Goal: Task Accomplishment & Management: Use online tool/utility

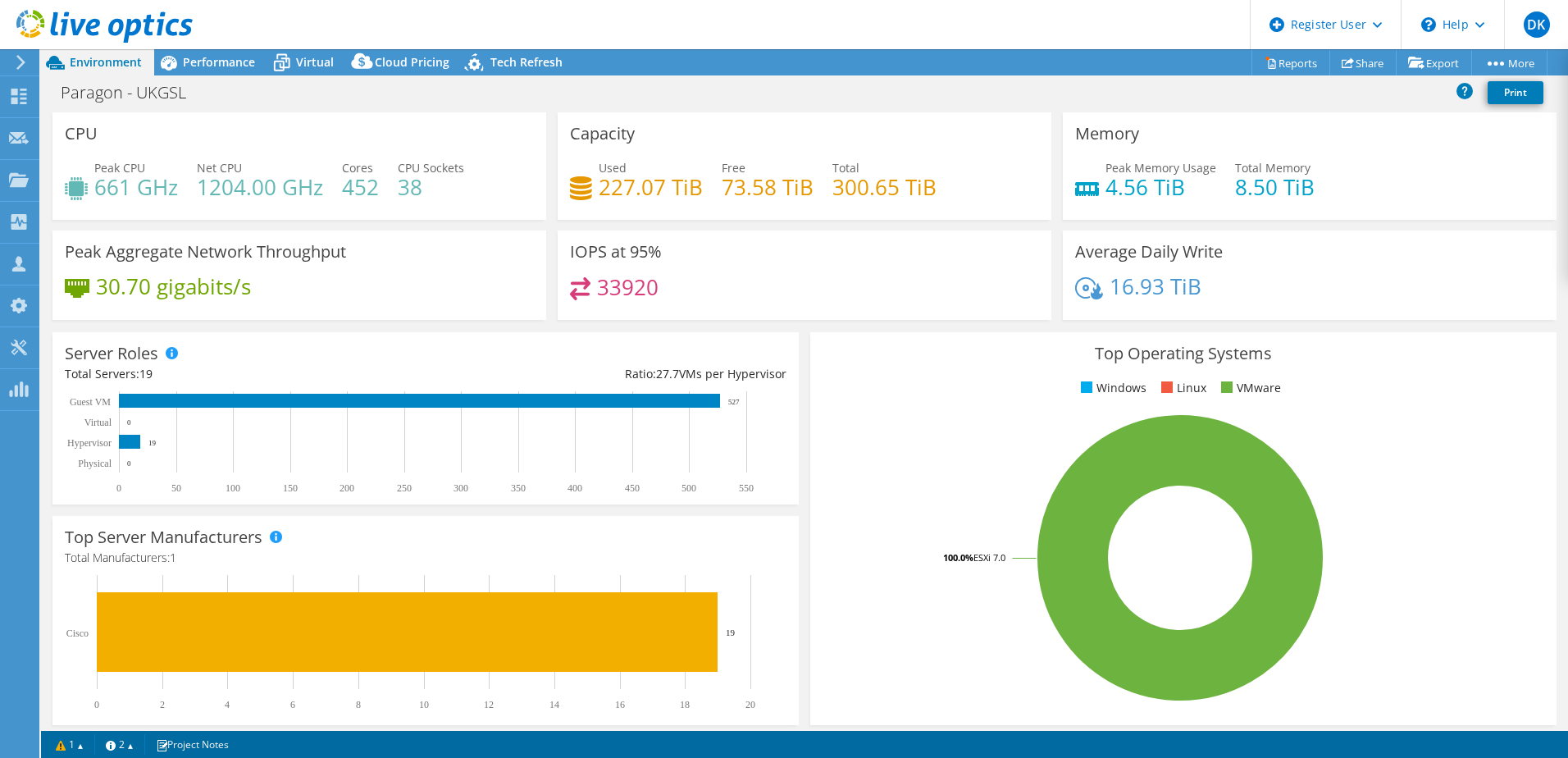
select select "USD"
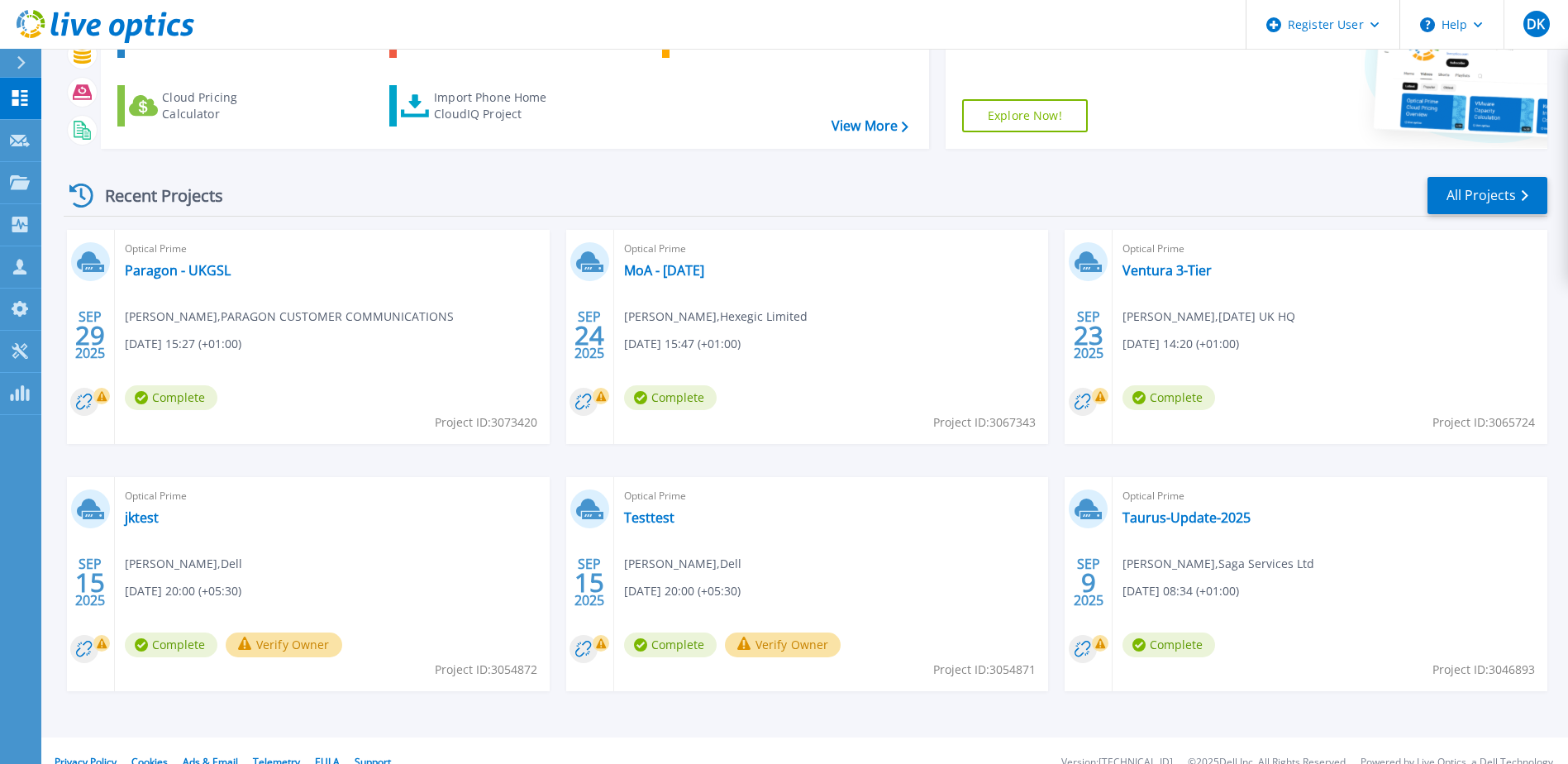
scroll to position [152, 0]
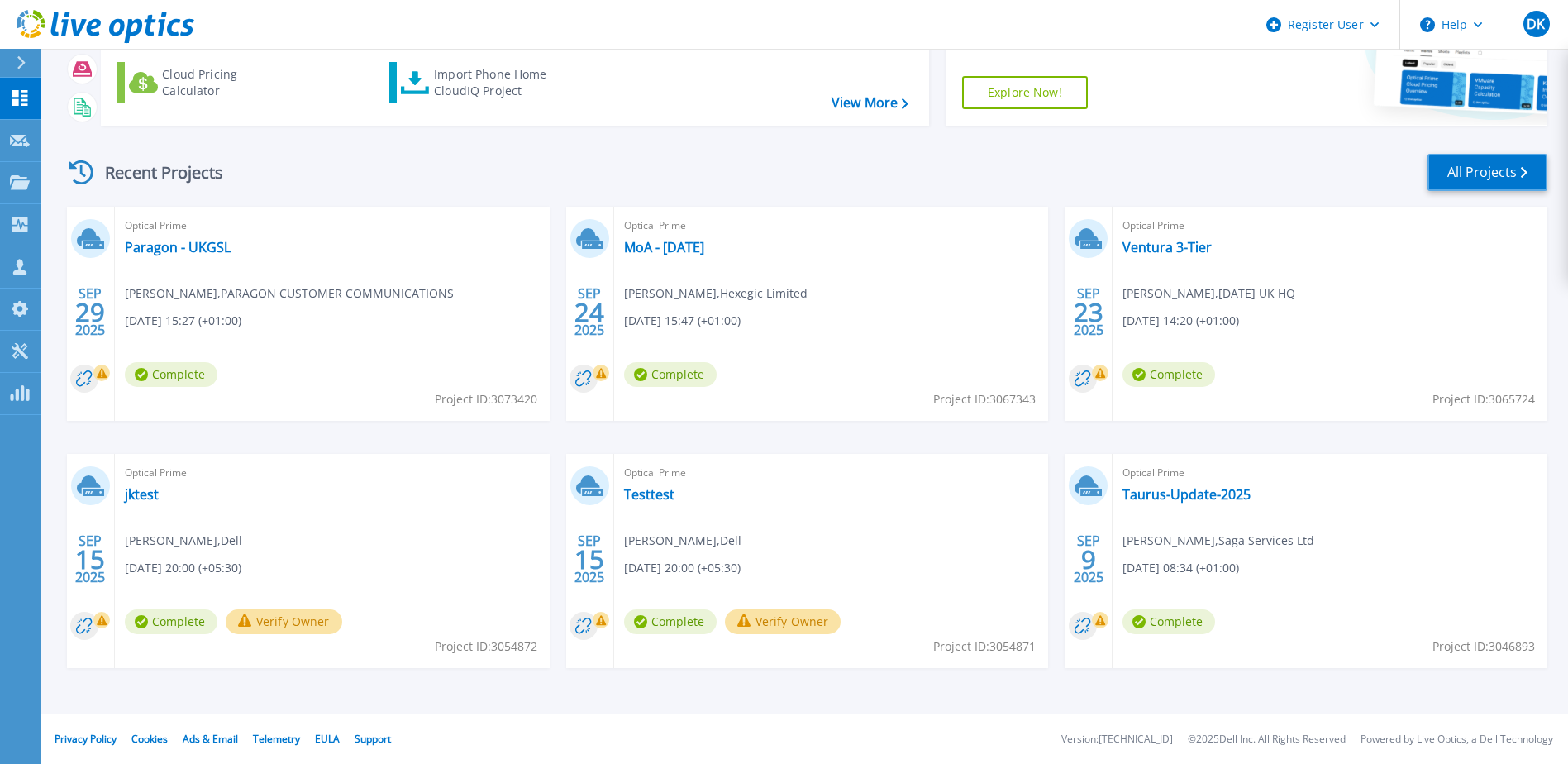
click at [1500, 171] on link "All Projects" at bounding box center [1487, 172] width 120 height 37
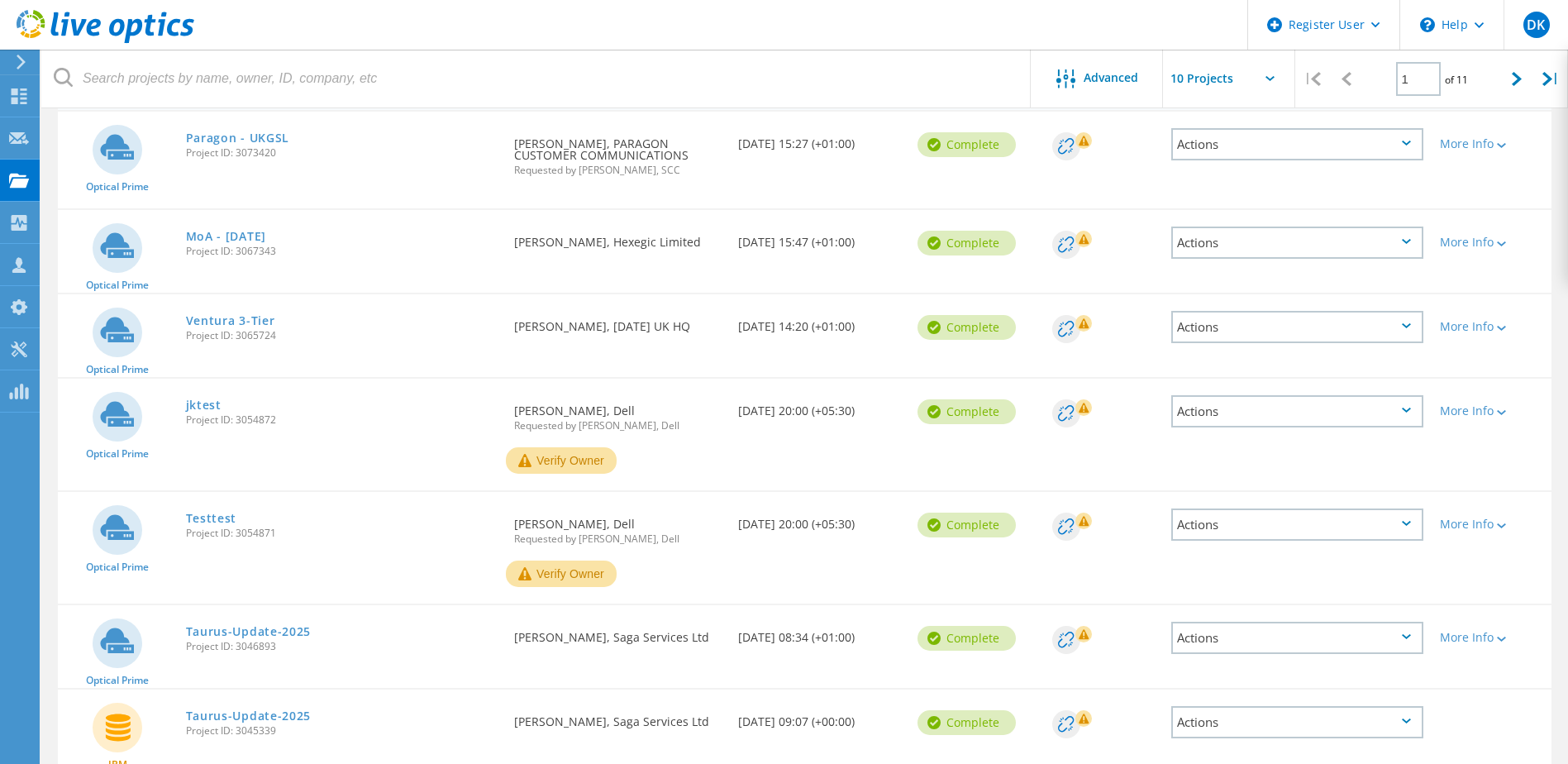
scroll to position [197, 0]
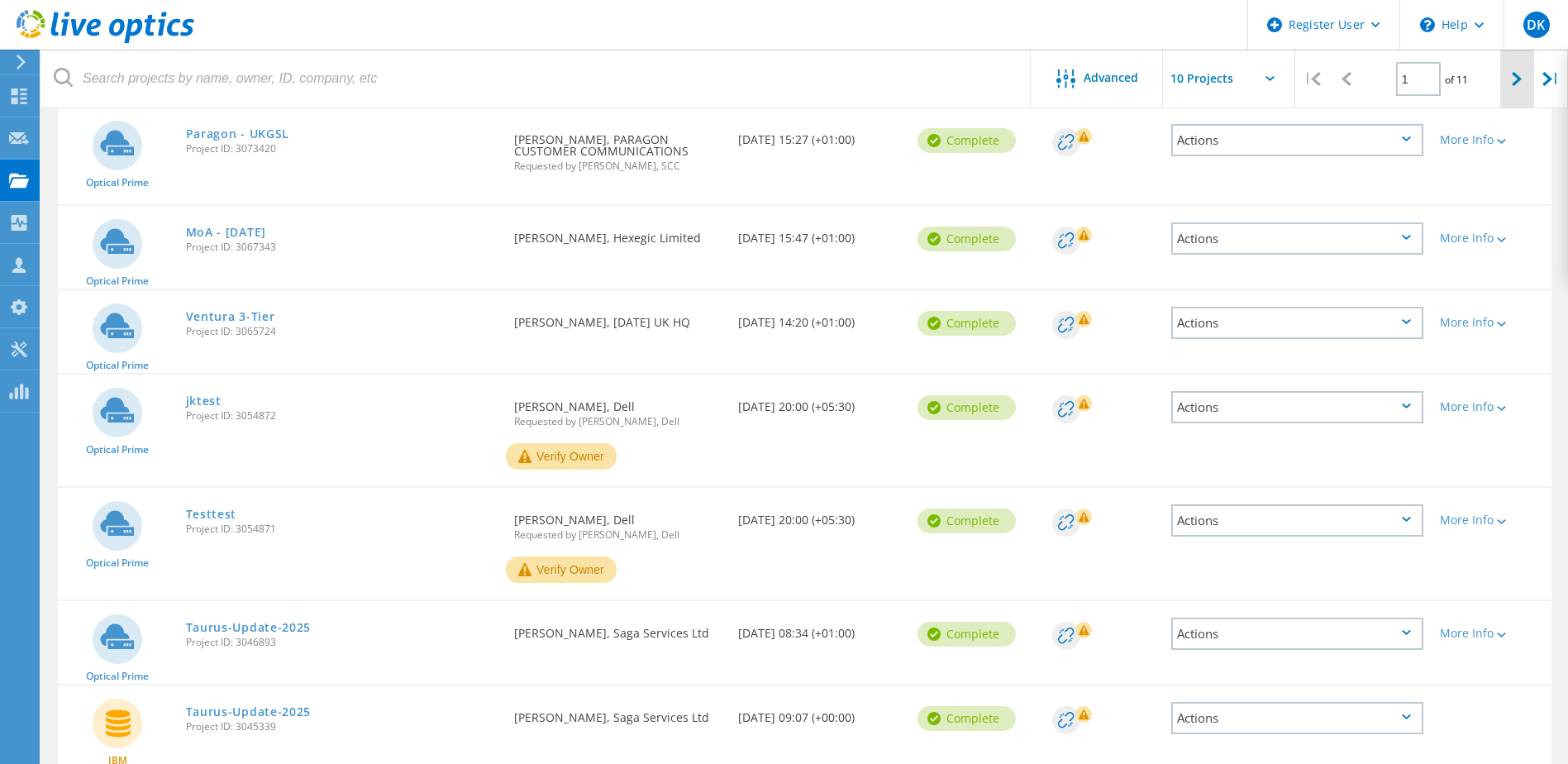
click at [1522, 76] on icon at bounding box center [1516, 79] width 10 height 14
type input "2"
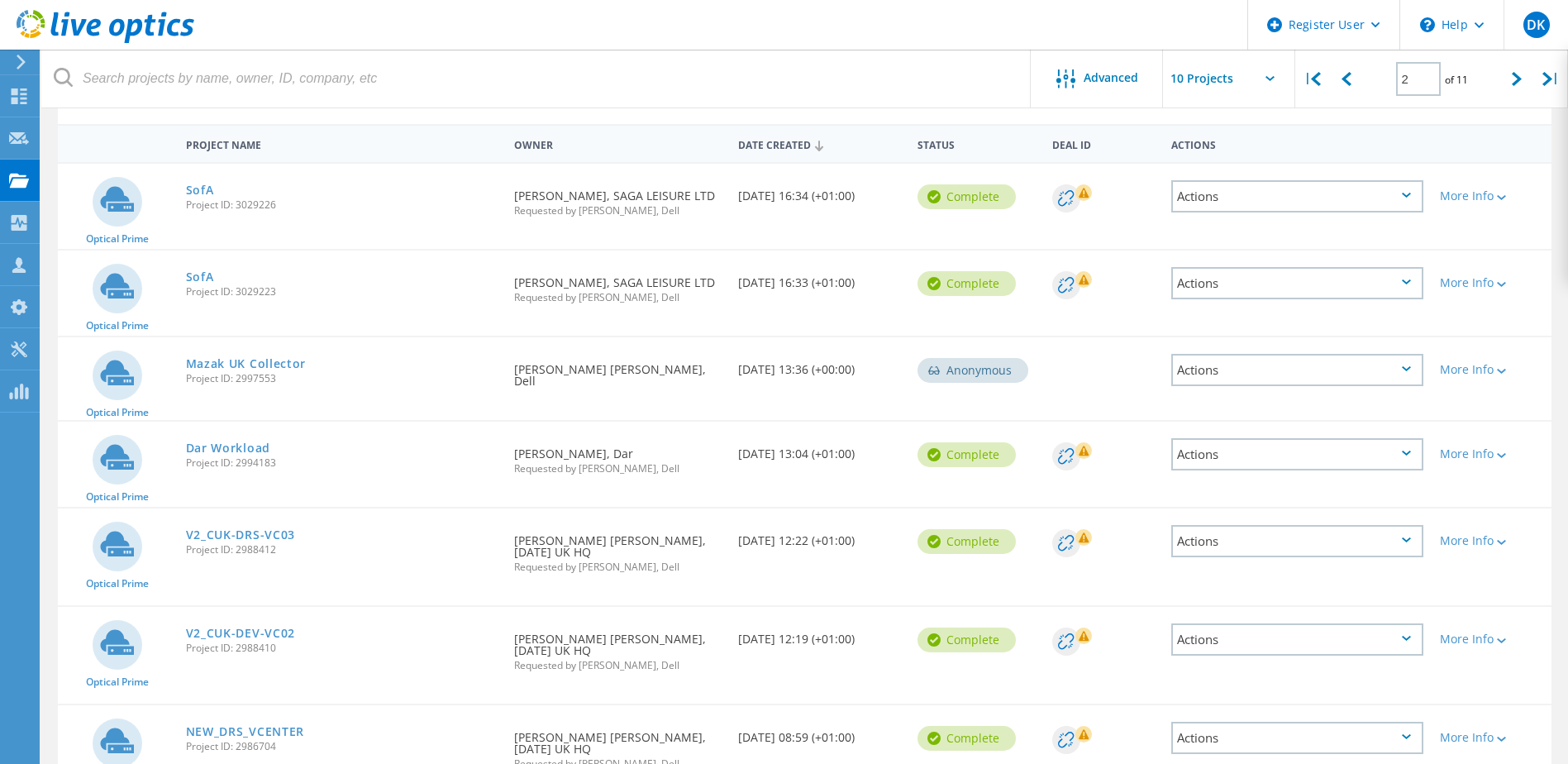
scroll to position [140, 0]
click at [267, 364] on link "Mazak UK Collector" at bounding box center [246, 364] width 121 height 12
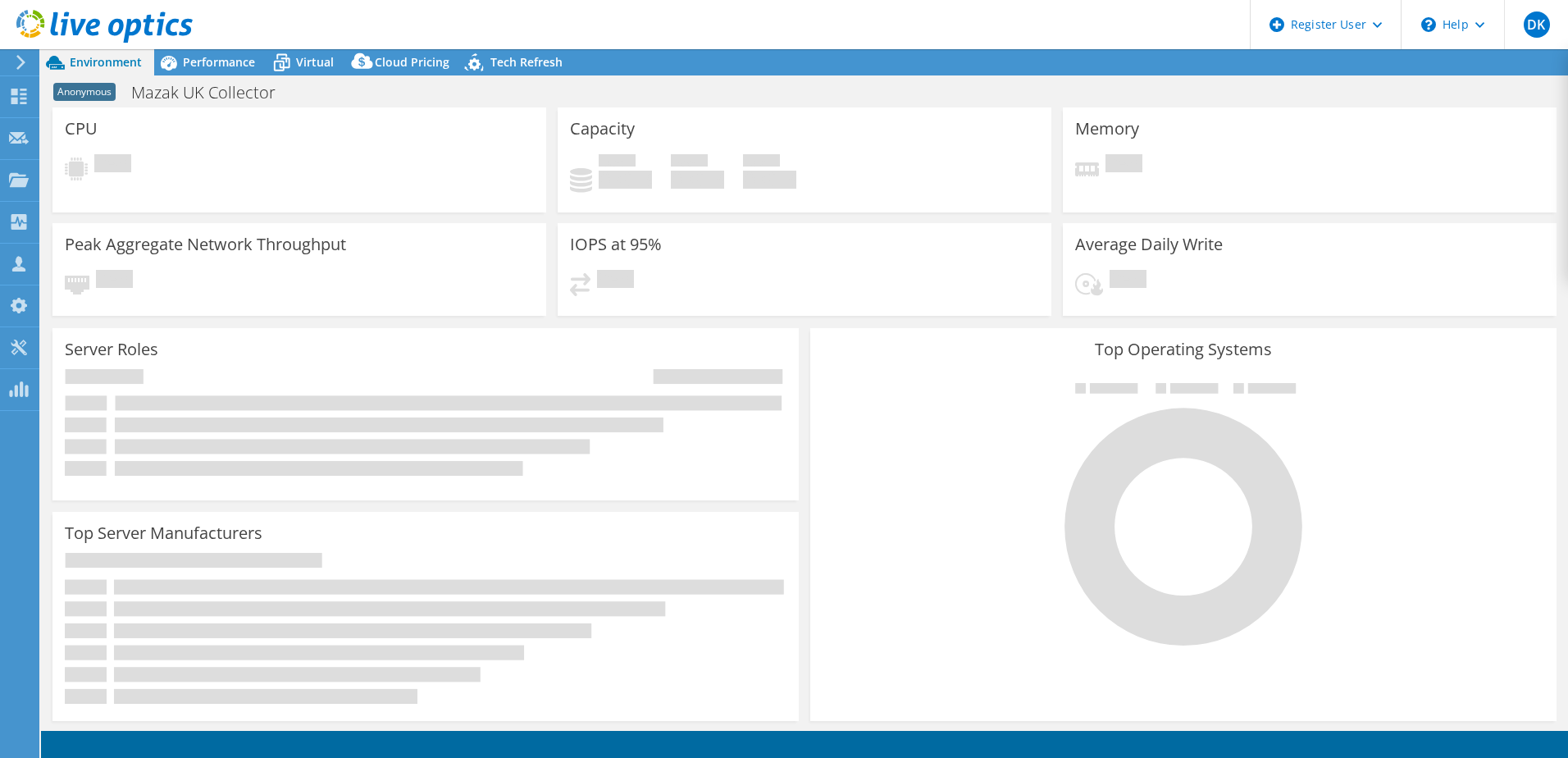
select select "EULondon"
select select "GBP"
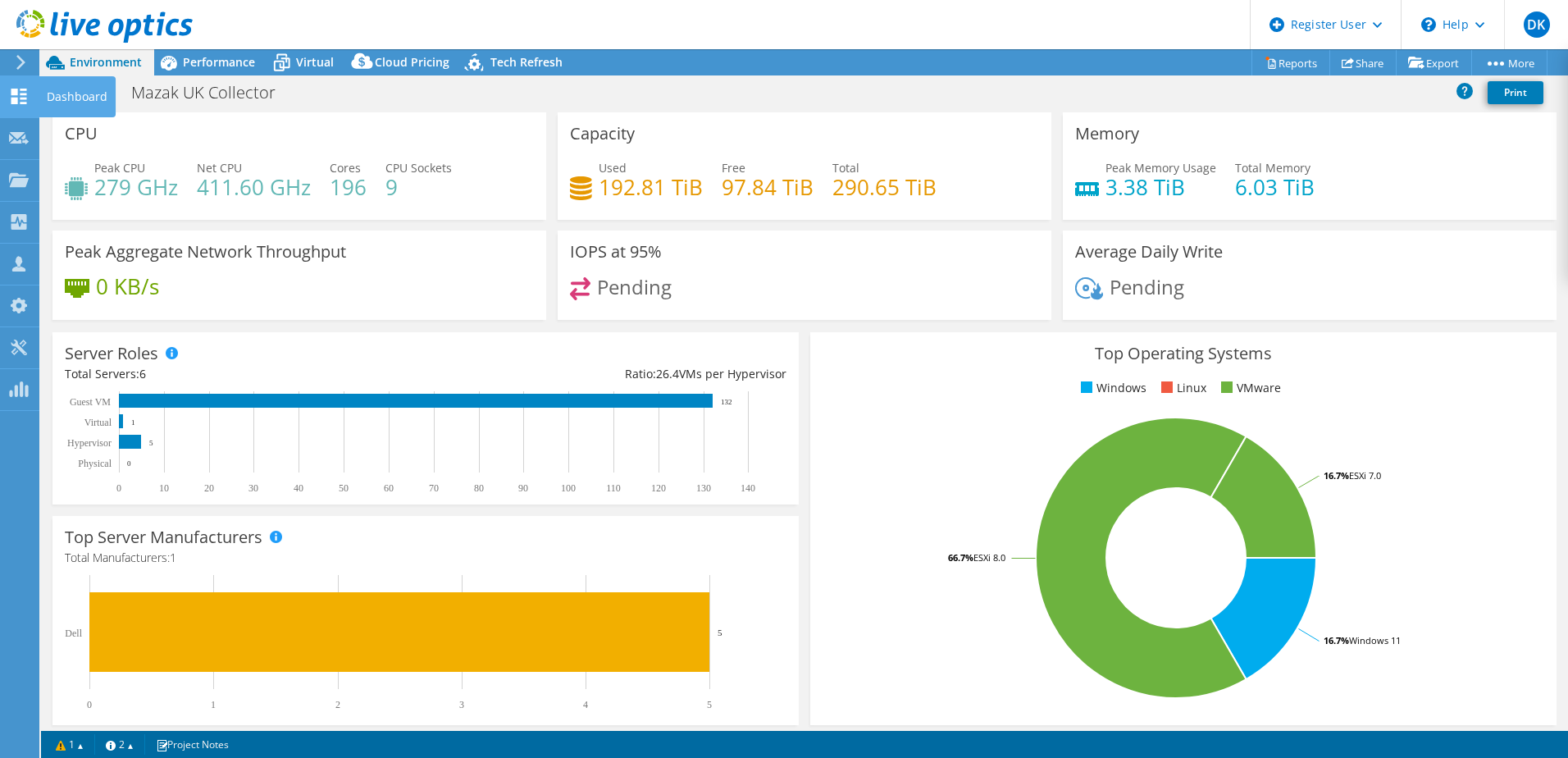
click at [20, 98] on use at bounding box center [19, 96] width 16 height 16
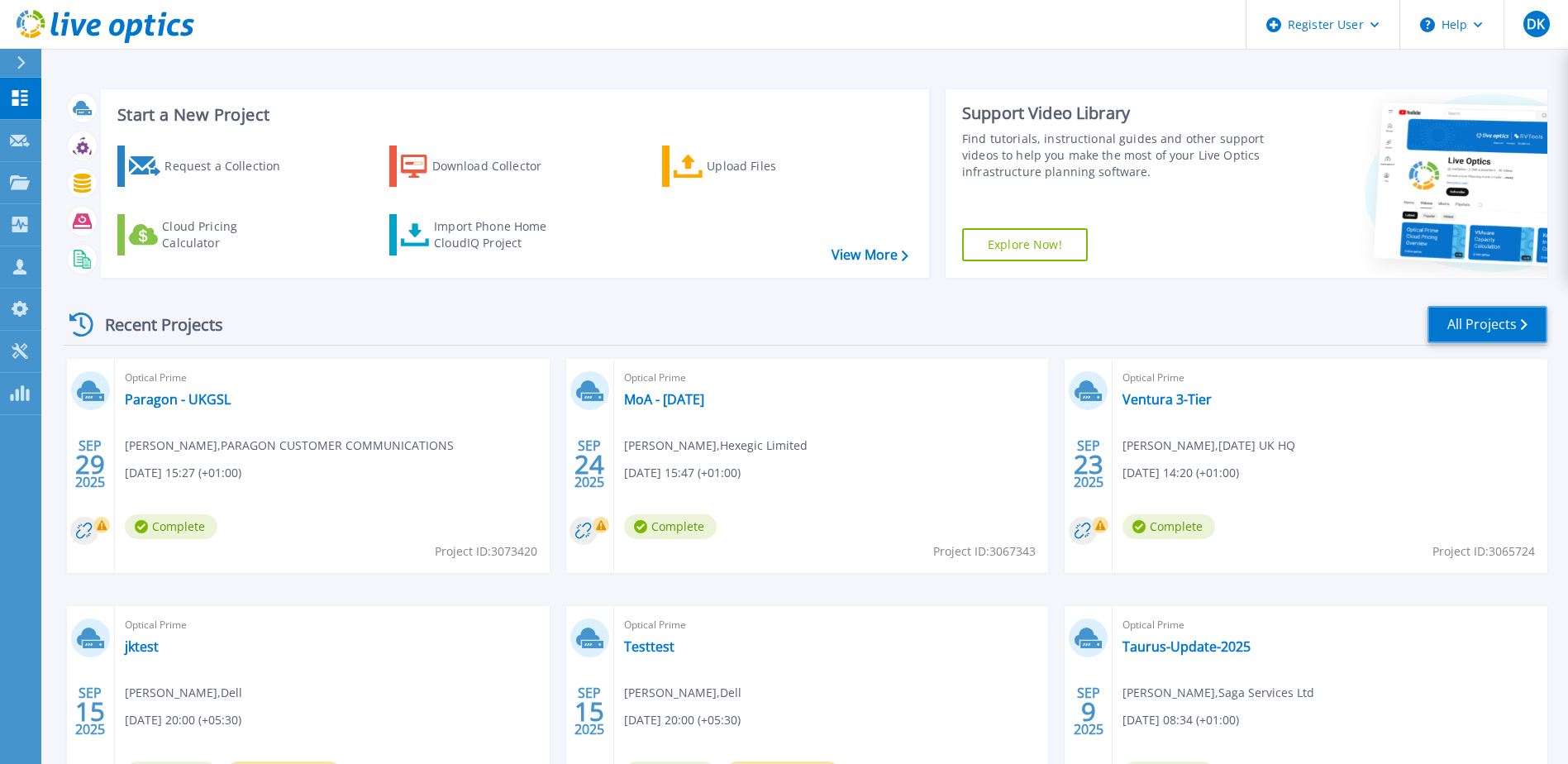
click at [1473, 317] on link "All Projects" at bounding box center [1487, 324] width 120 height 37
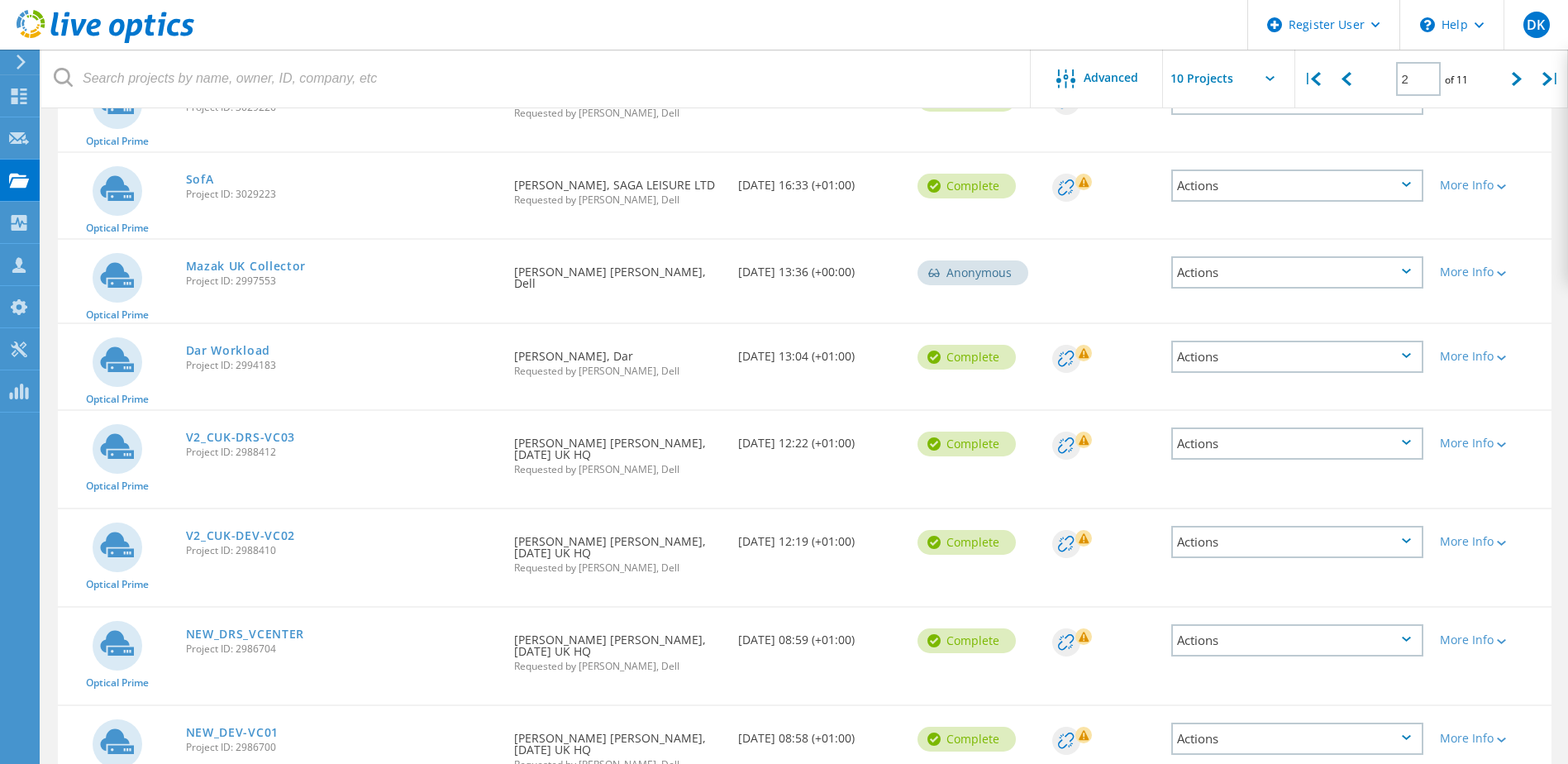
scroll to position [248, 0]
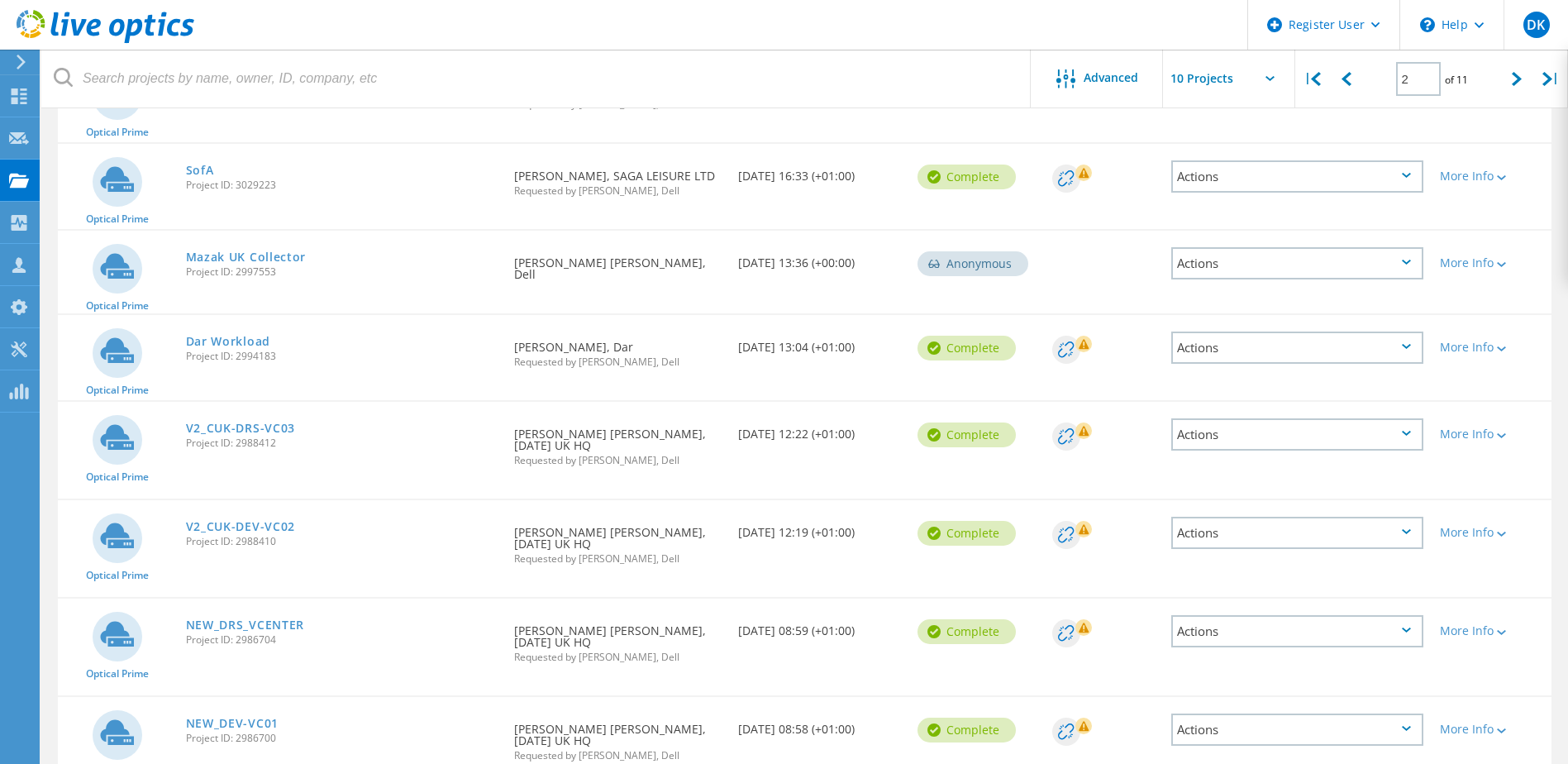
drag, startPoint x: 284, startPoint y: 278, endPoint x: 232, endPoint y: 274, distance: 52.2
click at [232, 274] on div "Mazak UK Collector Project ID: 2997553" at bounding box center [342, 262] width 329 height 63
copy span "2997553"
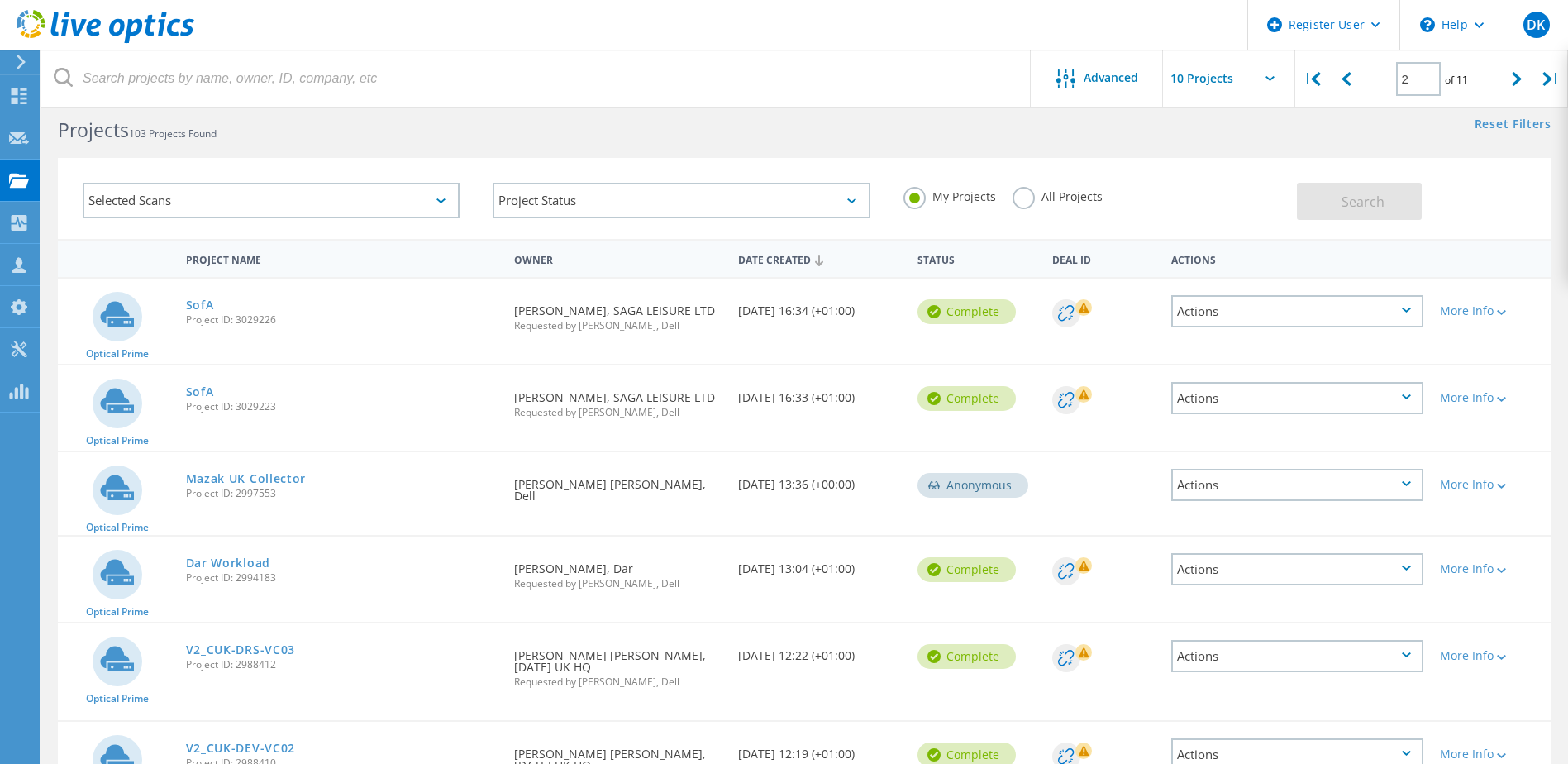
scroll to position [0, 0]
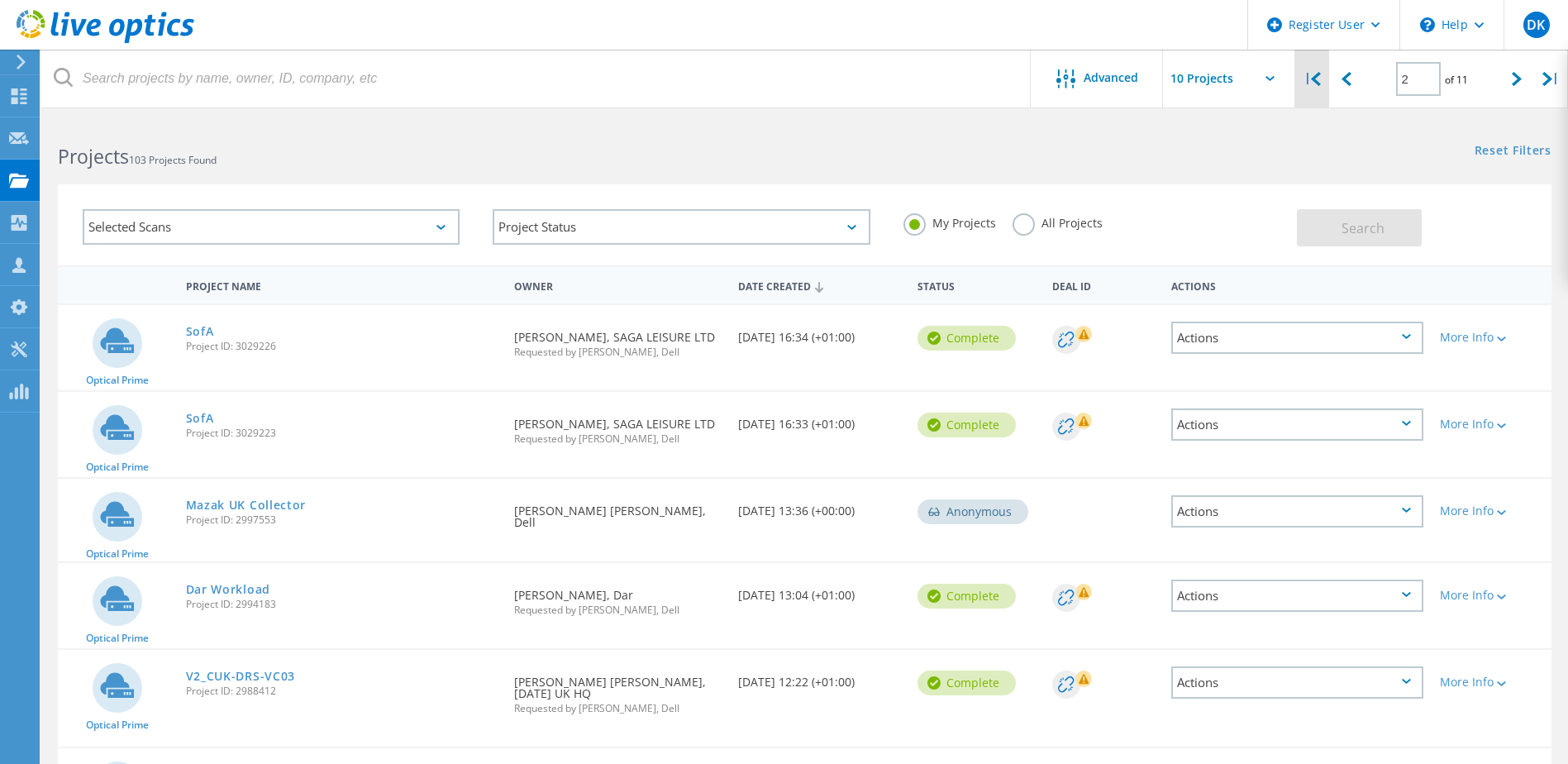
click at [1320, 87] on div "|" at bounding box center [1312, 79] width 34 height 59
type input "1"
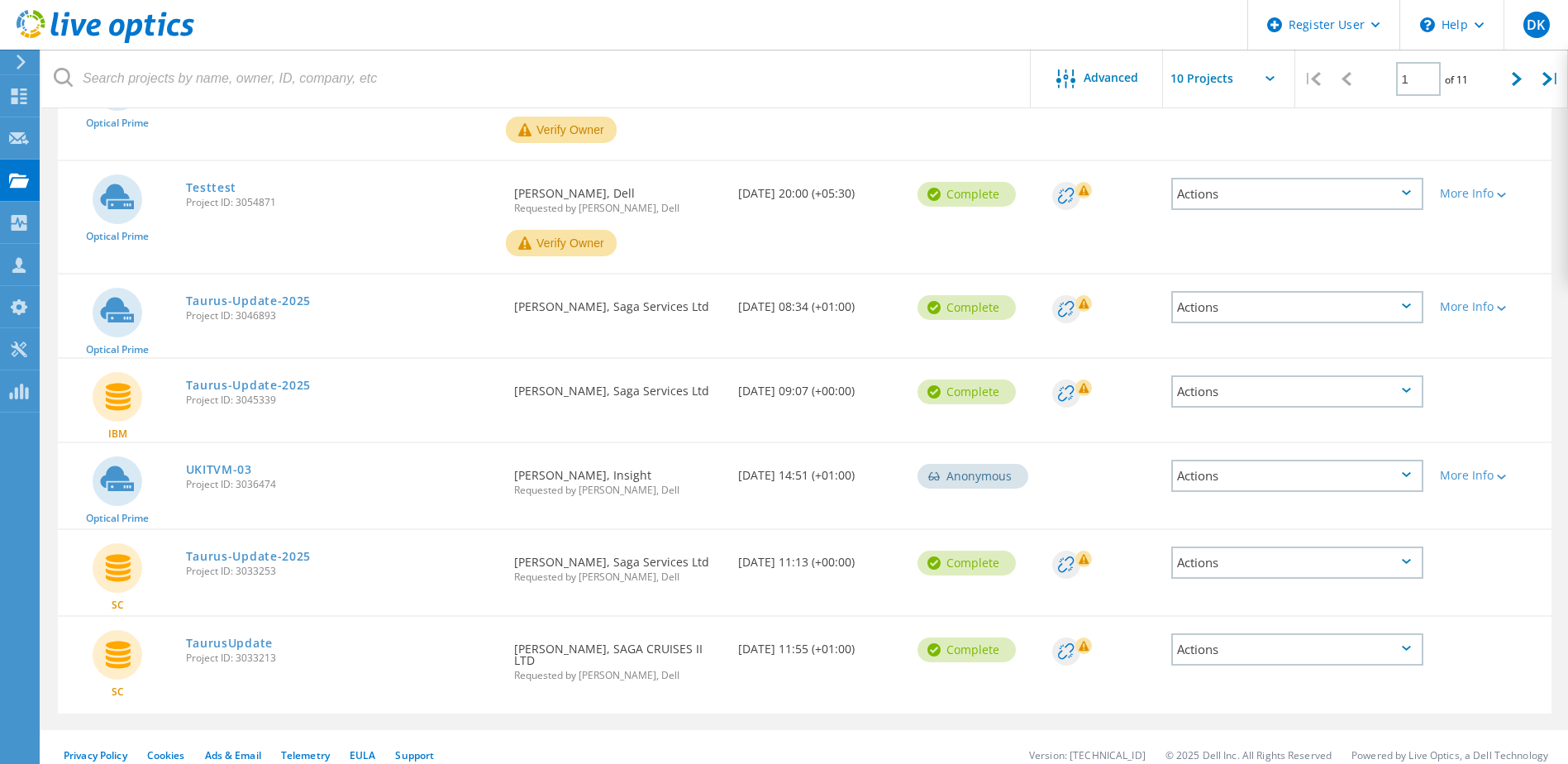
scroll to position [529, 0]
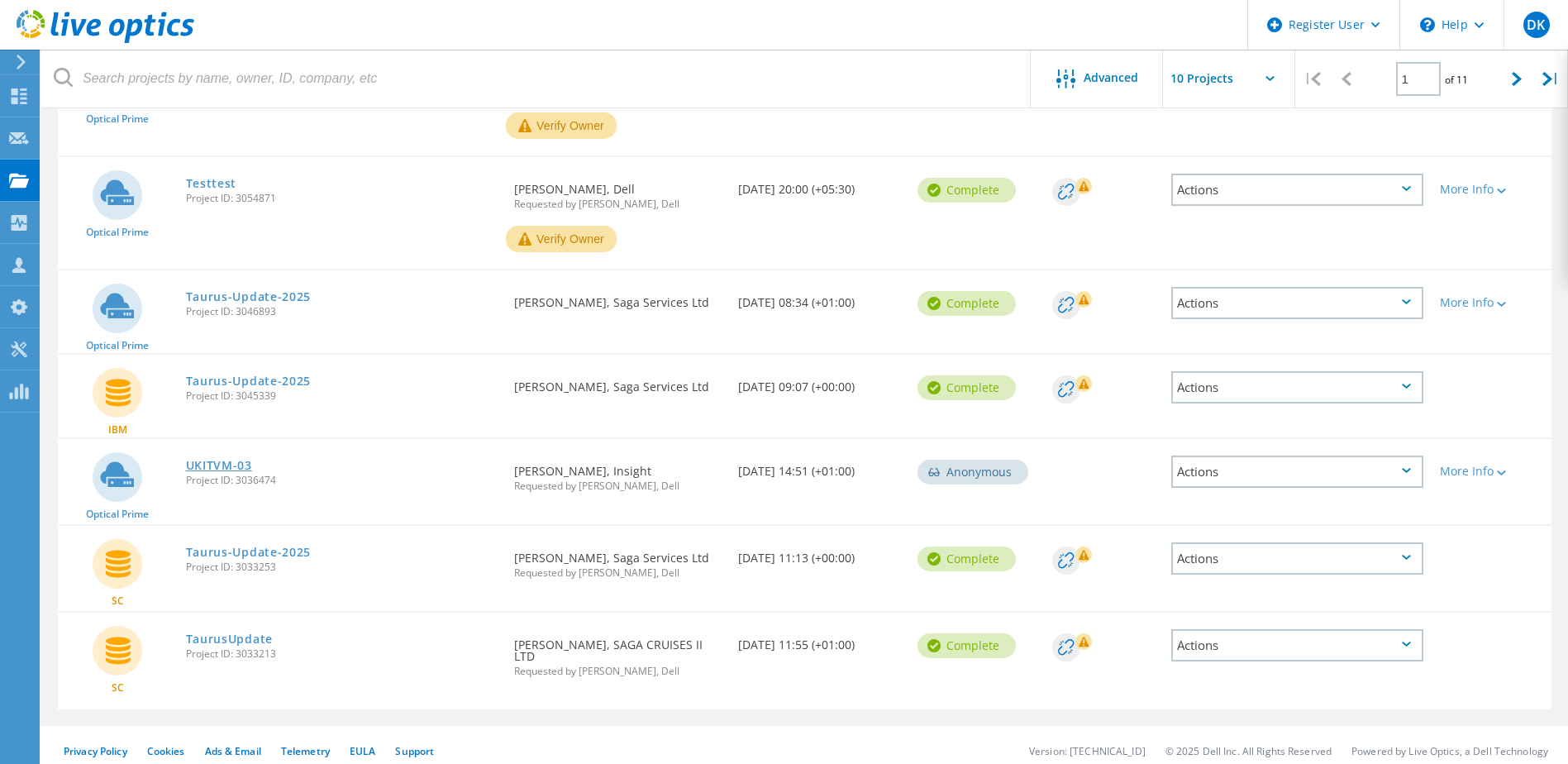
click at [220, 465] on link "UKITVM-03" at bounding box center [219, 465] width 66 height 12
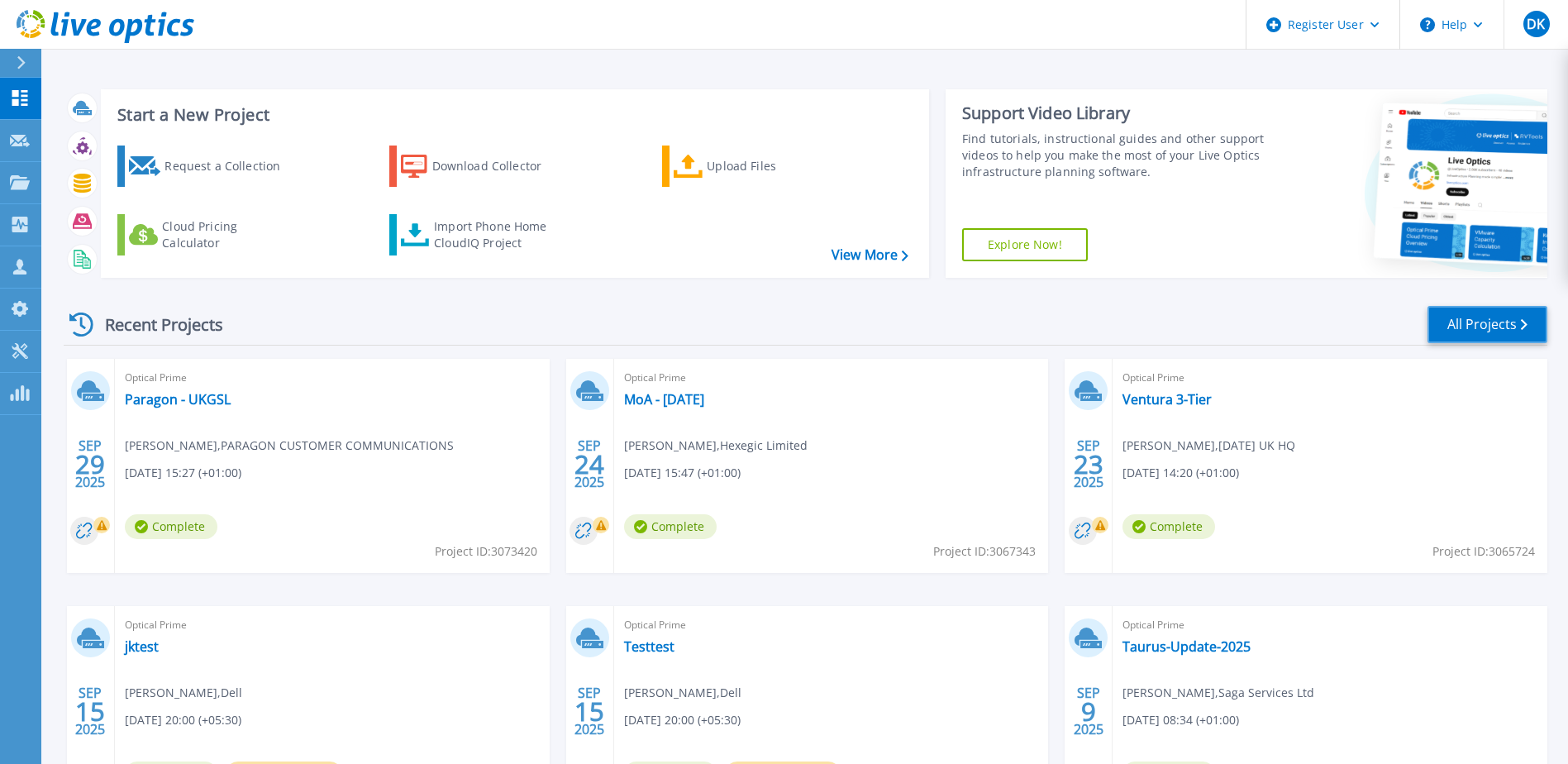
click at [1491, 317] on link "All Projects" at bounding box center [1487, 324] width 120 height 37
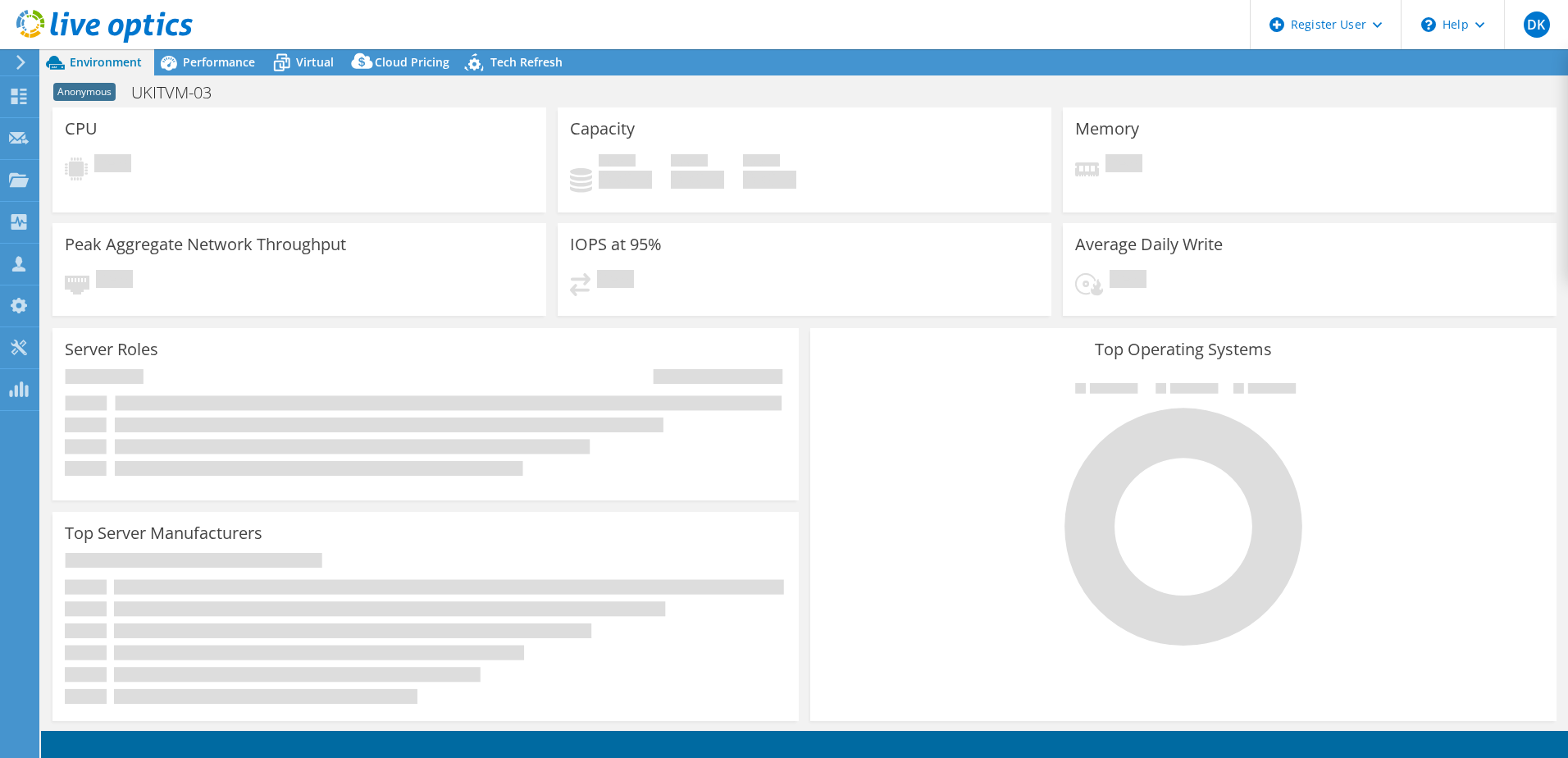
select select "EULondon"
select select "GBP"
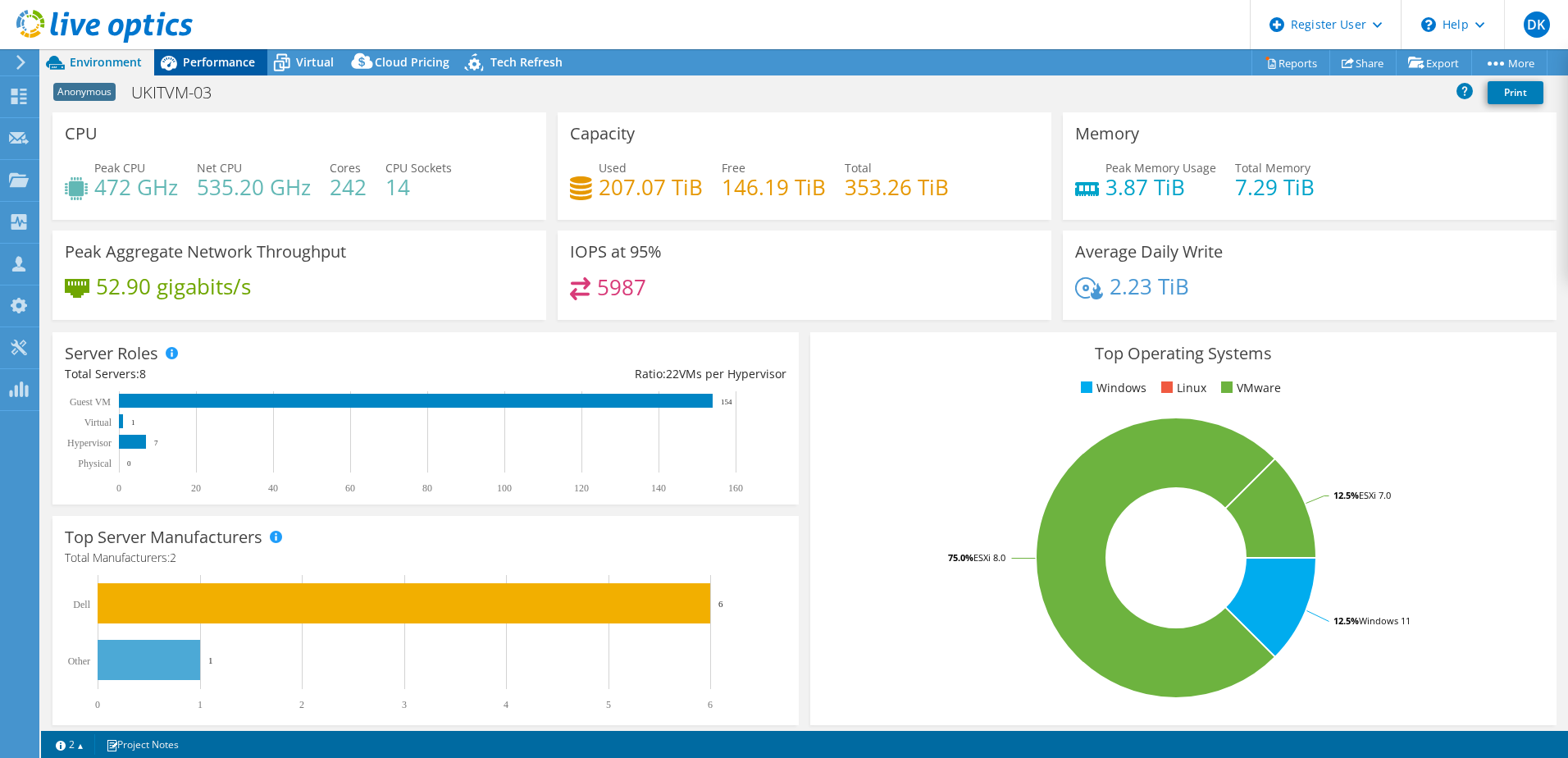
click at [209, 64] on span "Performance" at bounding box center [219, 62] width 72 height 16
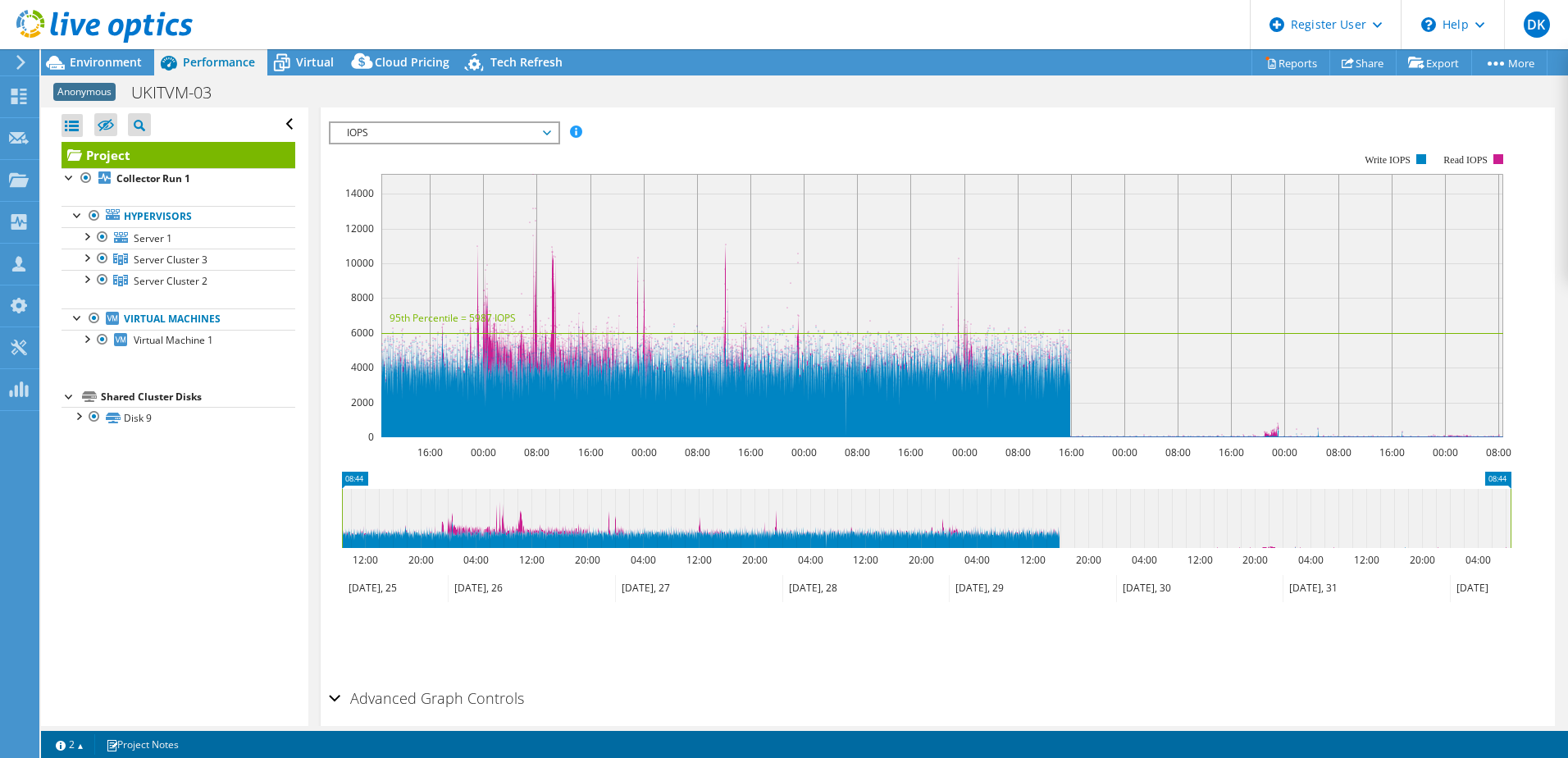
scroll to position [164, 0]
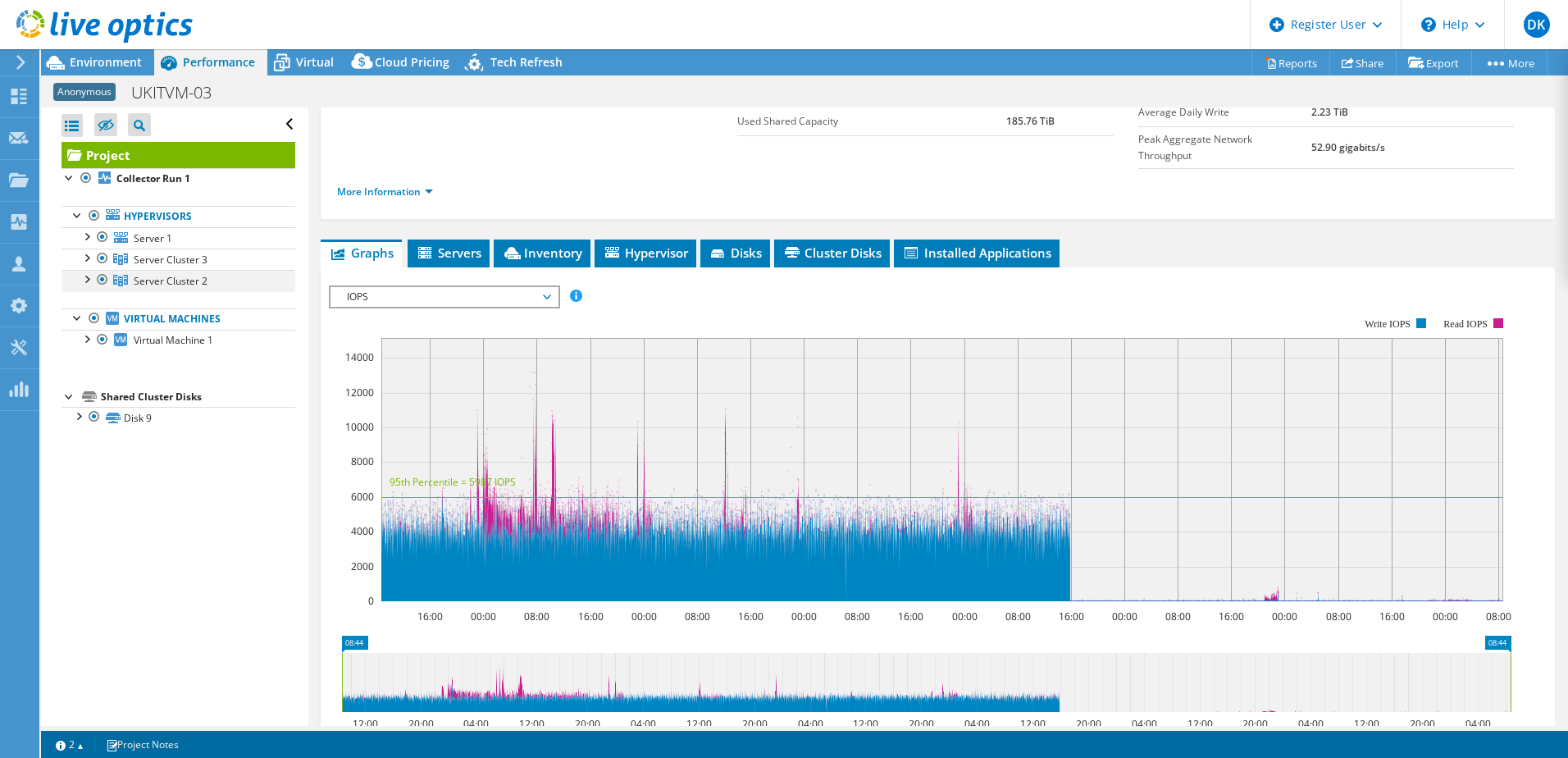
click at [88, 280] on div at bounding box center [85, 278] width 17 height 17
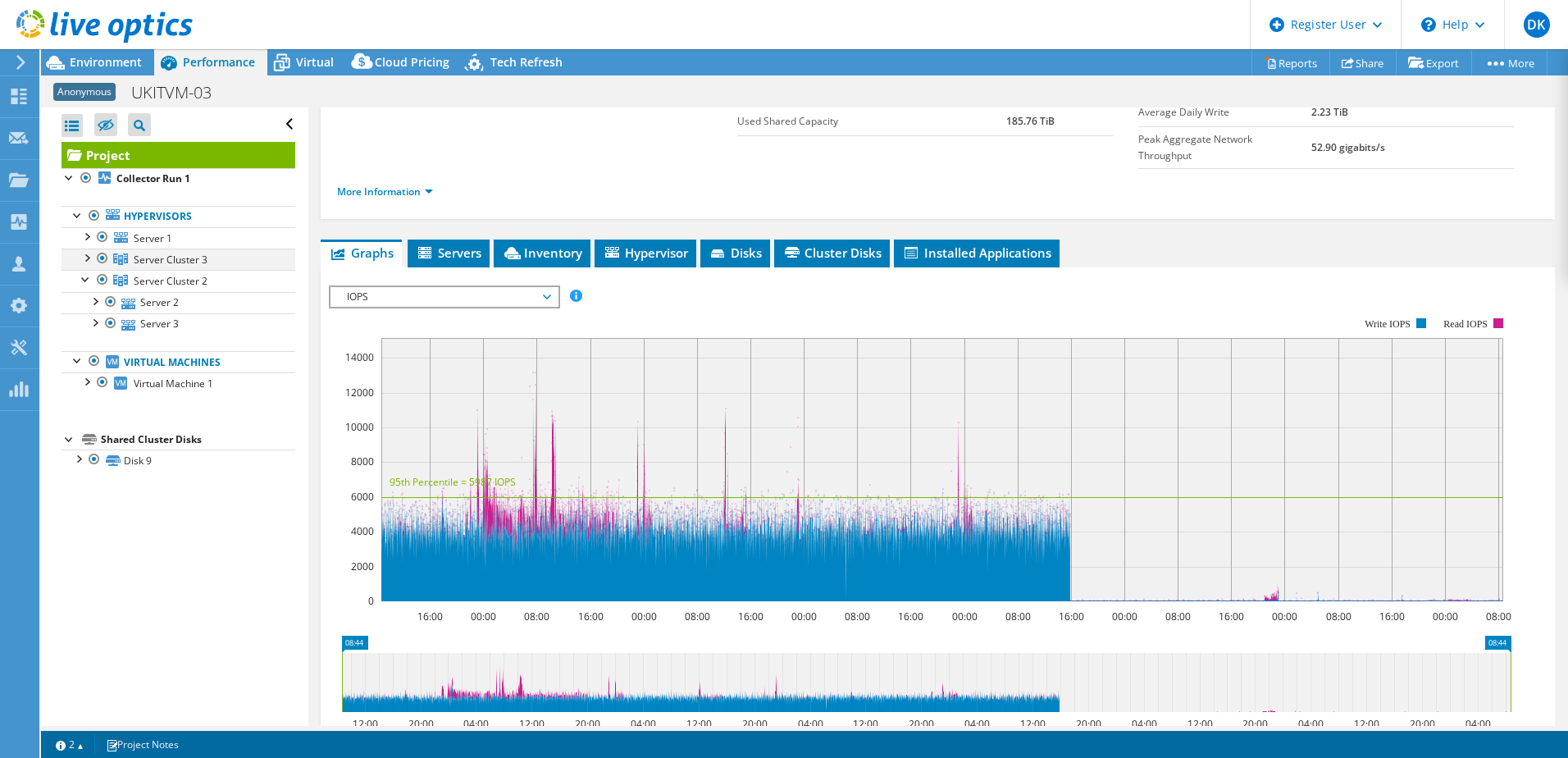
click at [86, 256] on div at bounding box center [85, 256] width 17 height 17
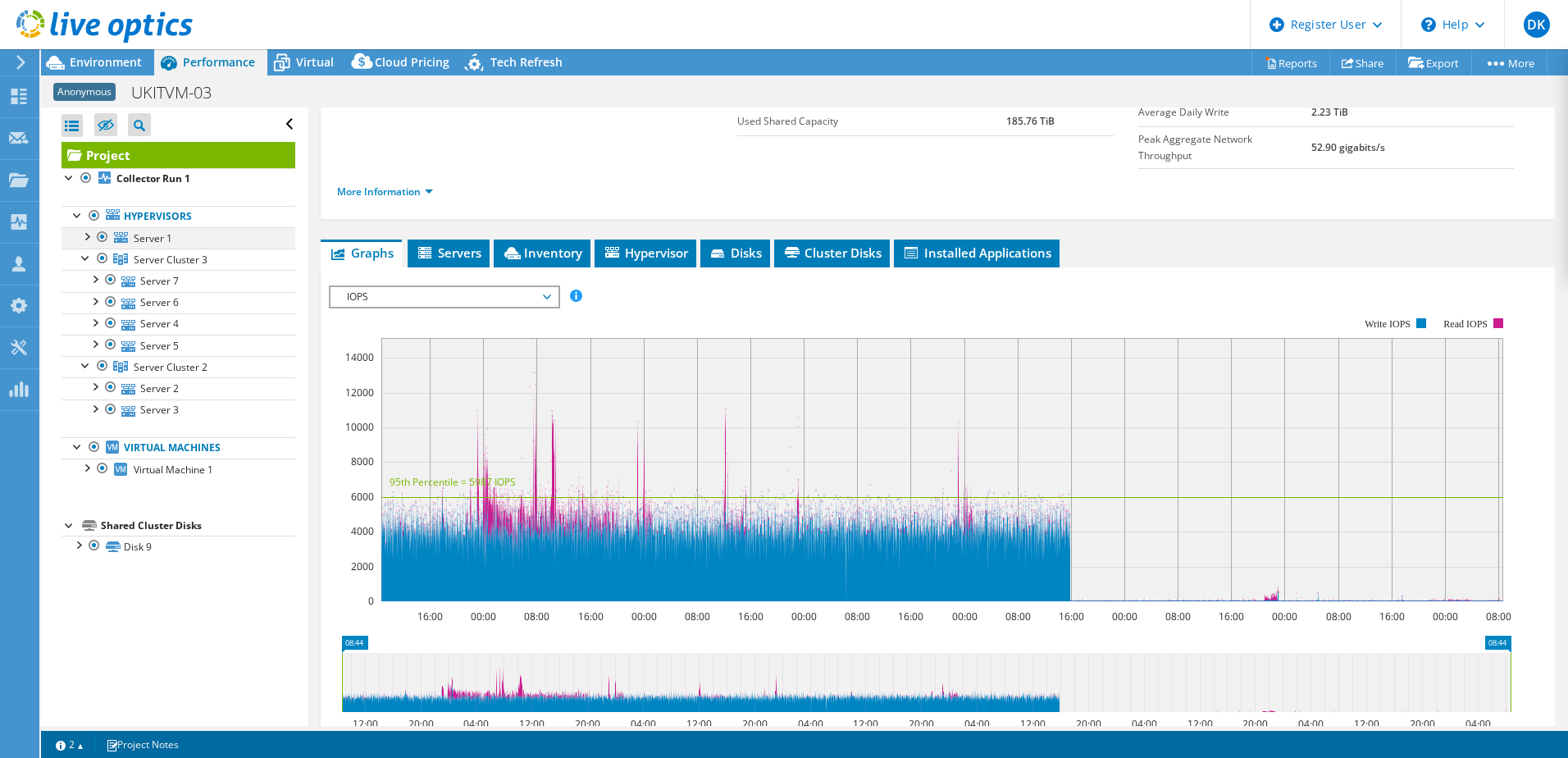
click at [87, 237] on div at bounding box center [85, 235] width 17 height 17
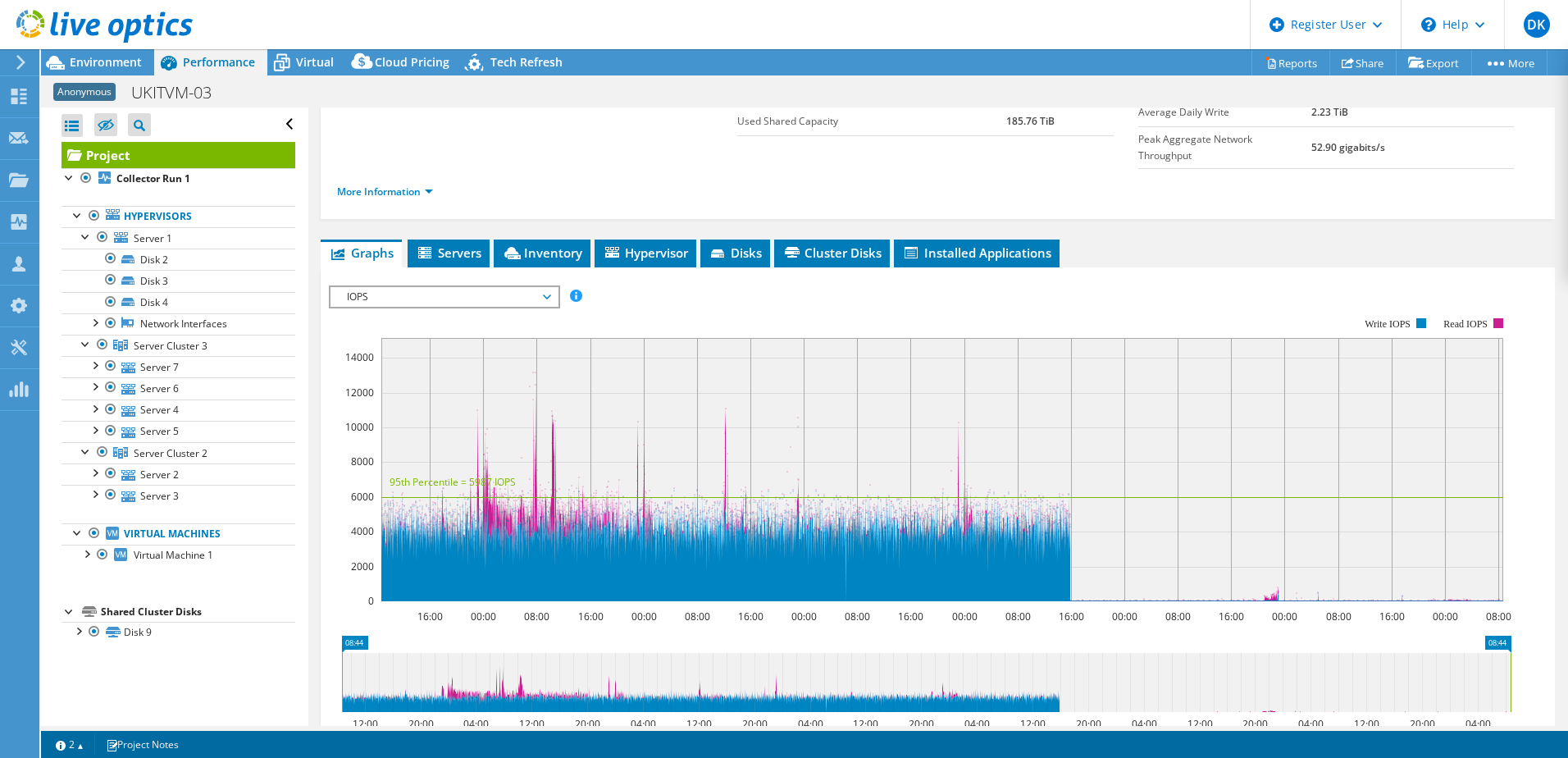
drag, startPoint x: 546, startPoint y: 221, endPoint x: 564, endPoint y: 225, distance: 18.4
click at [546, 244] on span "Inventory" at bounding box center [541, 252] width 80 height 17
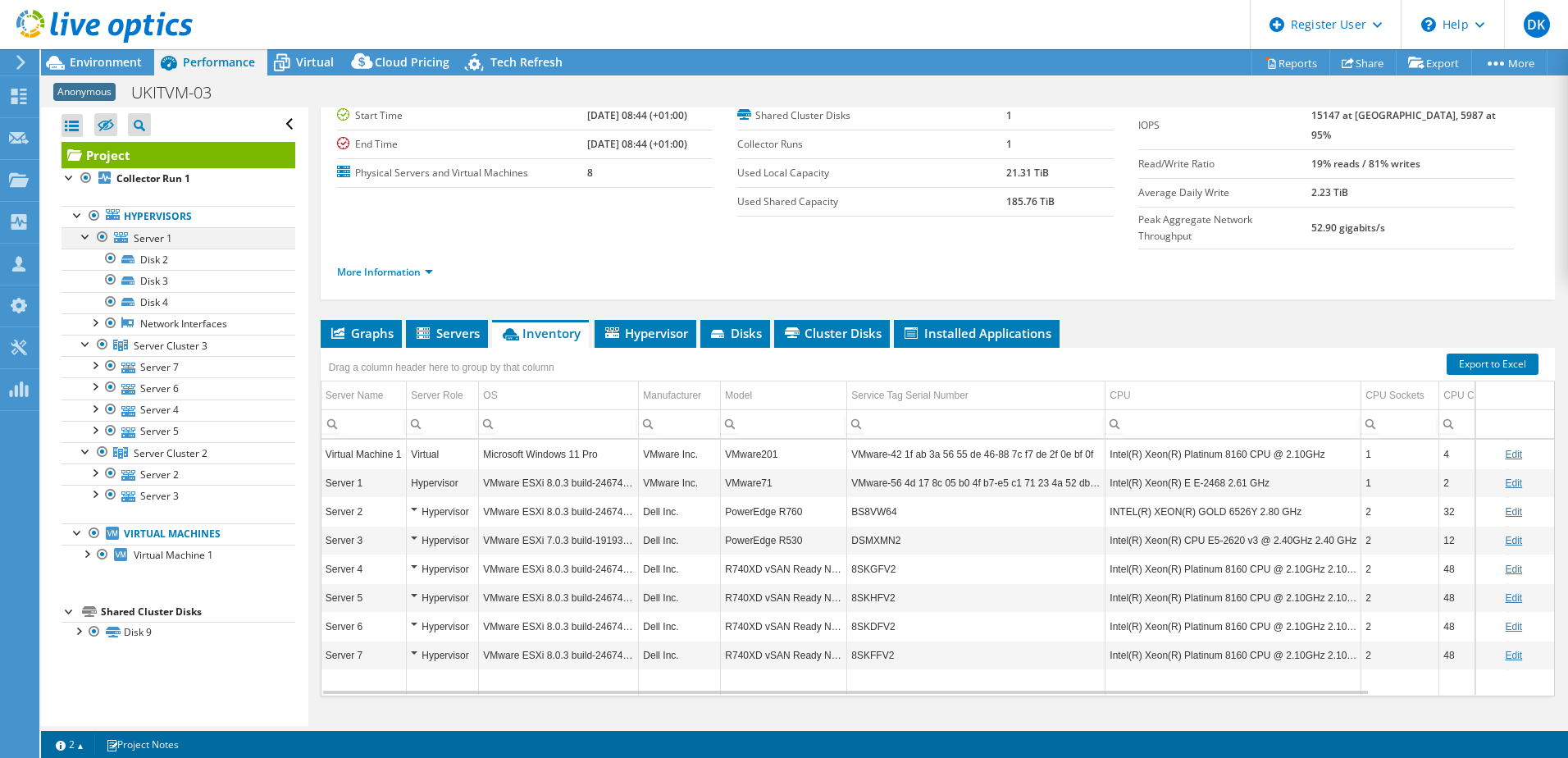
click at [100, 234] on div at bounding box center [102, 237] width 17 height 19
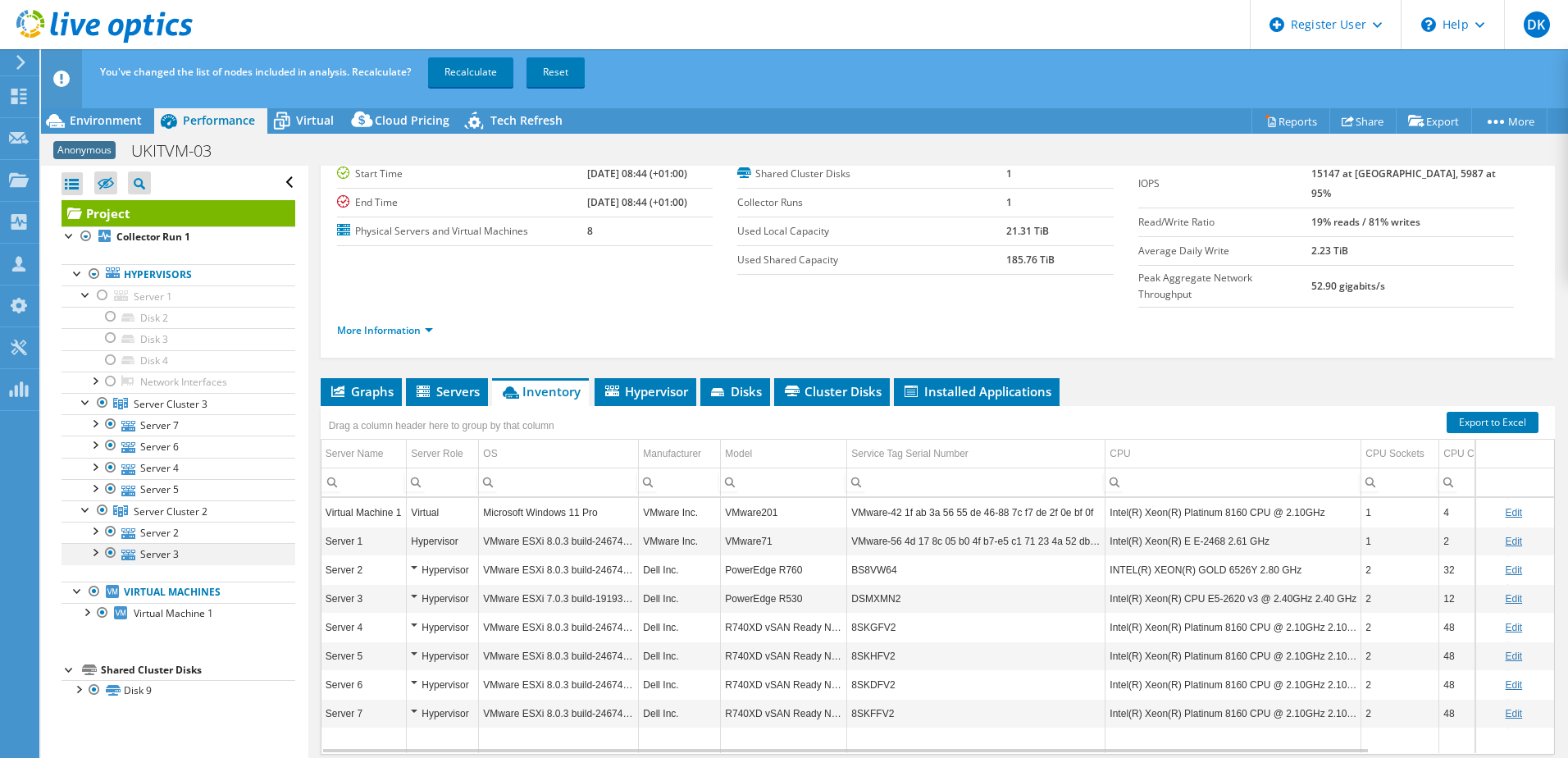
click at [110, 551] on div at bounding box center [110, 553] width 17 height 19
click at [111, 529] on div at bounding box center [110, 531] width 17 height 19
drag, startPoint x: 114, startPoint y: 443, endPoint x: 114, endPoint y: 434, distance: 9.0
click at [114, 442] on div at bounding box center [110, 445] width 17 height 19
drag, startPoint x: 112, startPoint y: 422, endPoint x: 148, endPoint y: 419, distance: 36.1
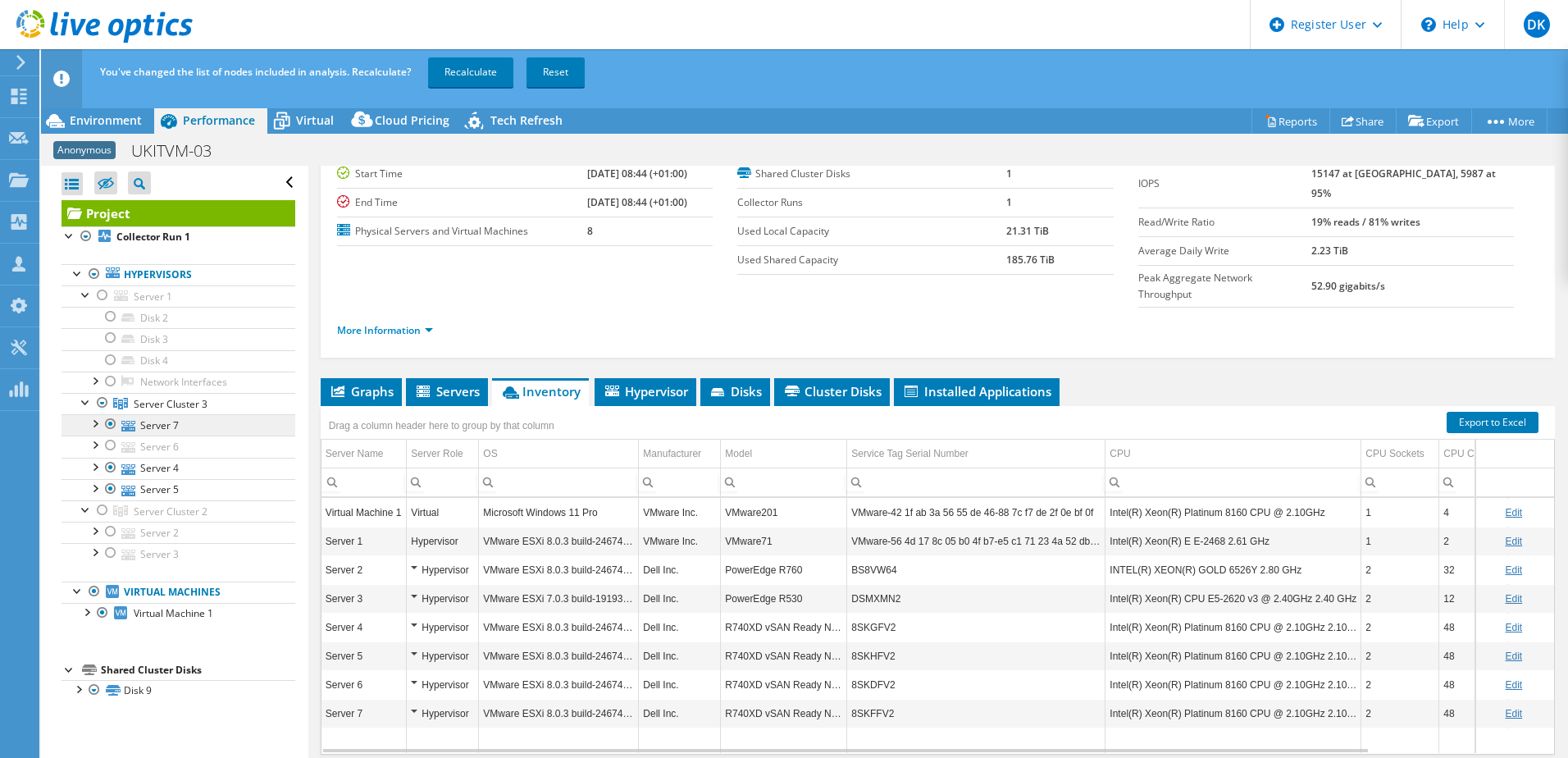
click at [114, 422] on div at bounding box center [110, 424] width 17 height 19
click at [467, 64] on link "Recalculate" at bounding box center [471, 71] width 85 height 29
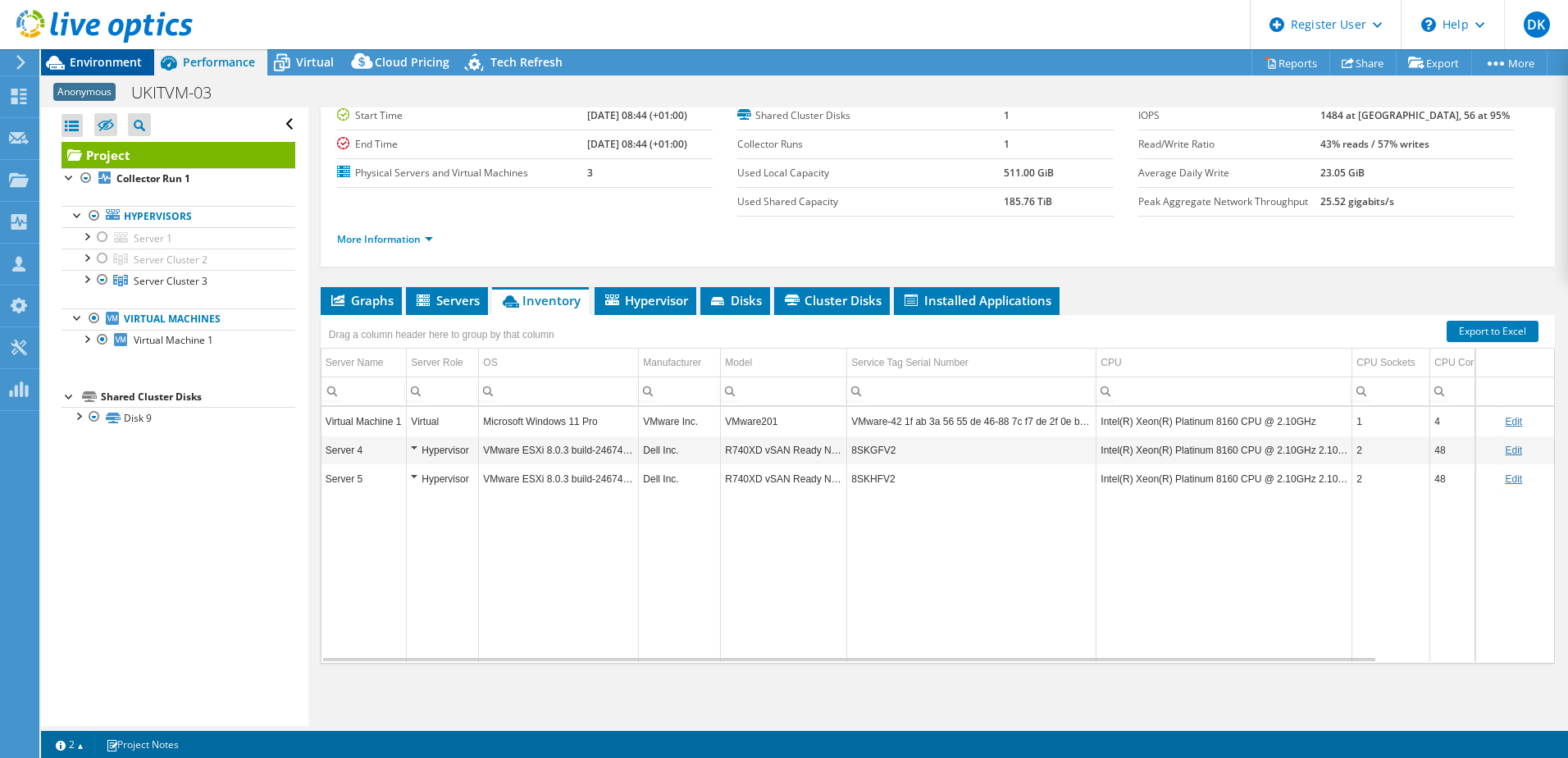
click at [110, 63] on span "Environment" at bounding box center [106, 62] width 72 height 16
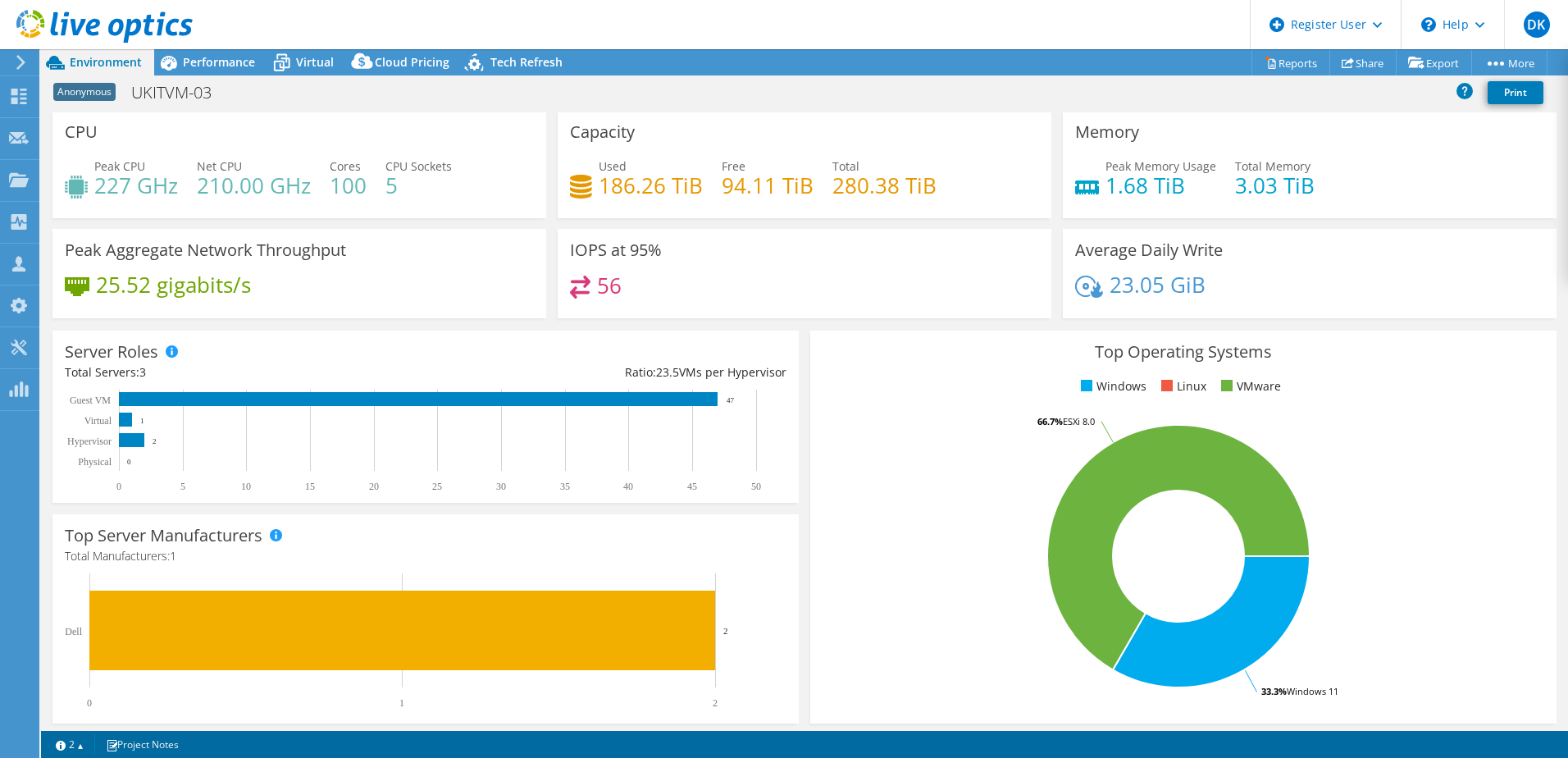
scroll to position [0, 0]
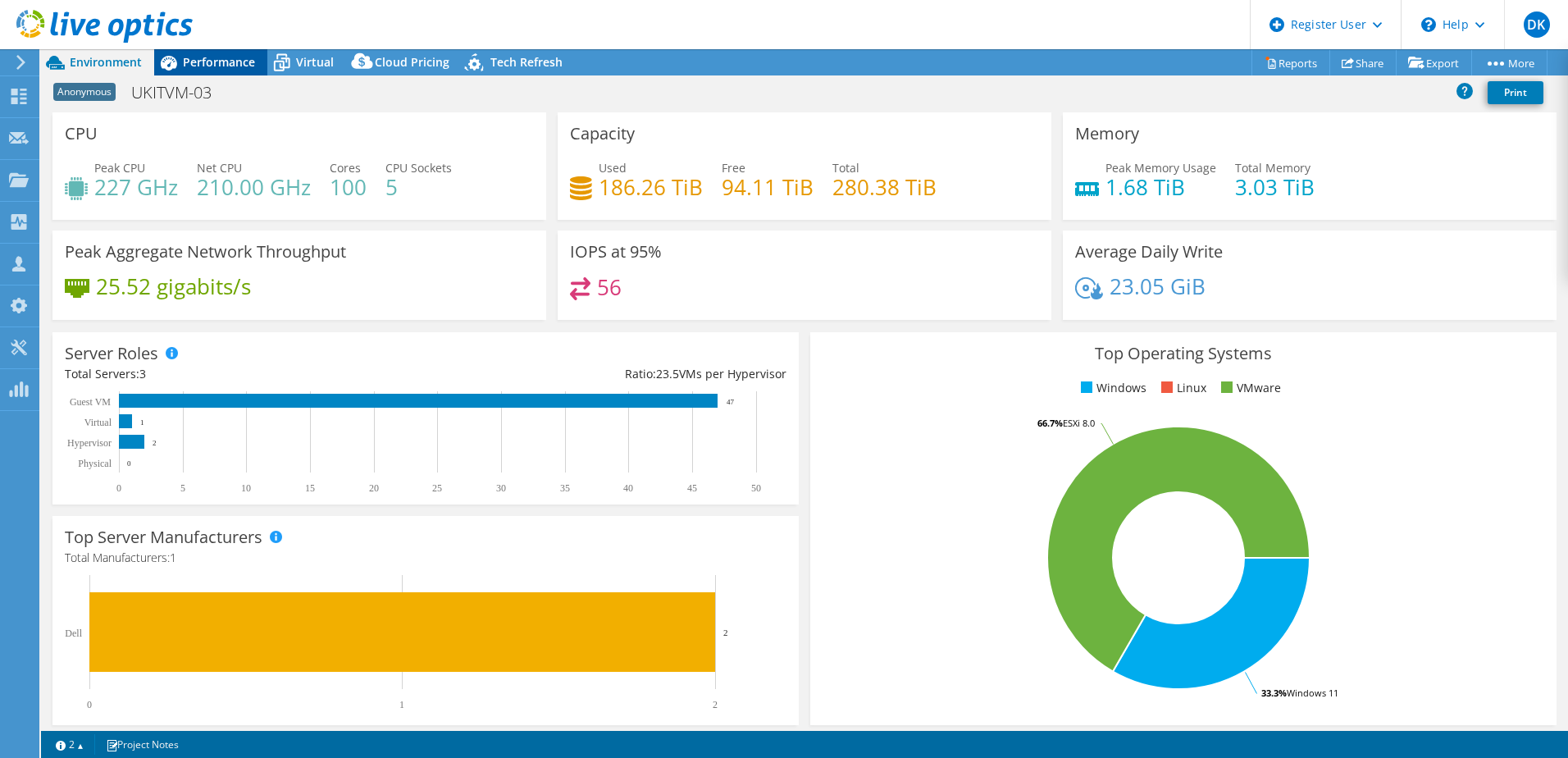
click at [215, 63] on span "Performance" at bounding box center [219, 62] width 72 height 16
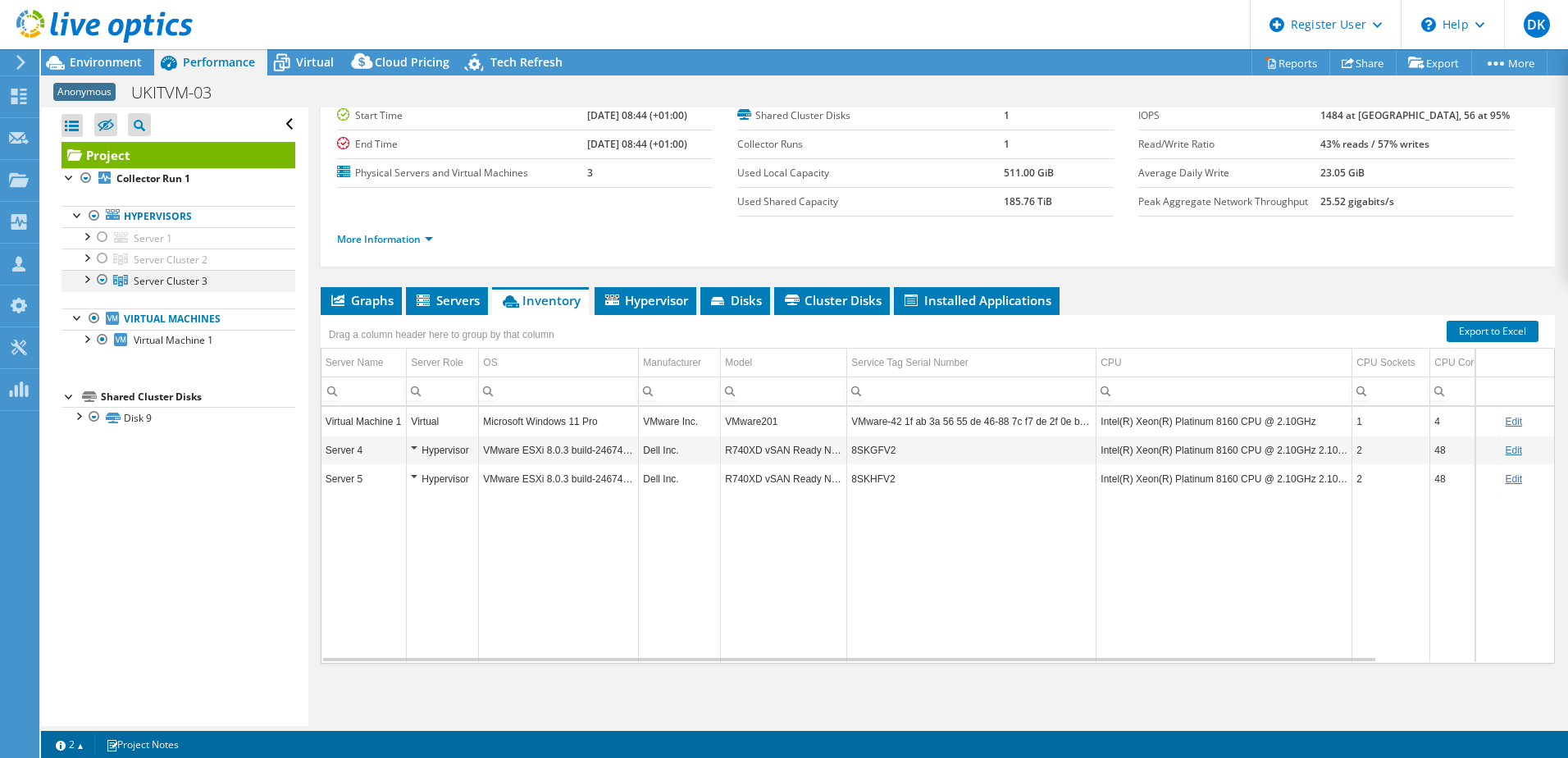
click at [89, 278] on div at bounding box center [85, 278] width 17 height 17
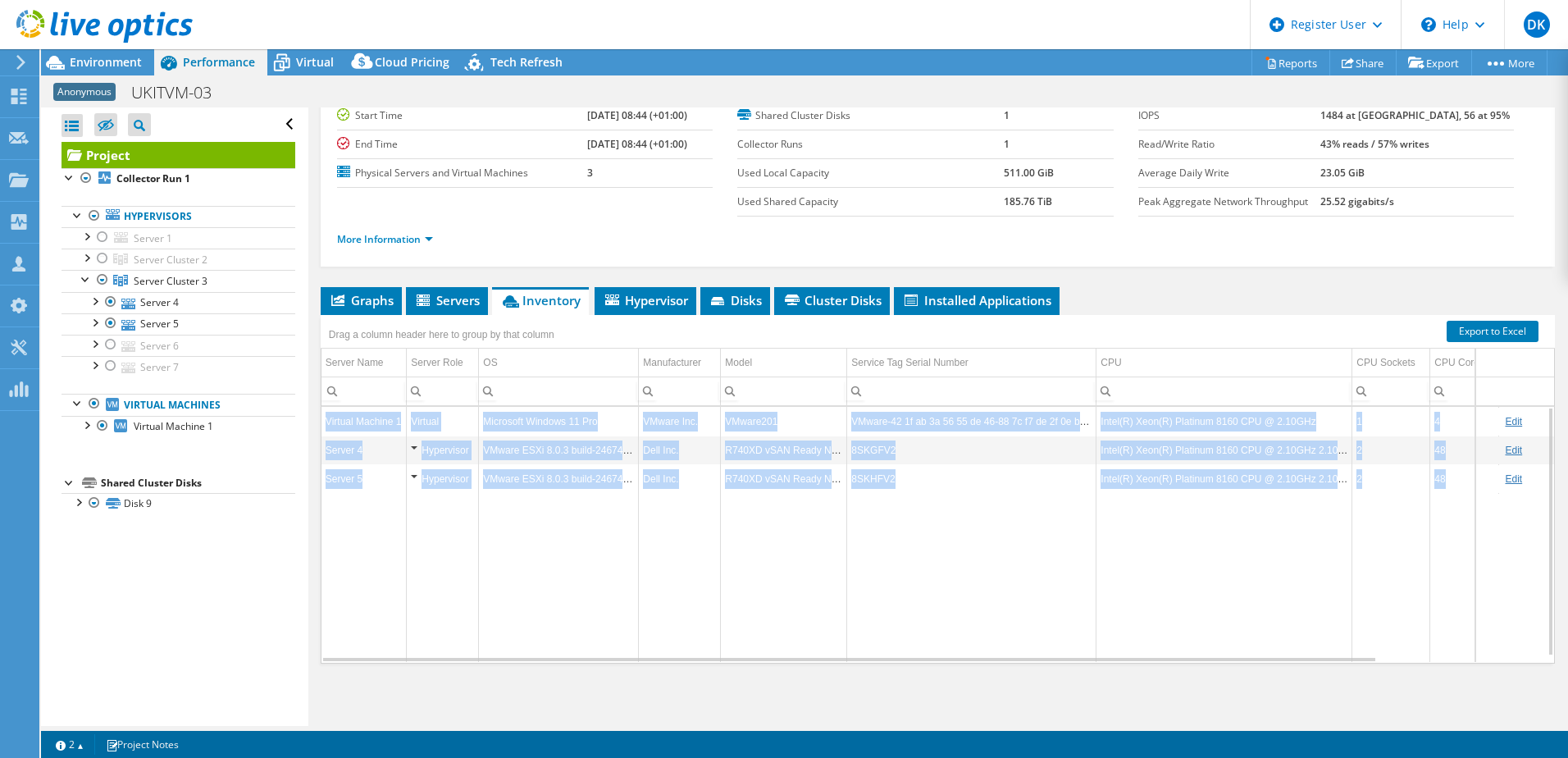
drag, startPoint x: 1128, startPoint y: 655, endPoint x: 1338, endPoint y: 678, distance: 211.3
click at [1338, 678] on div "Graphs Servers Inventory Hypervisor Disks Cluster Disks Installed Applications …" at bounding box center [938, 492] width 1234 height 410
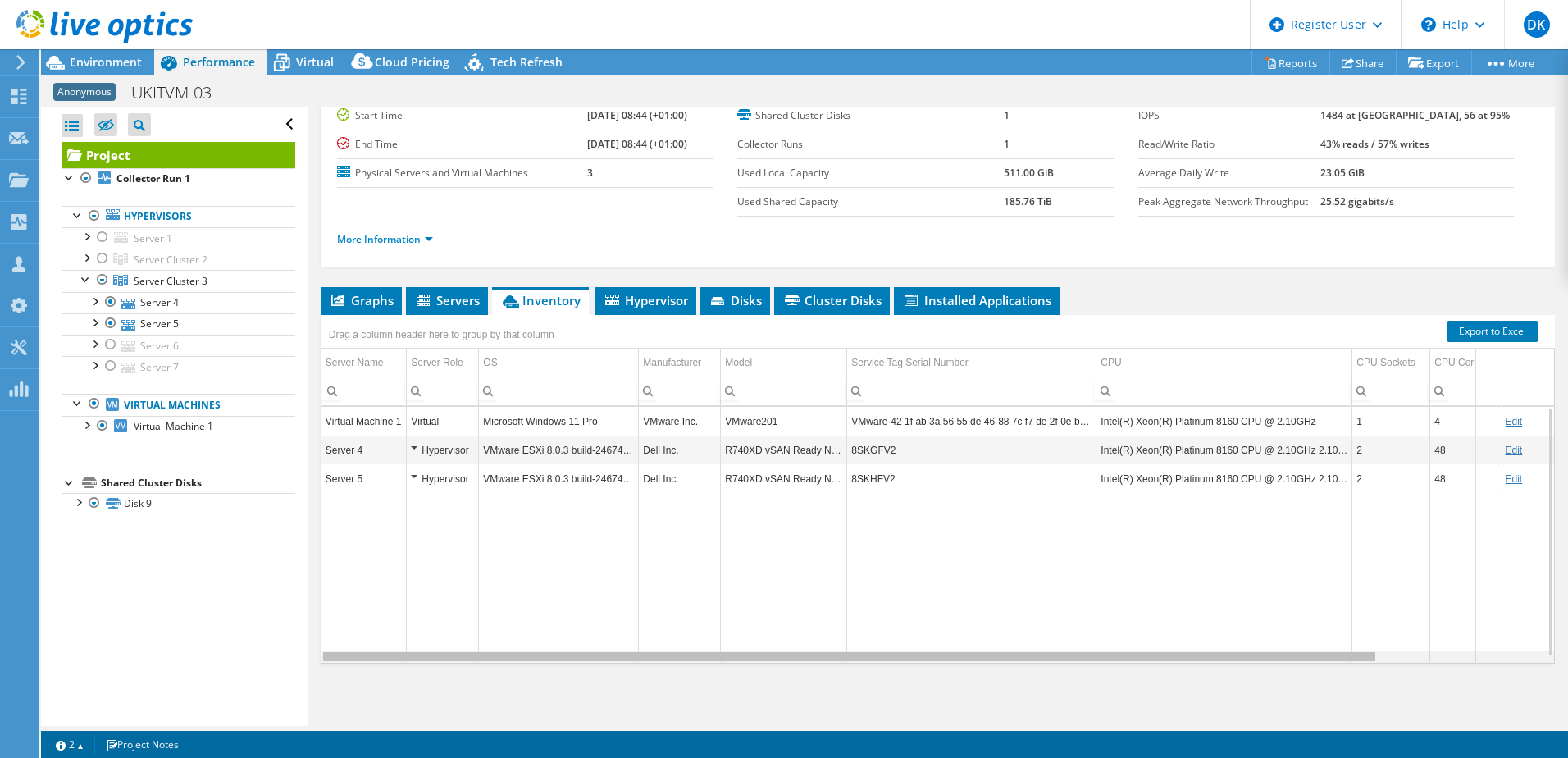
drag, startPoint x: 1338, startPoint y: 678, endPoint x: 1028, endPoint y: 643, distance: 312.0
click at [1028, 643] on body "DK Dell User David Kehoe D.Kehoe@Dell.com Dell My Profile Log Out \n Help Explo…" at bounding box center [784, 379] width 1568 height 758
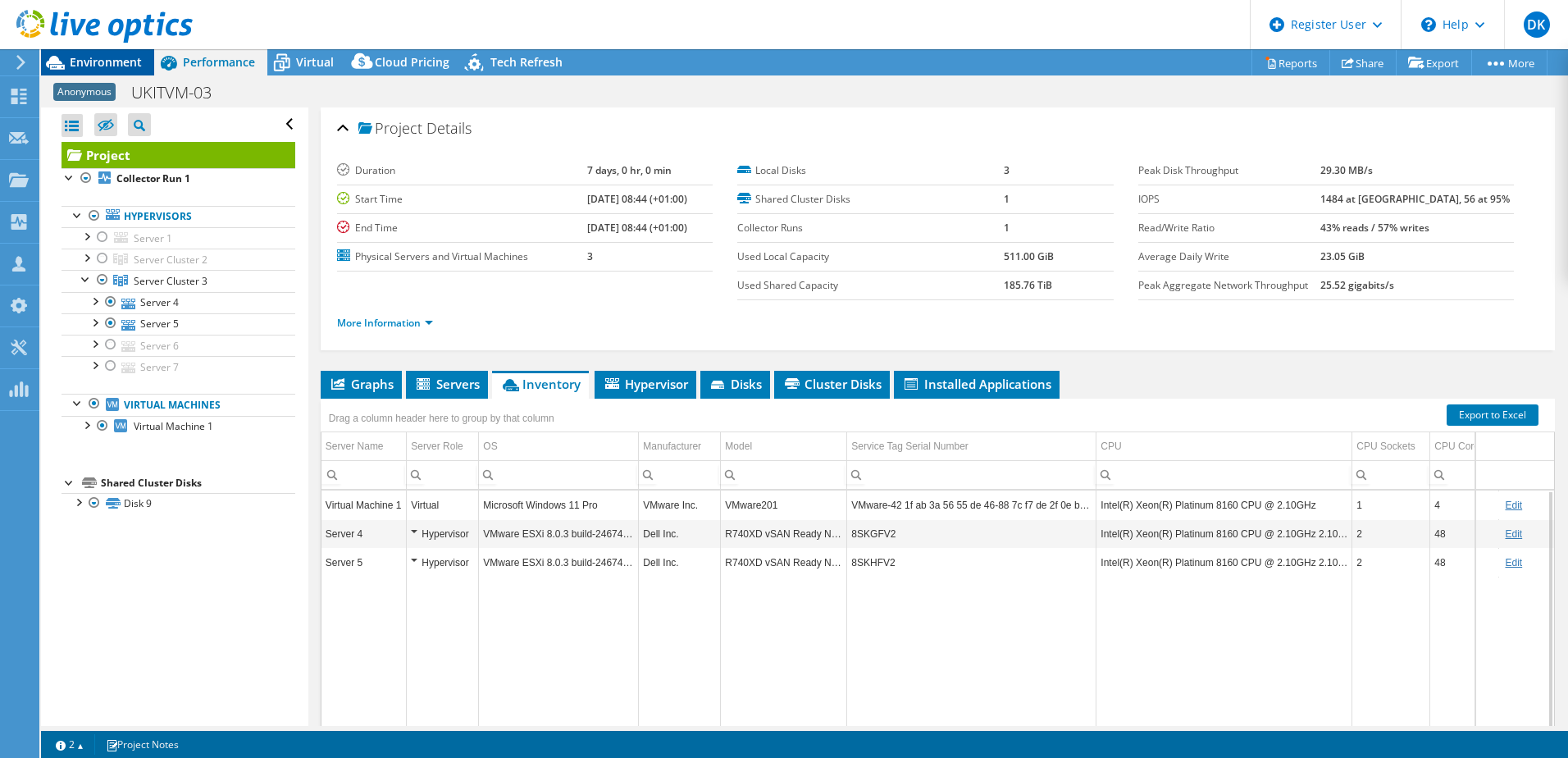
drag, startPoint x: 102, startPoint y: 63, endPoint x: 115, endPoint y: 65, distance: 13.2
click at [102, 63] on span "Environment" at bounding box center [106, 62] width 72 height 16
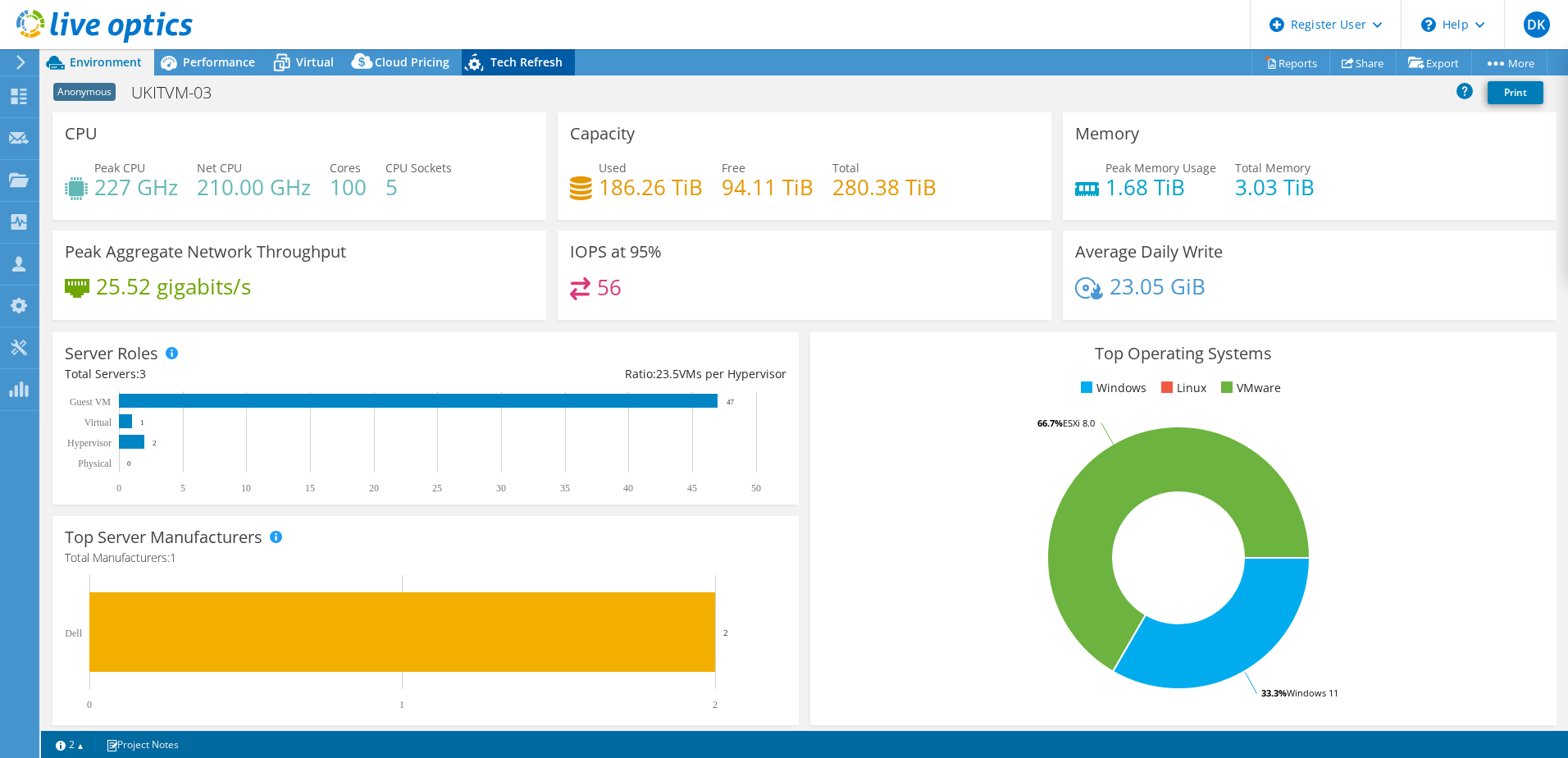
click at [521, 64] on span "Tech Refresh" at bounding box center [526, 62] width 72 height 16
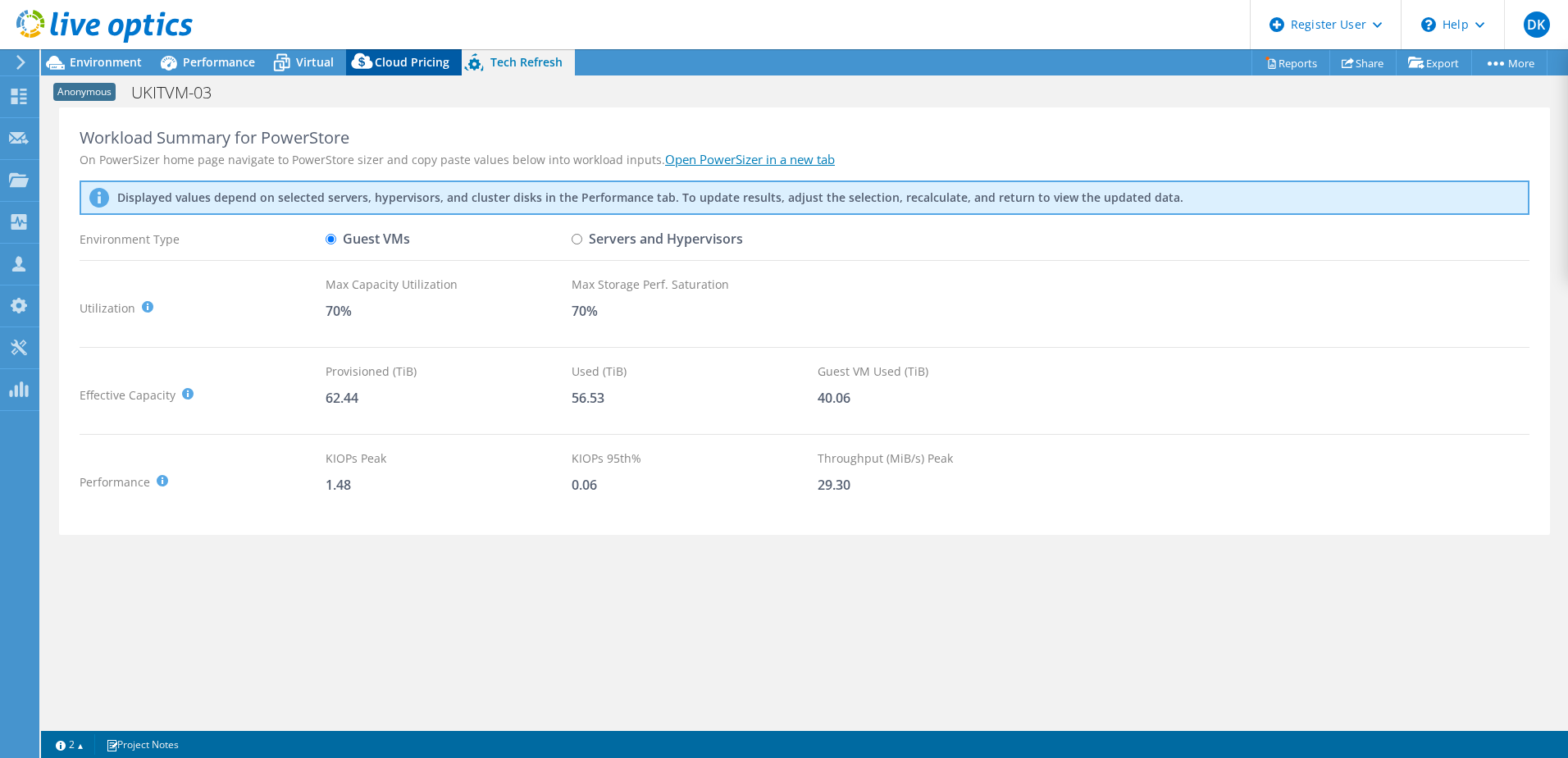
click at [410, 57] on span "Cloud Pricing" at bounding box center [412, 62] width 75 height 16
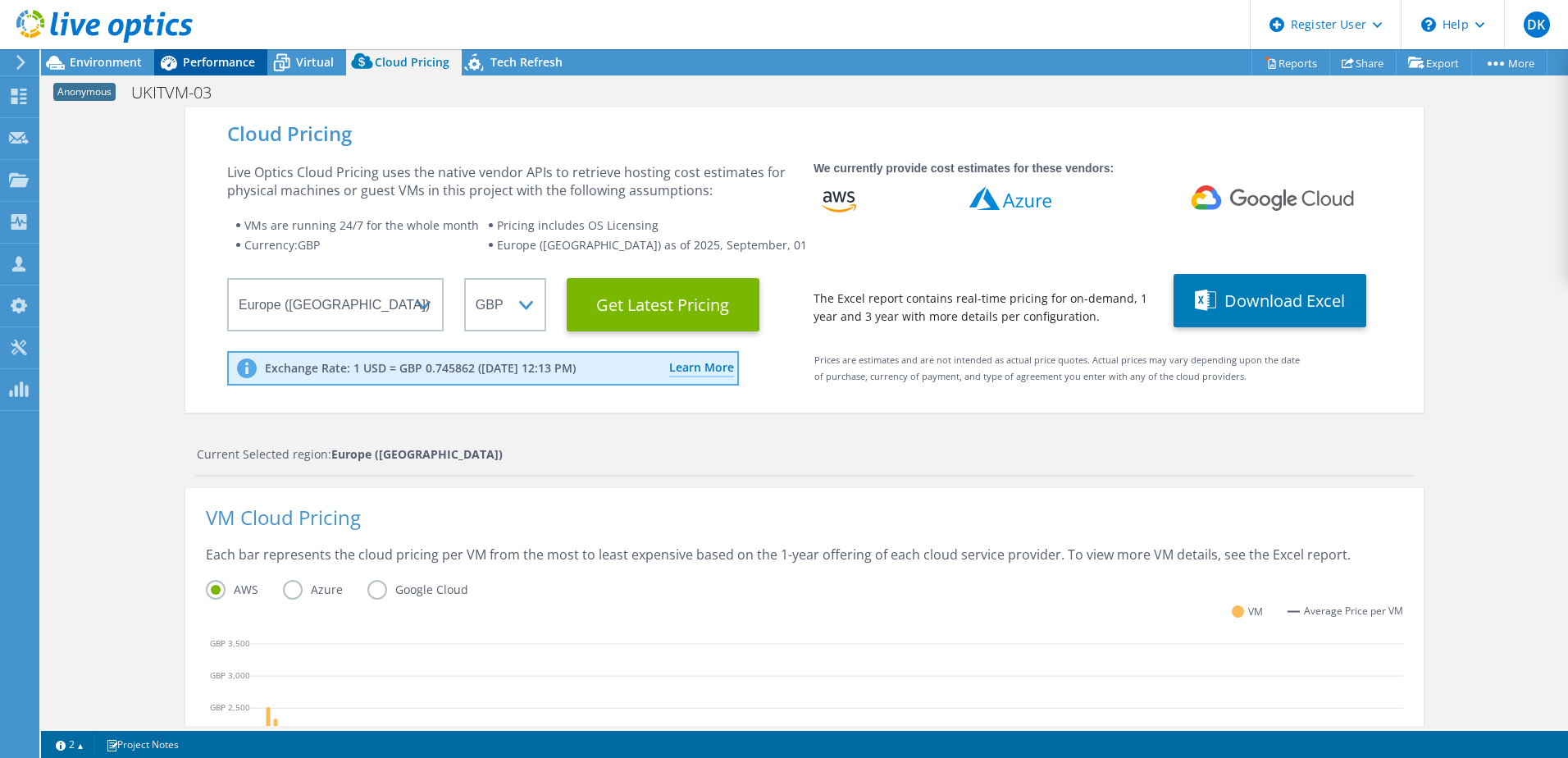
click at [204, 53] on div "Performance" at bounding box center [211, 63] width 113 height 26
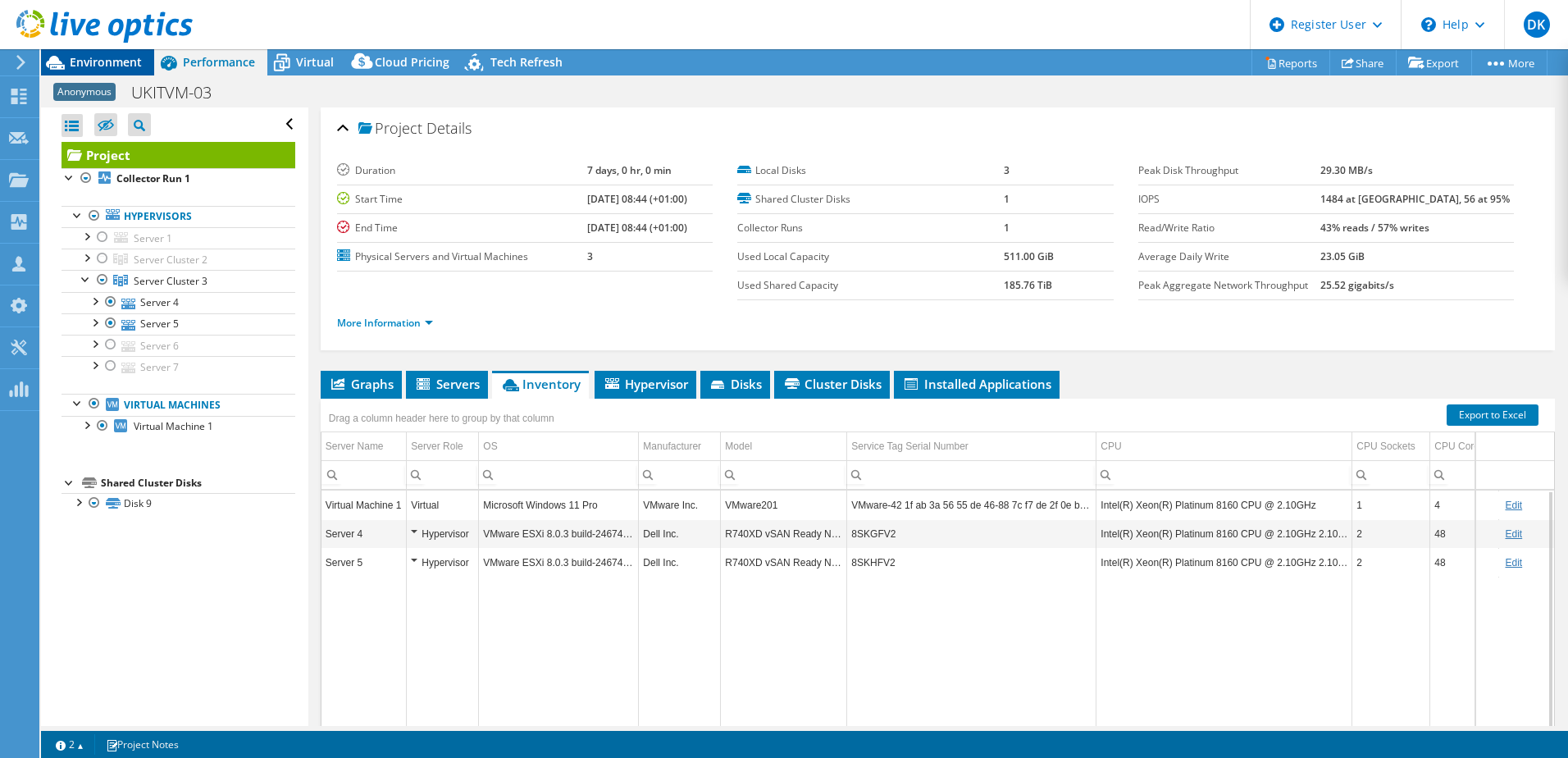
click at [106, 63] on span "Environment" at bounding box center [106, 62] width 72 height 16
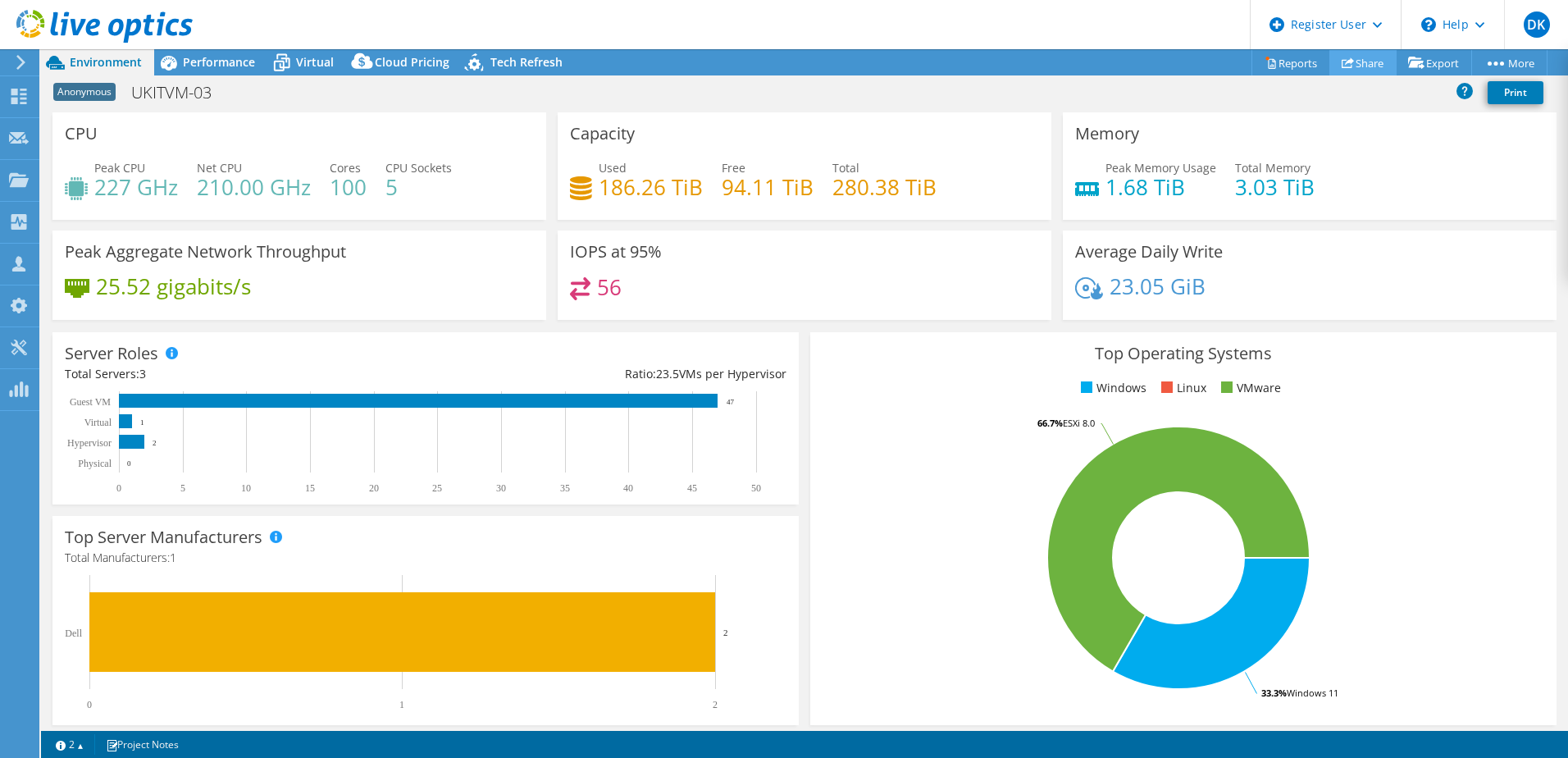
click at [1361, 63] on link "Share" at bounding box center [1363, 63] width 67 height 26
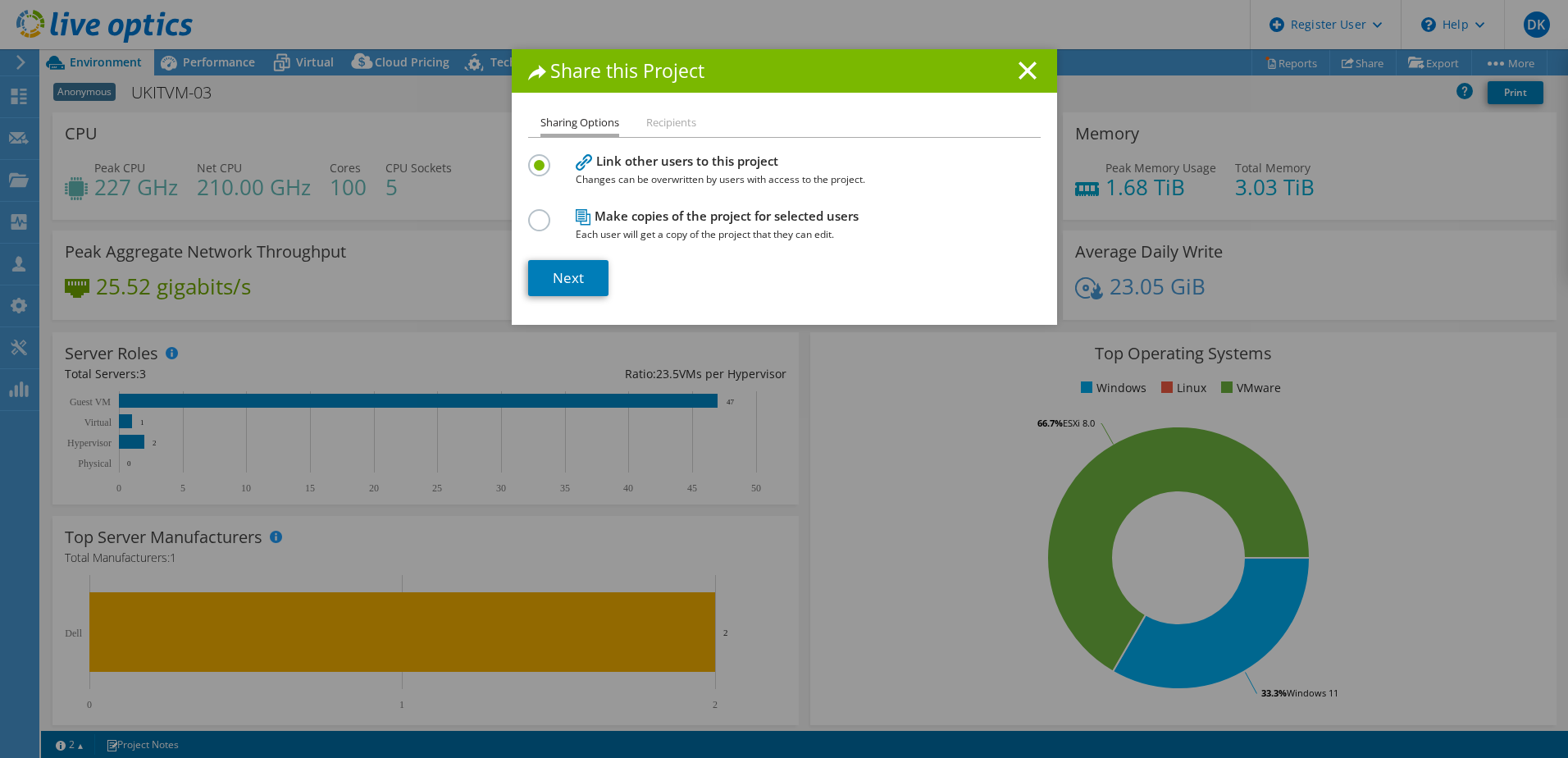
click at [539, 213] on label at bounding box center [542, 211] width 29 height 4
click at [0, 0] on input "radio" at bounding box center [0, 0] width 0 height 0
click at [567, 280] on link "Next" at bounding box center [568, 278] width 80 height 36
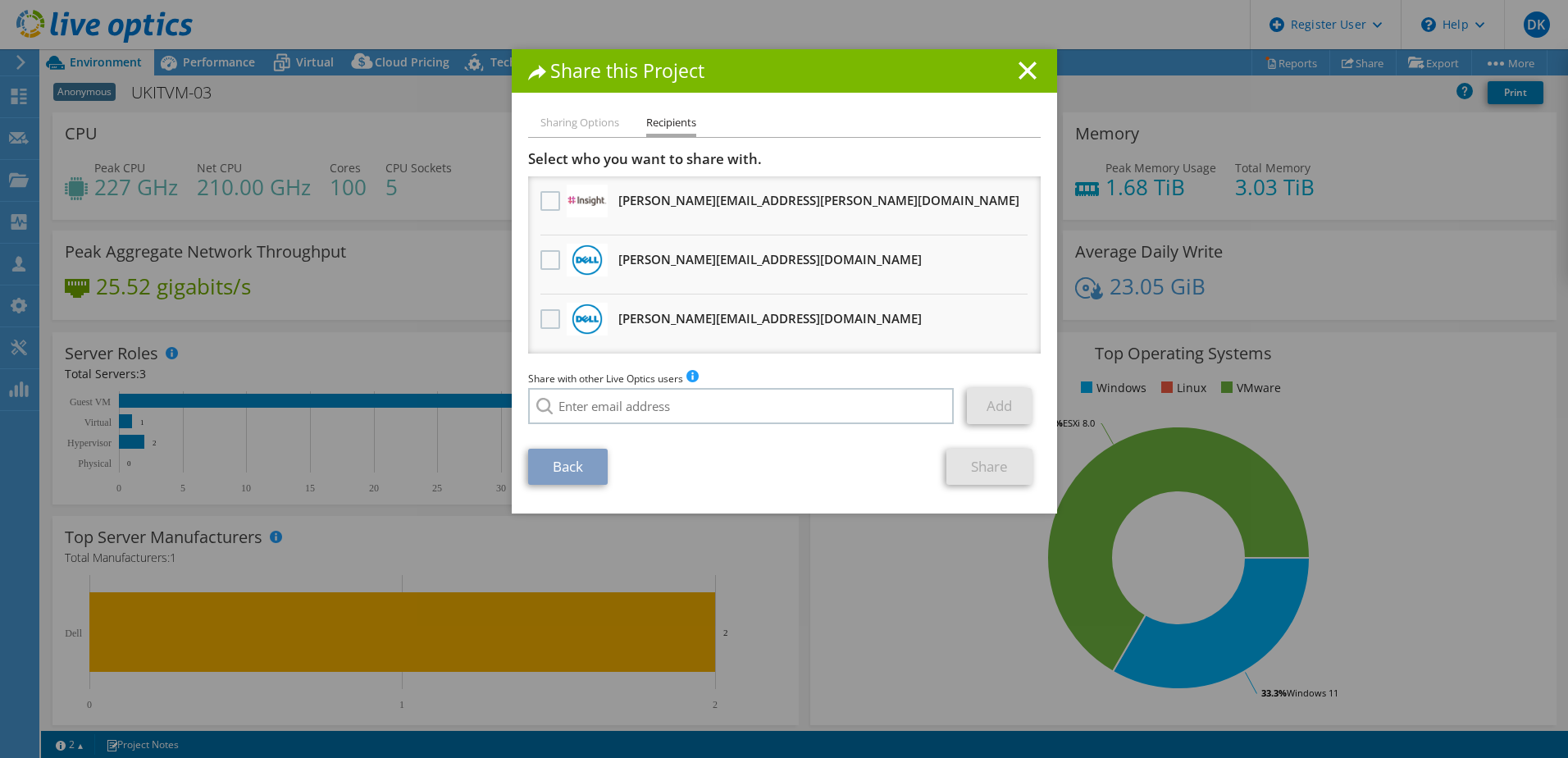
click at [542, 316] on label at bounding box center [552, 319] width 24 height 19
click at [0, 0] on input "checkbox" at bounding box center [0, 0] width 0 height 0
click at [1019, 71] on icon at bounding box center [1028, 71] width 18 height 18
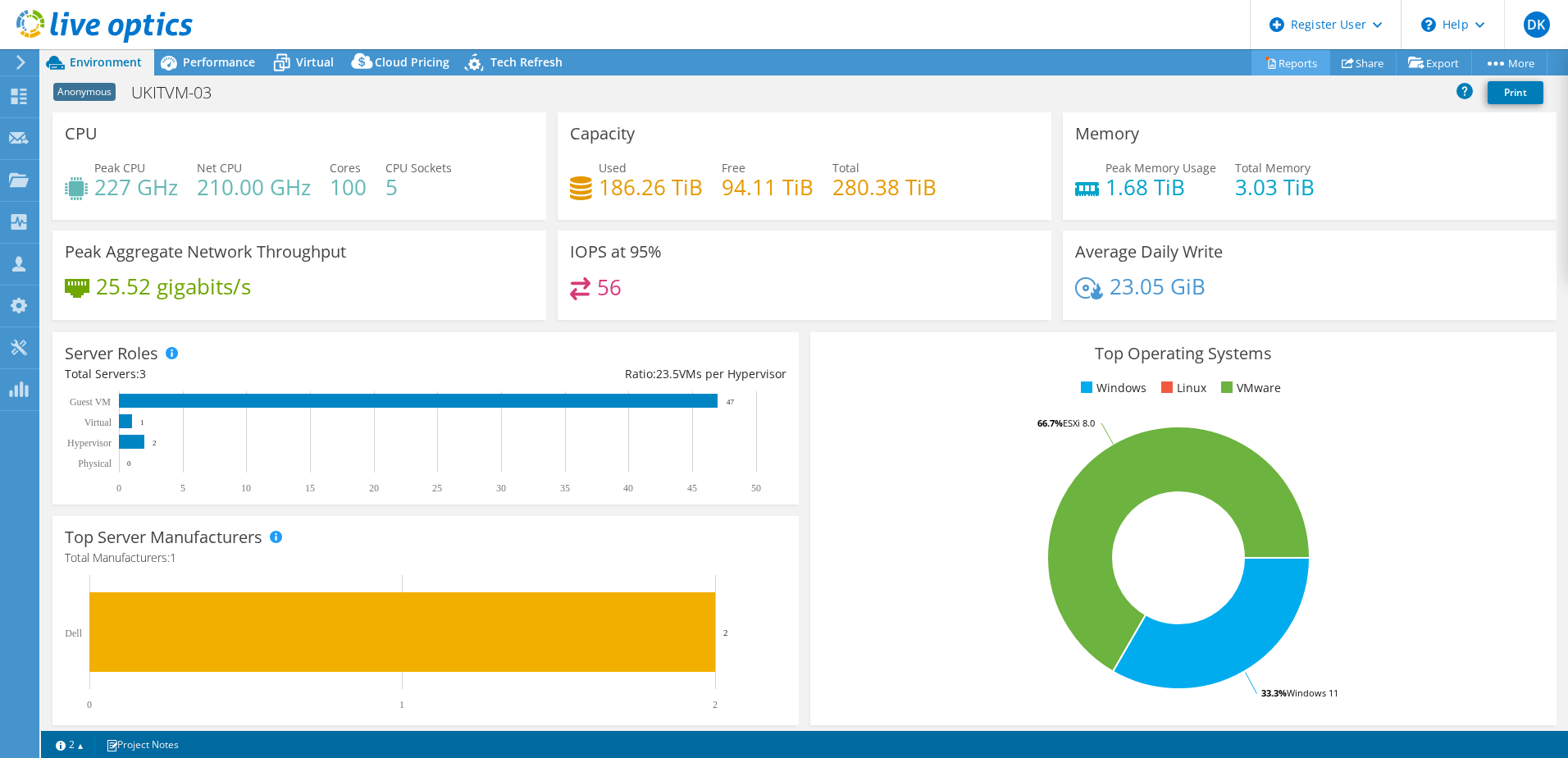
click at [1299, 62] on link "Reports" at bounding box center [1290, 63] width 78 height 26
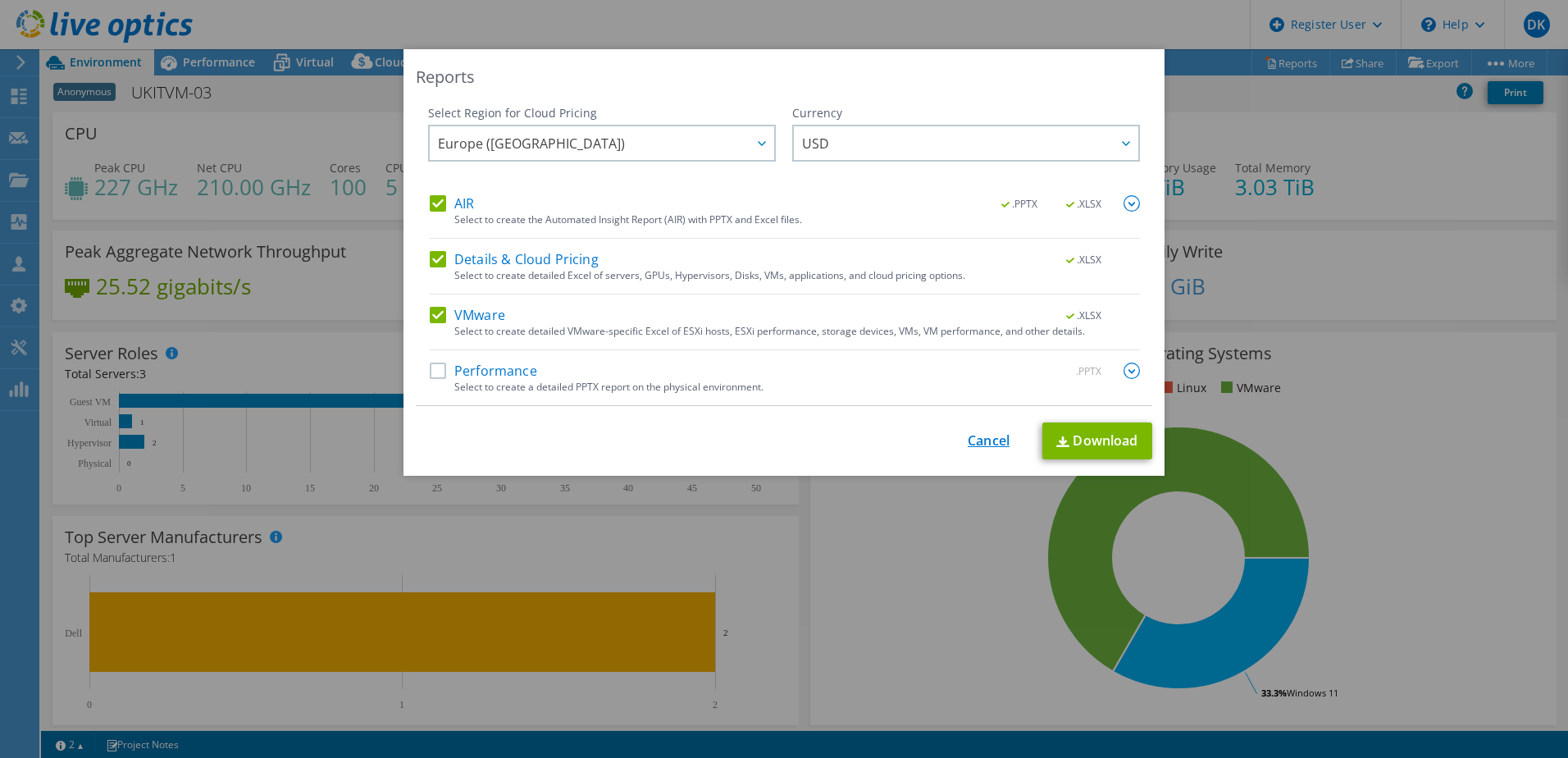
click at [985, 437] on link "Cancel" at bounding box center [988, 441] width 41 height 16
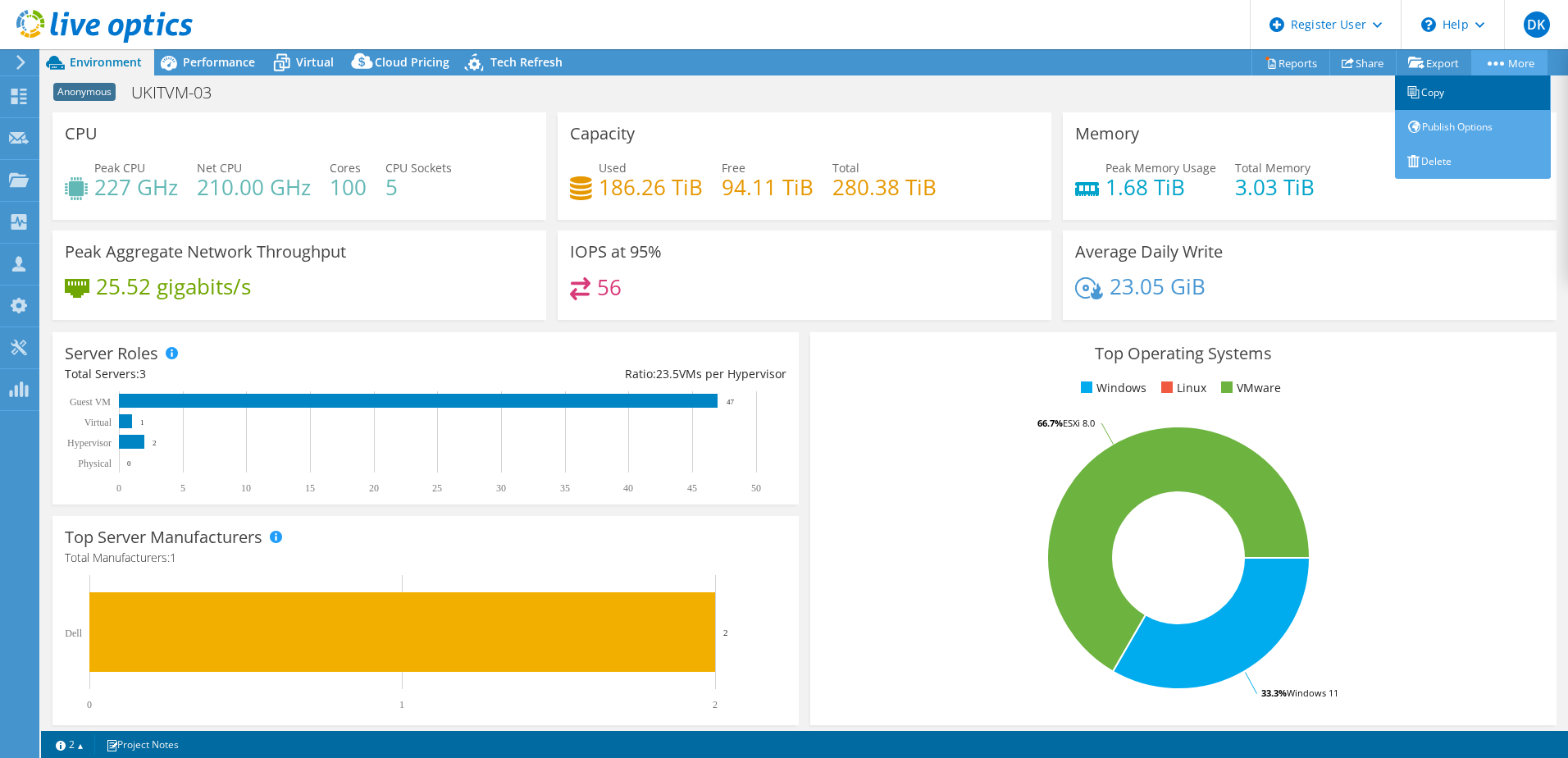
click at [1449, 85] on link "Copy" at bounding box center [1473, 93] width 156 height 34
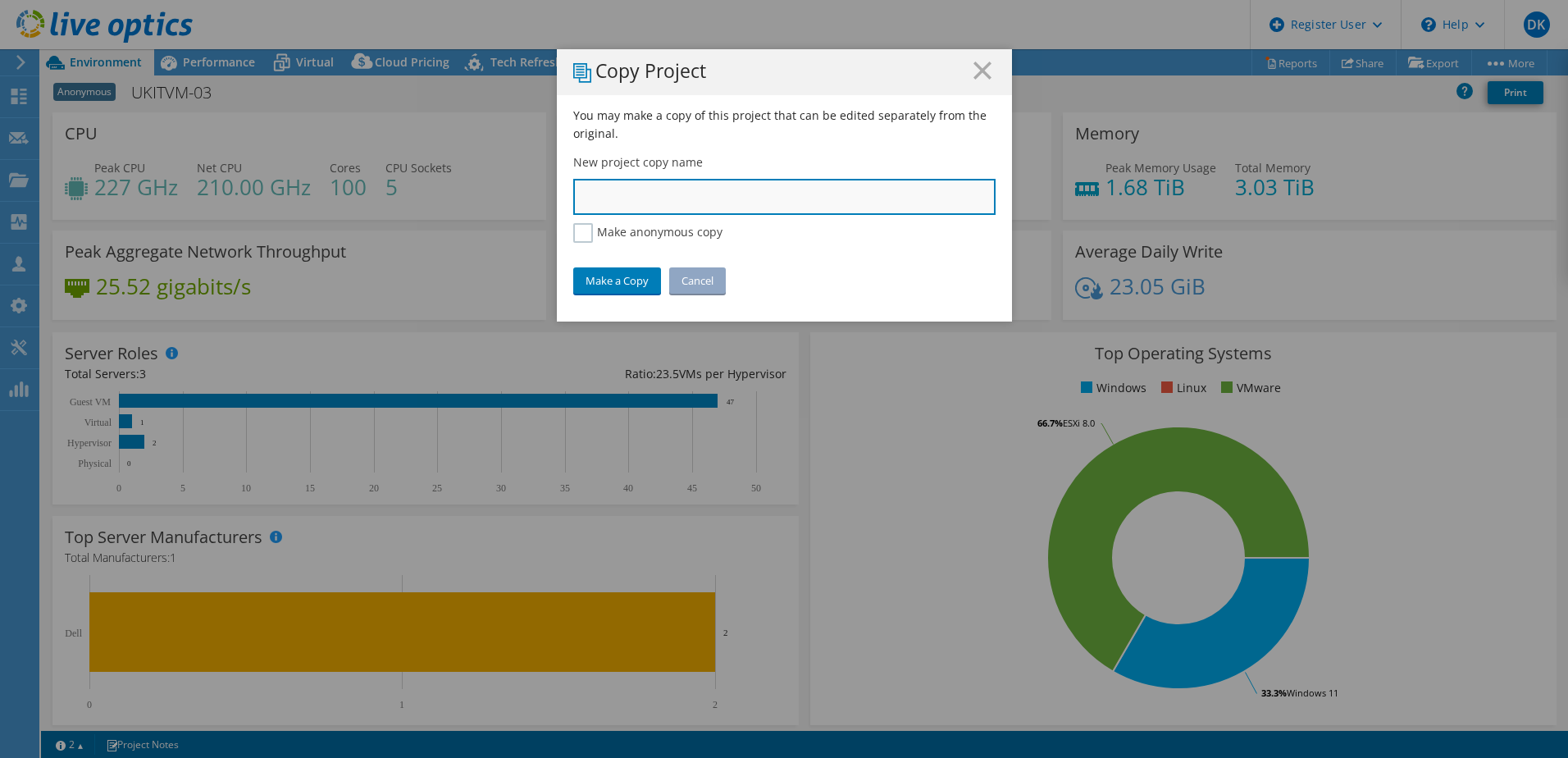
click at [709, 197] on input "text" at bounding box center [784, 197] width 422 height 36
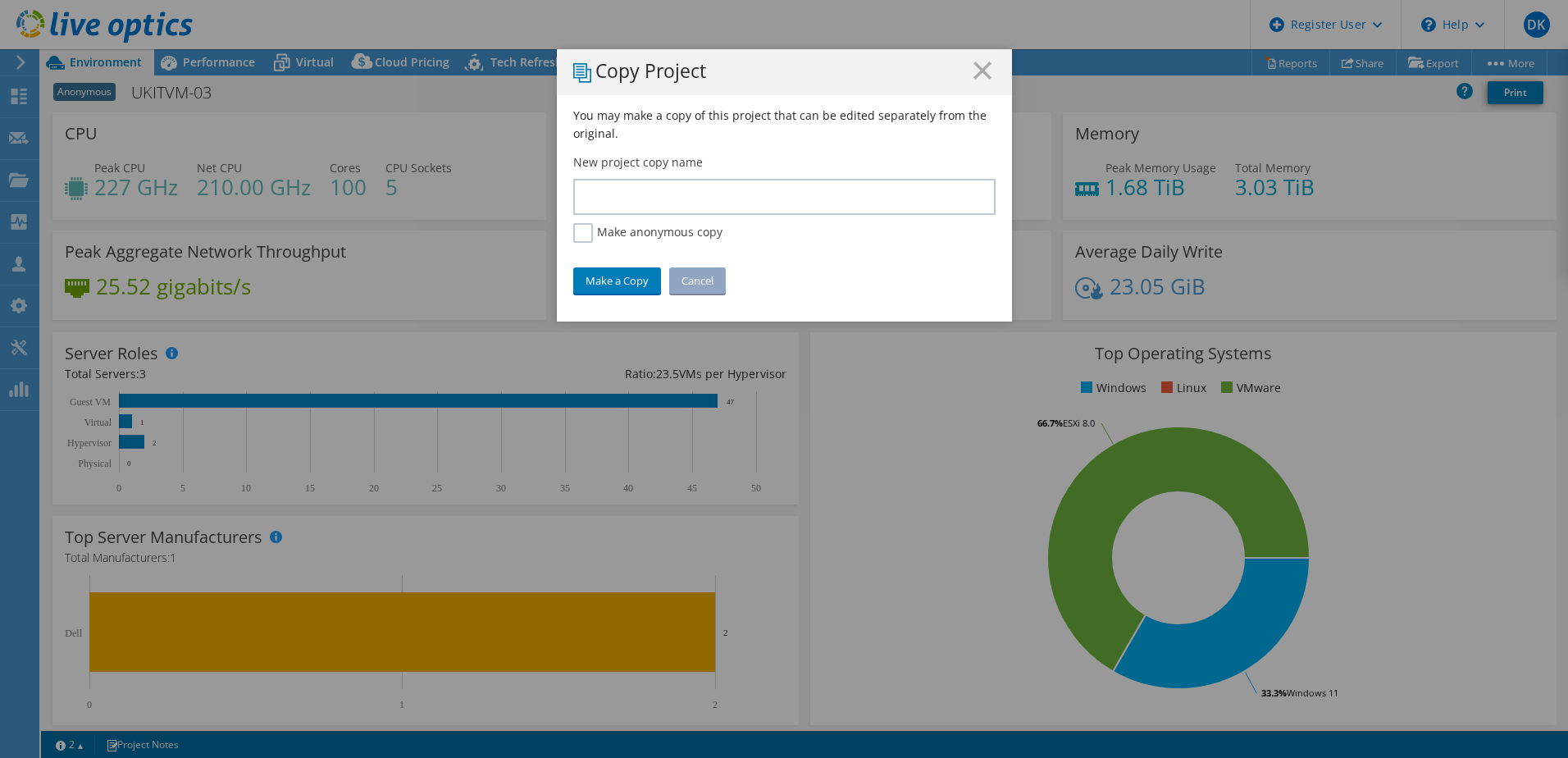
click at [690, 277] on link "Cancel" at bounding box center [697, 280] width 56 height 26
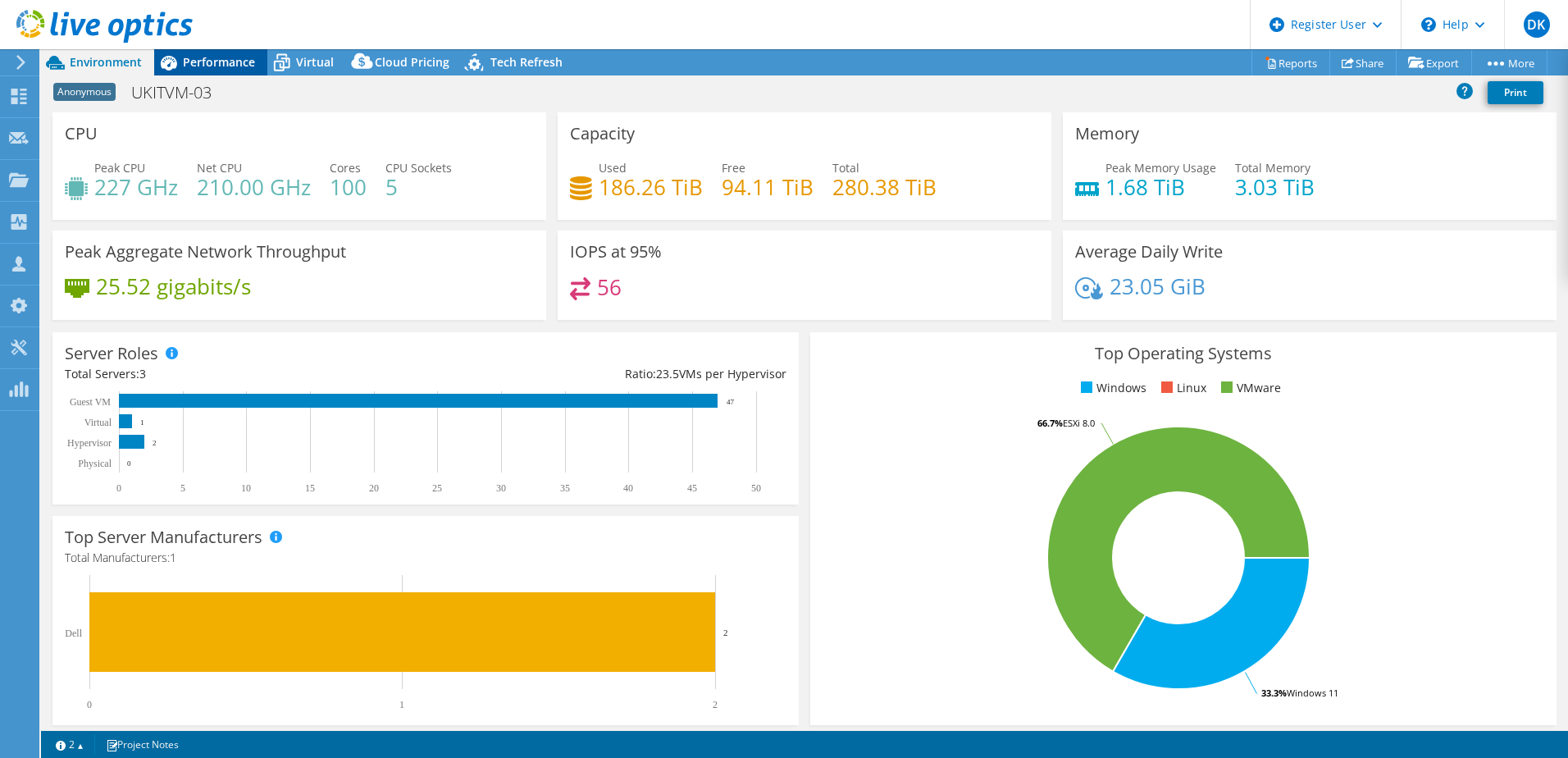
click at [204, 58] on span "Performance" at bounding box center [219, 62] width 72 height 16
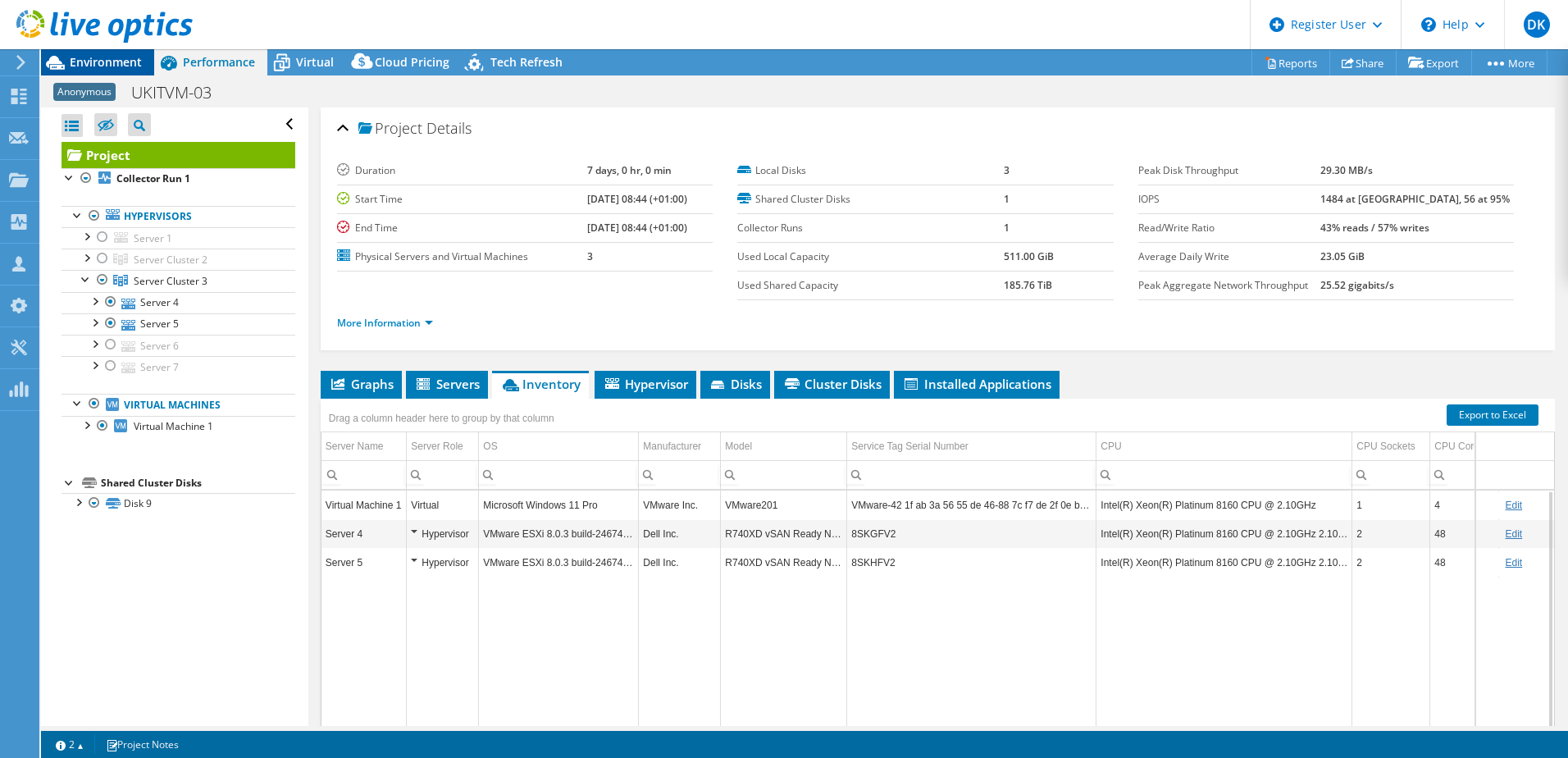
click at [124, 58] on span "Environment" at bounding box center [106, 62] width 72 height 16
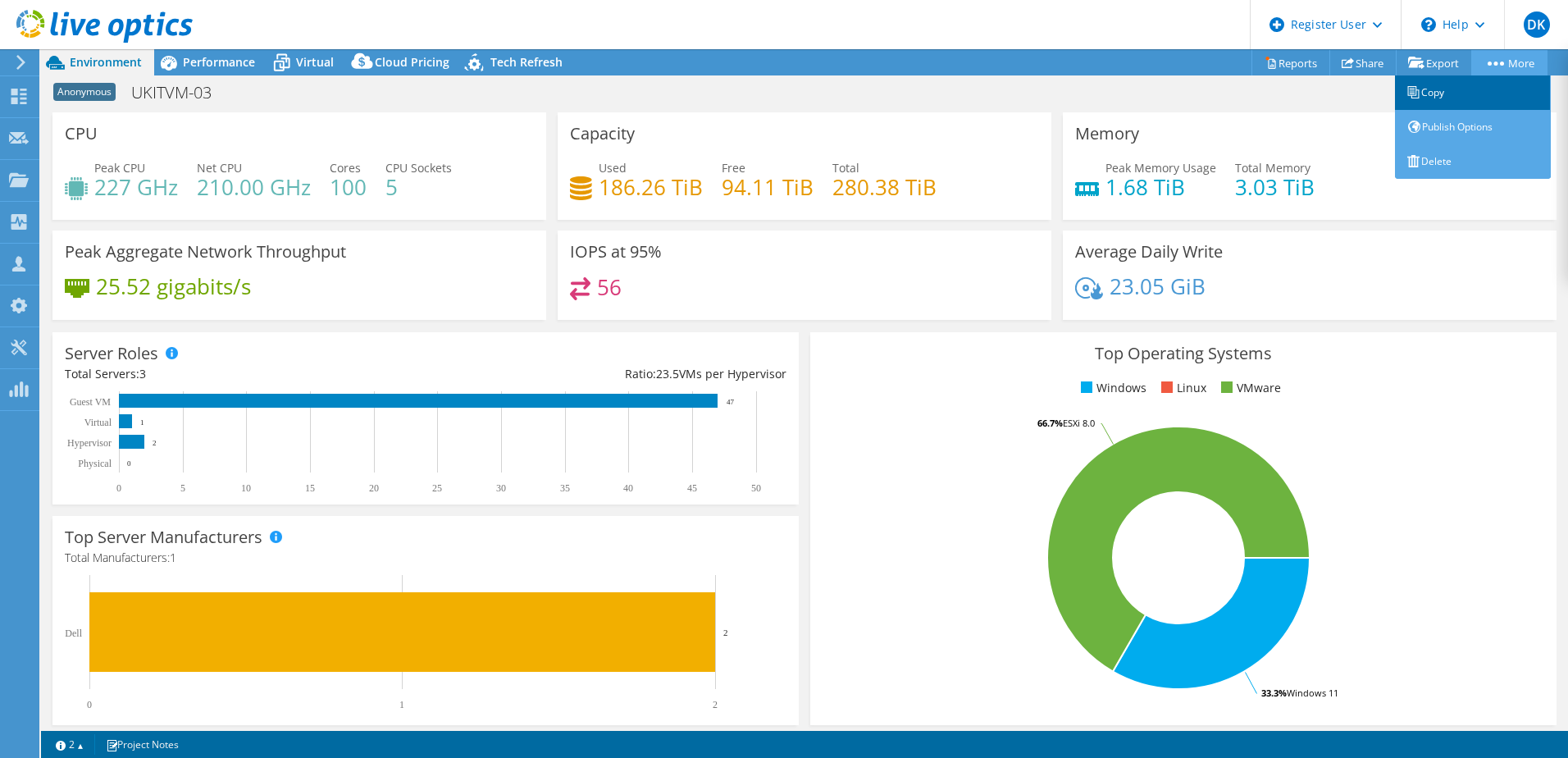
click at [1462, 93] on link "Copy" at bounding box center [1473, 93] width 156 height 34
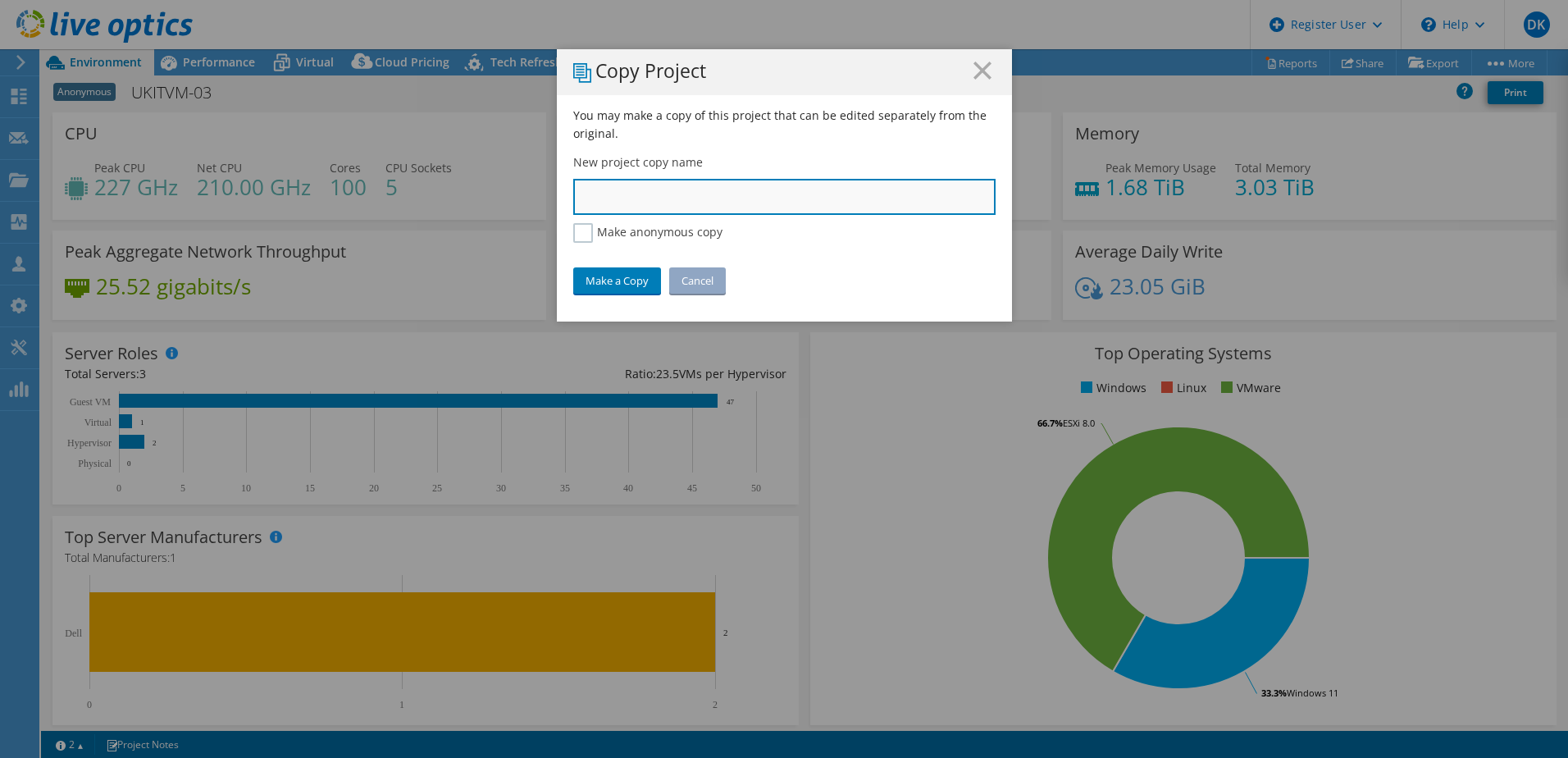
click at [775, 197] on input "text" at bounding box center [784, 197] width 422 height 36
type input "Mazak Server 4+5"
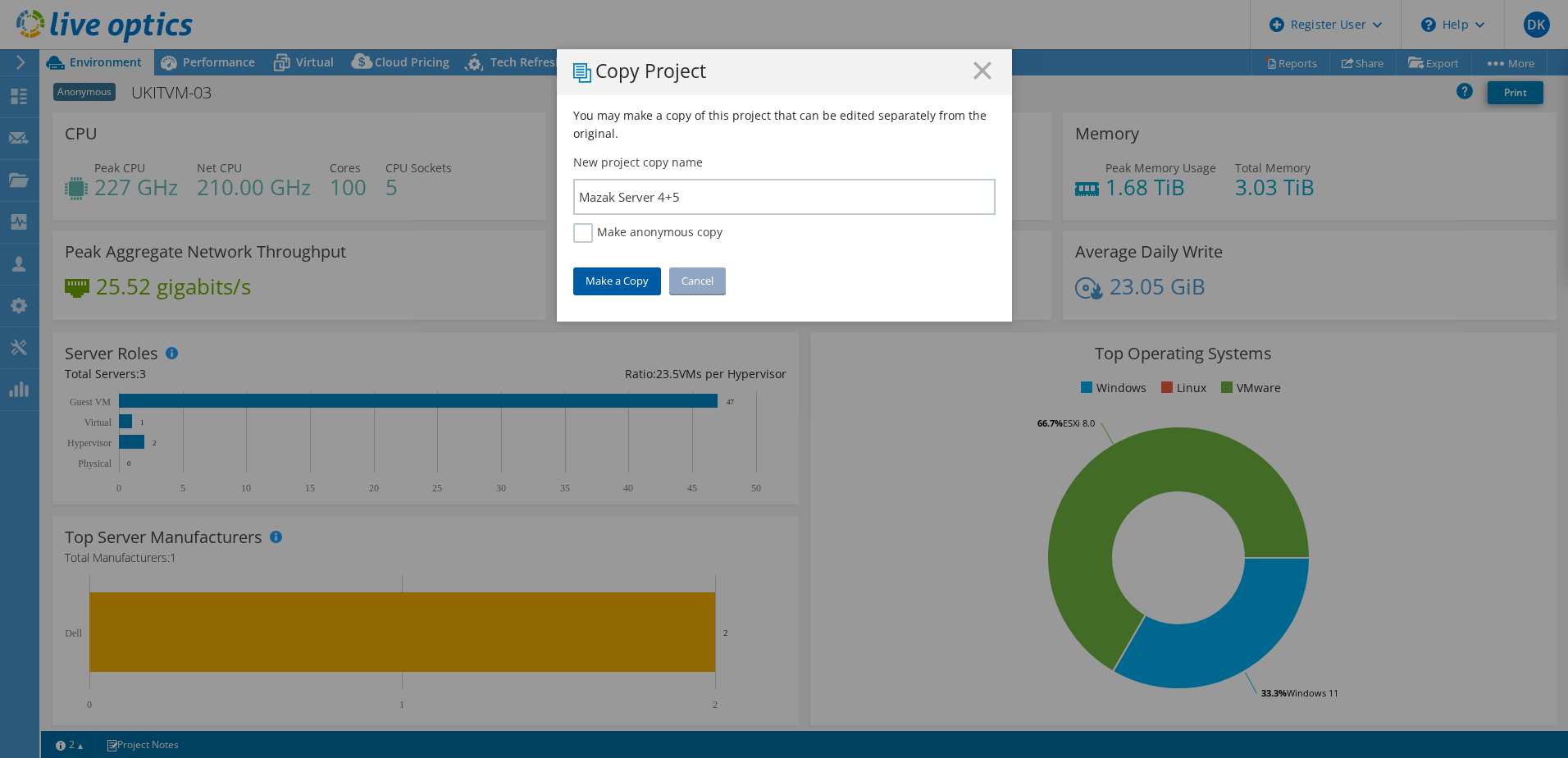
click at [623, 279] on link "Make a Copy" at bounding box center [617, 280] width 88 height 26
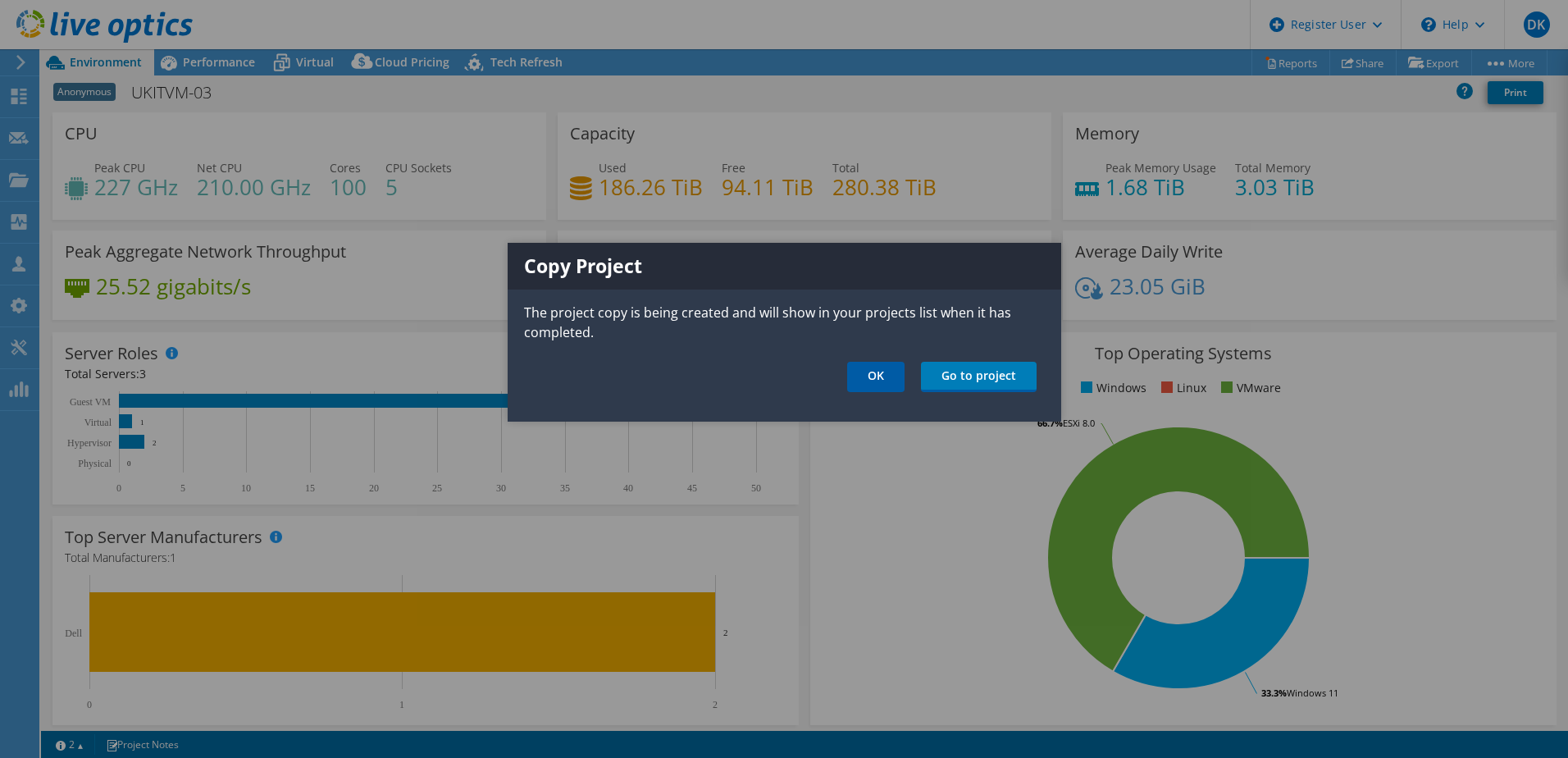
click at [866, 373] on link "OK" at bounding box center [875, 376] width 57 height 30
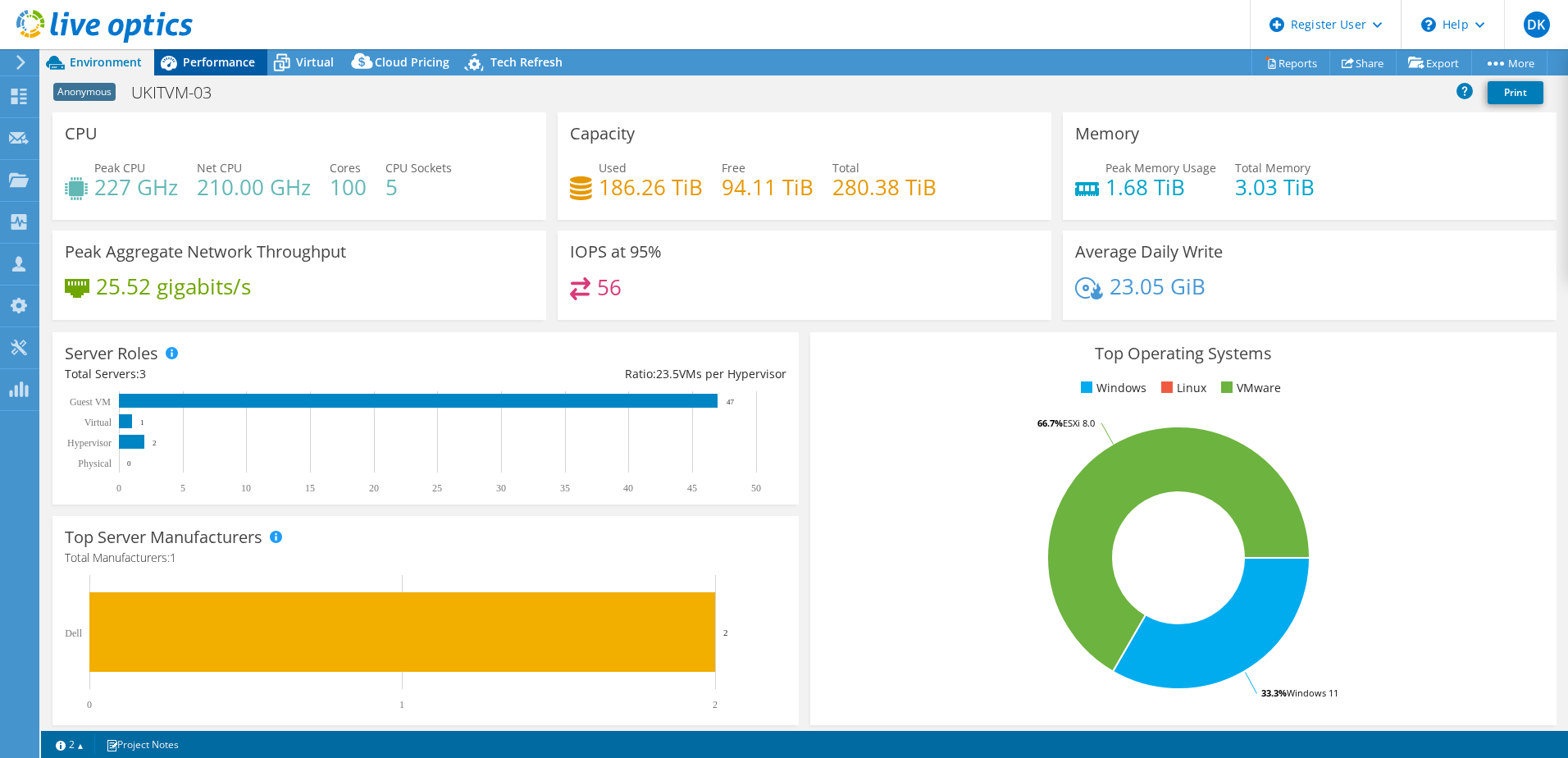
click at [219, 56] on span "Performance" at bounding box center [219, 62] width 72 height 16
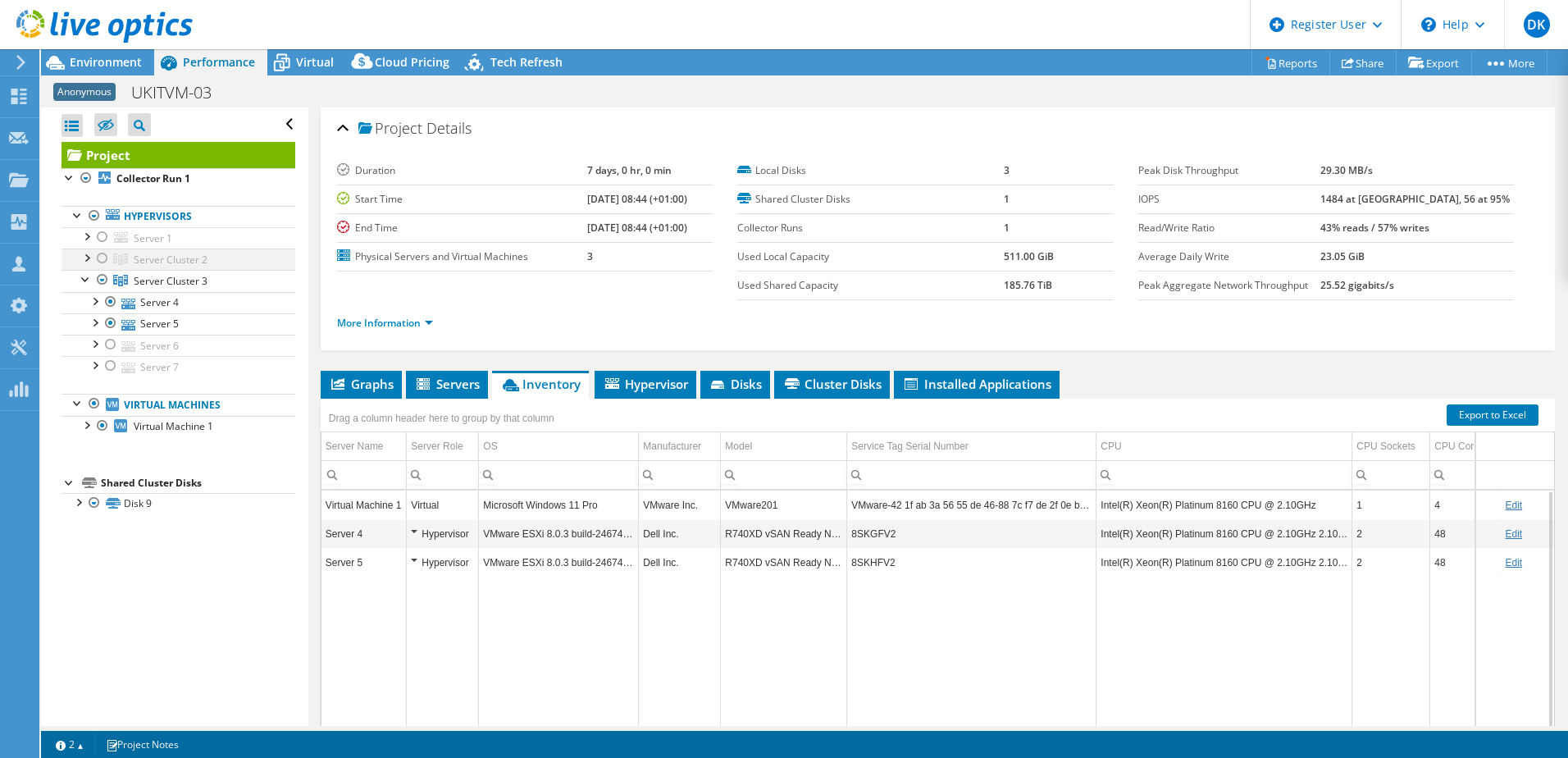
click at [85, 257] on div at bounding box center [85, 256] width 17 height 17
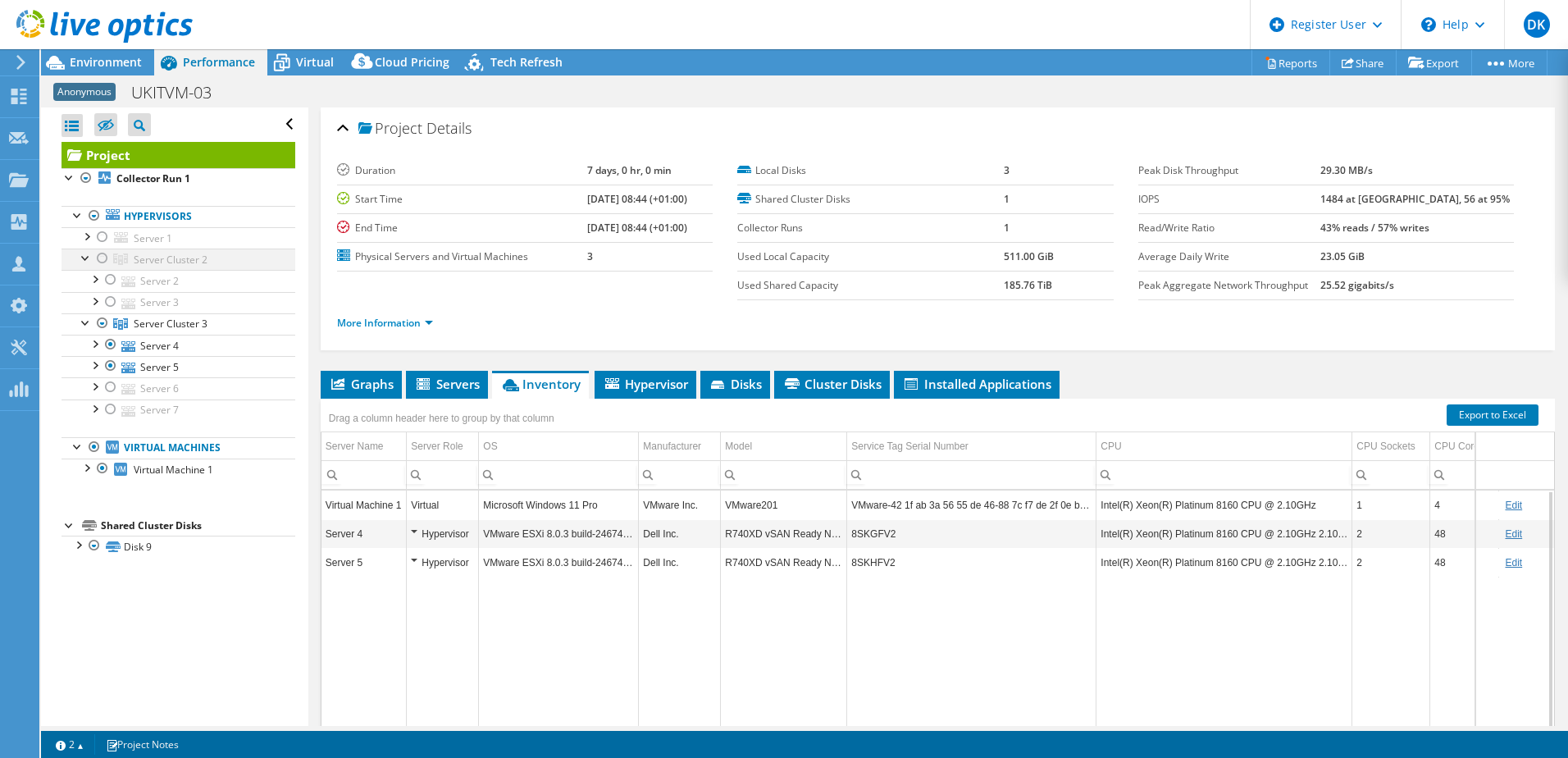
click at [102, 256] on div at bounding box center [102, 258] width 17 height 19
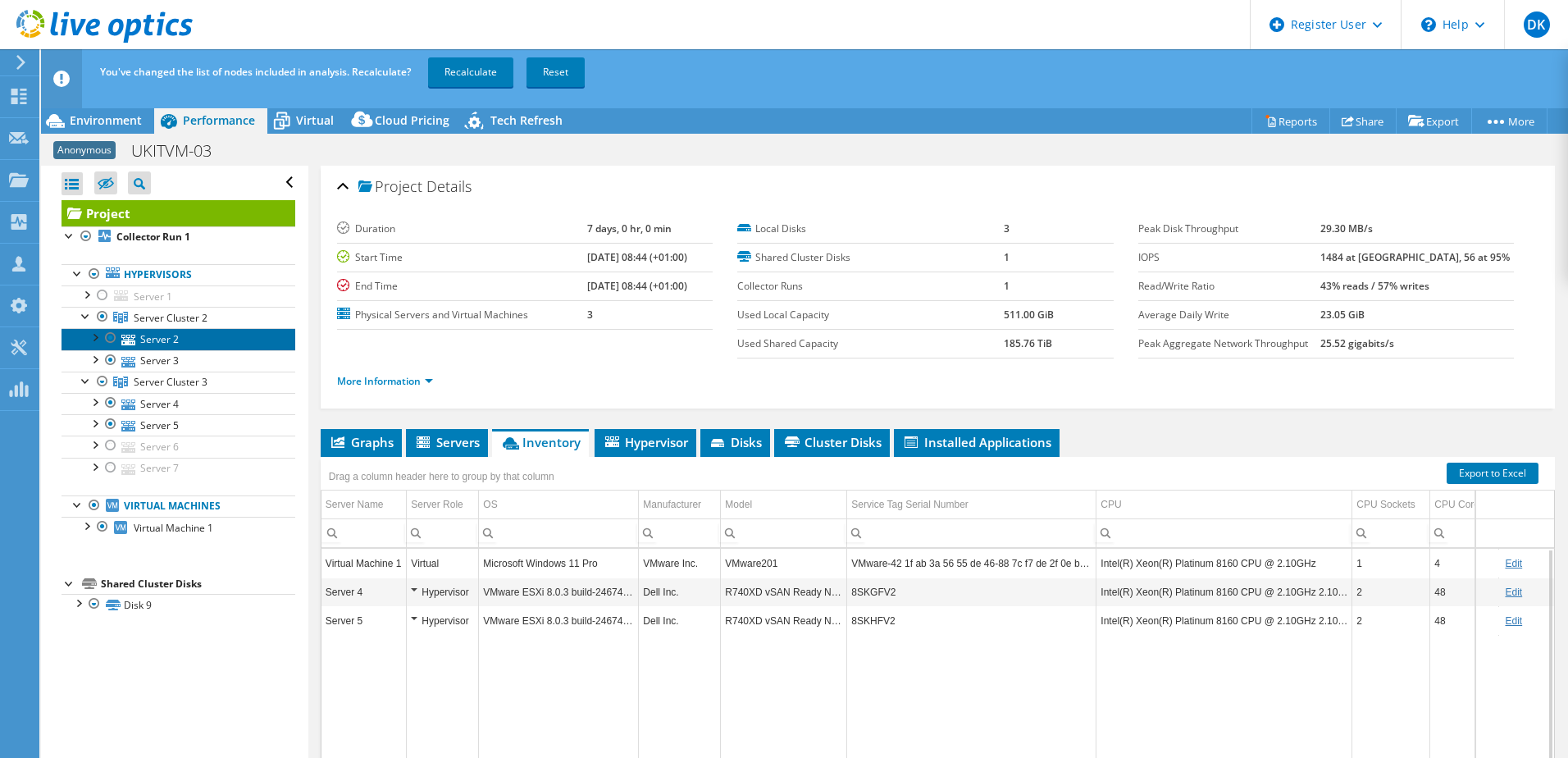
click at [171, 337] on link "Server 2" at bounding box center [178, 338] width 234 height 21
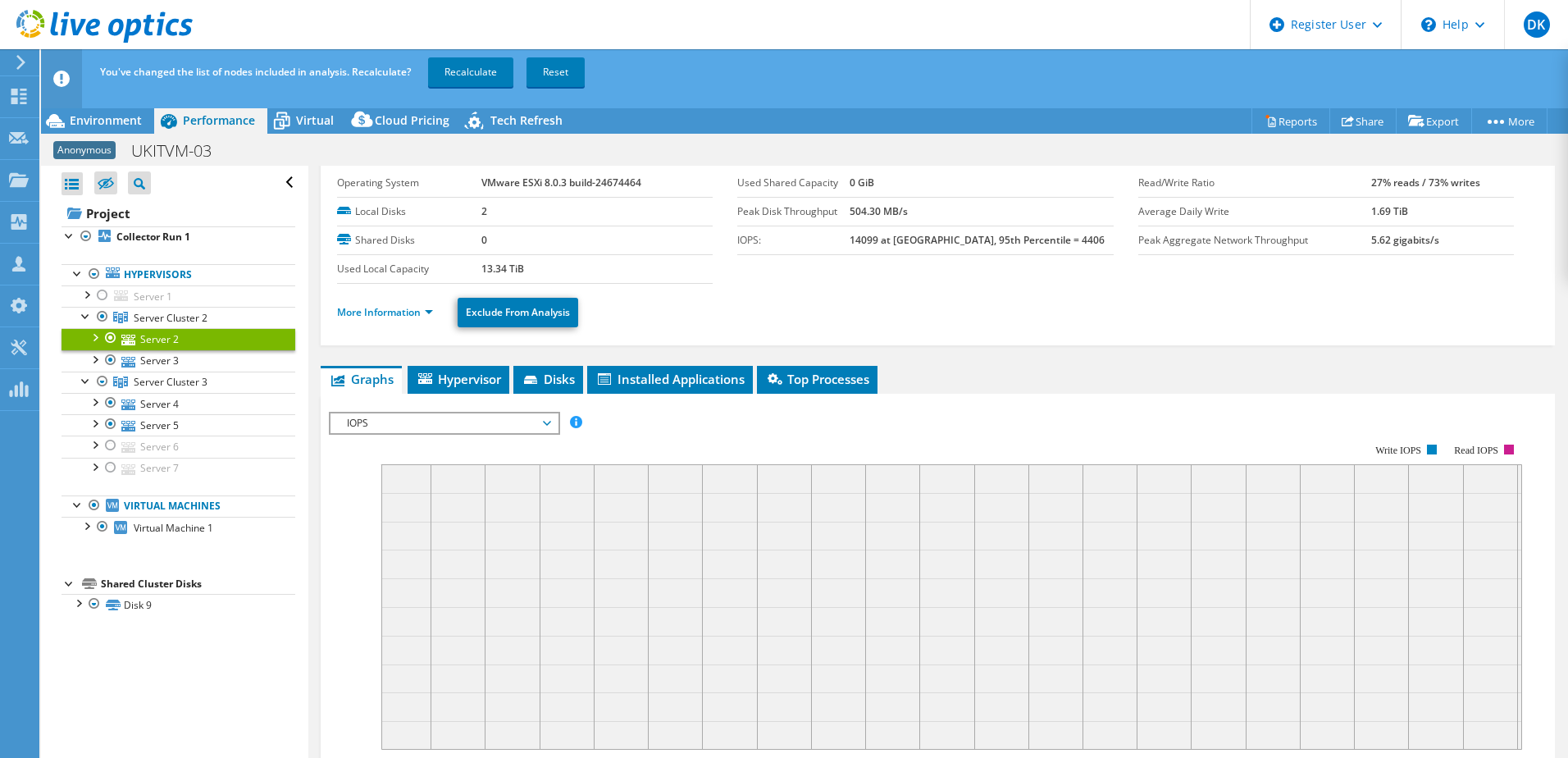
scroll to position [82, 0]
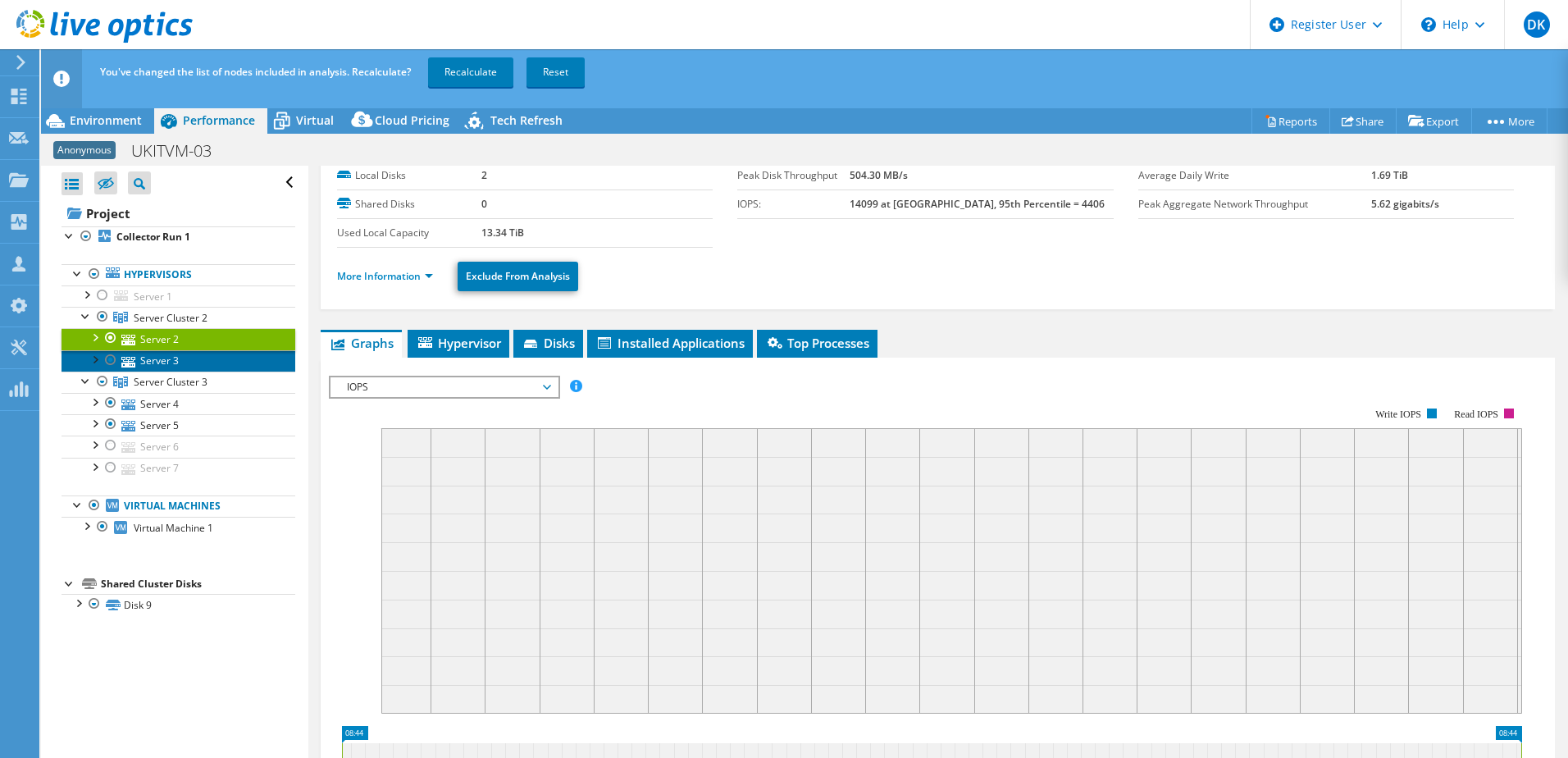
click at [158, 358] on link "Server 3" at bounding box center [178, 360] width 234 height 21
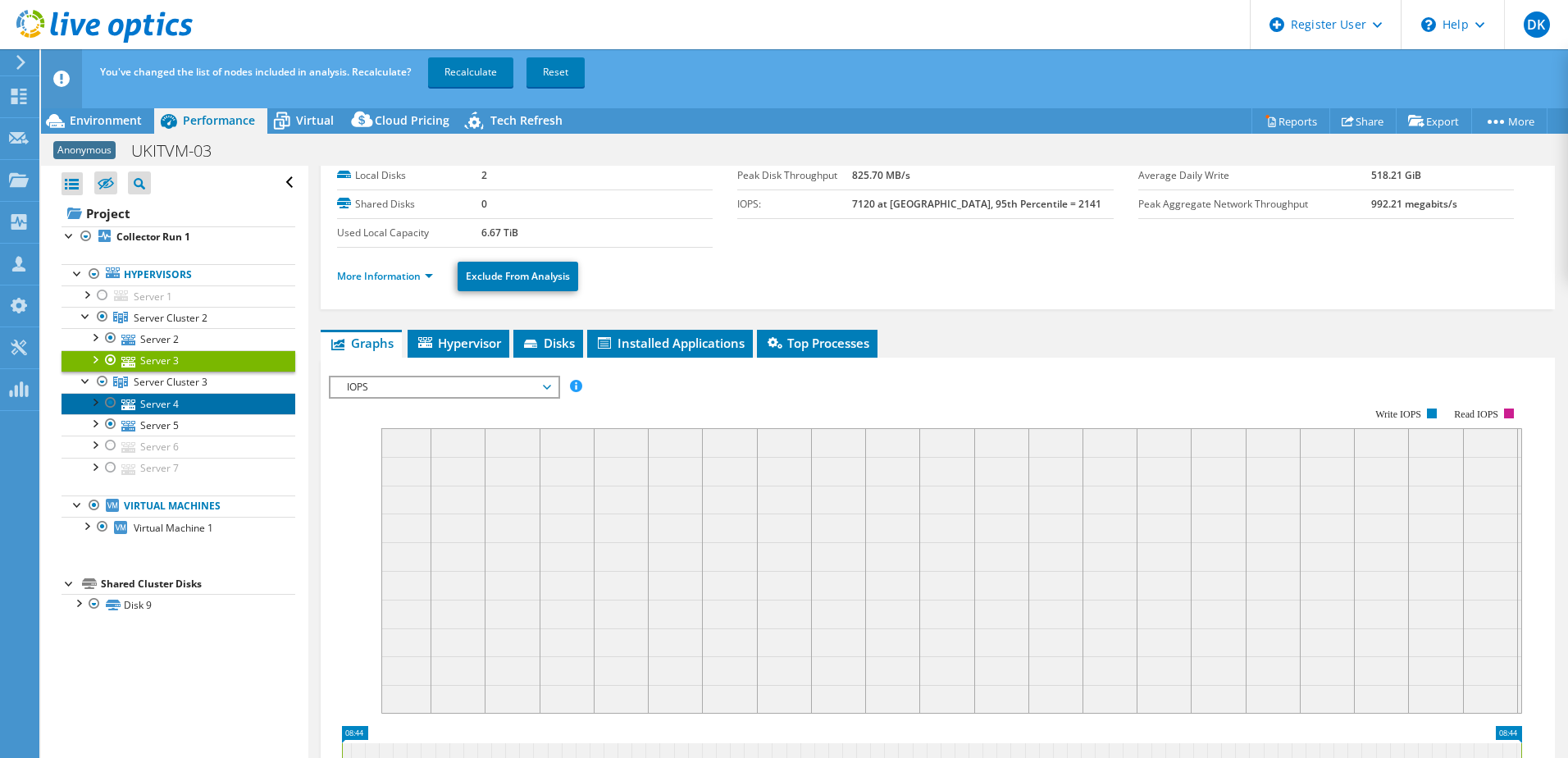
click at [166, 405] on link "Server 4" at bounding box center [178, 404] width 234 height 21
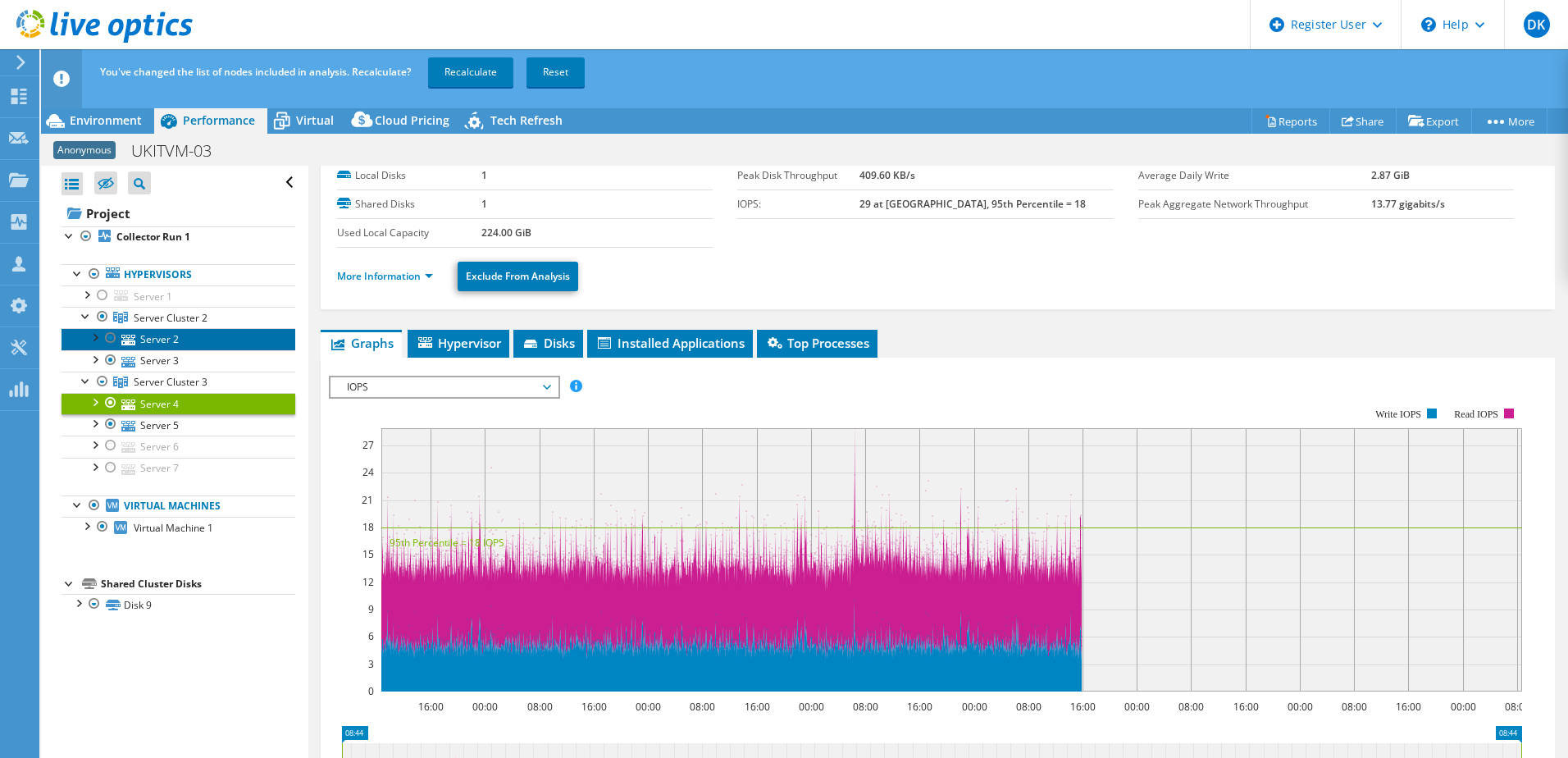
click at [178, 338] on link "Server 2" at bounding box center [178, 338] width 234 height 21
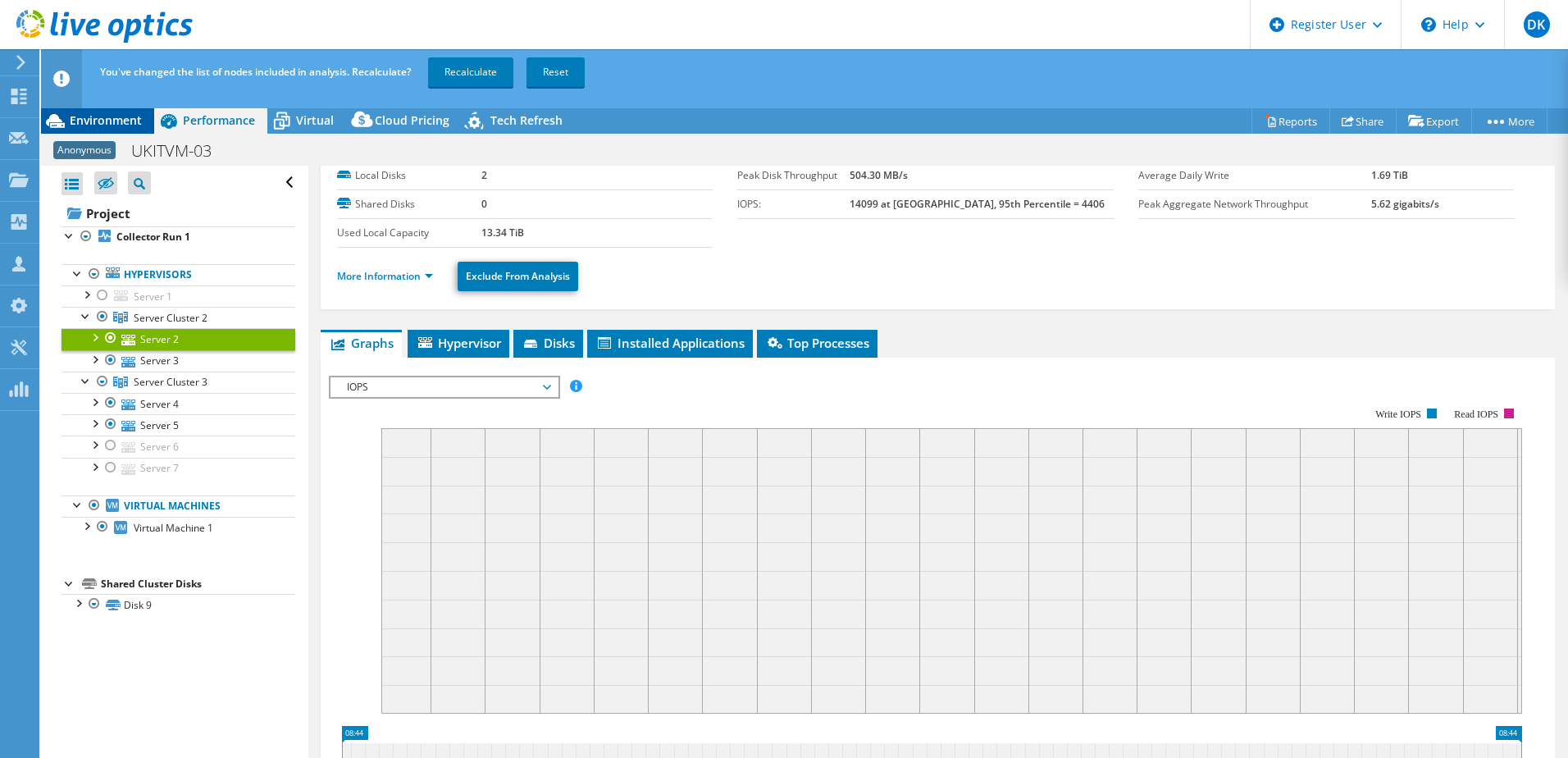
drag, startPoint x: 113, startPoint y: 118, endPoint x: 147, endPoint y: 125, distance: 34.7
click at [112, 118] on span "Environment" at bounding box center [106, 120] width 72 height 16
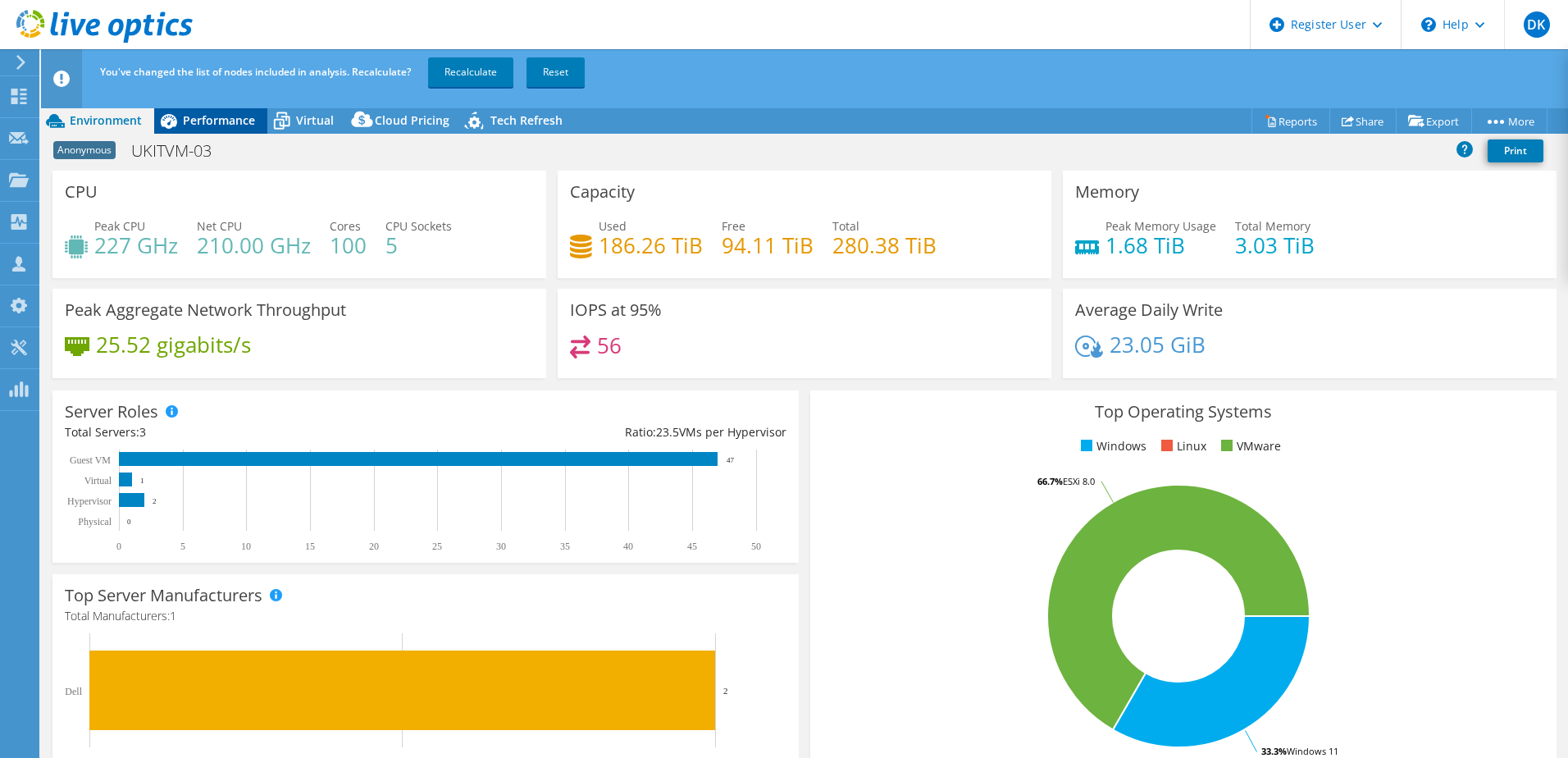
drag, startPoint x: 221, startPoint y: 123, endPoint x: 238, endPoint y: 127, distance: 17.5
click at [221, 122] on span "Performance" at bounding box center [219, 120] width 72 height 16
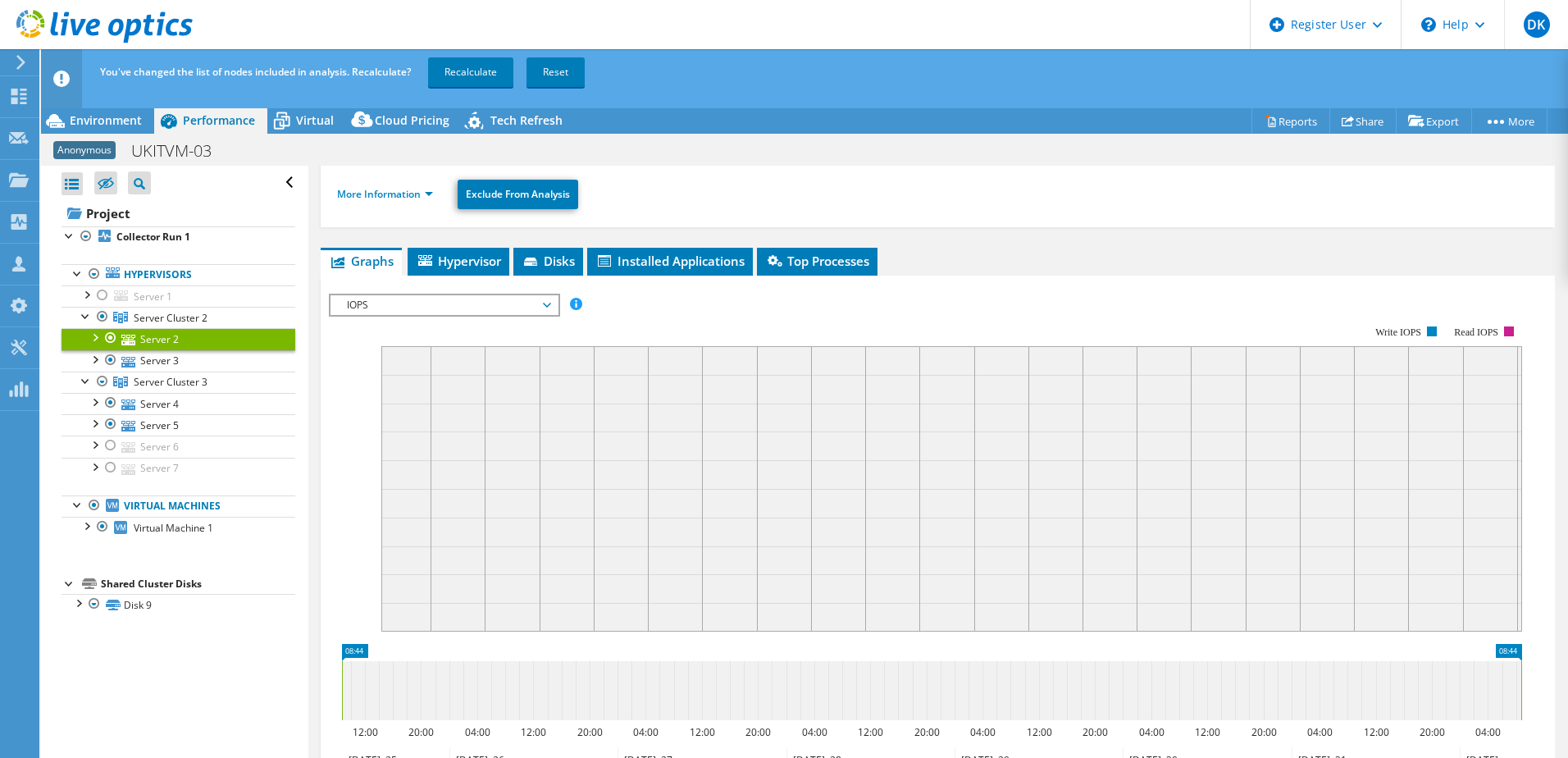
scroll to position [0, 0]
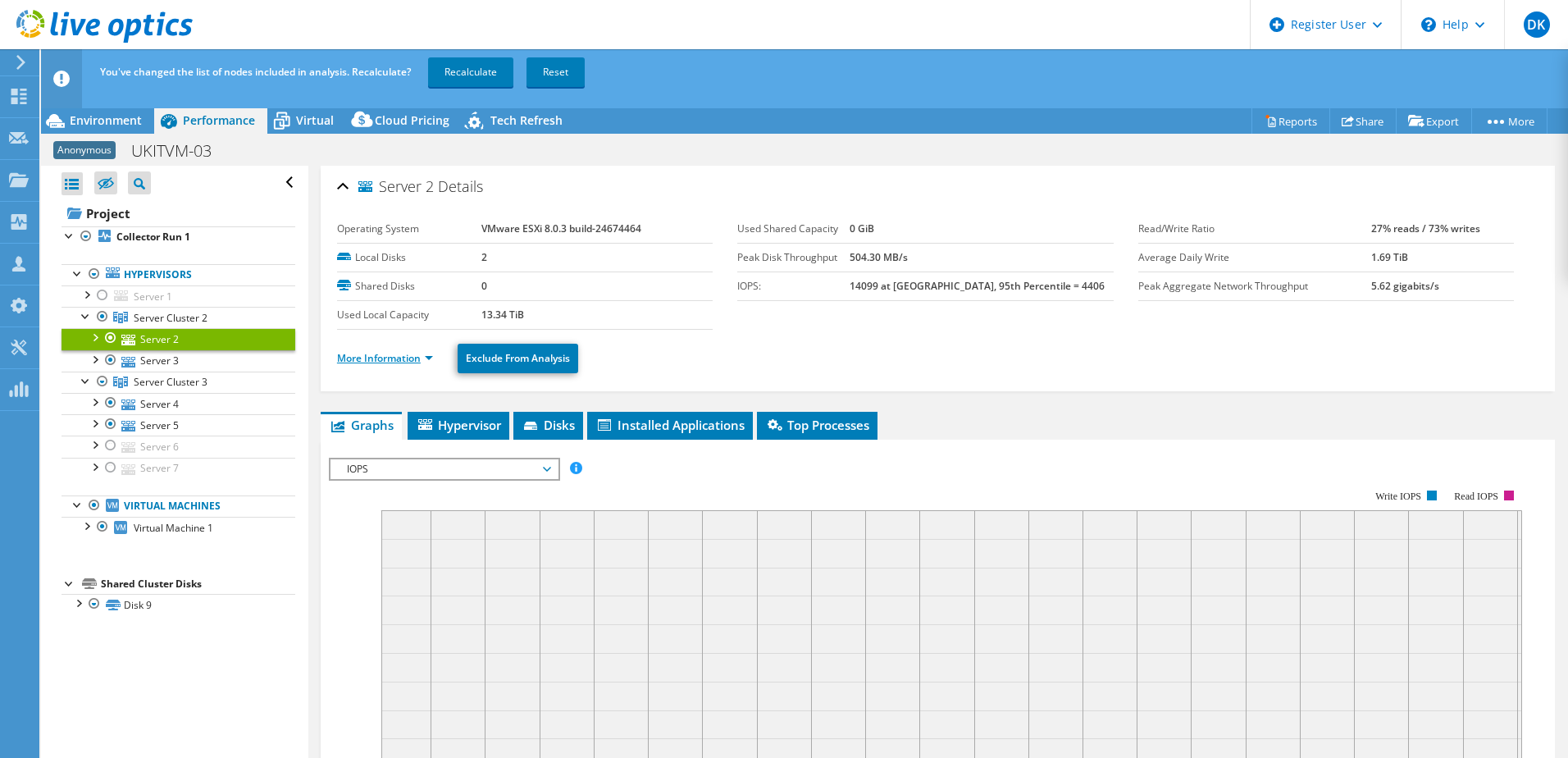
click at [395, 357] on link "More Information" at bounding box center [384, 358] width 96 height 14
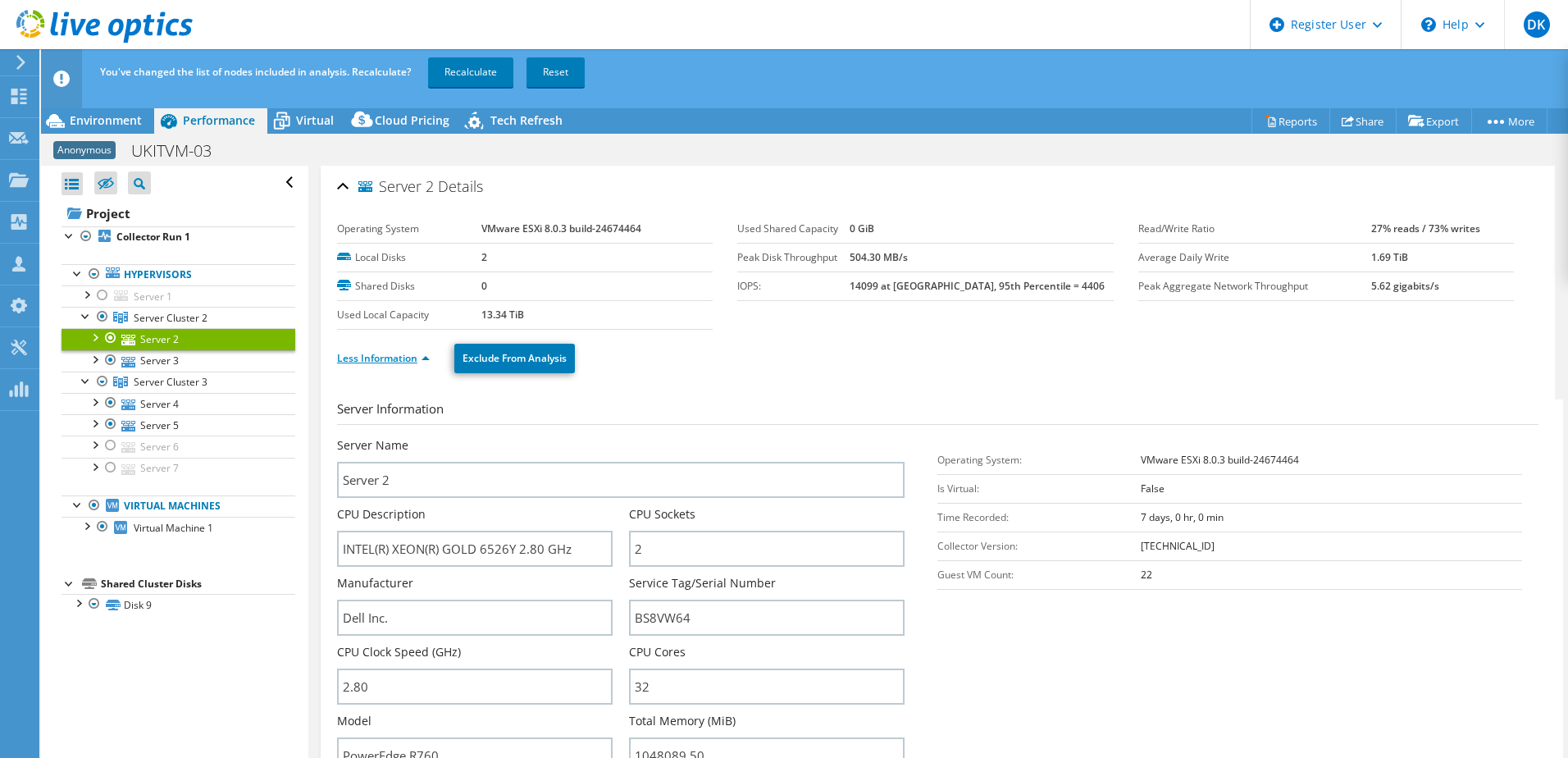
click at [399, 361] on link "Less Information" at bounding box center [383, 358] width 93 height 14
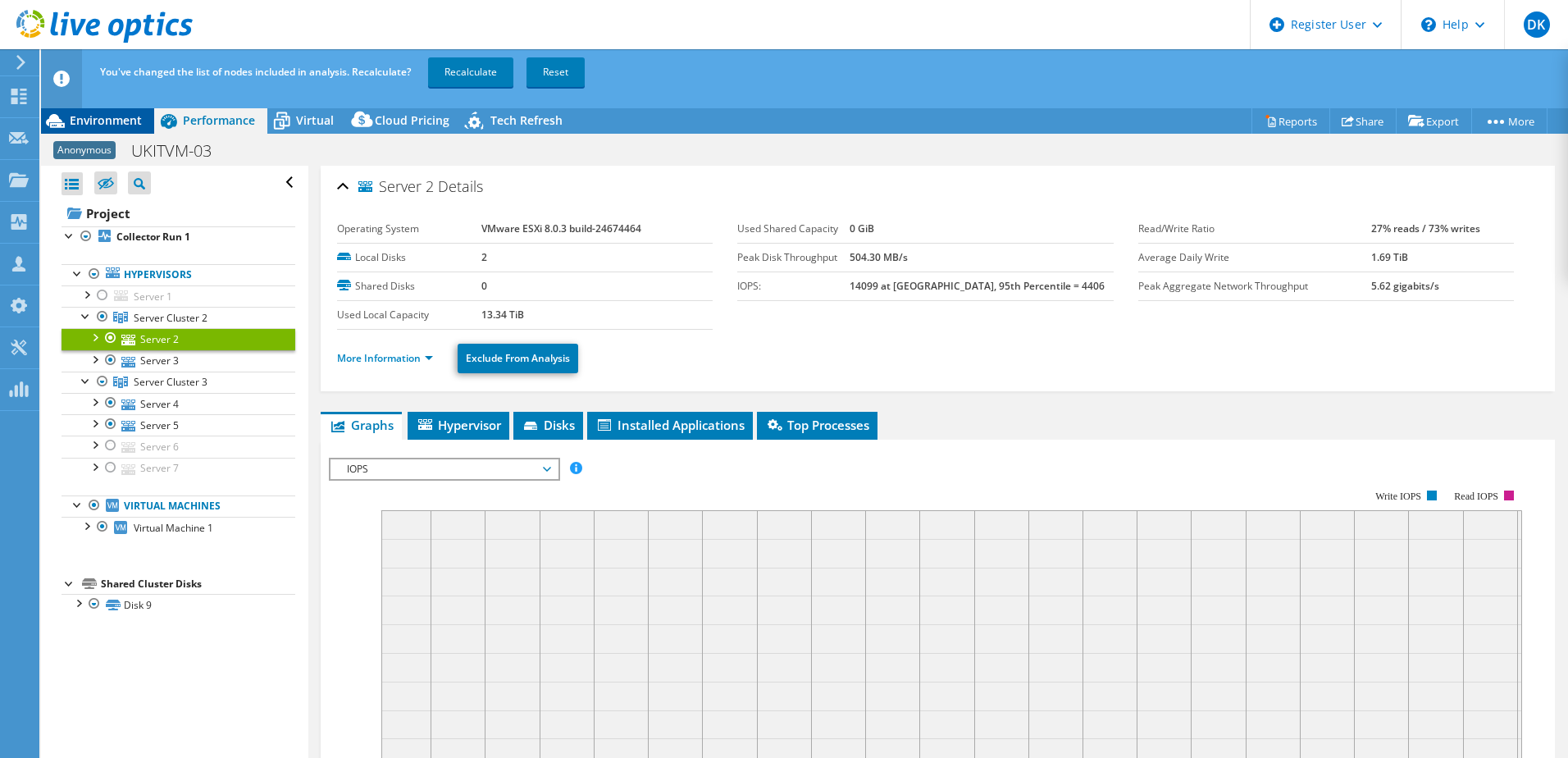
click at [111, 123] on span "Environment" at bounding box center [106, 120] width 72 height 16
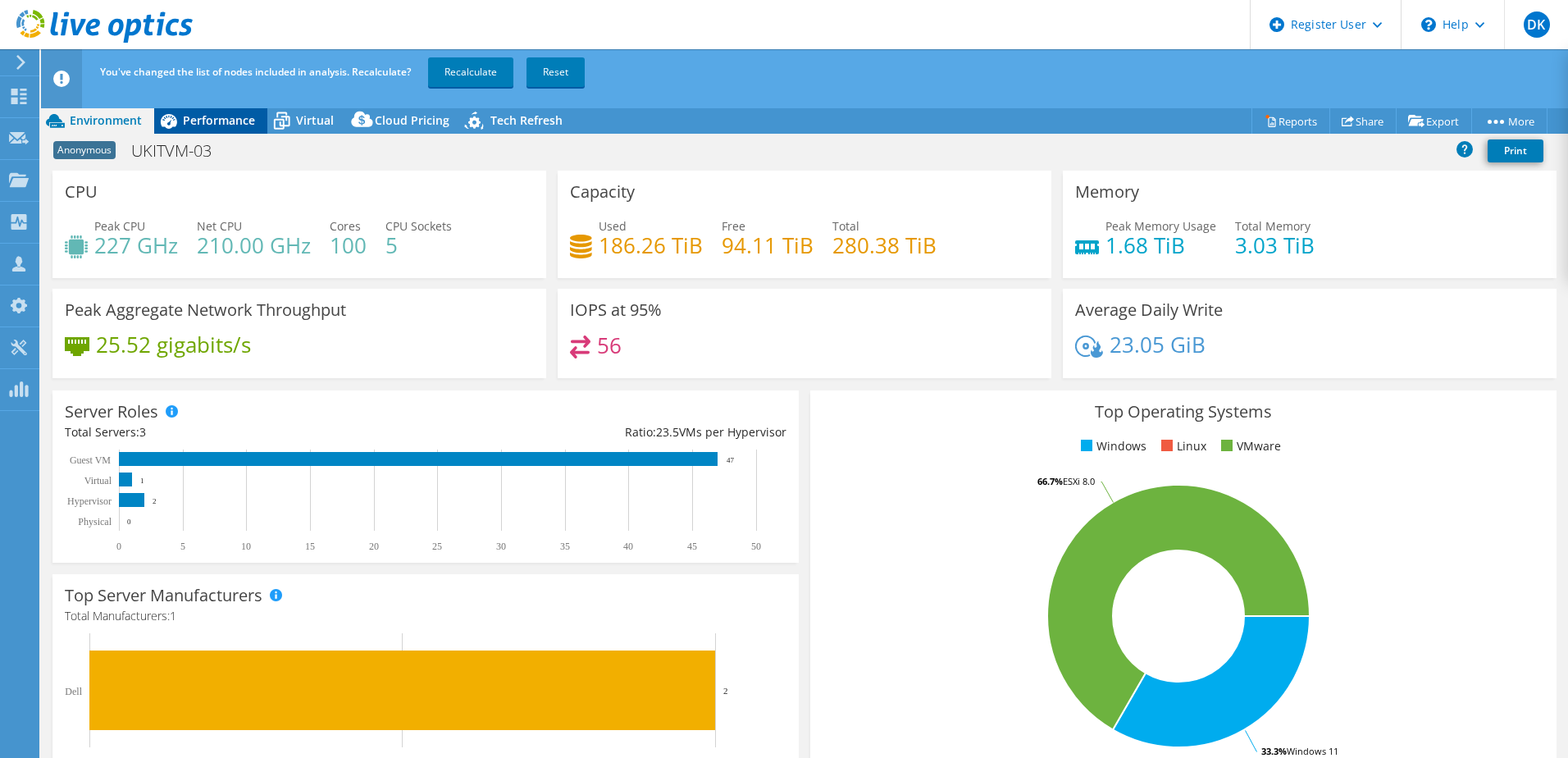
click at [226, 123] on span "Performance" at bounding box center [219, 120] width 72 height 16
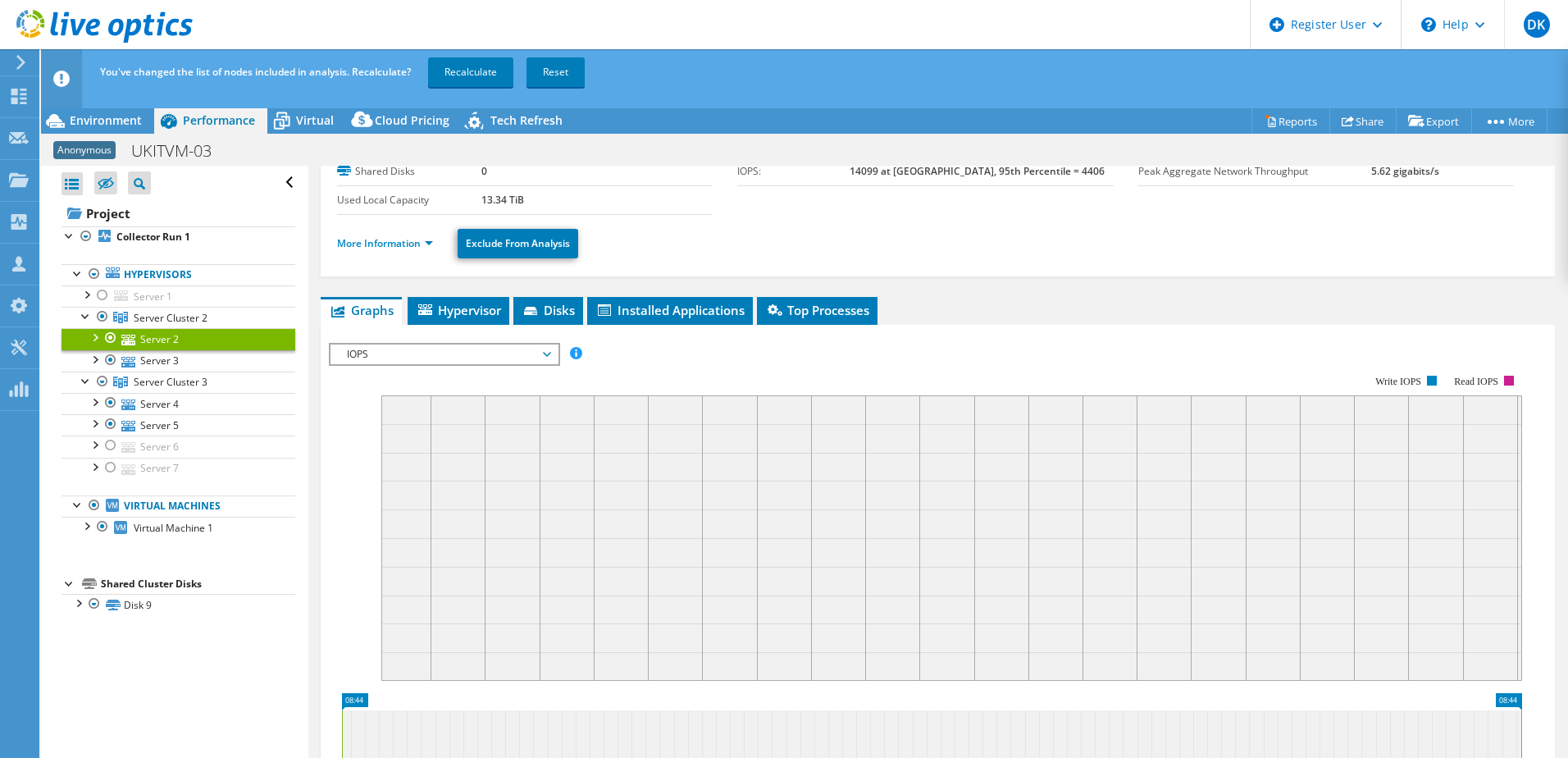
scroll to position [164, 0]
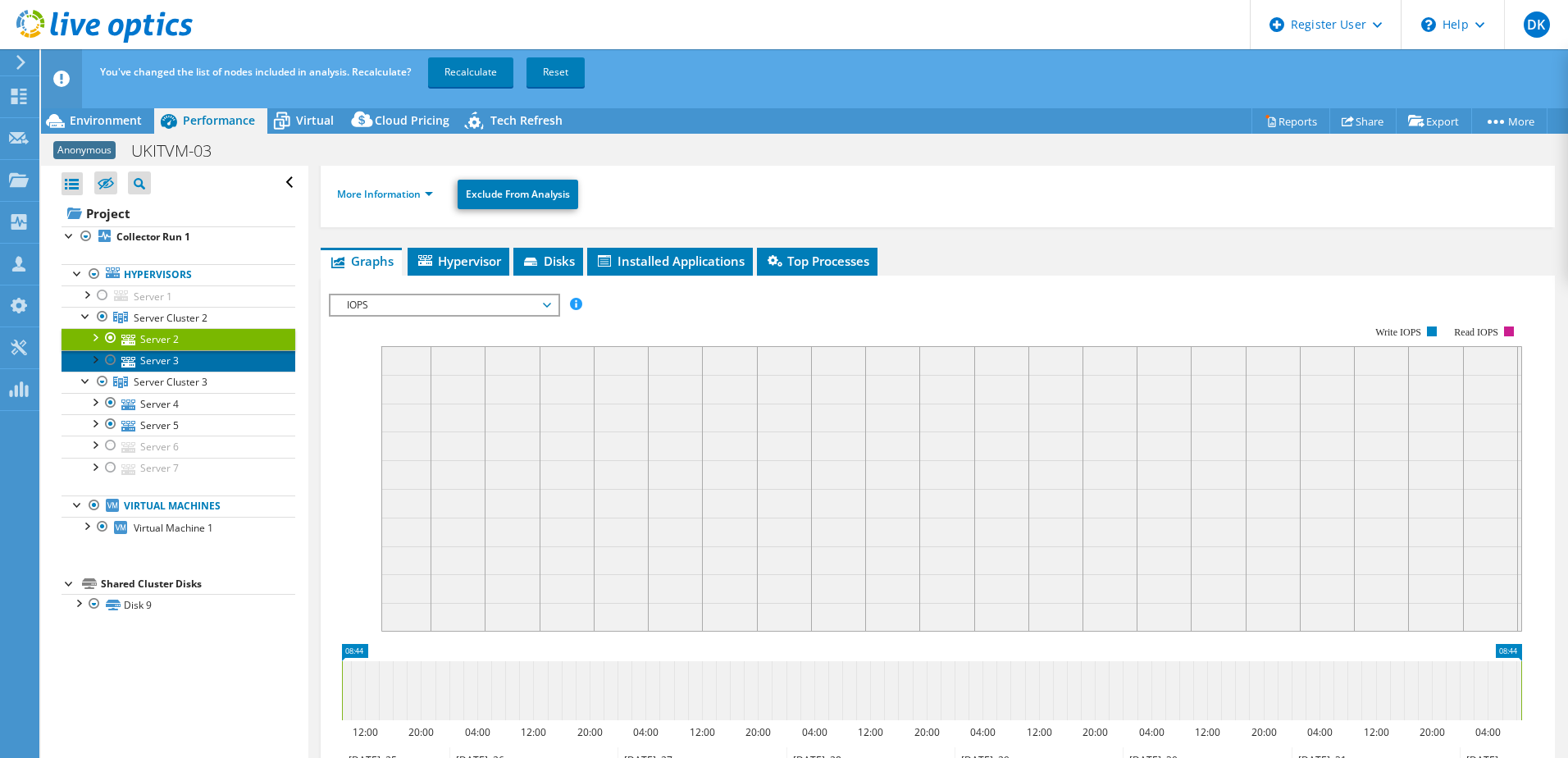
click at [166, 363] on link "Server 3" at bounding box center [178, 360] width 234 height 21
click at [90, 339] on div at bounding box center [94, 336] width 17 height 17
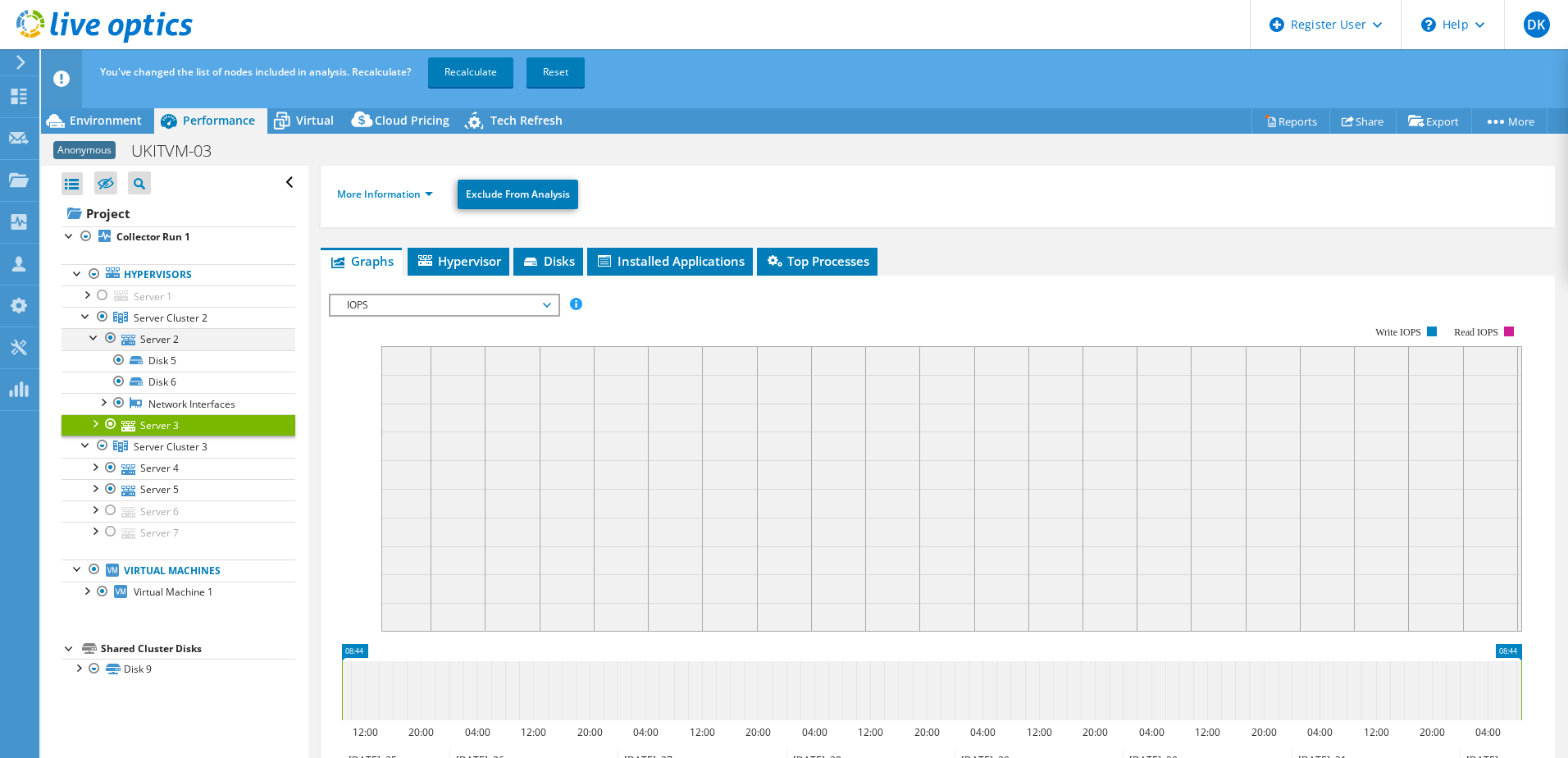
click at [93, 334] on div at bounding box center [94, 336] width 17 height 17
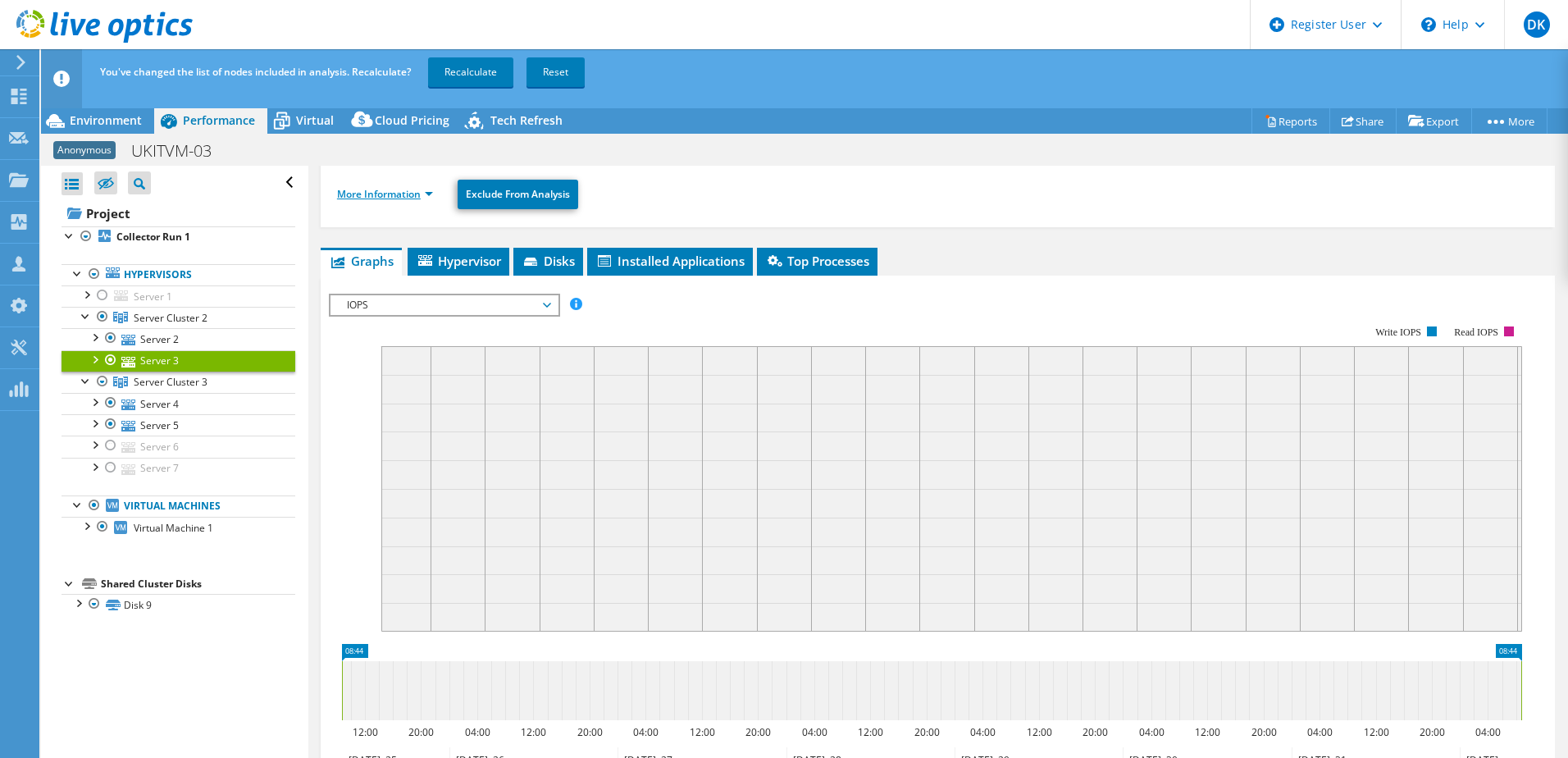
click at [401, 194] on link "More Information" at bounding box center [384, 194] width 96 height 14
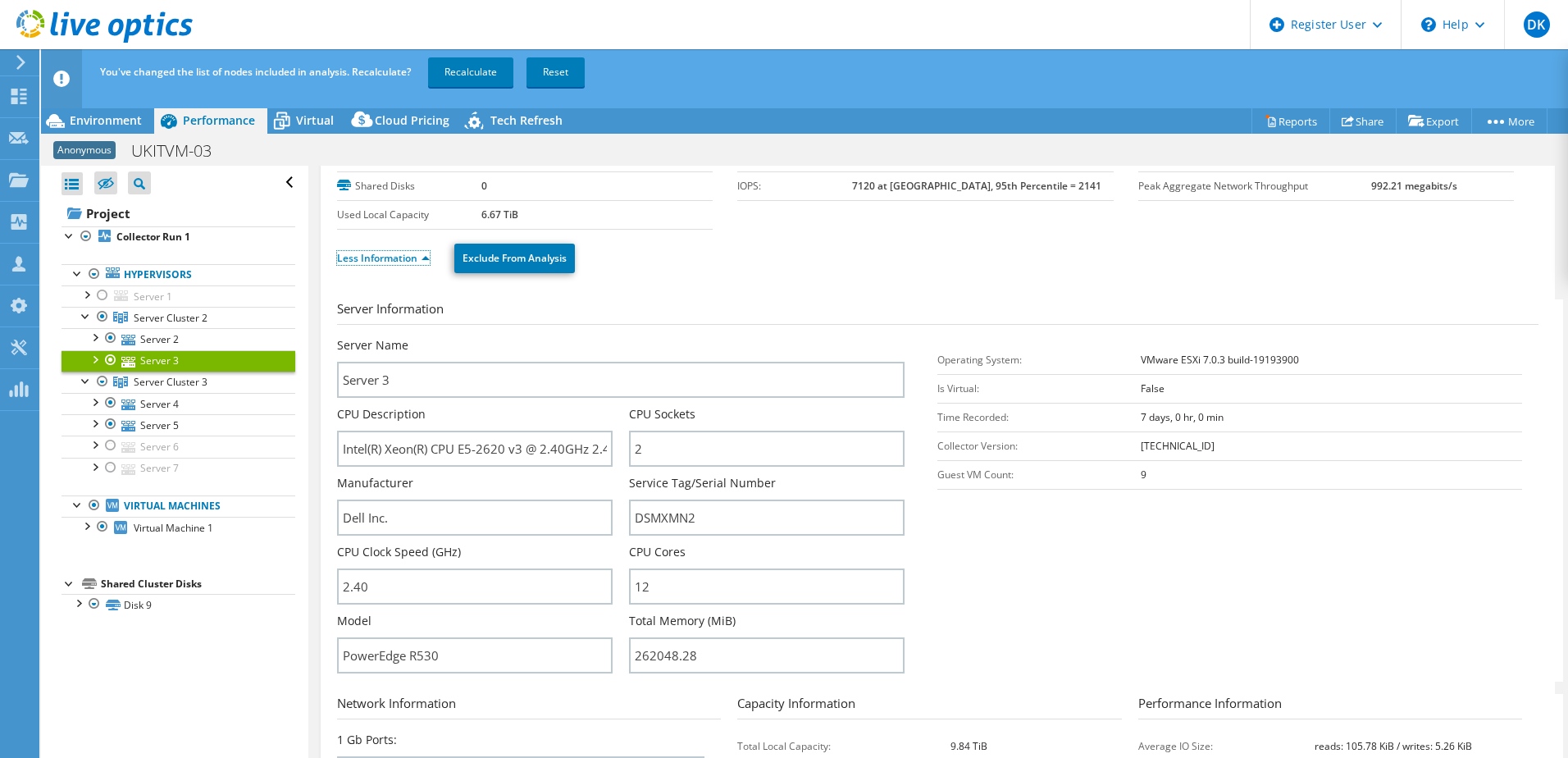
scroll to position [82, 0]
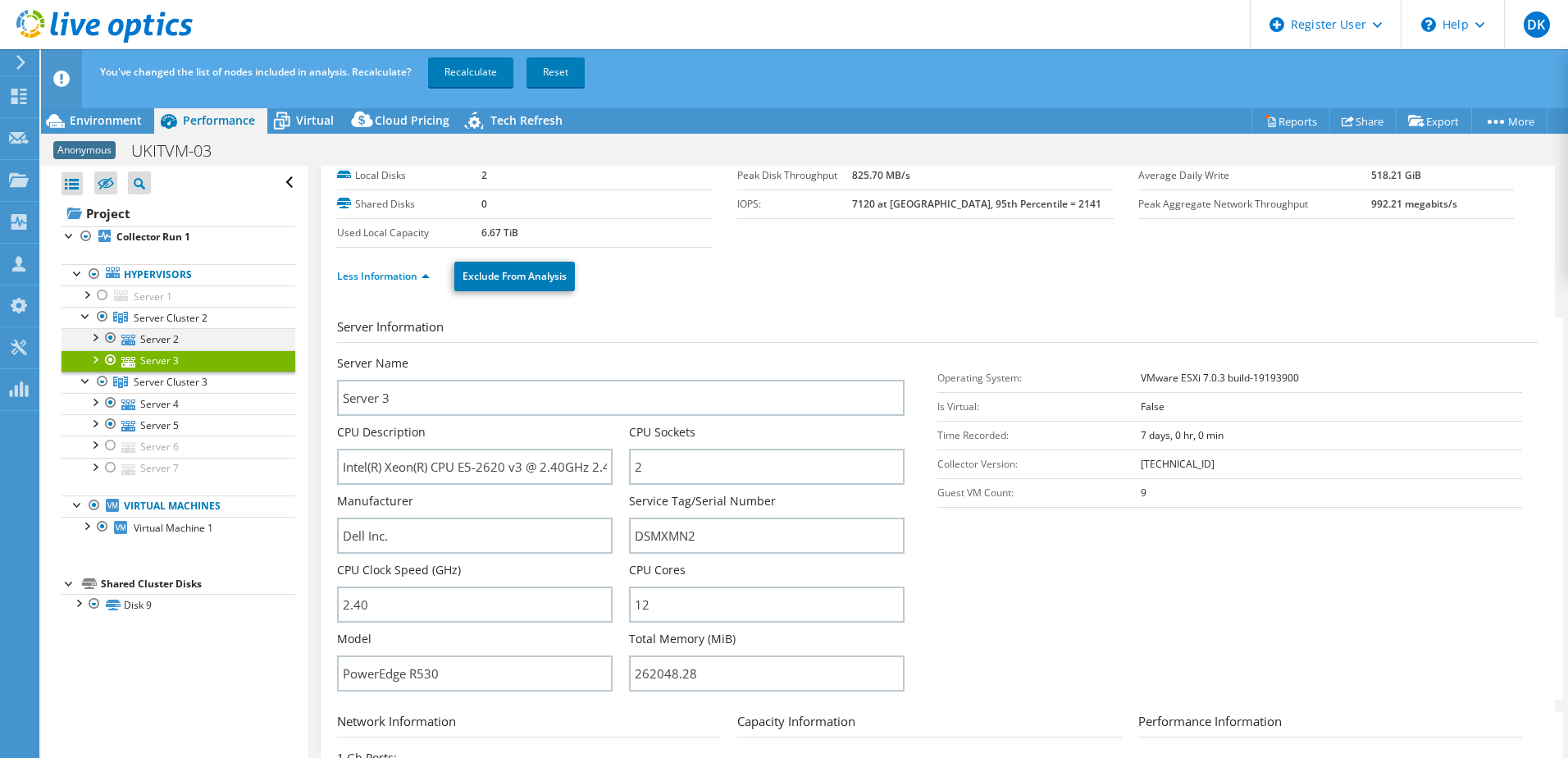
click at [112, 339] on div at bounding box center [110, 338] width 17 height 19
click at [111, 336] on div at bounding box center [110, 338] width 17 height 19
click at [100, 336] on div at bounding box center [94, 336] width 17 height 17
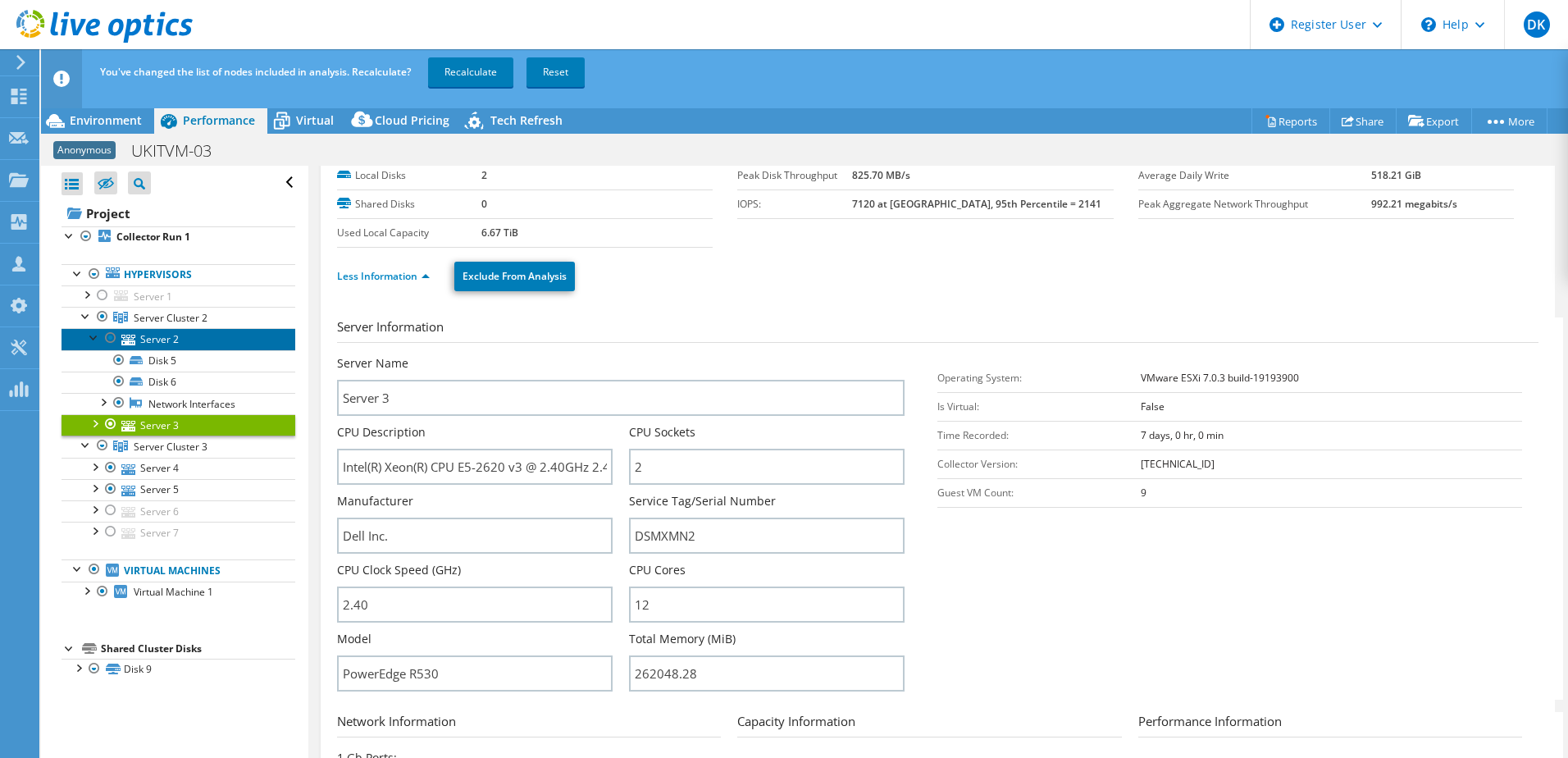
click at [165, 337] on link "Server 2" at bounding box center [178, 338] width 234 height 21
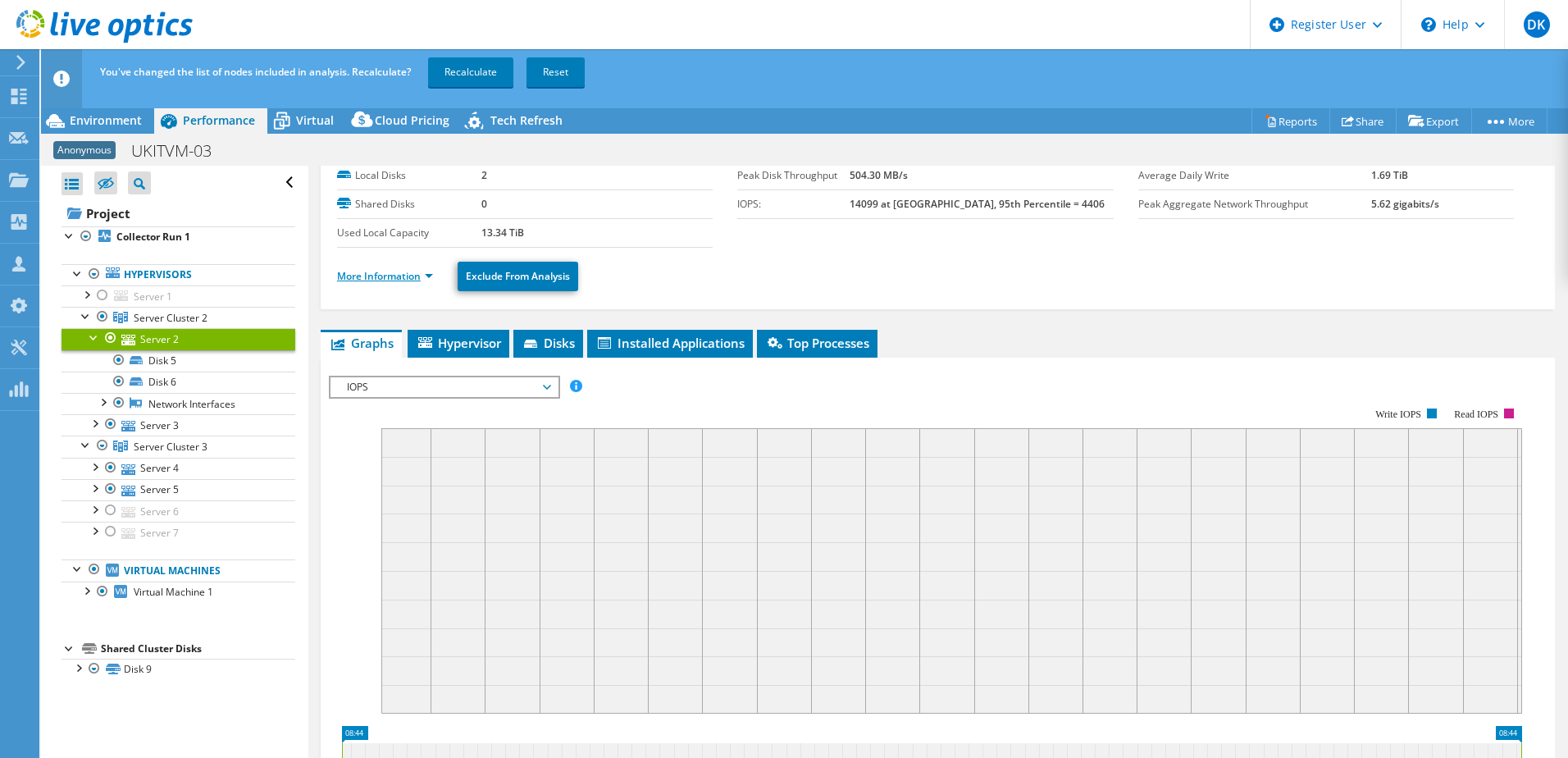
click at [373, 275] on link "More Information" at bounding box center [384, 276] width 96 height 14
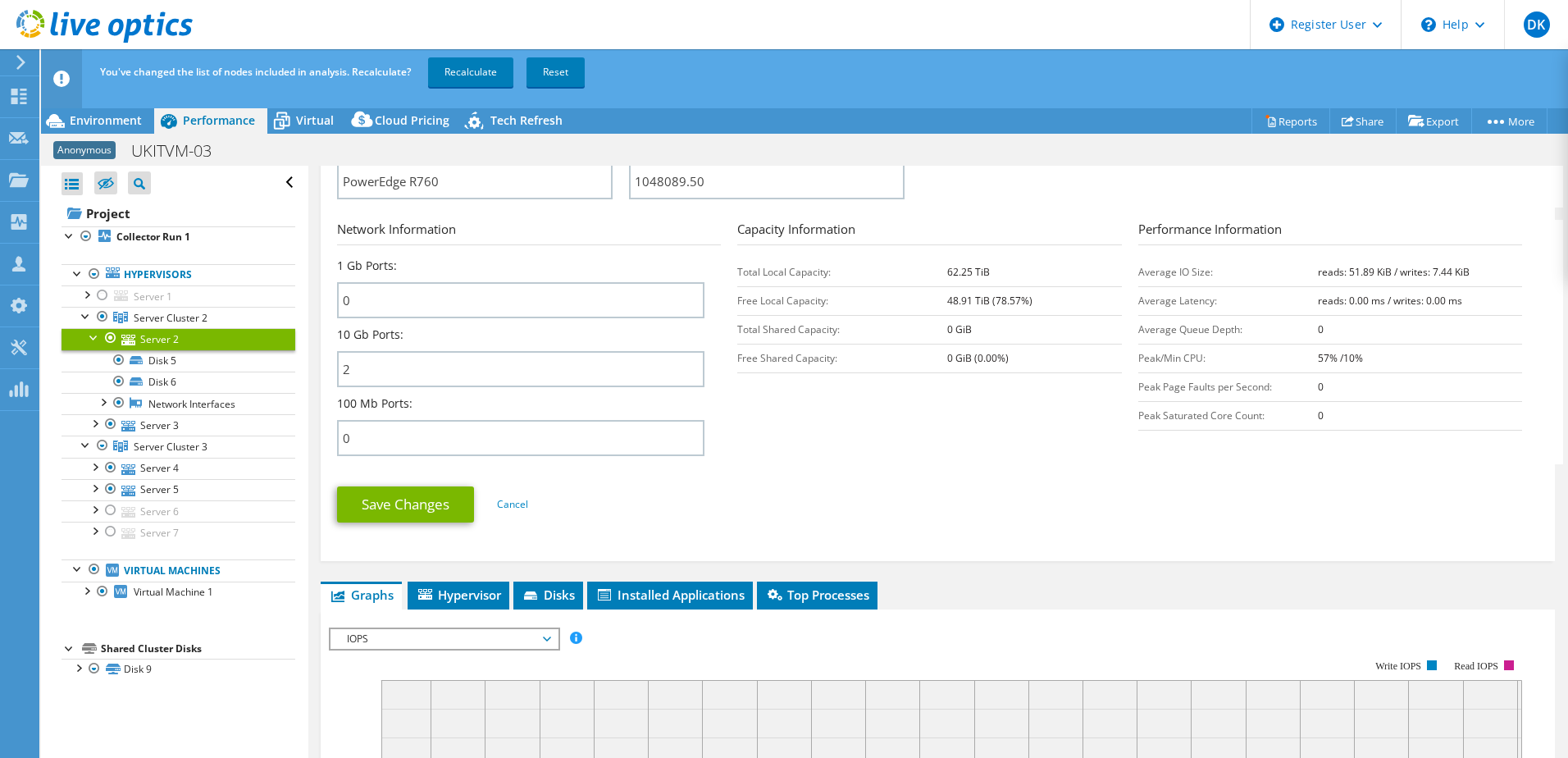
scroll to position [738, 0]
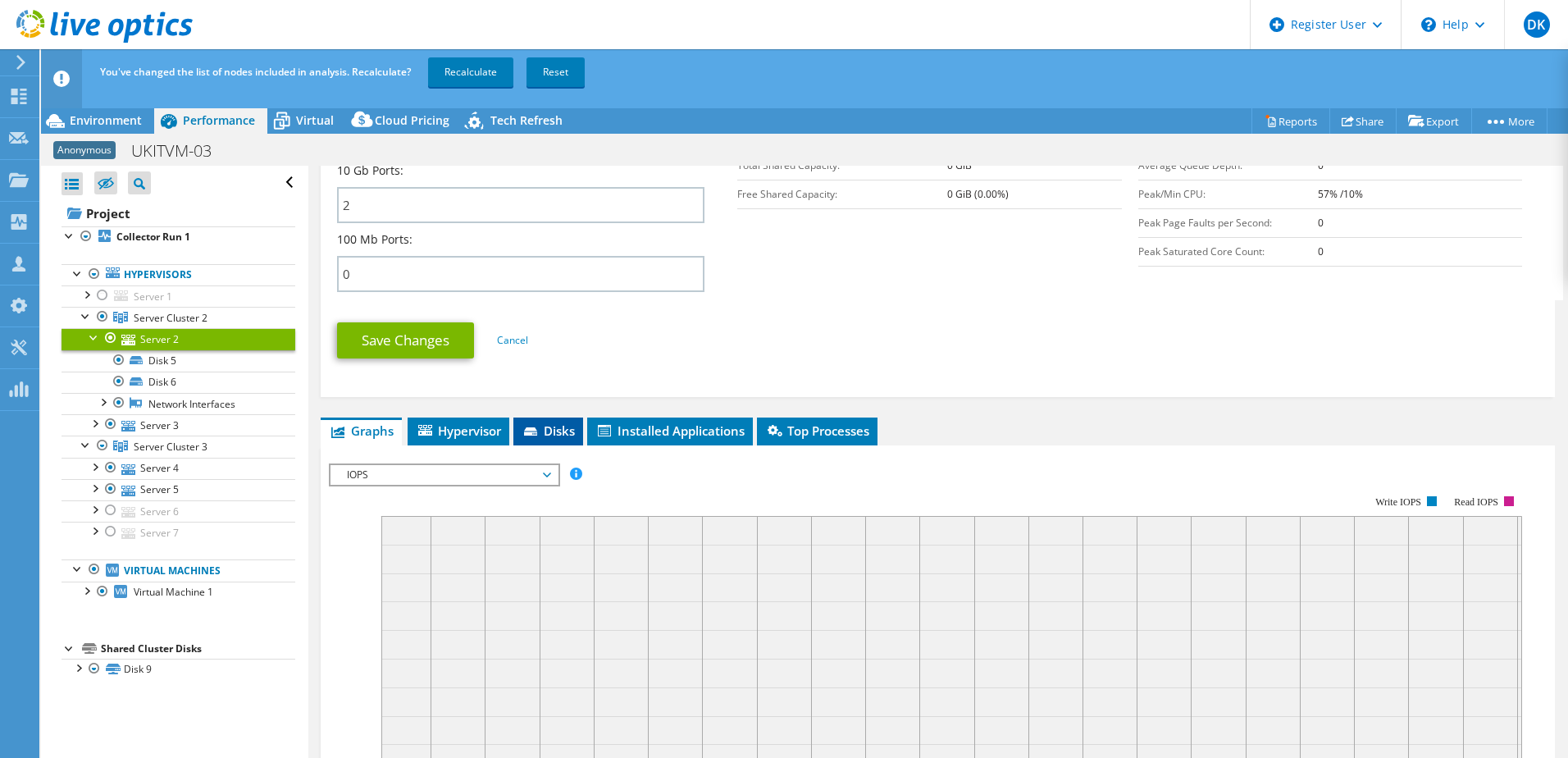
click at [525, 432] on span "Disks" at bounding box center [548, 430] width 53 height 17
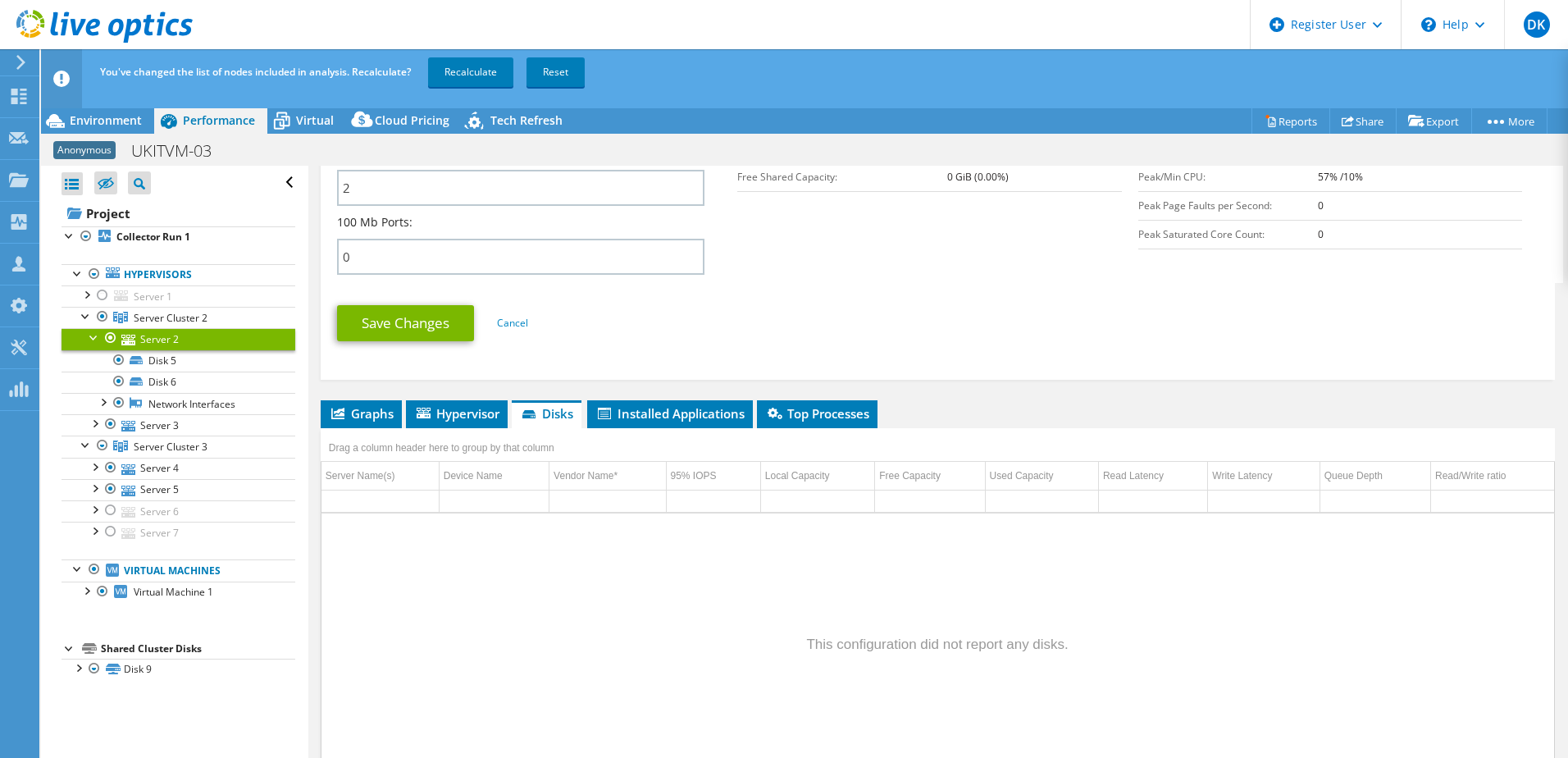
scroll to position [728, 0]
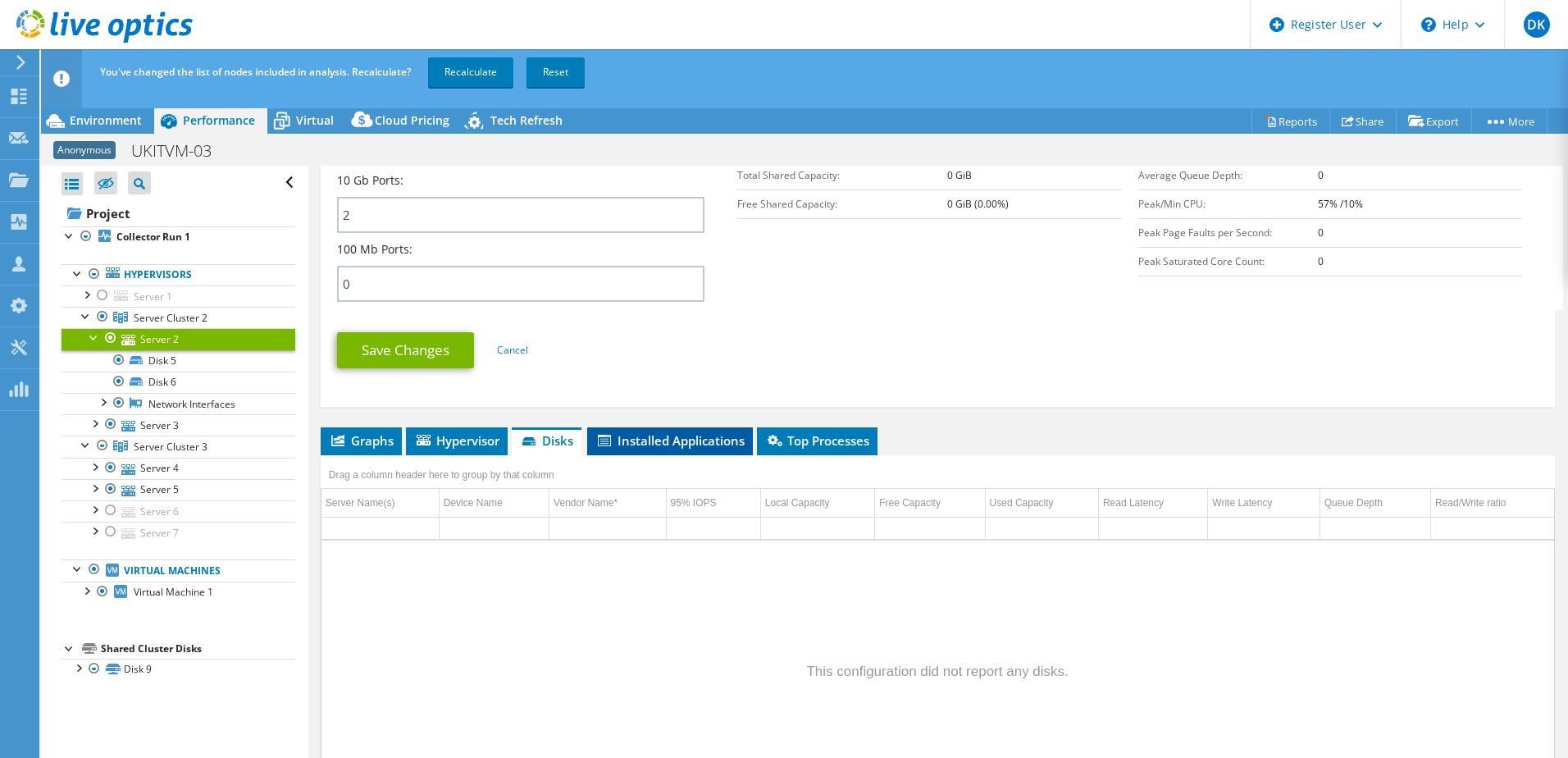
click at [670, 440] on span "Installed Applications" at bounding box center [670, 440] width 149 height 17
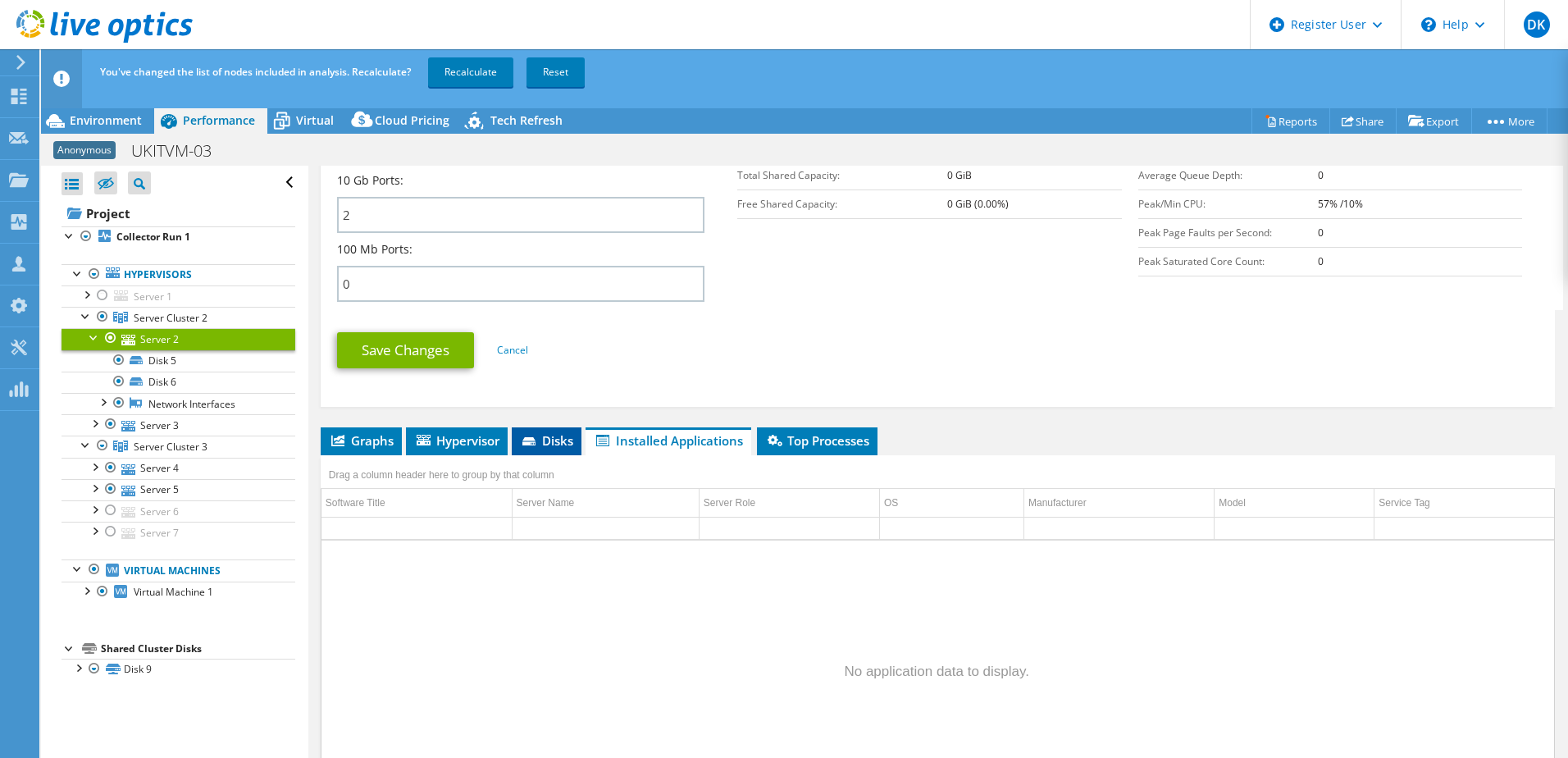
click at [547, 444] on span "Disks" at bounding box center [546, 440] width 53 height 17
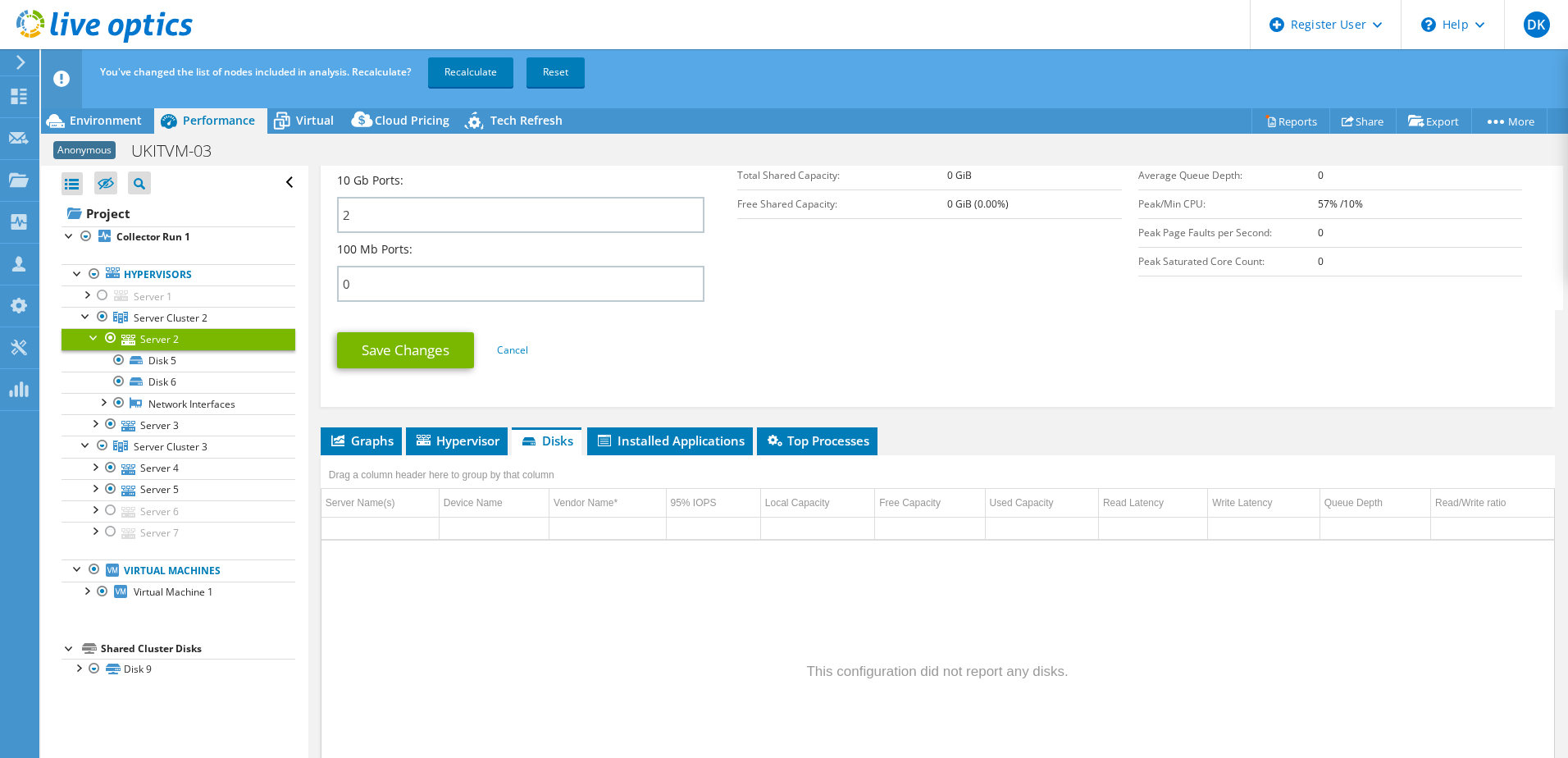
click at [111, 341] on div at bounding box center [110, 338] width 17 height 19
click at [113, 338] on div at bounding box center [110, 338] width 17 height 19
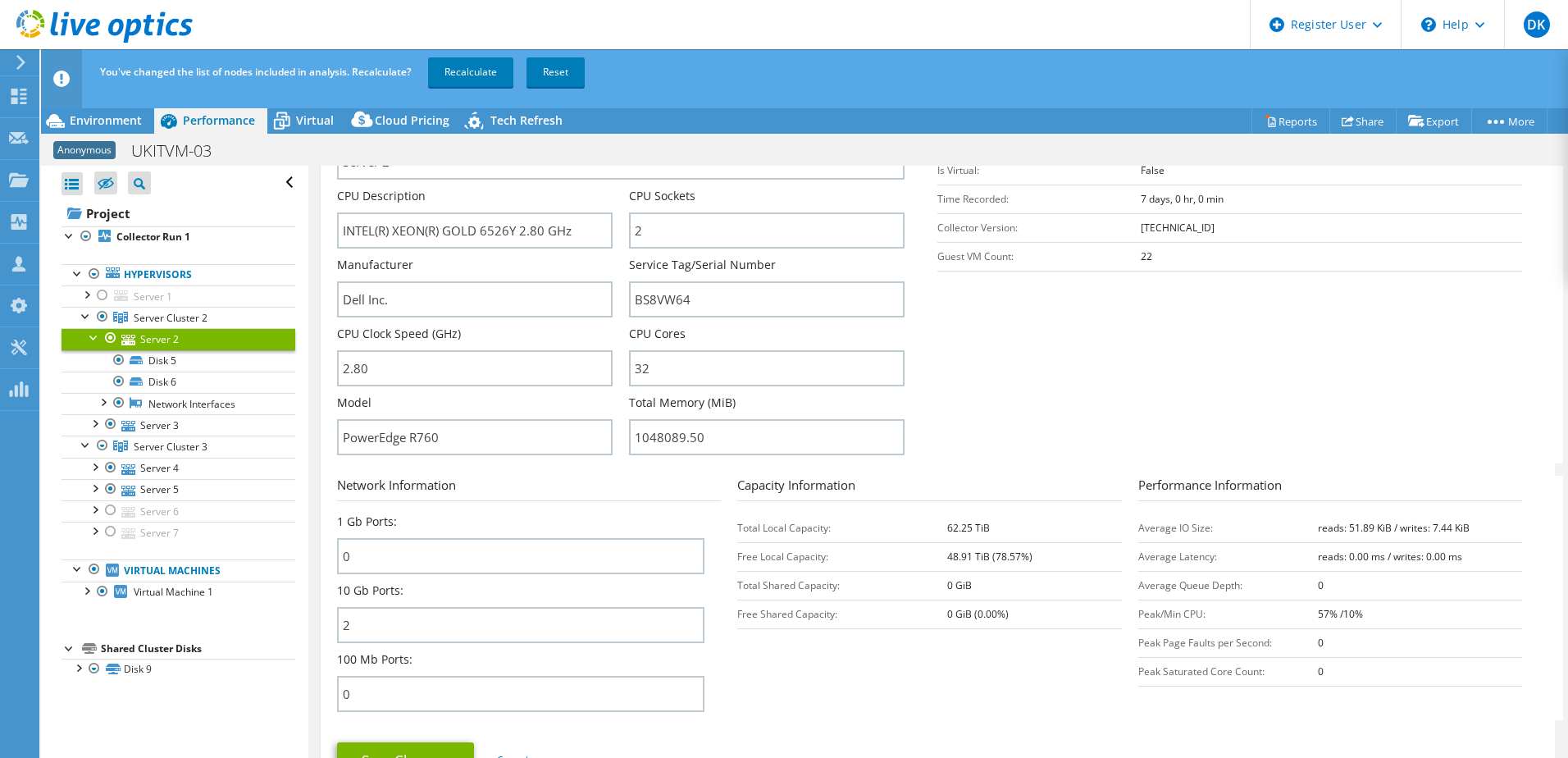
scroll to position [236, 0]
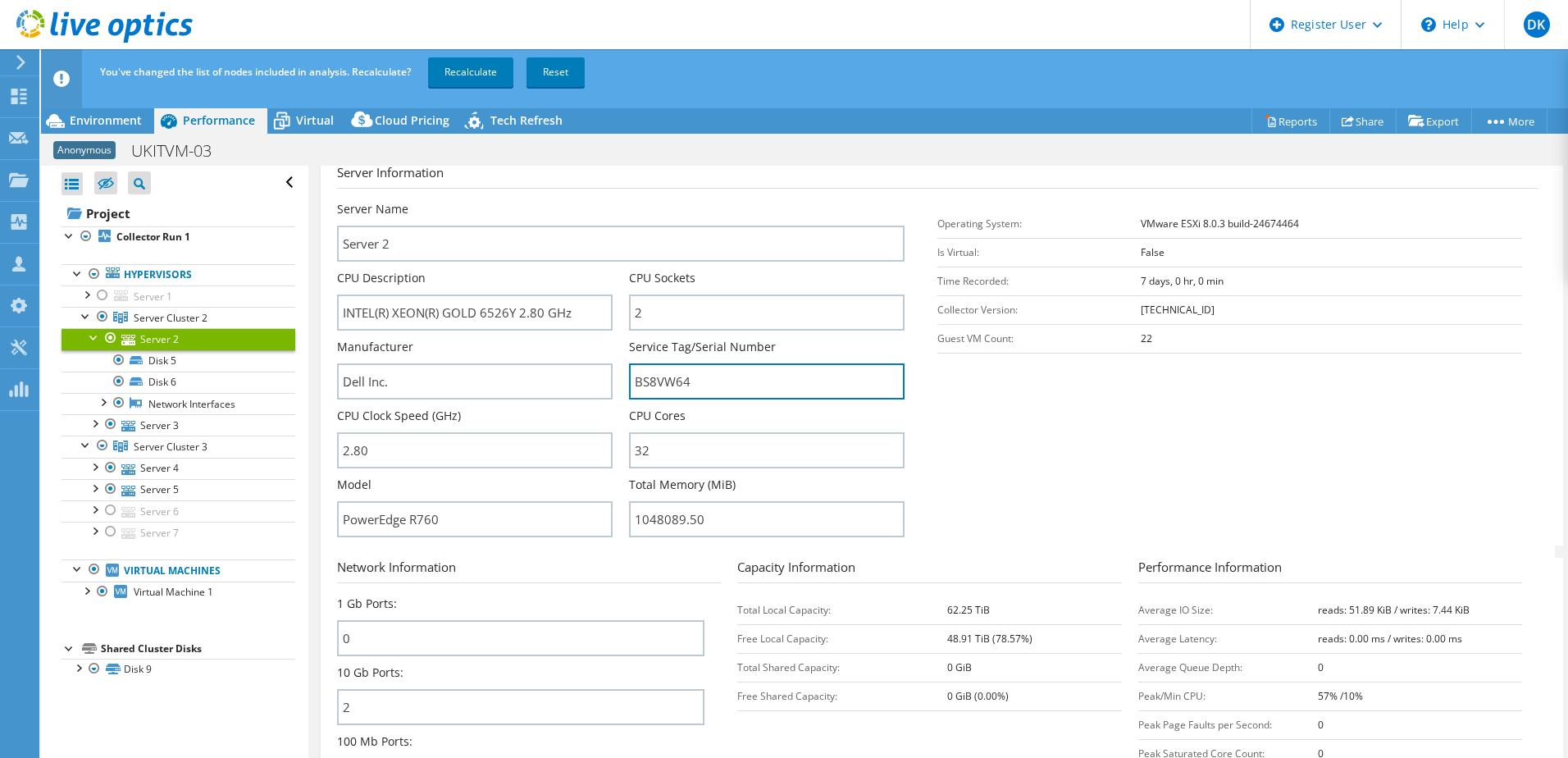
drag, startPoint x: 706, startPoint y: 390, endPoint x: 620, endPoint y: 388, distance: 86.0
click at [620, 201] on div "Server Name Server 2 CPU Description INTEL(R) XEON(R) GOLD 6526Y 2.80 GHz CPU S…" at bounding box center [628, 201] width 584 height 0
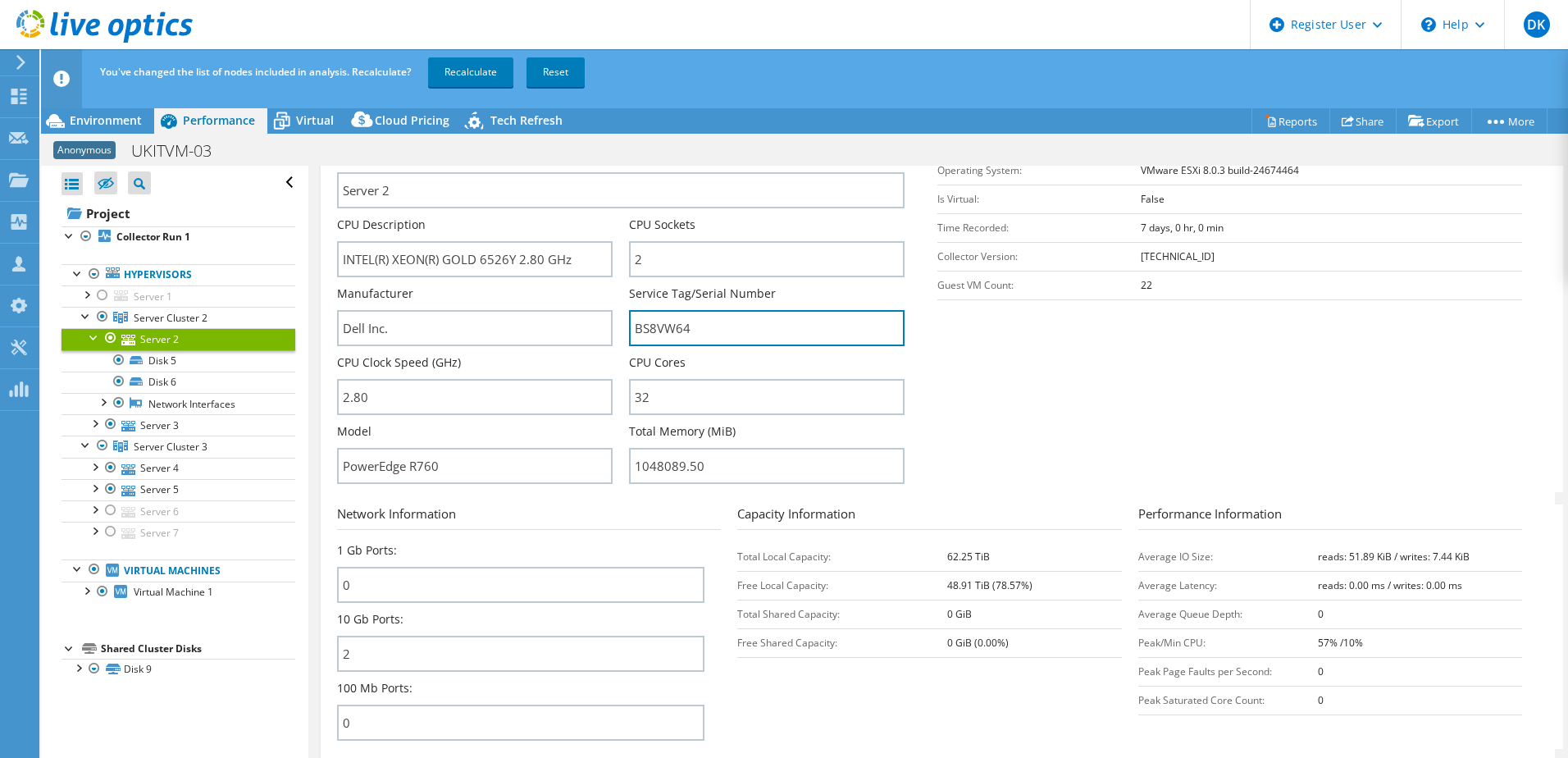
scroll to position [318, 0]
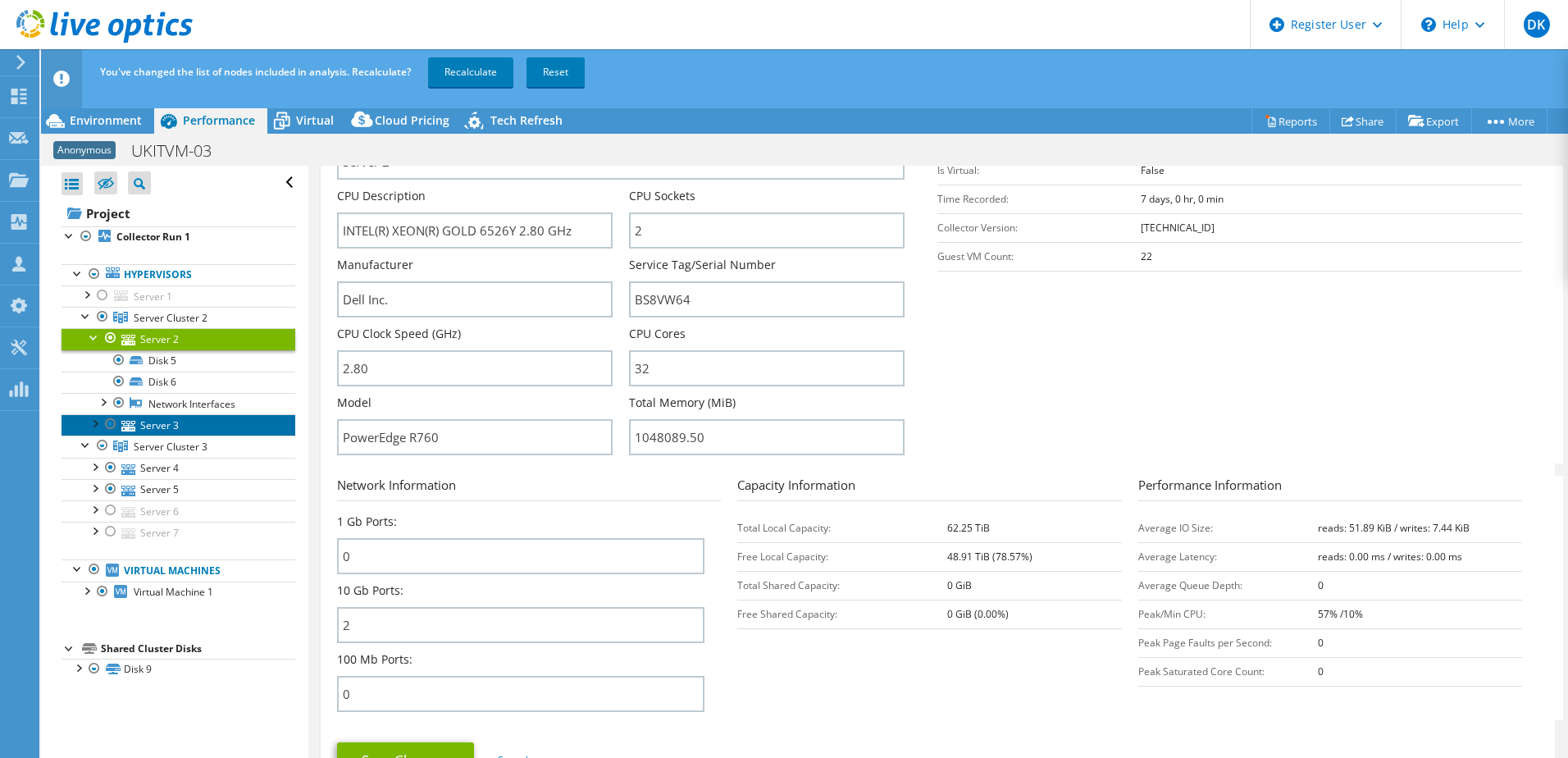
click at [156, 427] on link "Server 3" at bounding box center [178, 425] width 234 height 21
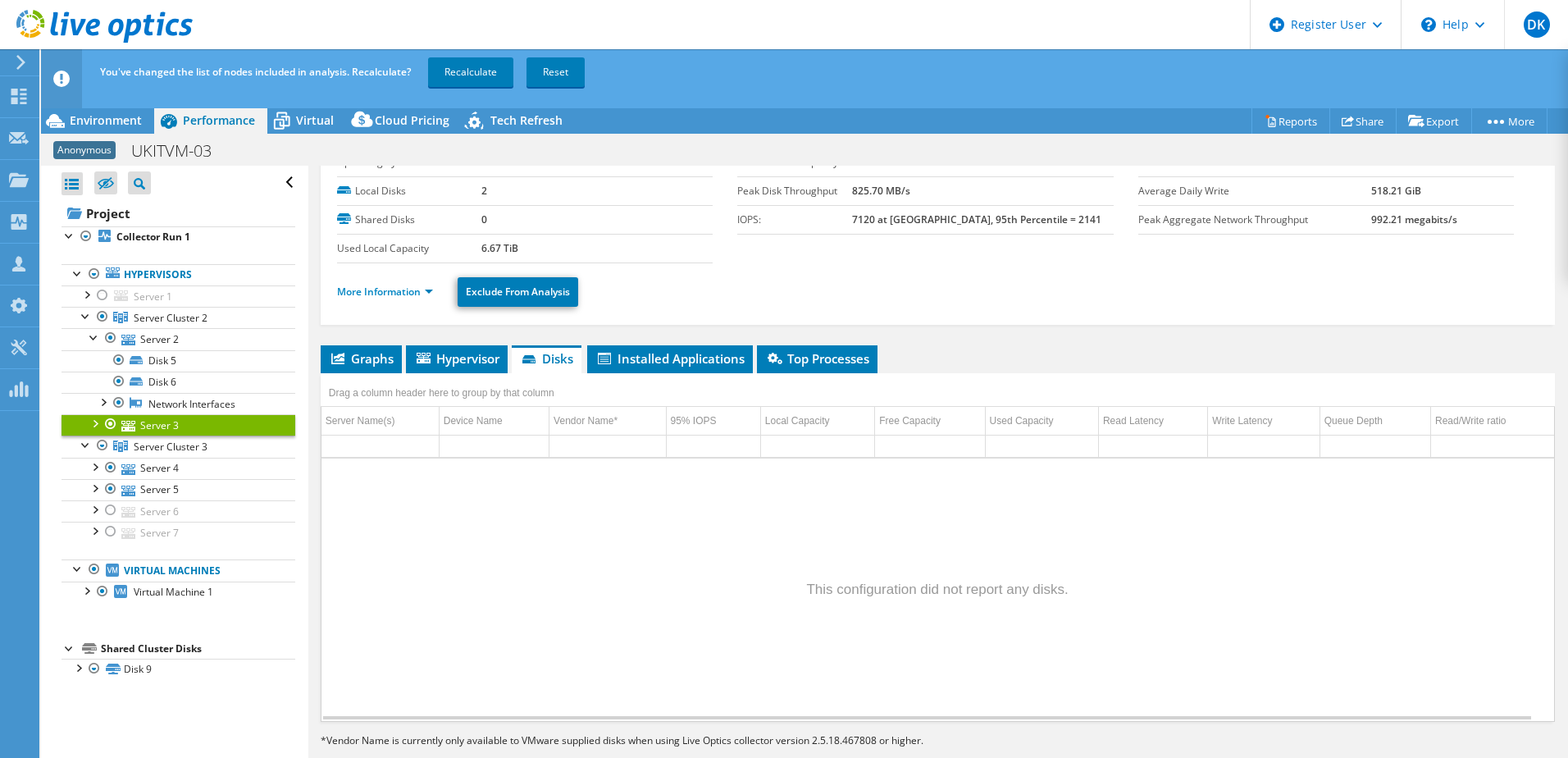
scroll to position [0, 0]
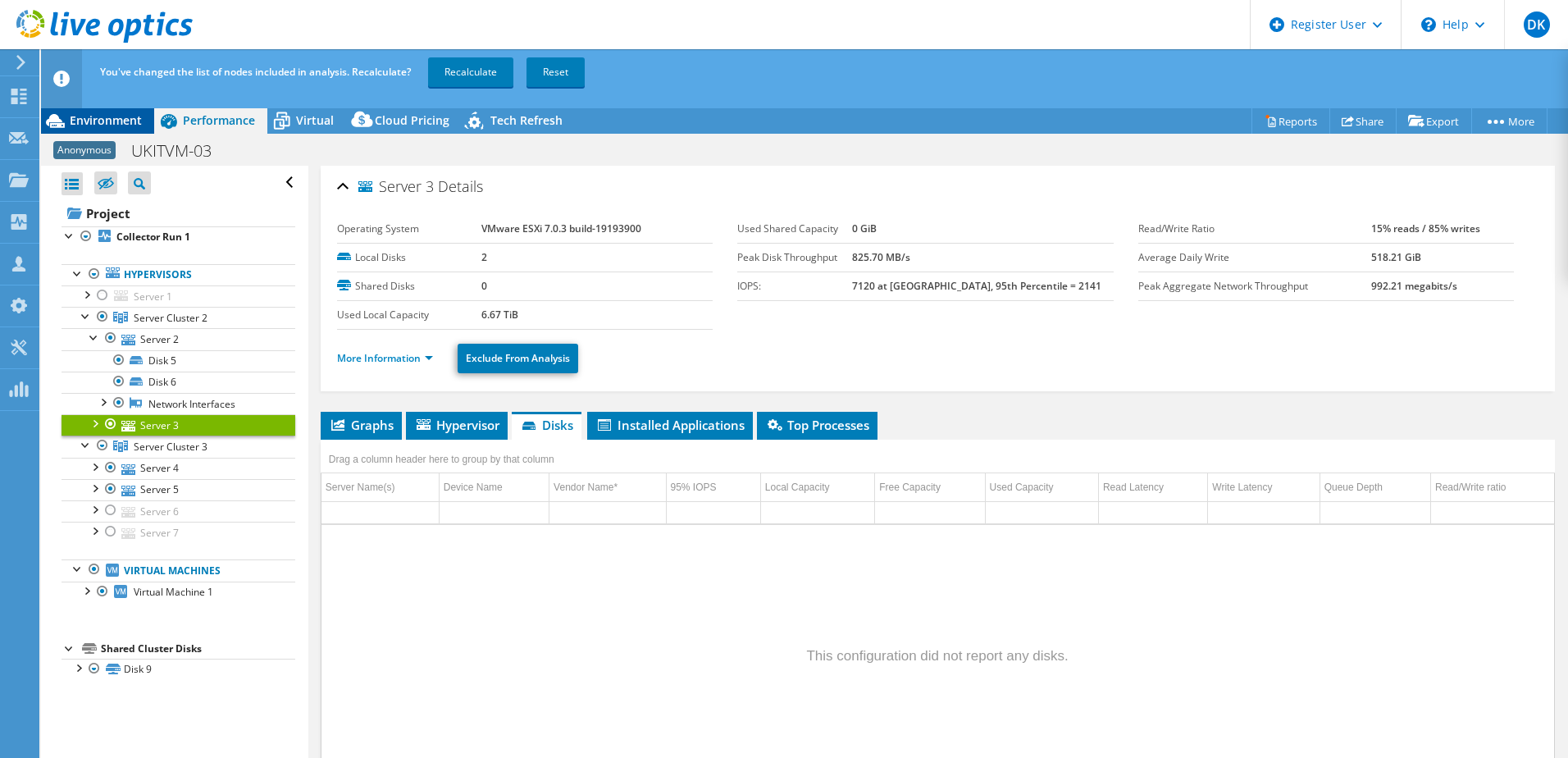
click at [101, 116] on span "Environment" at bounding box center [106, 120] width 72 height 16
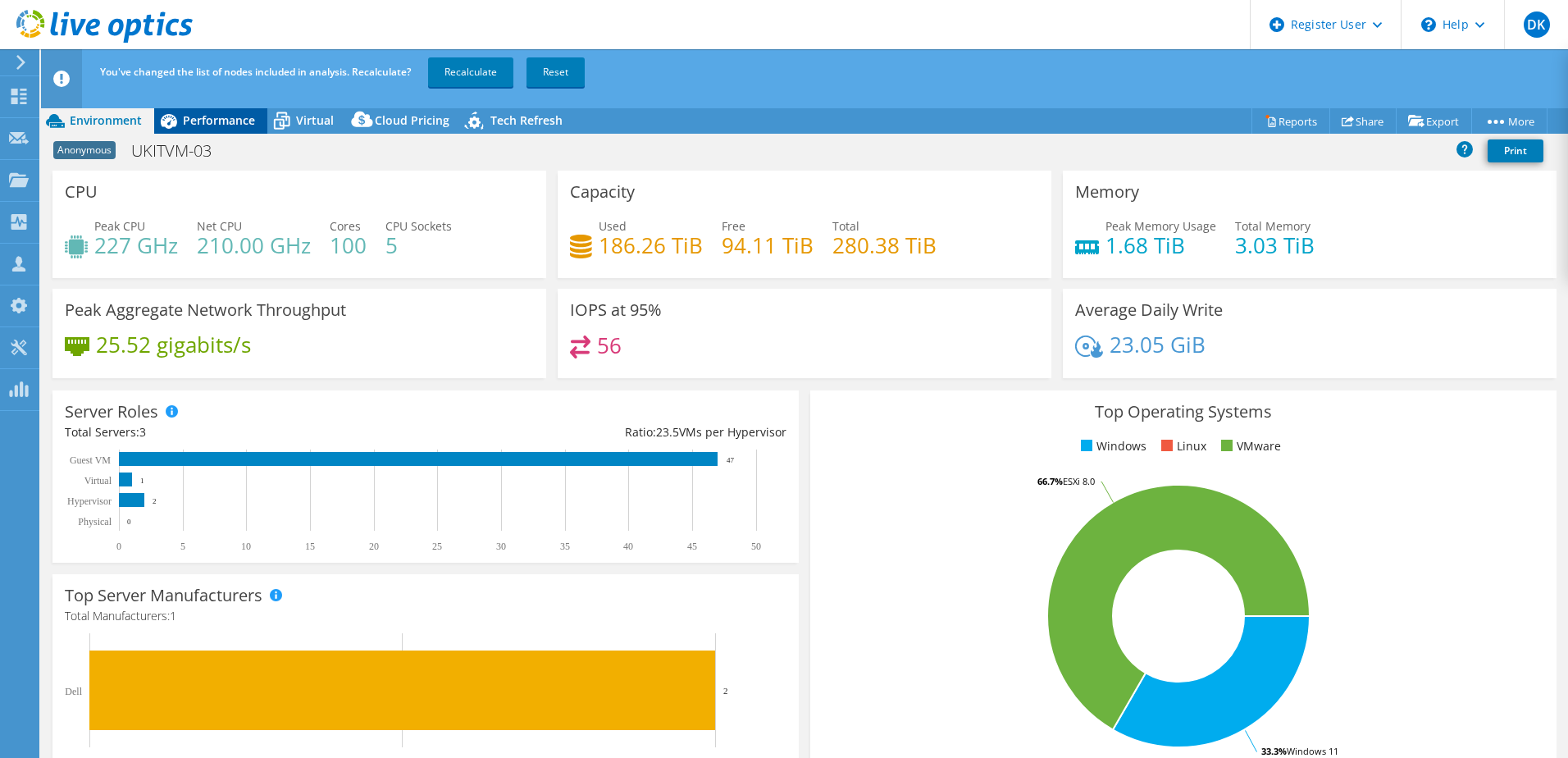
click at [219, 119] on span "Performance" at bounding box center [219, 120] width 72 height 16
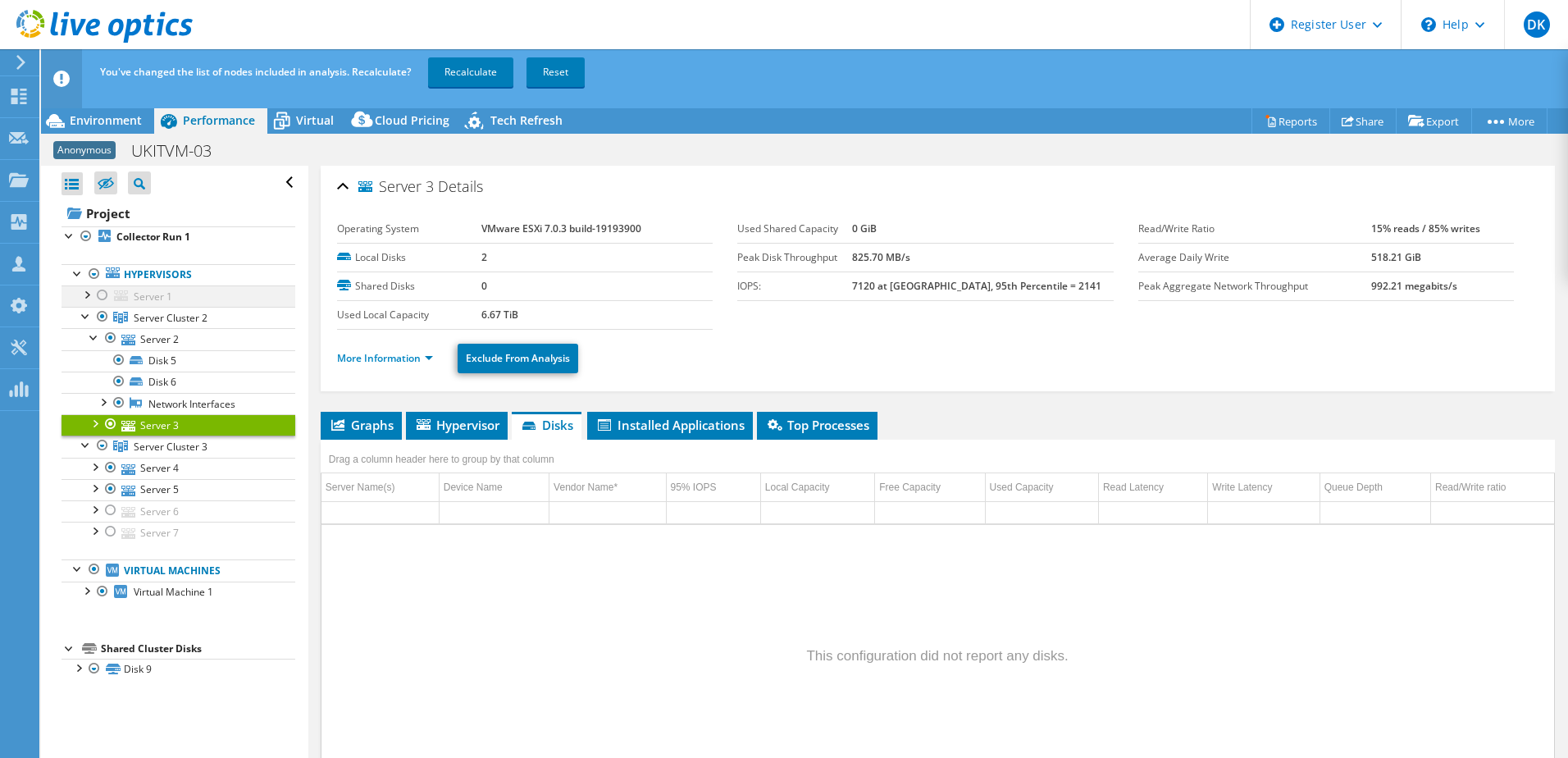
click at [103, 289] on div at bounding box center [102, 295] width 17 height 19
click at [140, 532] on link "Server 7" at bounding box center [178, 532] width 234 height 21
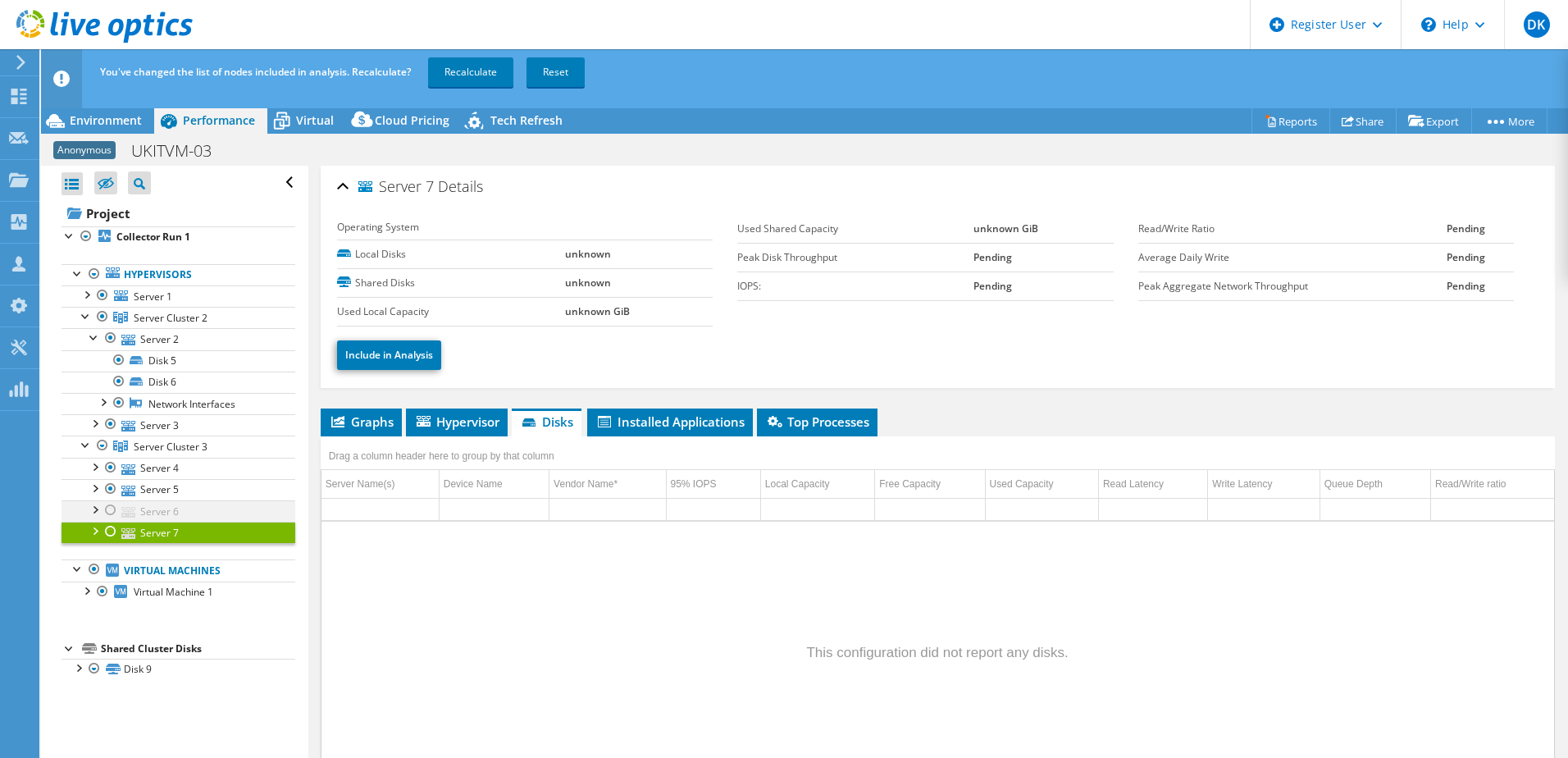
click at [113, 512] on div at bounding box center [110, 510] width 17 height 19
drag, startPoint x: 112, startPoint y: 531, endPoint x: 254, endPoint y: 523, distance: 142.2
click at [123, 530] on li "Server 7 Disk 15 Disk 16" at bounding box center [178, 532] width 234 height 21
click at [102, 115] on span "Environment" at bounding box center [106, 120] width 72 height 16
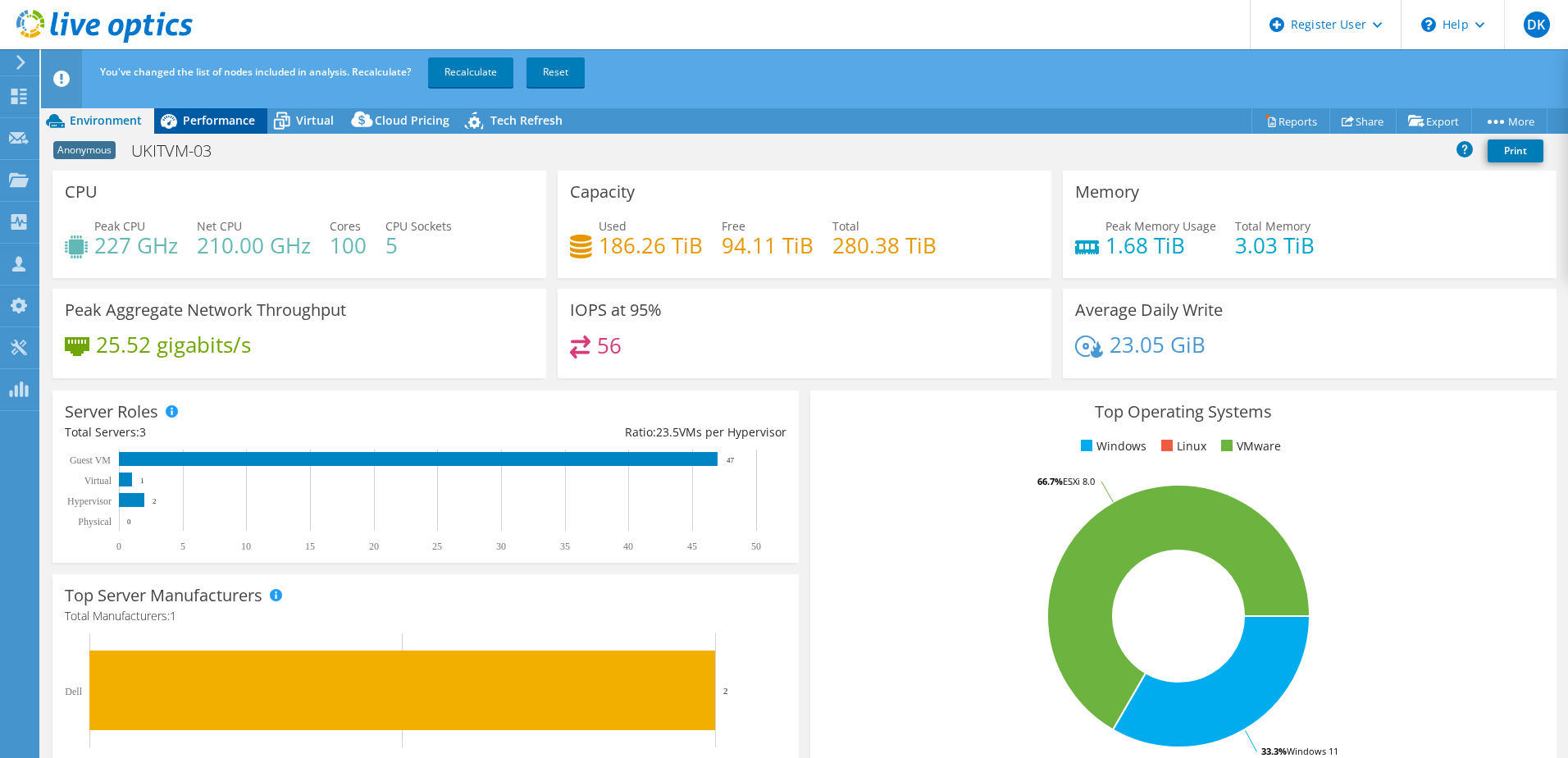
click at [227, 112] on span "Performance" at bounding box center [219, 120] width 72 height 16
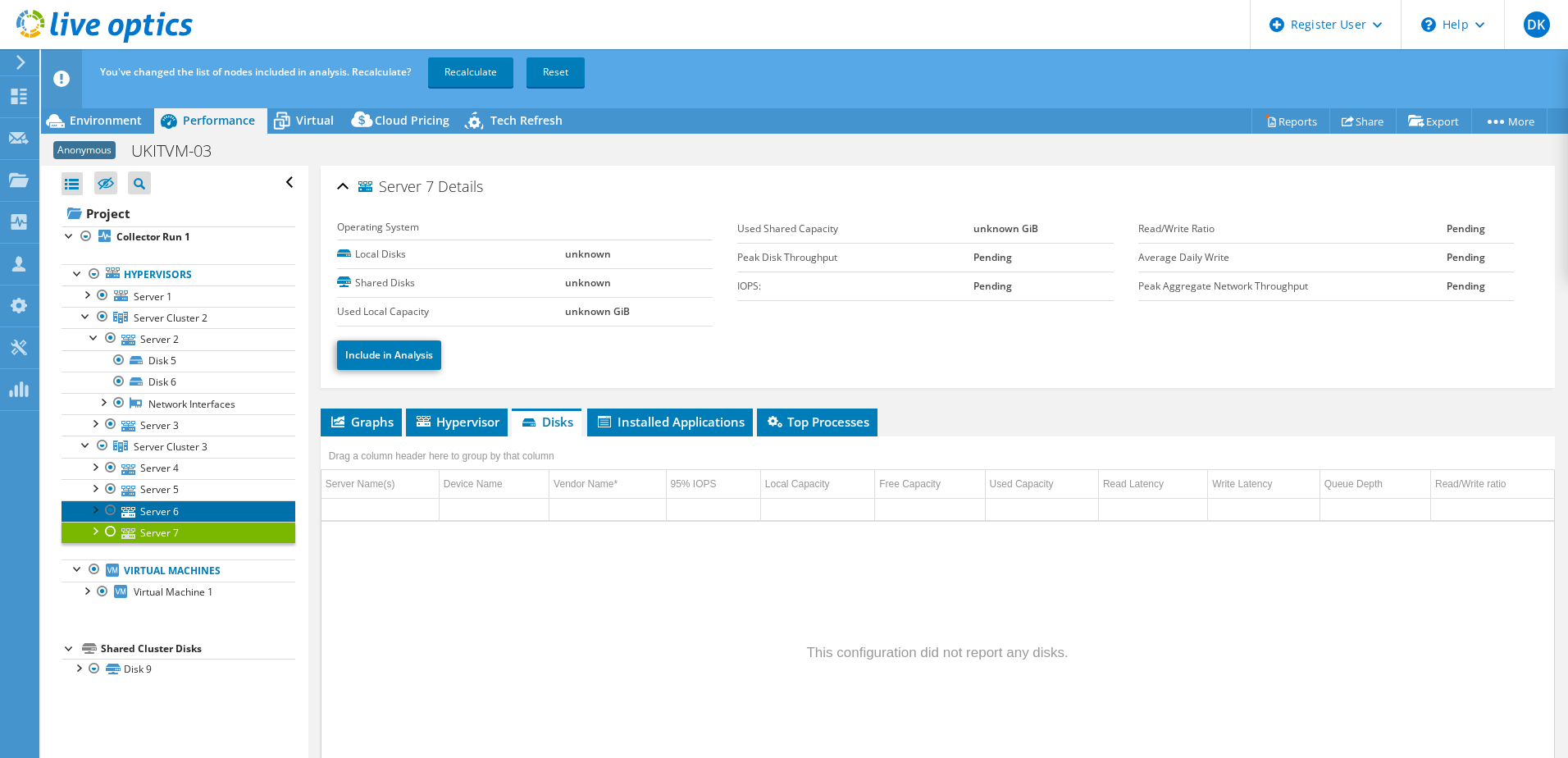
click at [163, 511] on link "Server 6" at bounding box center [178, 511] width 234 height 21
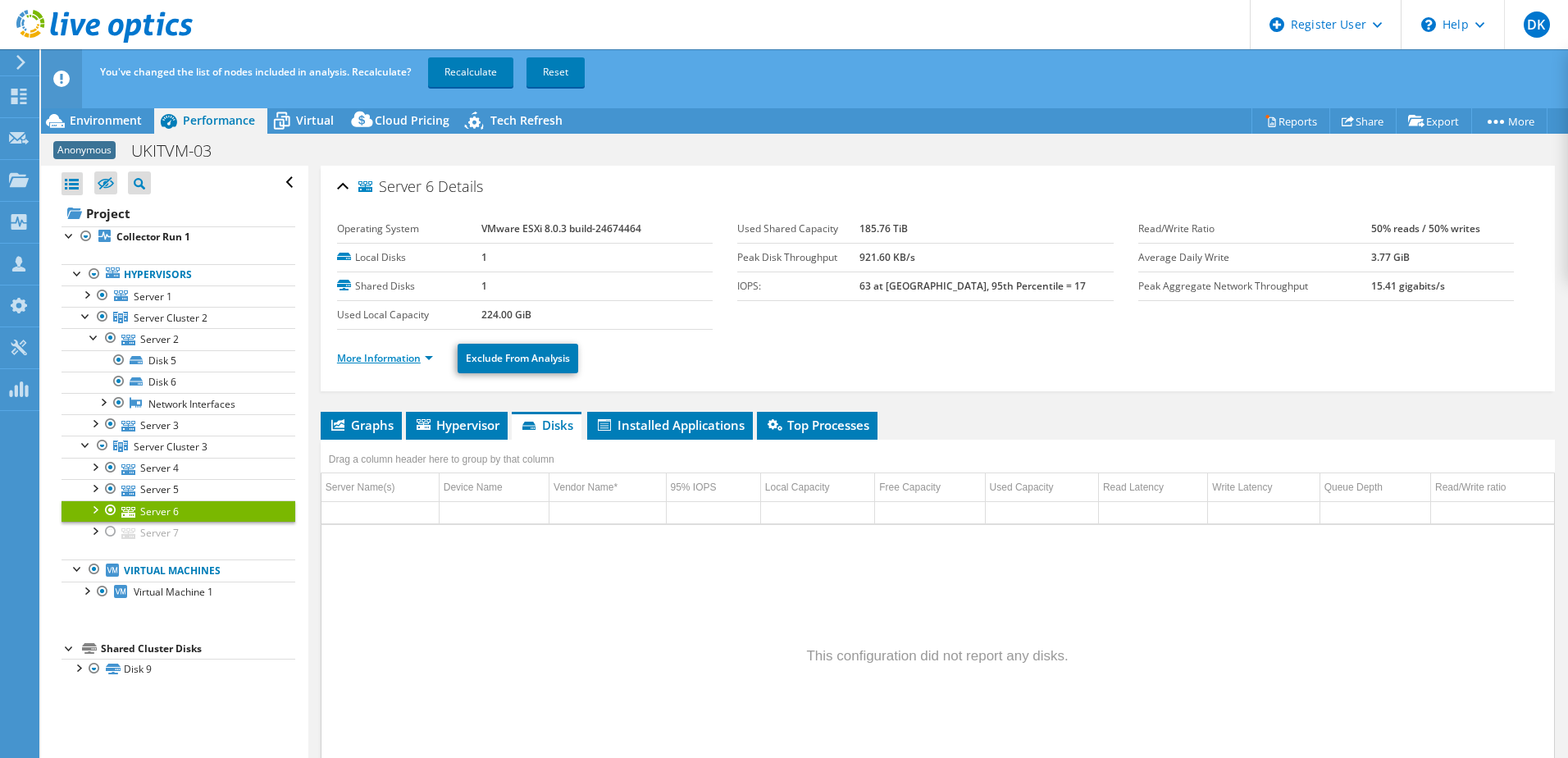
click at [400, 360] on link "More Information" at bounding box center [384, 358] width 96 height 14
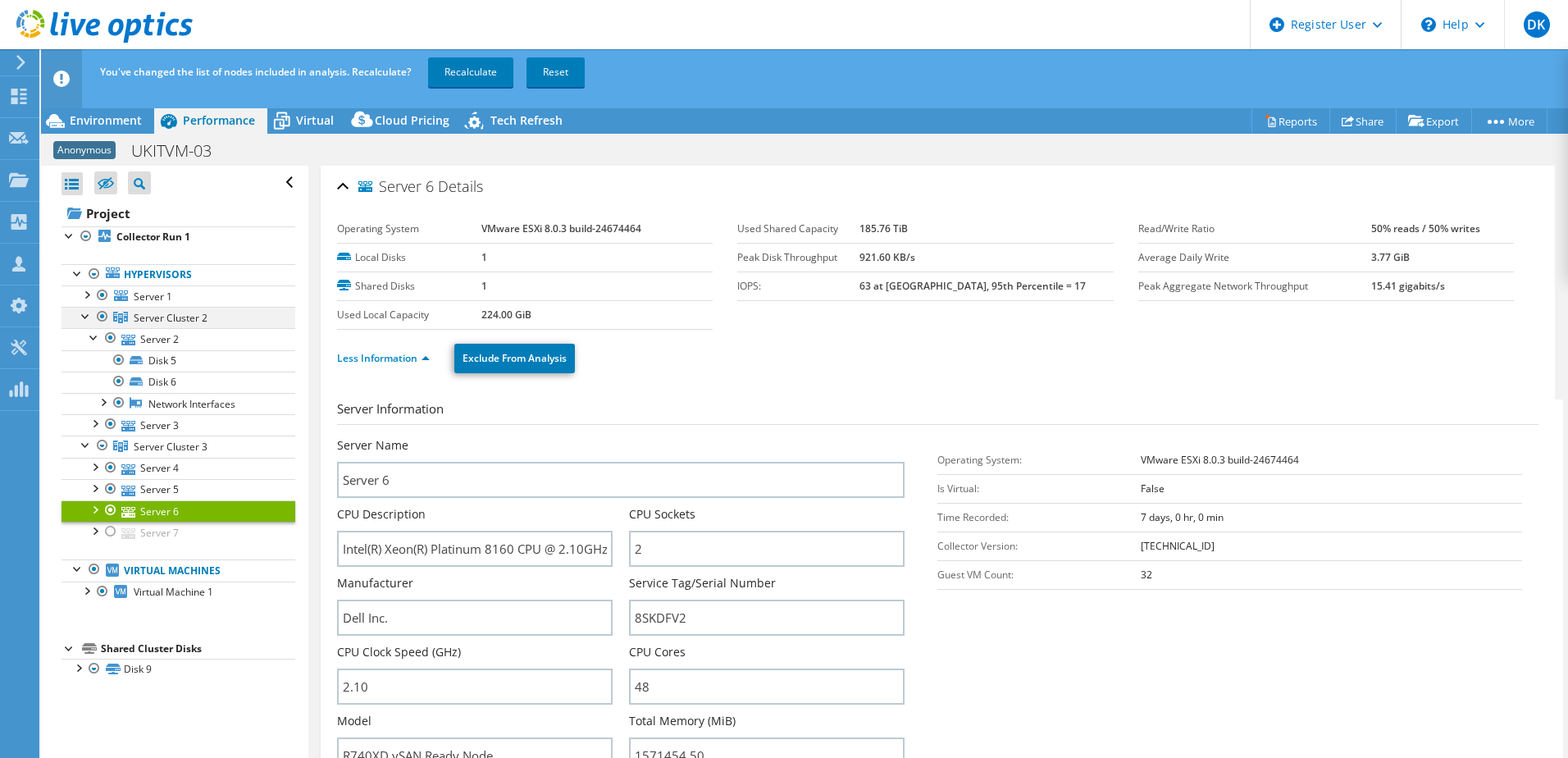
click at [85, 316] on div at bounding box center [85, 315] width 17 height 17
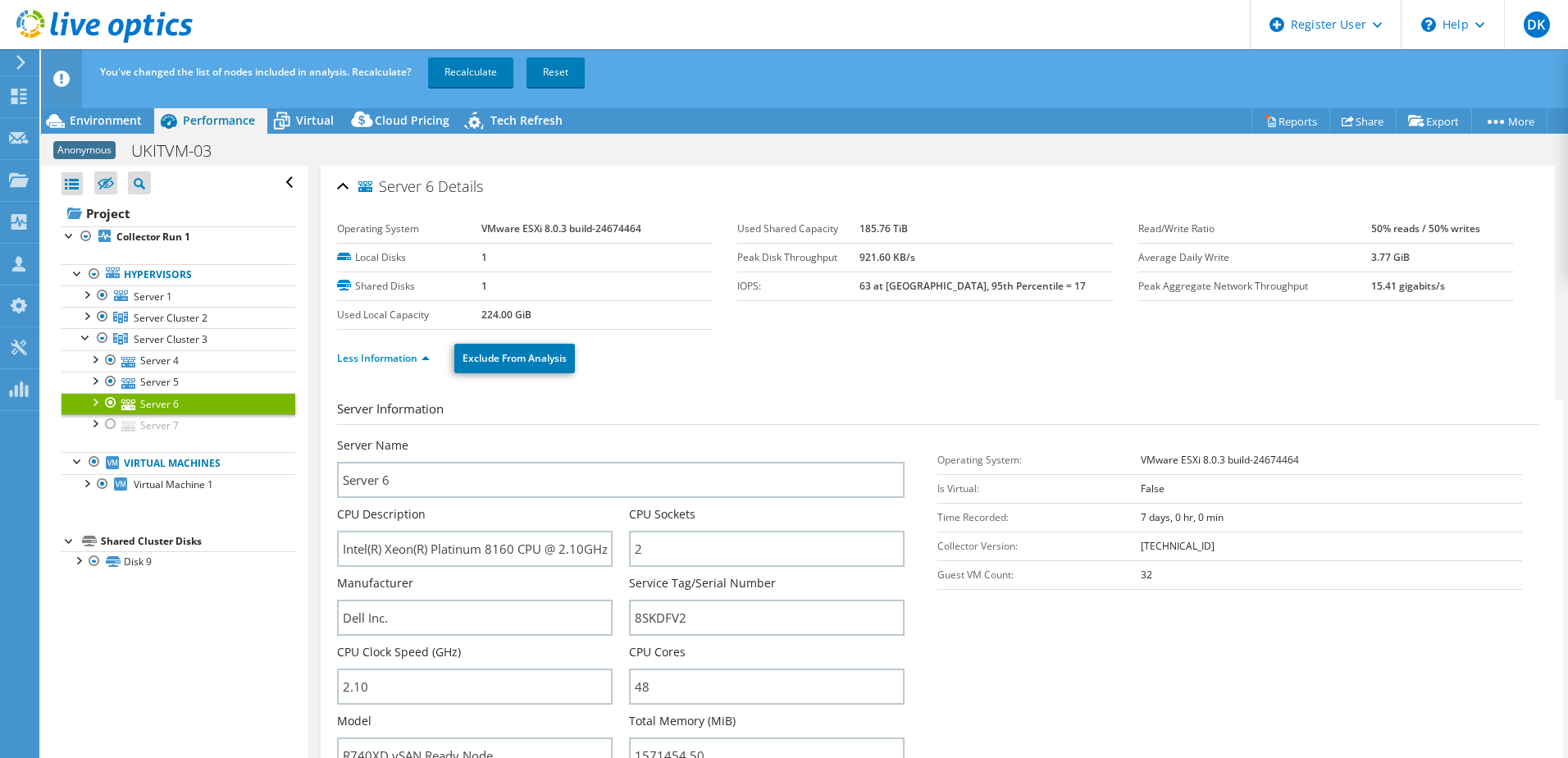
drag, startPoint x: 89, startPoint y: 312, endPoint x: 92, endPoint y: 331, distance: 19.2
click at [89, 313] on div at bounding box center [85, 315] width 17 height 17
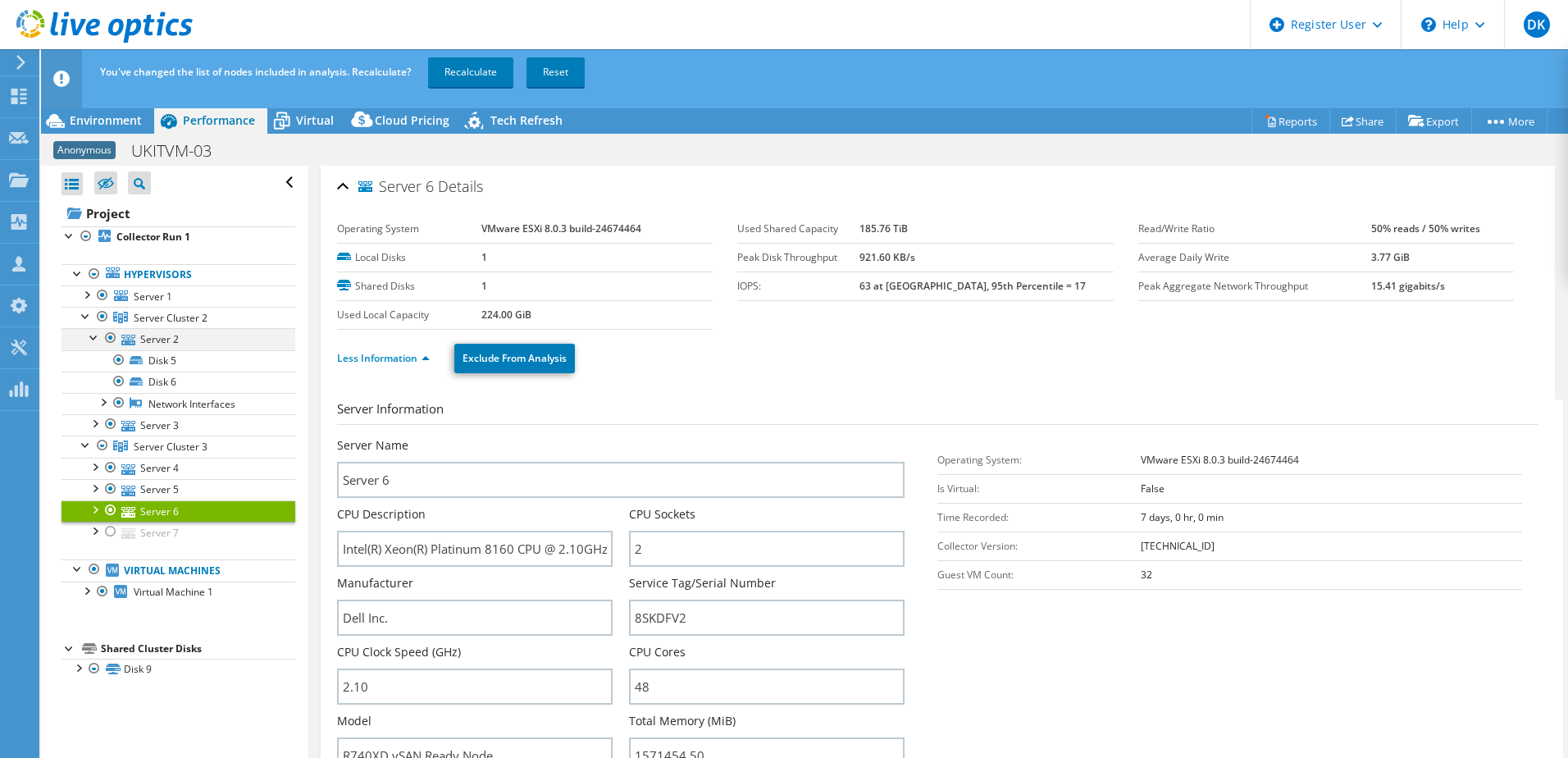
click at [96, 339] on div at bounding box center [94, 336] width 17 height 17
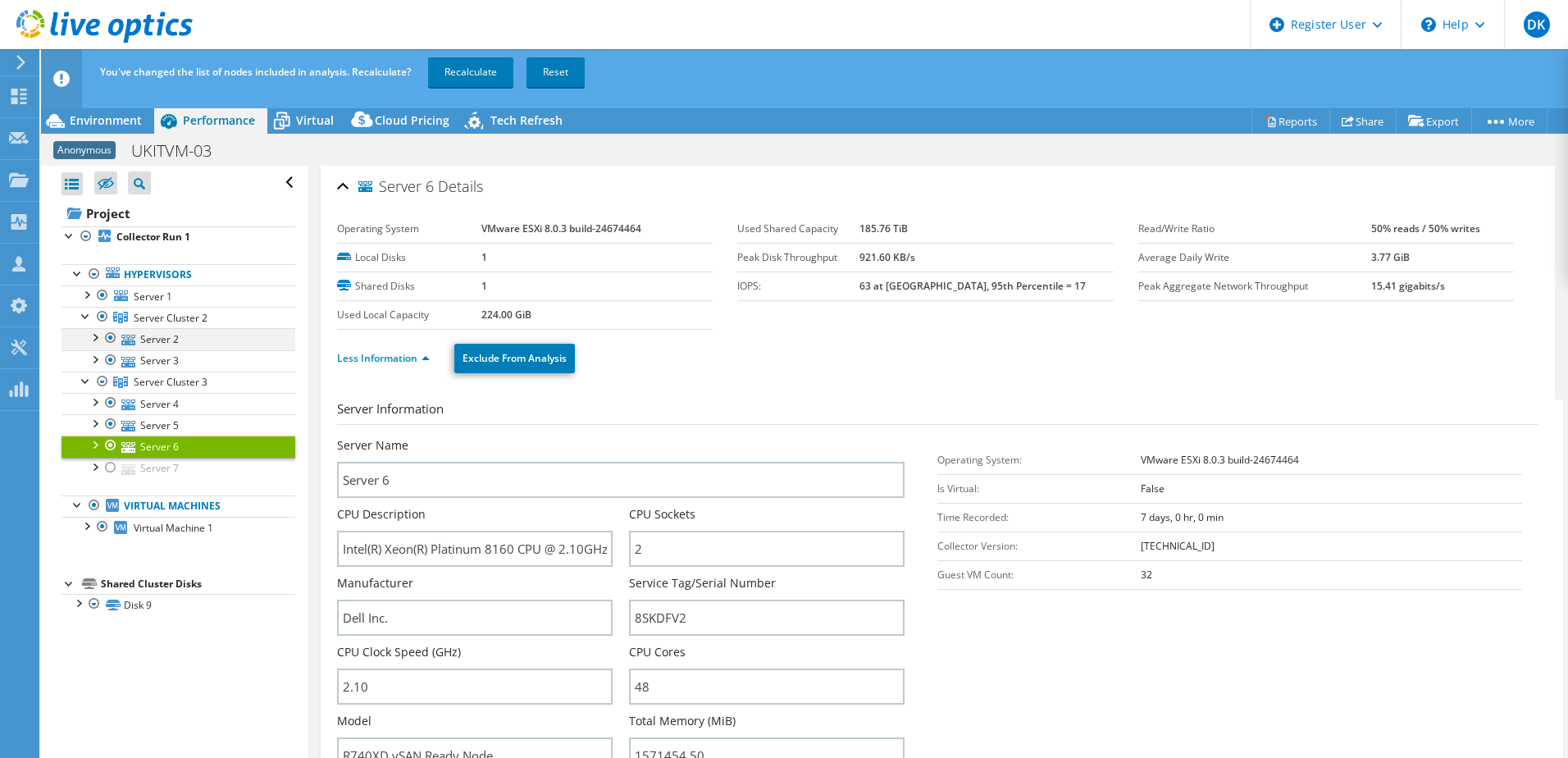
click at [94, 338] on div at bounding box center [94, 336] width 17 height 17
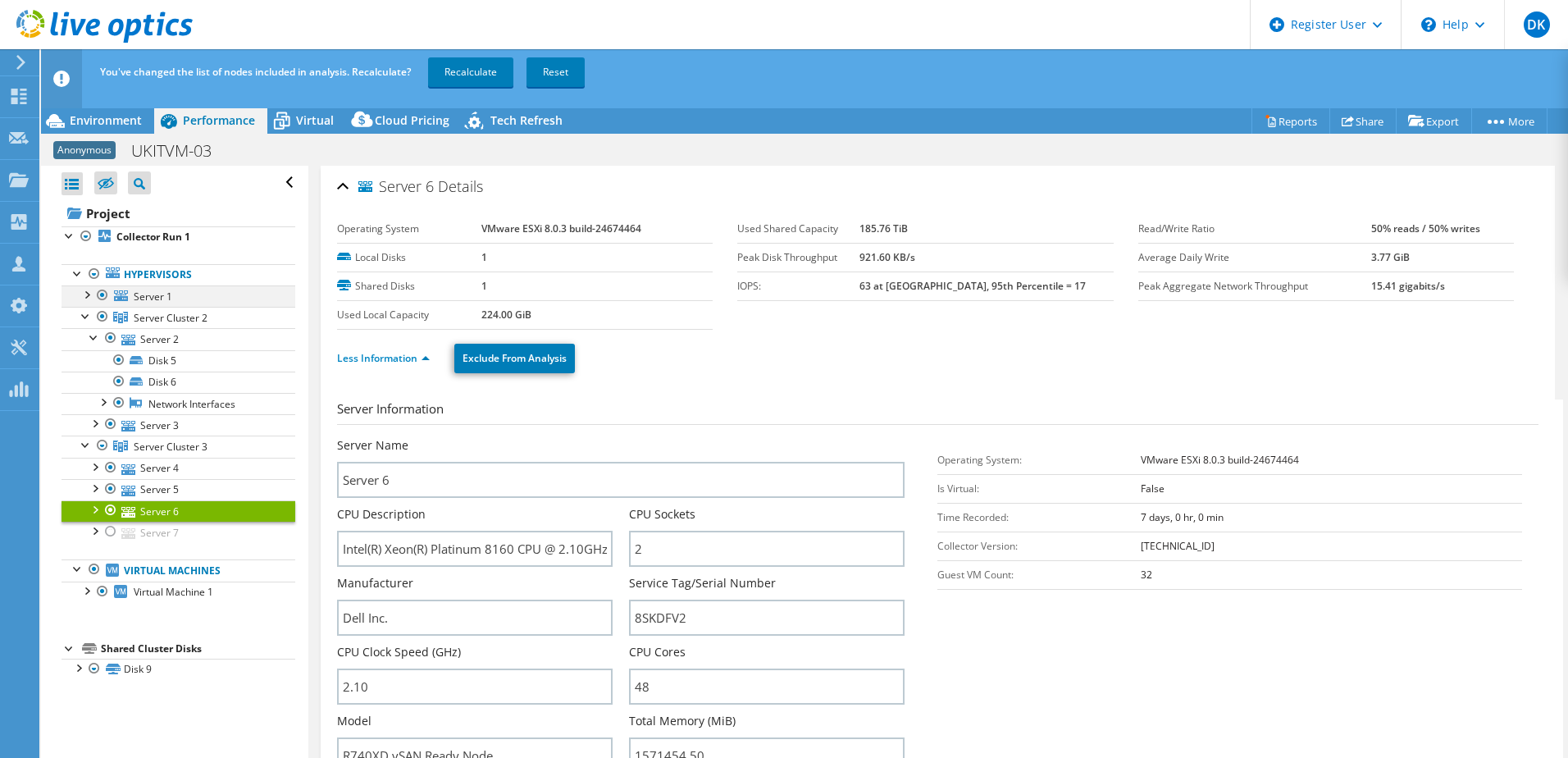
click at [87, 294] on div at bounding box center [85, 294] width 17 height 17
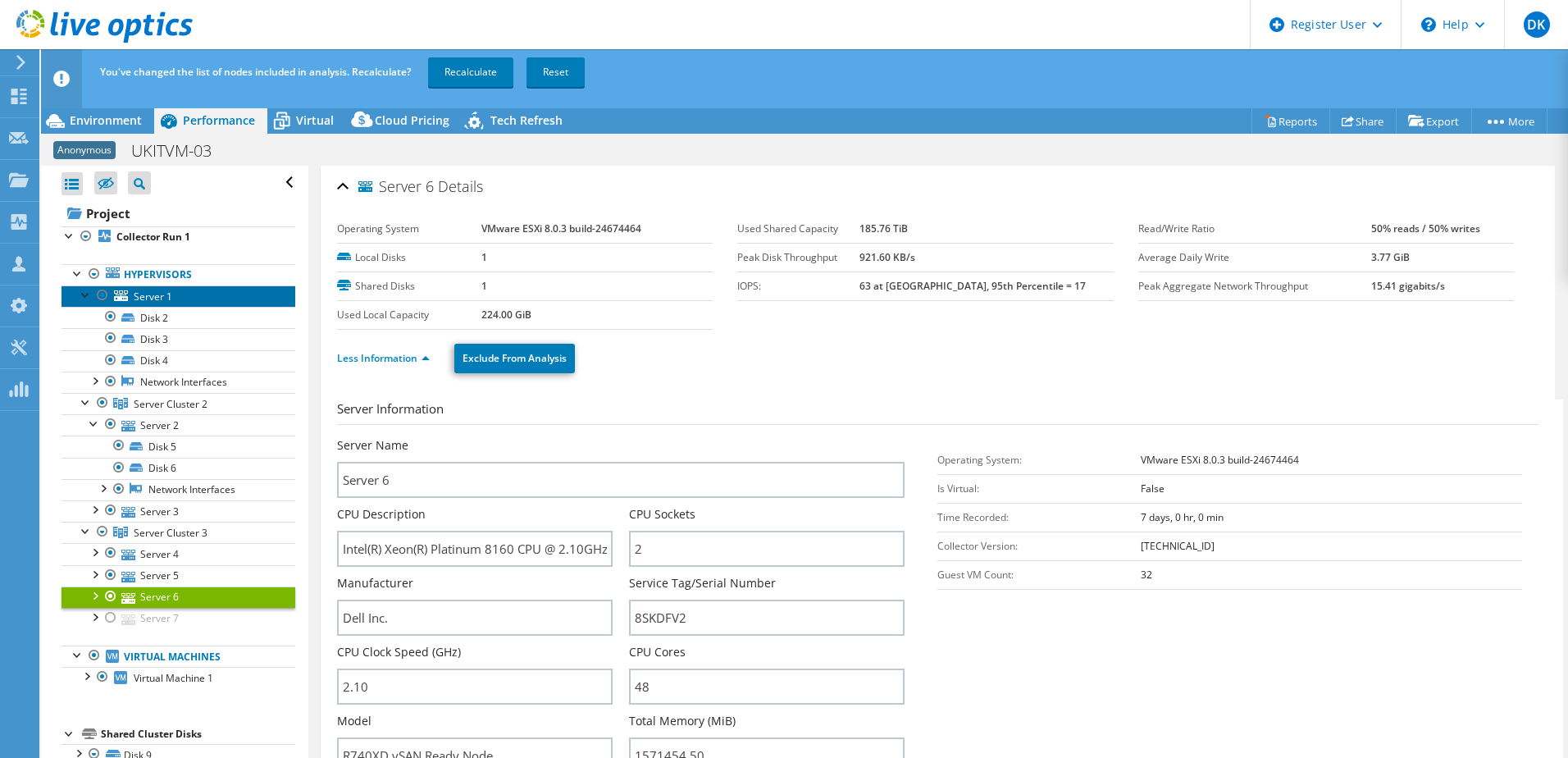
click at [162, 295] on span "Server 1" at bounding box center [153, 296] width 39 height 14
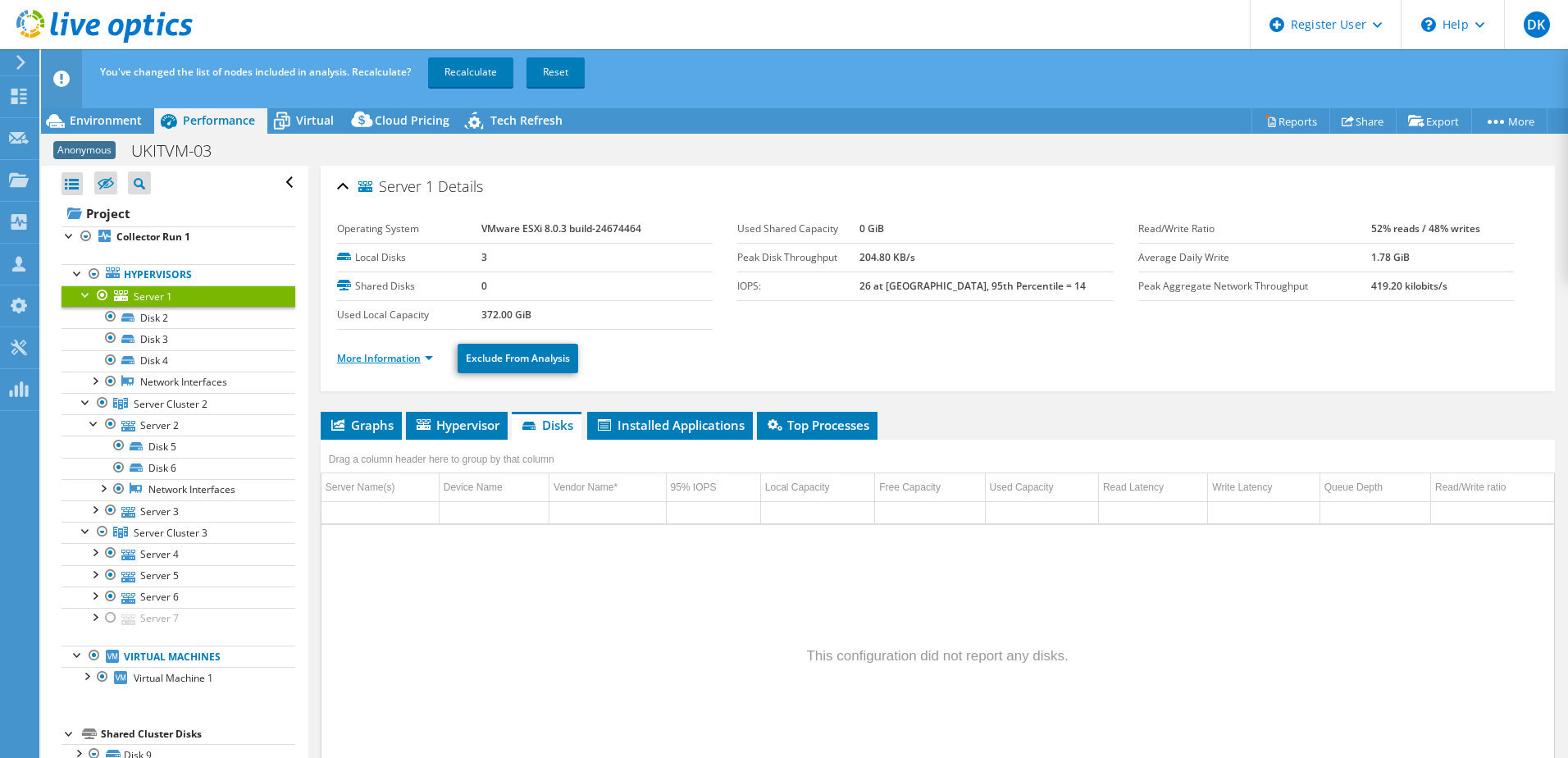
click at [401, 355] on link "More Information" at bounding box center [384, 358] width 96 height 14
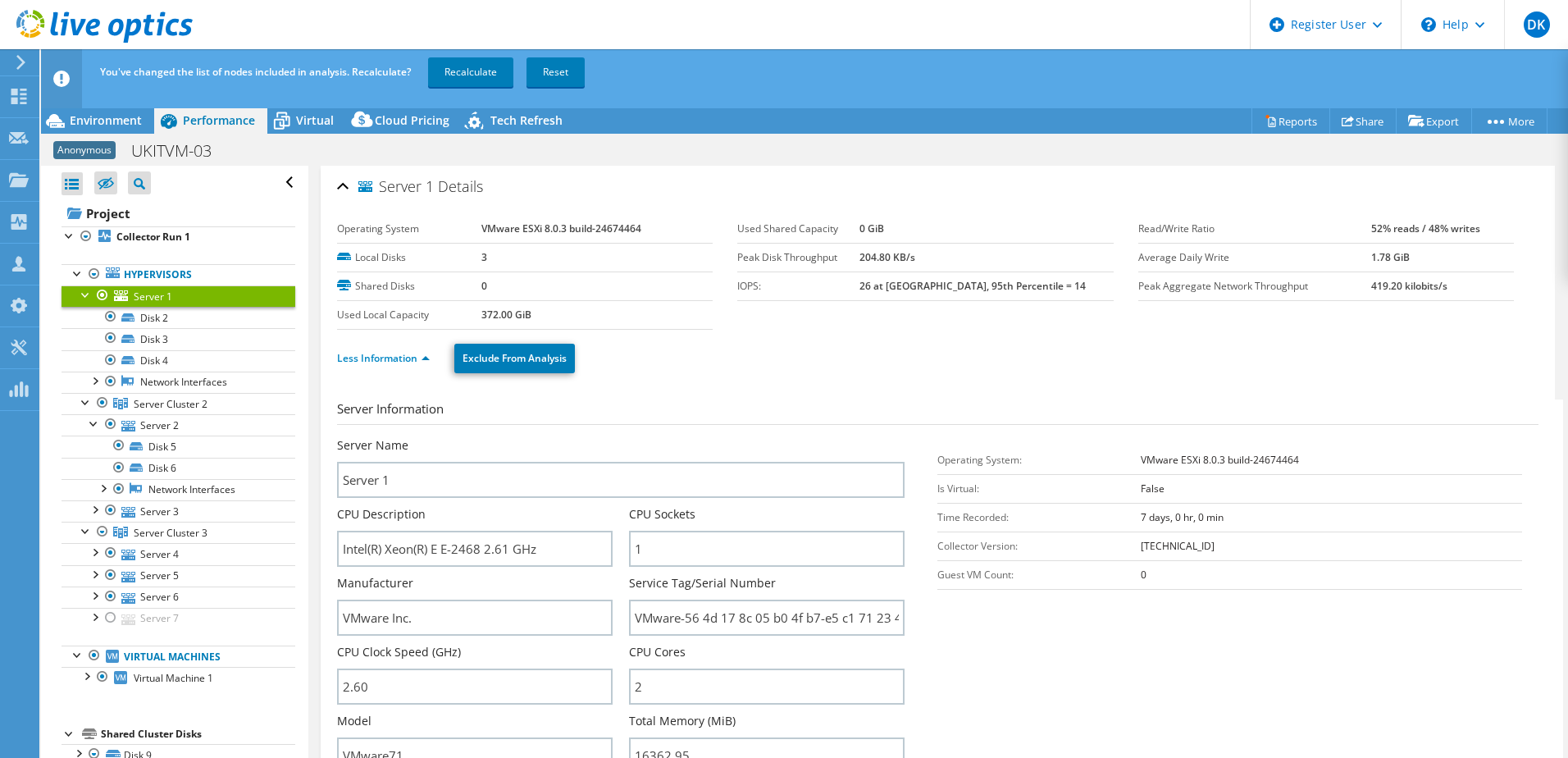
click at [83, 294] on div at bounding box center [85, 294] width 17 height 17
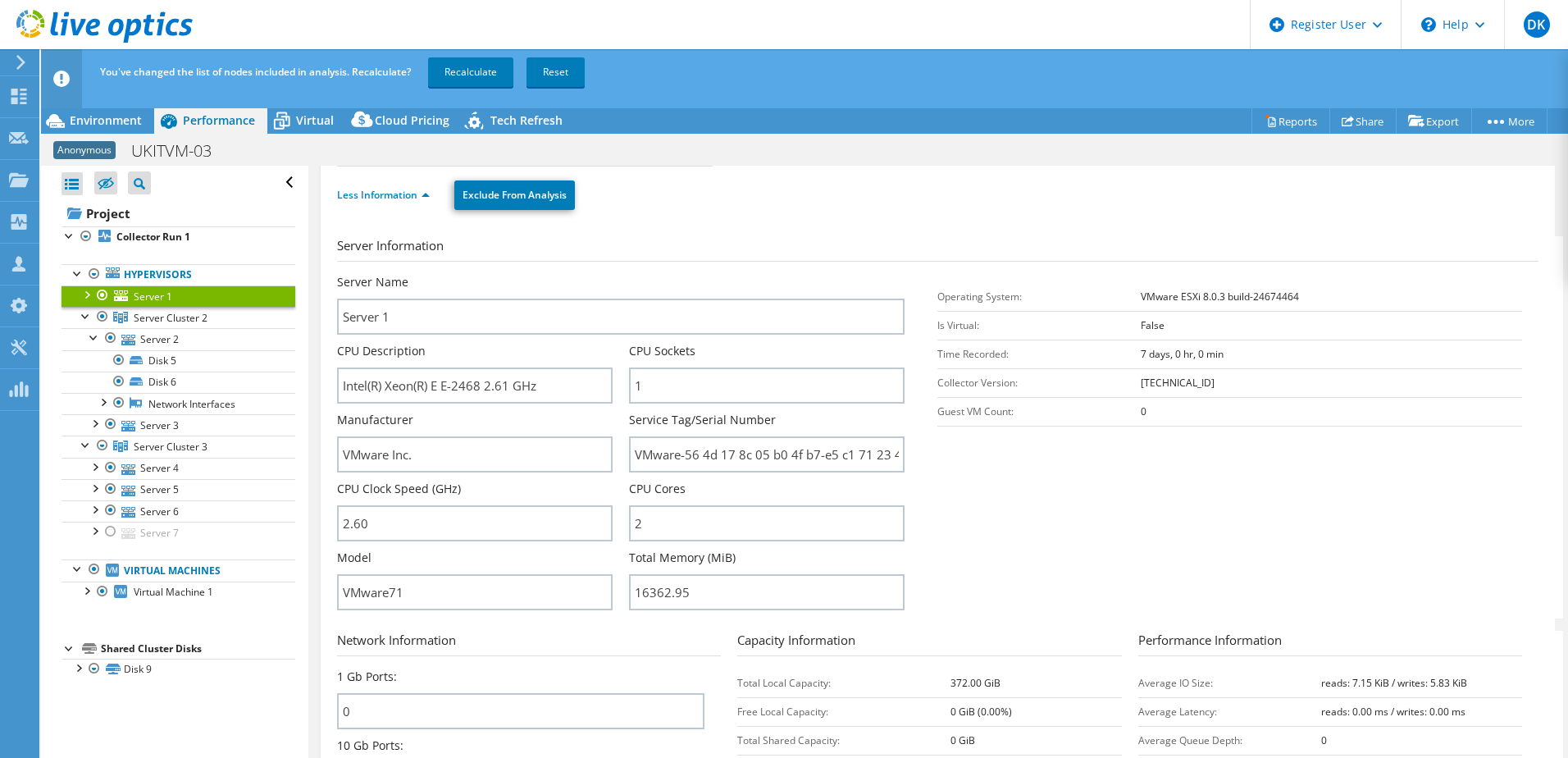
scroll to position [164, 0]
drag, startPoint x: 108, startPoint y: 116, endPoint x: 119, endPoint y: 117, distance: 11.0
click at [110, 116] on span "Environment" at bounding box center [106, 120] width 72 height 16
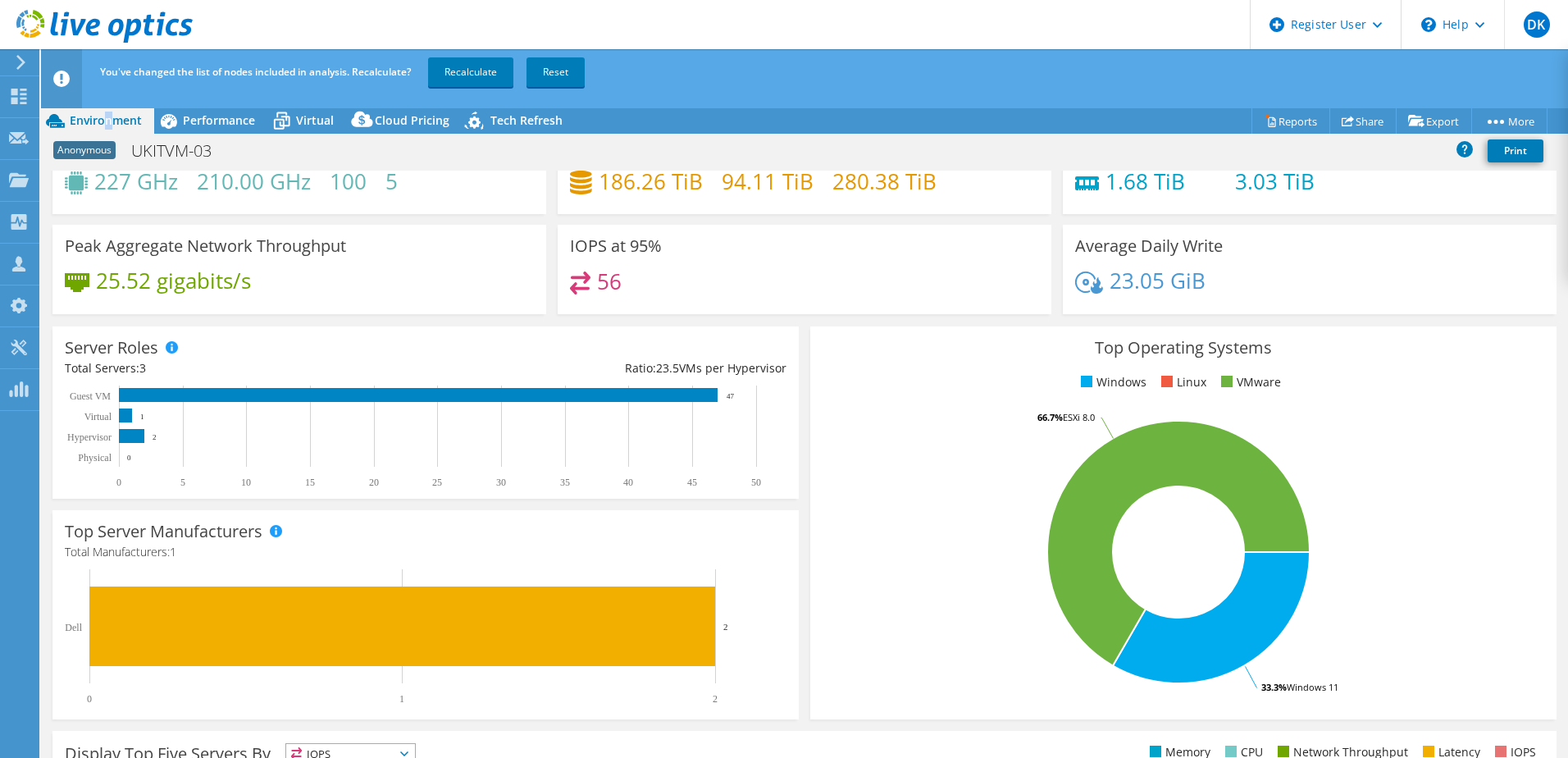
scroll to position [9, 0]
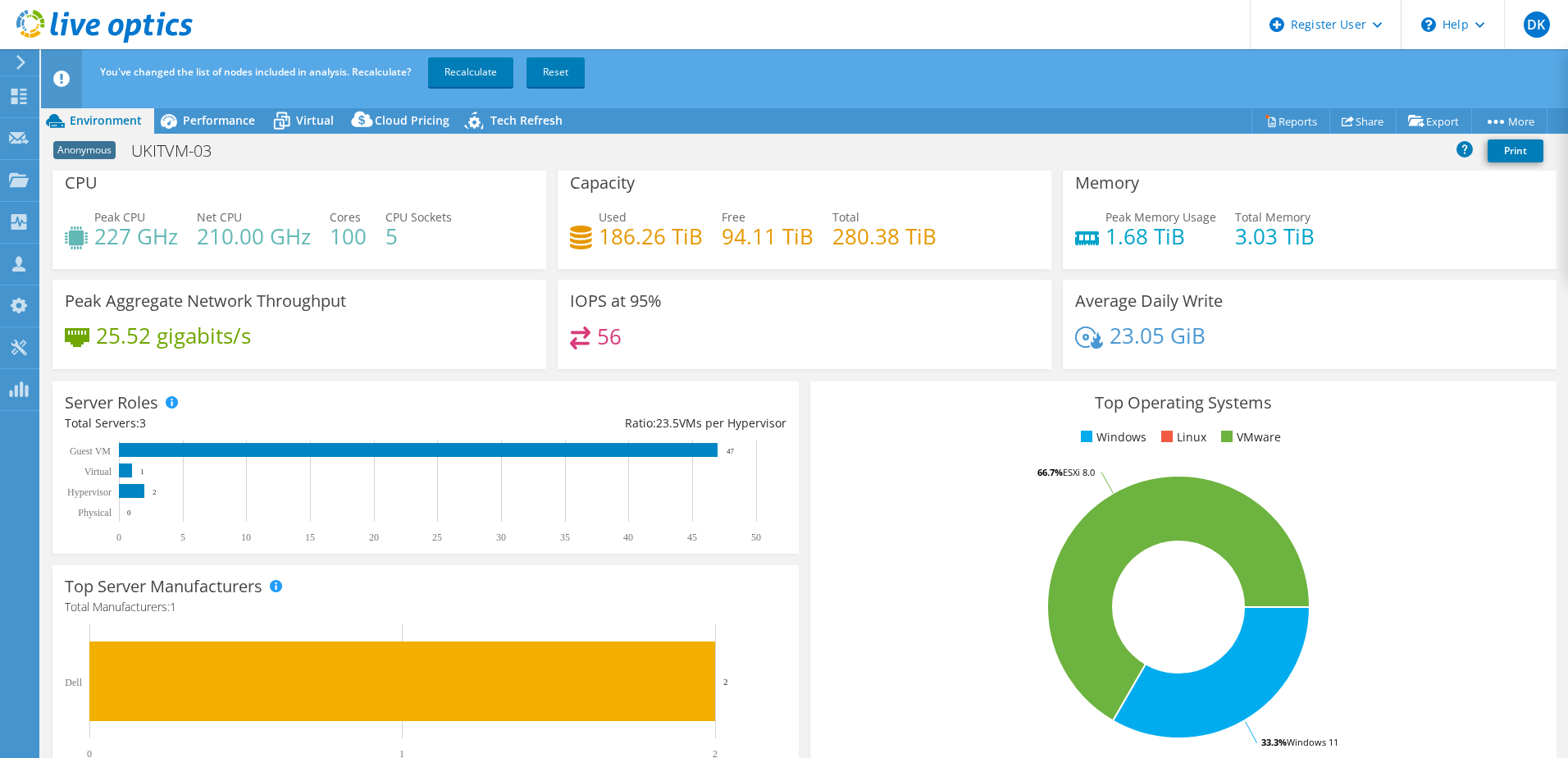
click at [429, 353] on div "25.52 gigabits/s" at bounding box center [300, 343] width 469 height 34
click at [447, 215] on span "CPU Sockets" at bounding box center [418, 217] width 66 height 16
click at [205, 119] on span "Performance" at bounding box center [219, 120] width 72 height 16
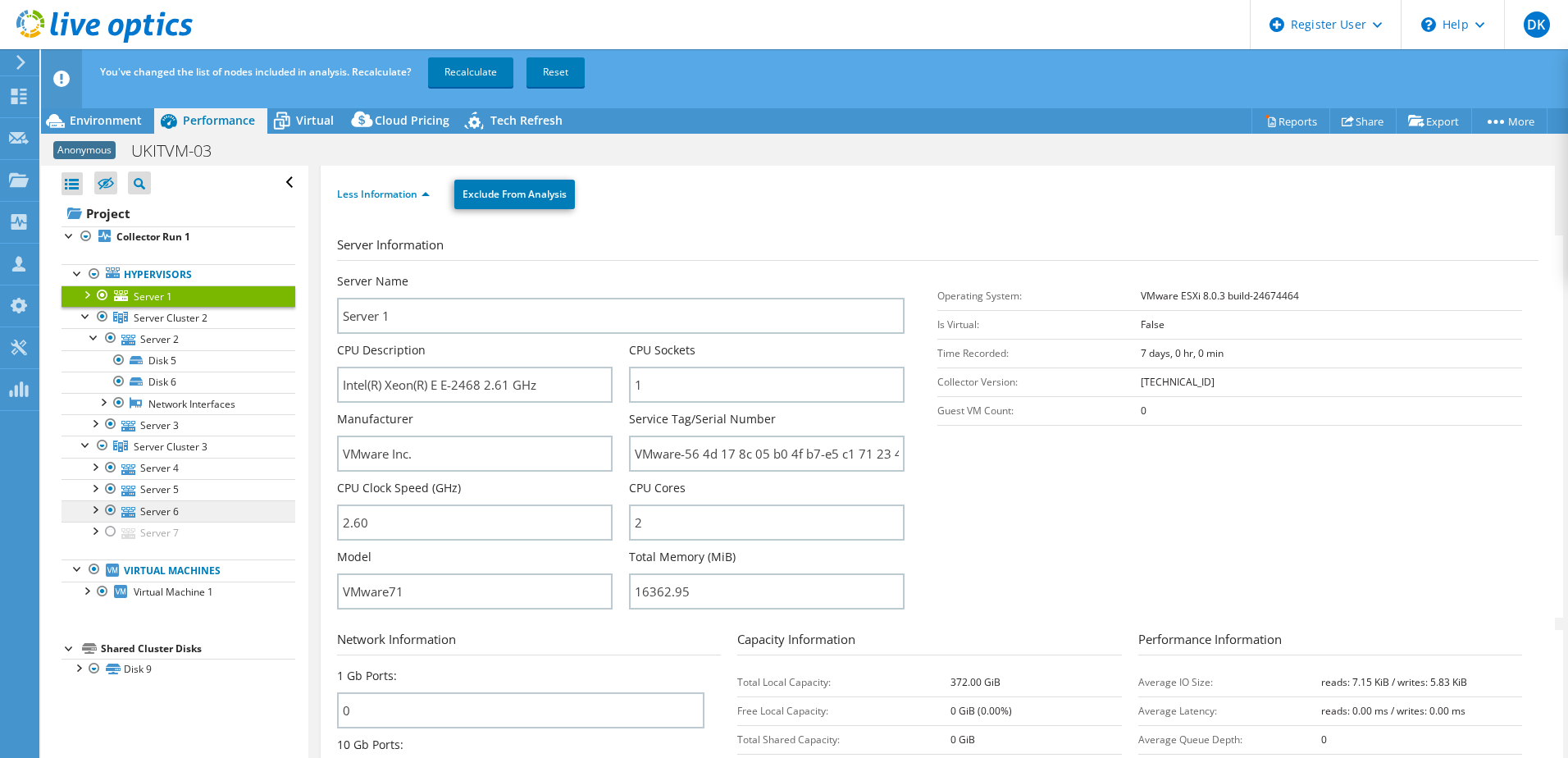
drag, startPoint x: 115, startPoint y: 511, endPoint x: 121, endPoint y: 520, distance: 10.8
click at [115, 513] on div at bounding box center [110, 510] width 17 height 19
drag, startPoint x: 120, startPoint y: 383, endPoint x: 120, endPoint y: 368, distance: 15.0
click at [120, 378] on div at bounding box center [119, 382] width 17 height 19
click at [121, 361] on div at bounding box center [119, 360] width 17 height 19
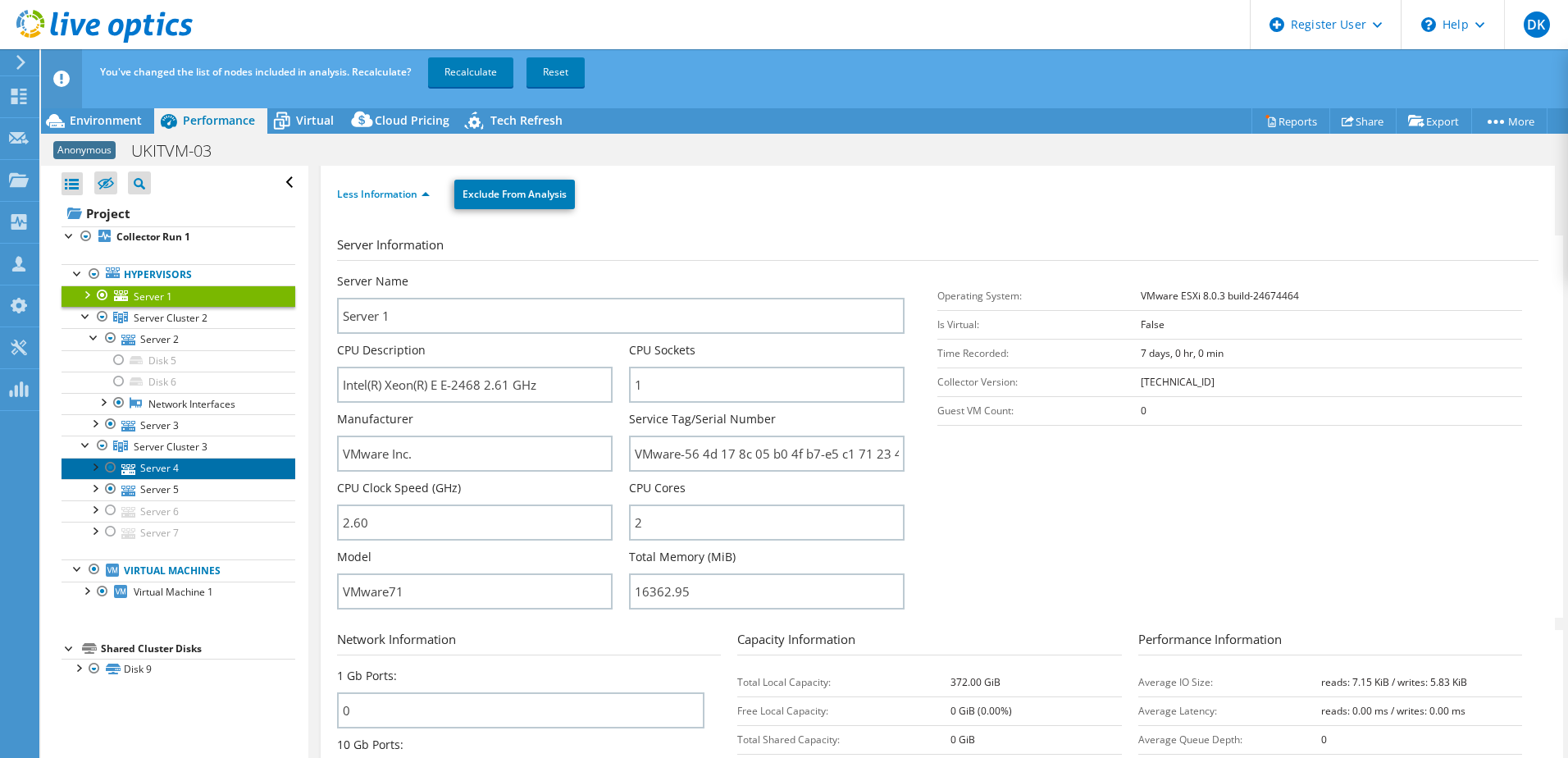
click at [169, 472] on link "Server 4" at bounding box center [178, 468] width 234 height 21
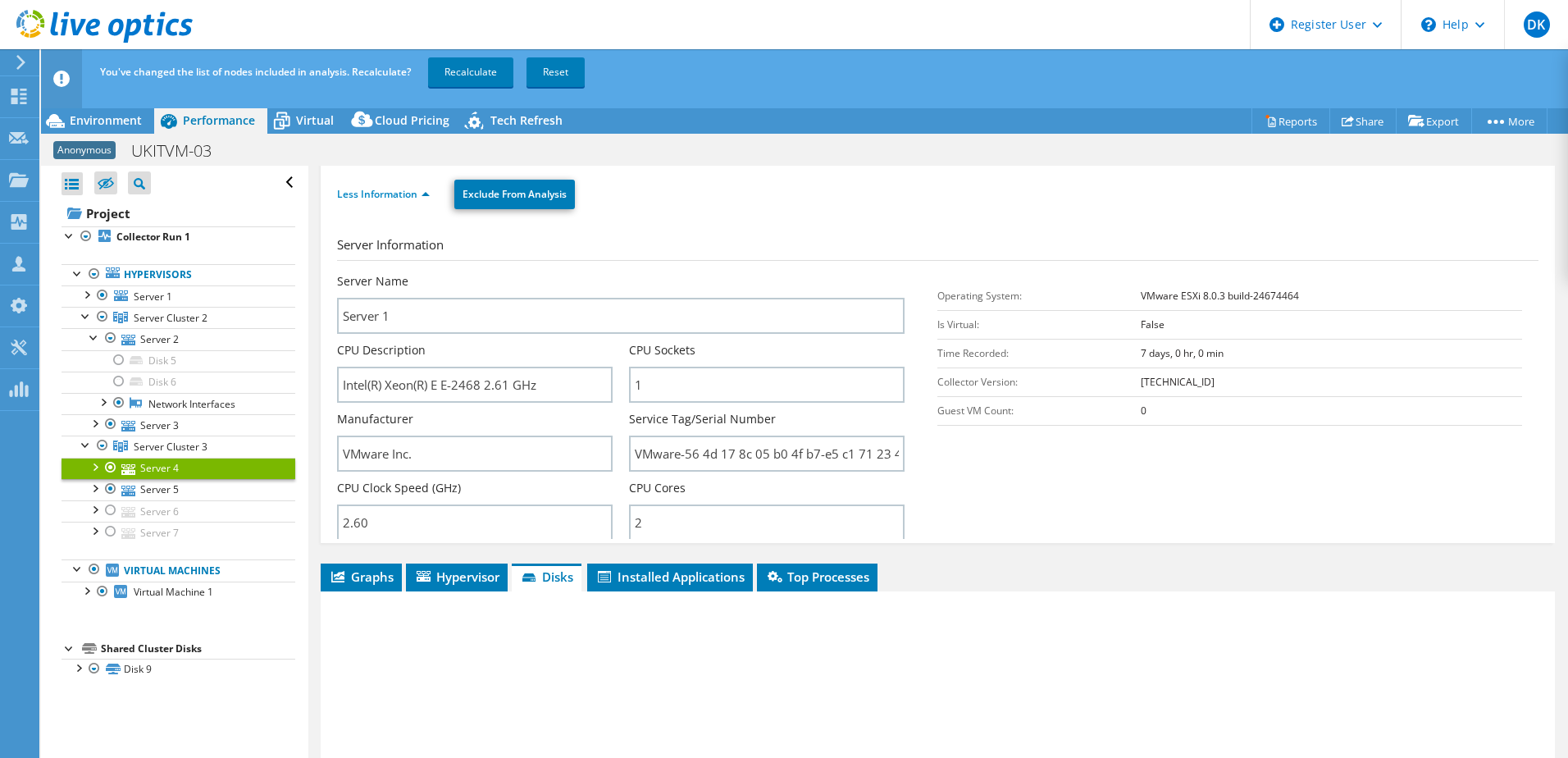
scroll to position [66, 0]
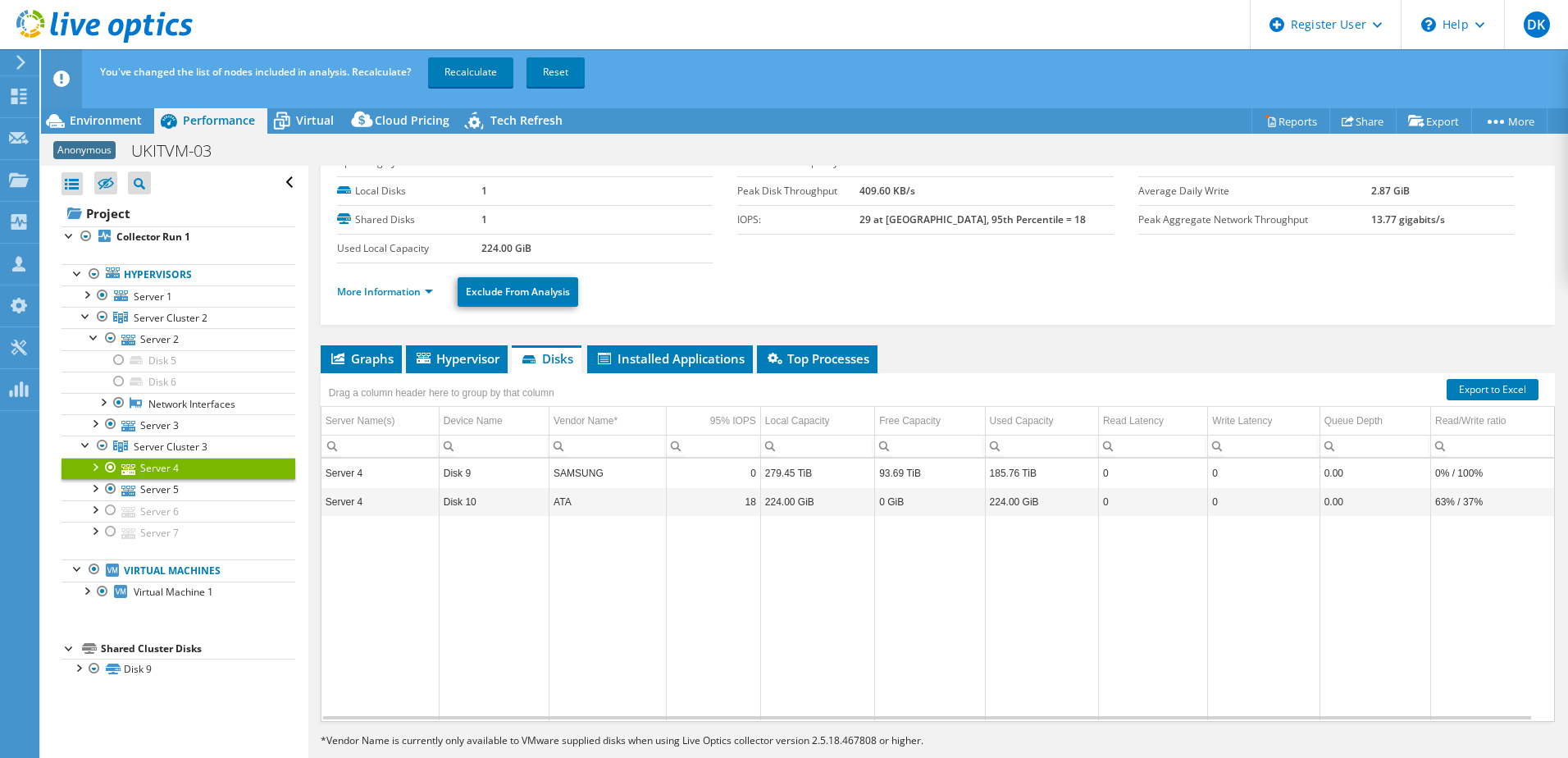
click at [98, 466] on div at bounding box center [94, 465] width 17 height 17
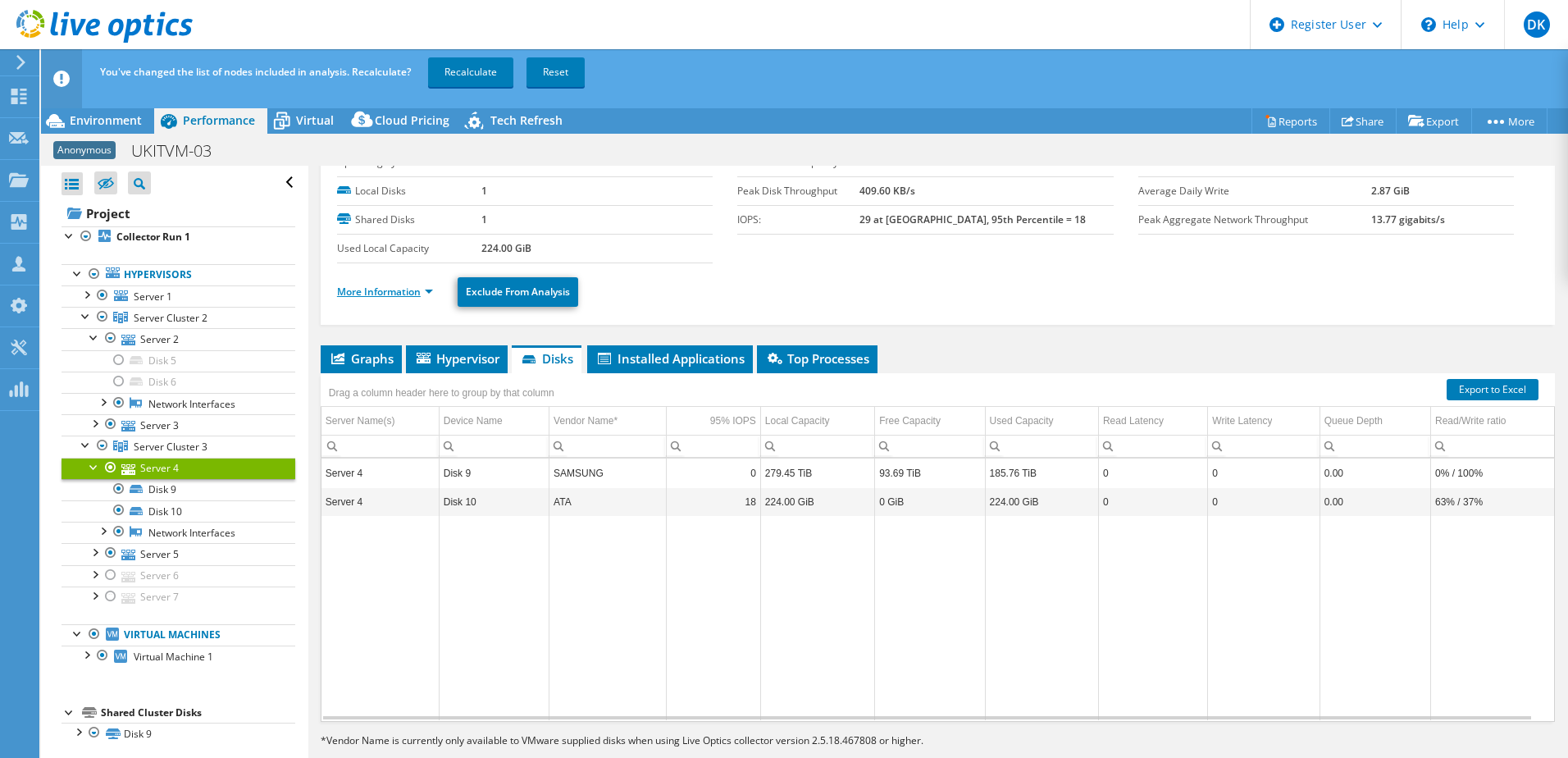
click at [406, 289] on link "More Information" at bounding box center [384, 292] width 96 height 14
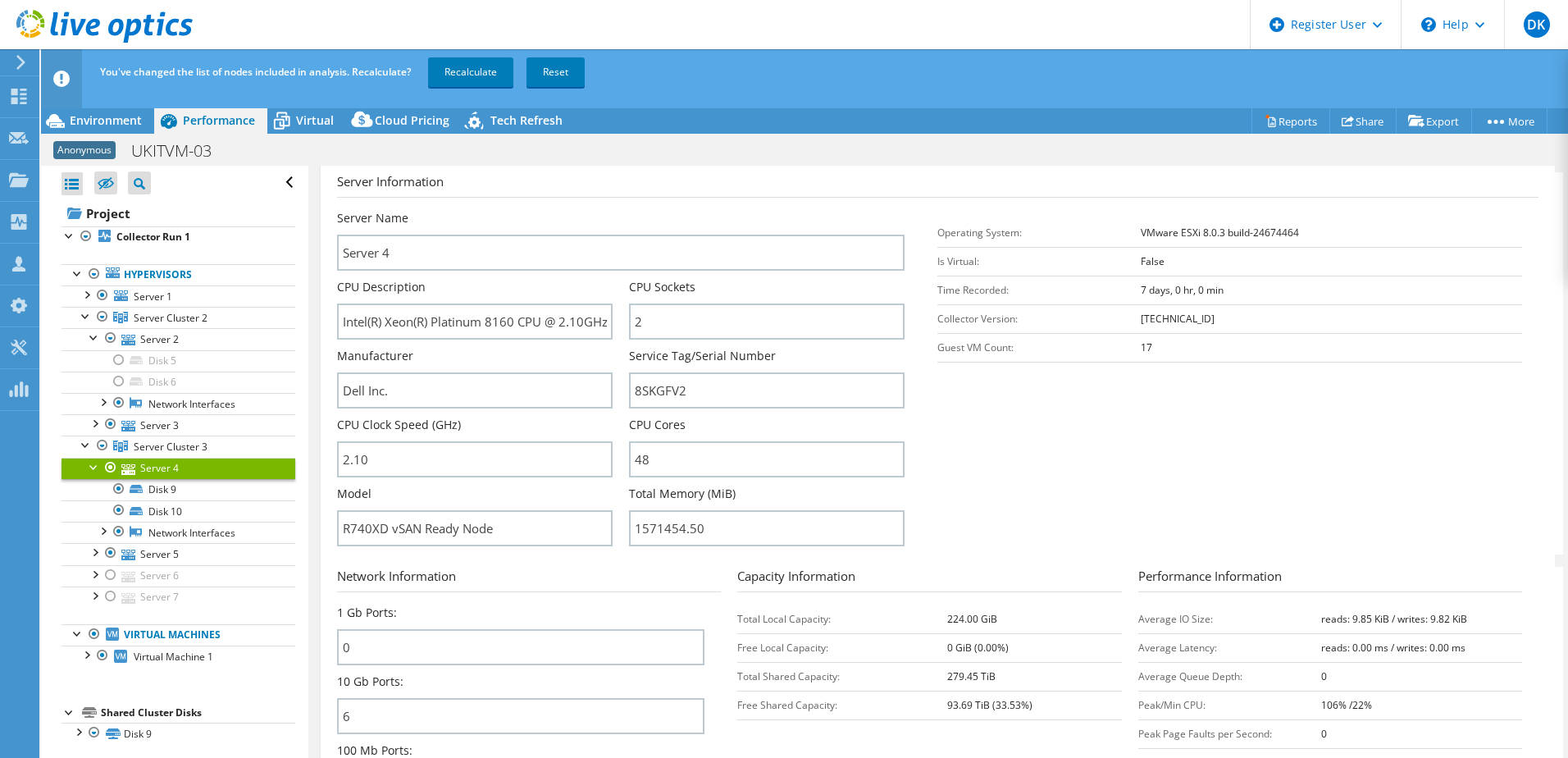
scroll to position [230, 0]
drag, startPoint x: 699, startPoint y: 391, endPoint x: 621, endPoint y: 386, distance: 78.2
click at [629, 384] on input "8SKGFV2" at bounding box center [767, 387] width 276 height 36
click at [120, 361] on div at bounding box center [119, 360] width 17 height 19
click at [120, 379] on div at bounding box center [119, 382] width 17 height 19
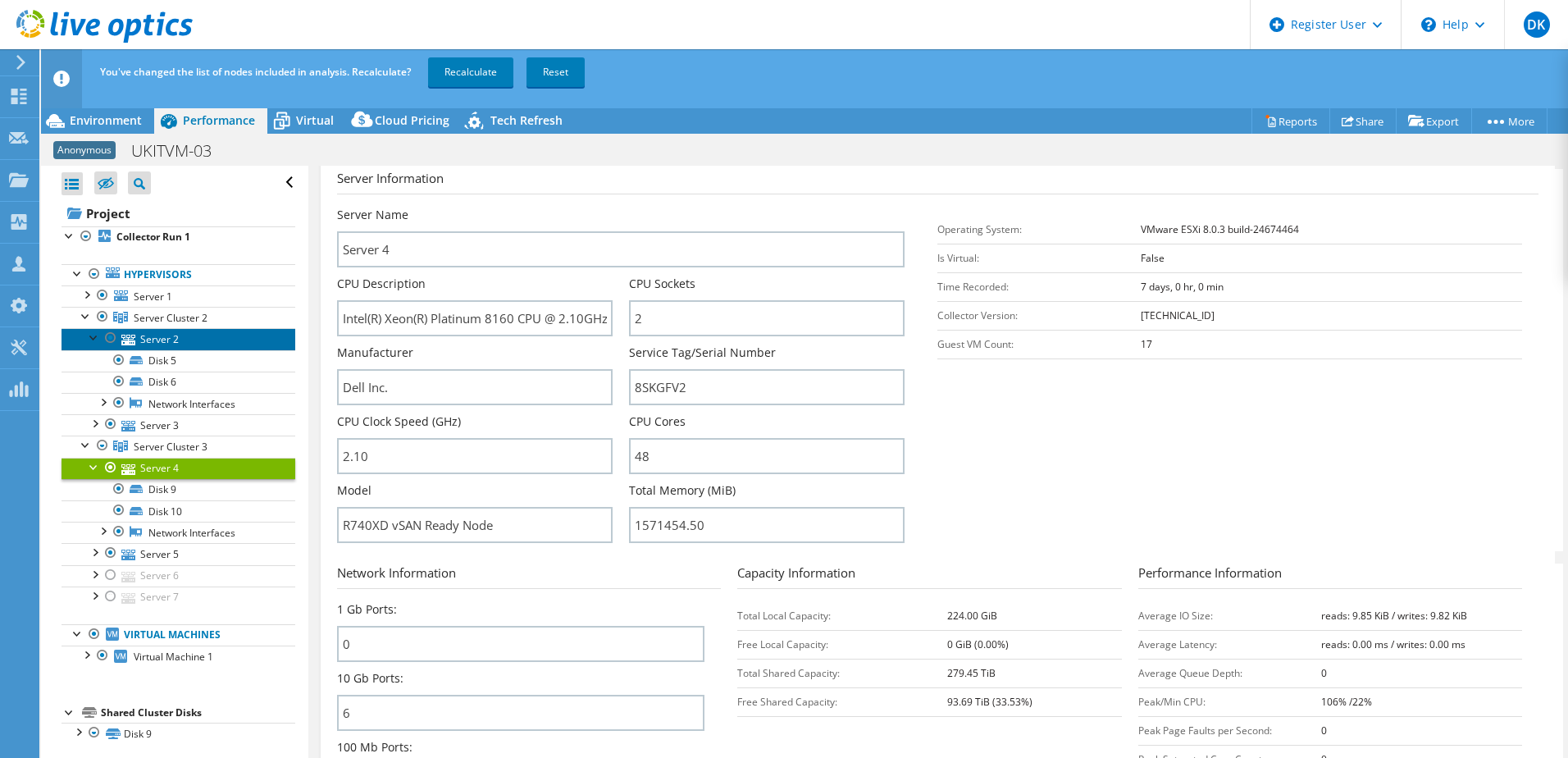
click at [159, 342] on link "Server 2" at bounding box center [178, 338] width 234 height 21
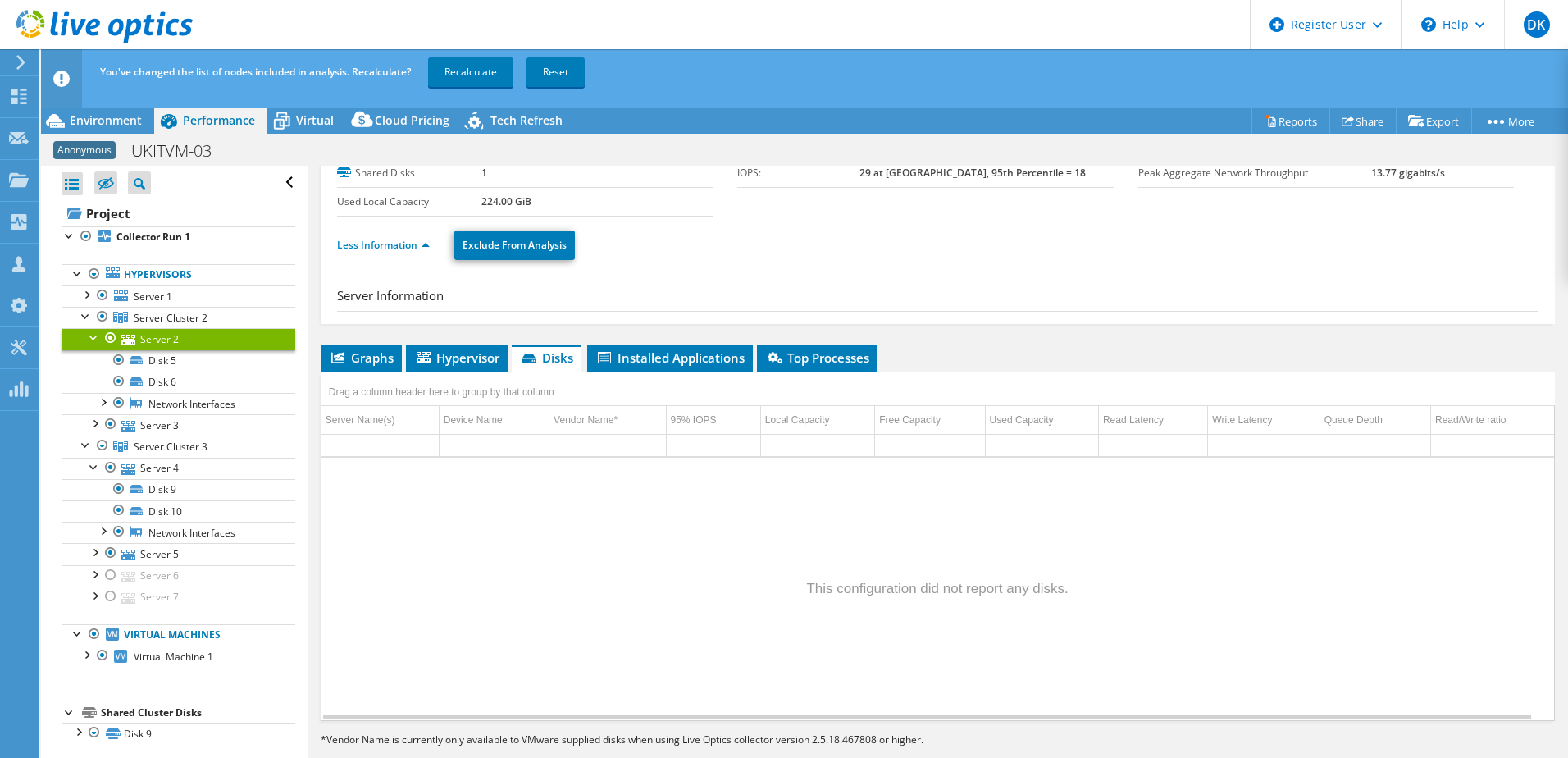
scroll to position [66, 0]
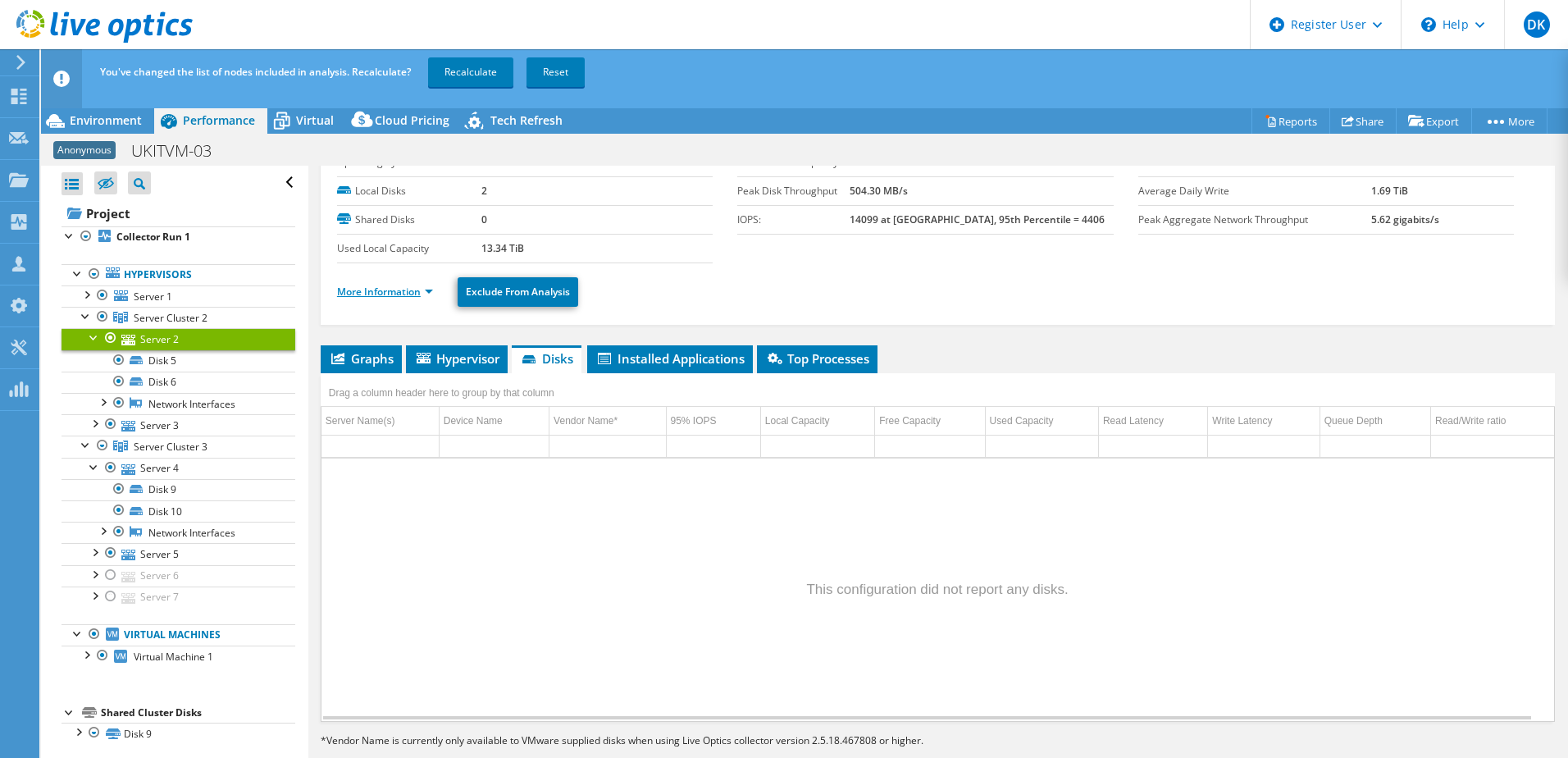
drag, startPoint x: 397, startPoint y: 291, endPoint x: 407, endPoint y: 294, distance: 10.4
click at [398, 291] on link "More Information" at bounding box center [384, 292] width 96 height 14
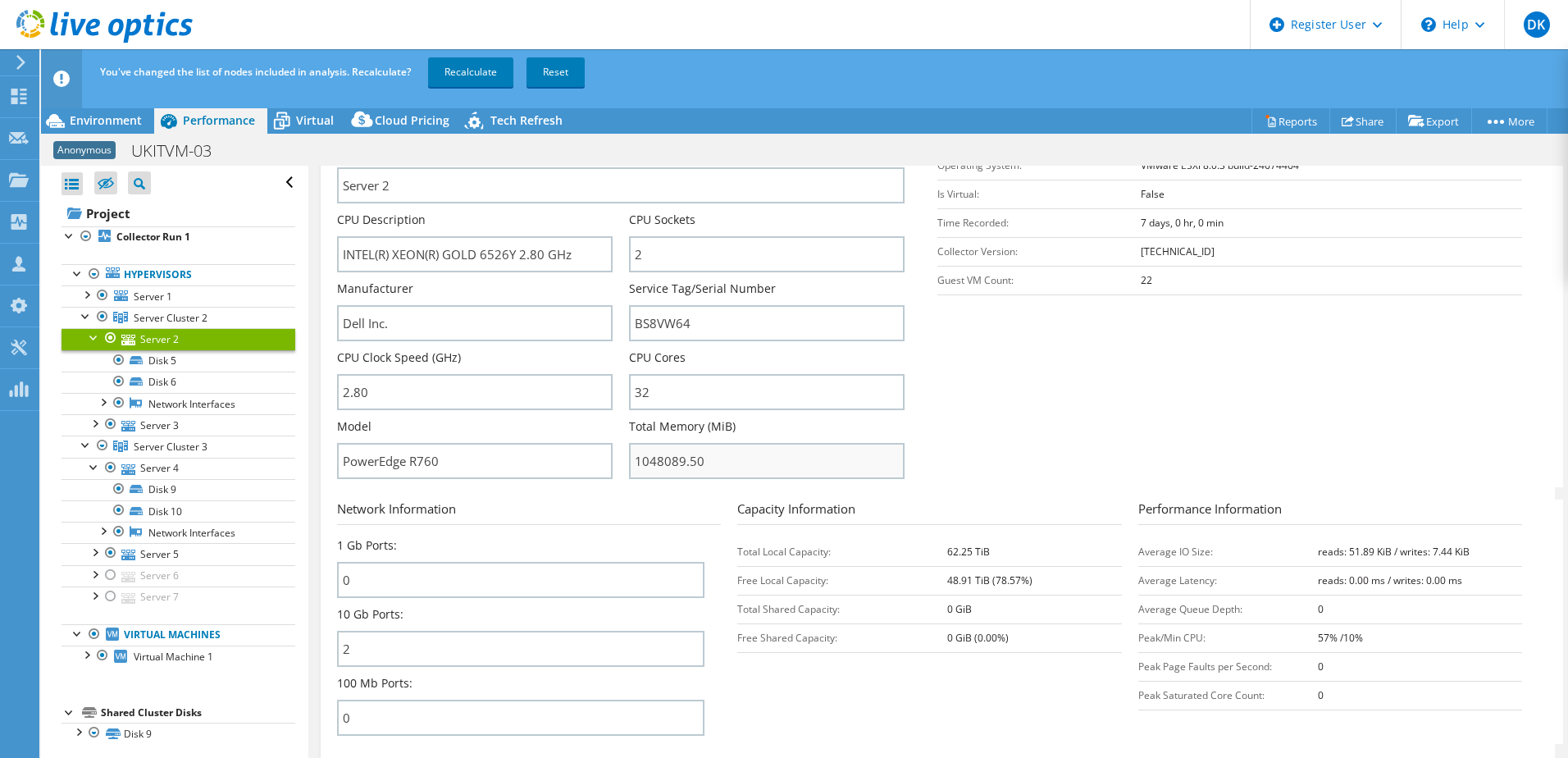
scroll to position [313, 0]
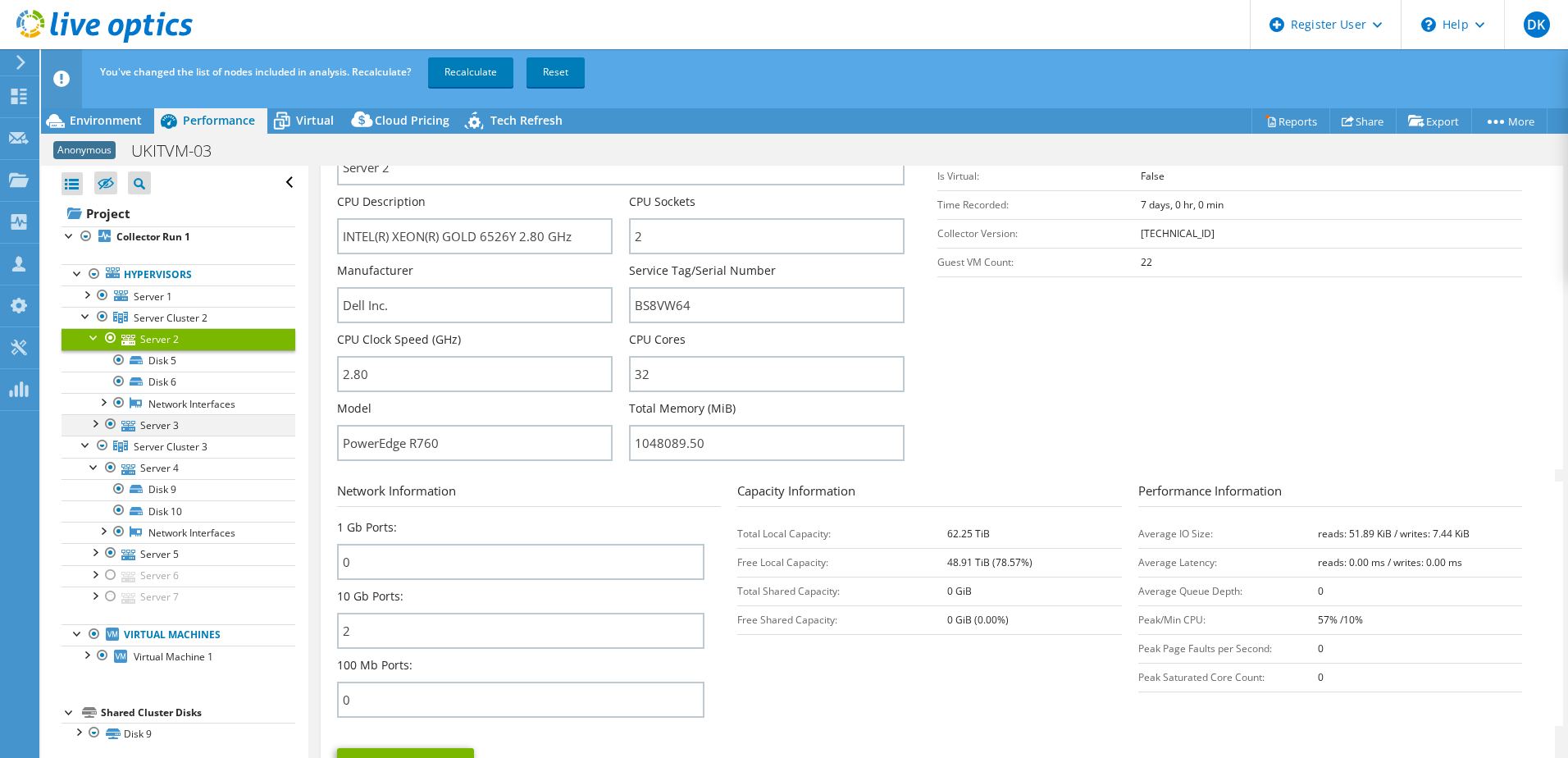
click at [97, 426] on div at bounding box center [94, 422] width 17 height 17
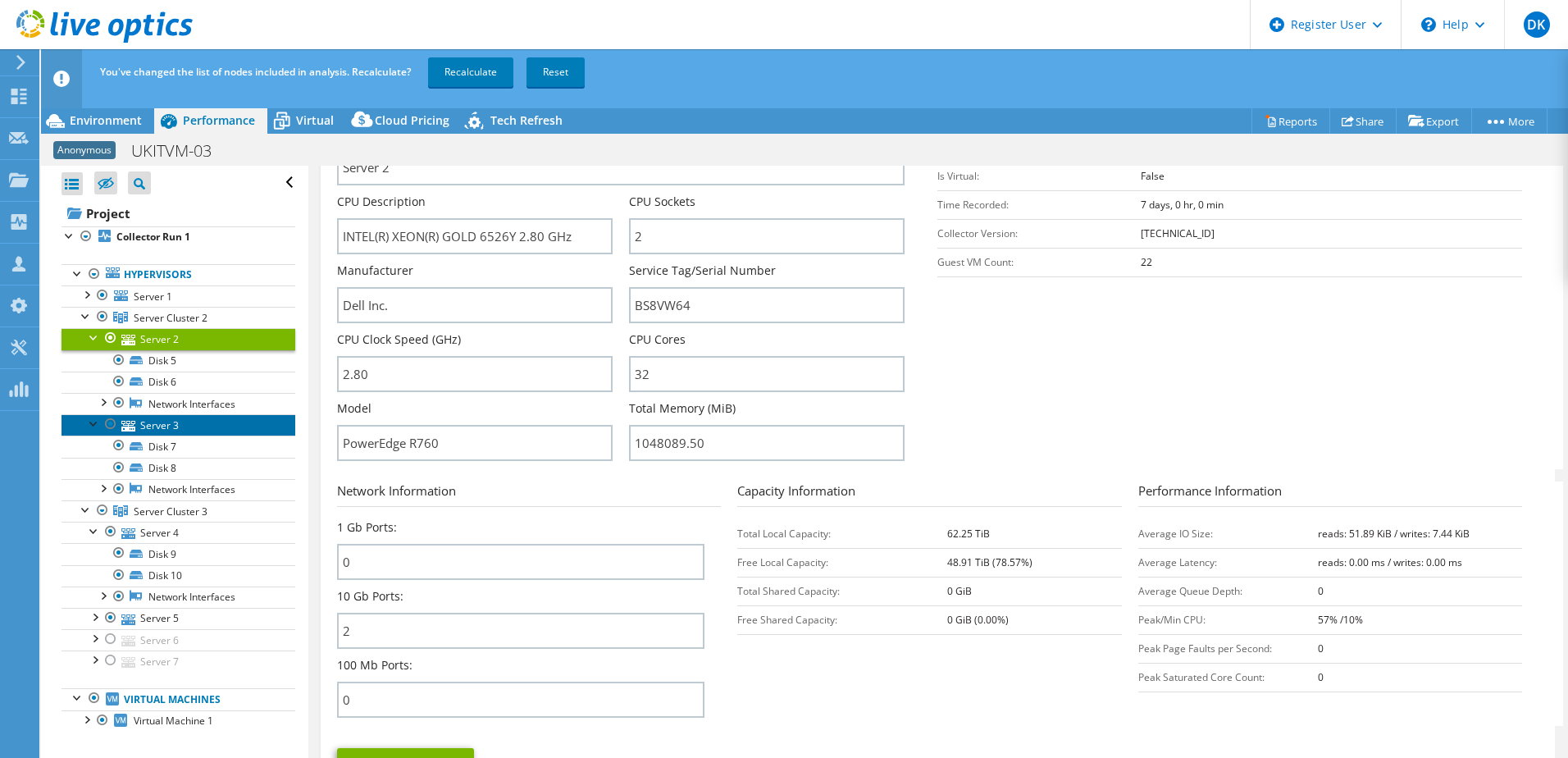
click at [154, 424] on link "Server 3" at bounding box center [178, 425] width 234 height 21
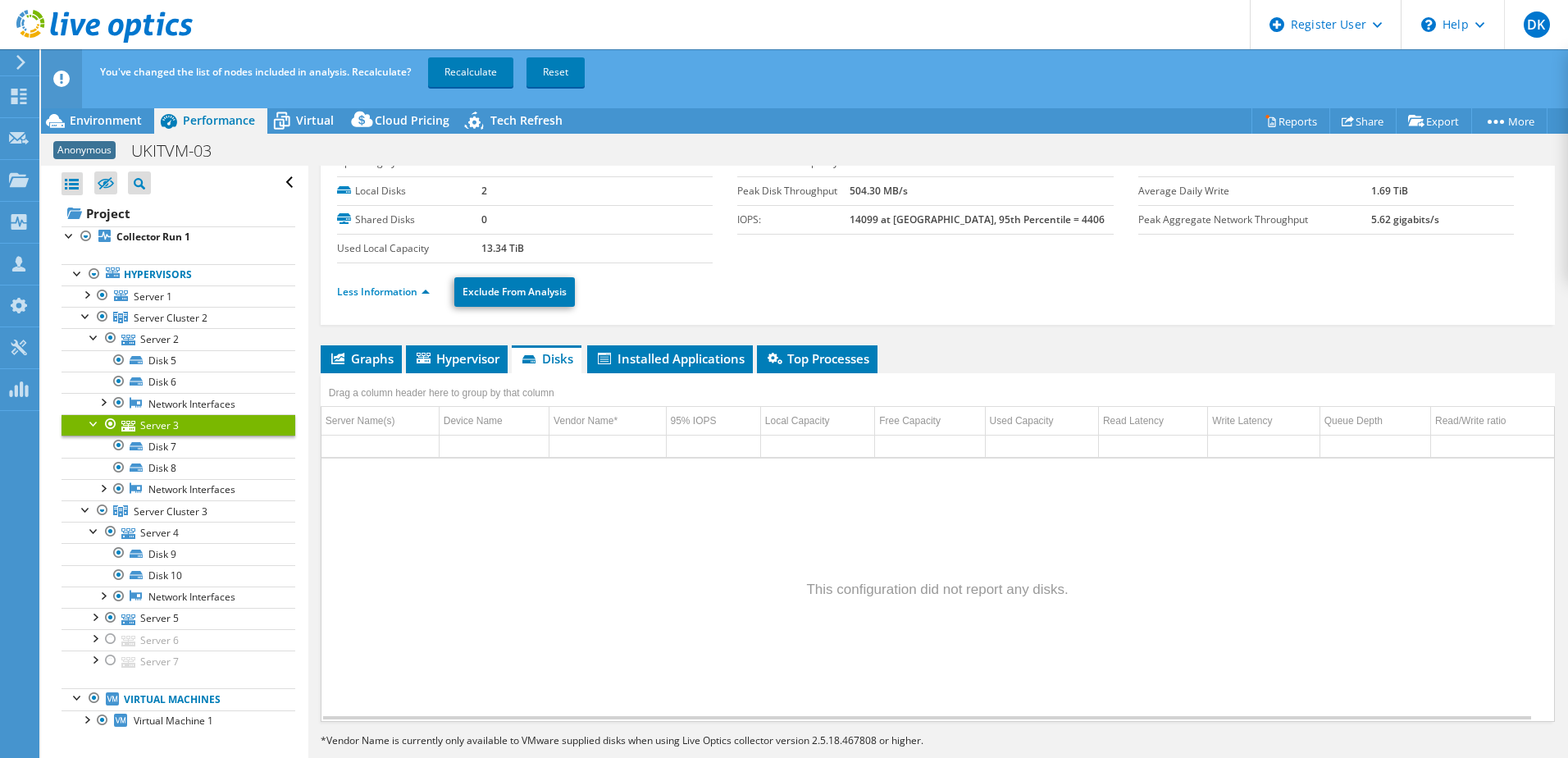
scroll to position [66, 0]
click at [395, 295] on link "More Information" at bounding box center [384, 292] width 96 height 14
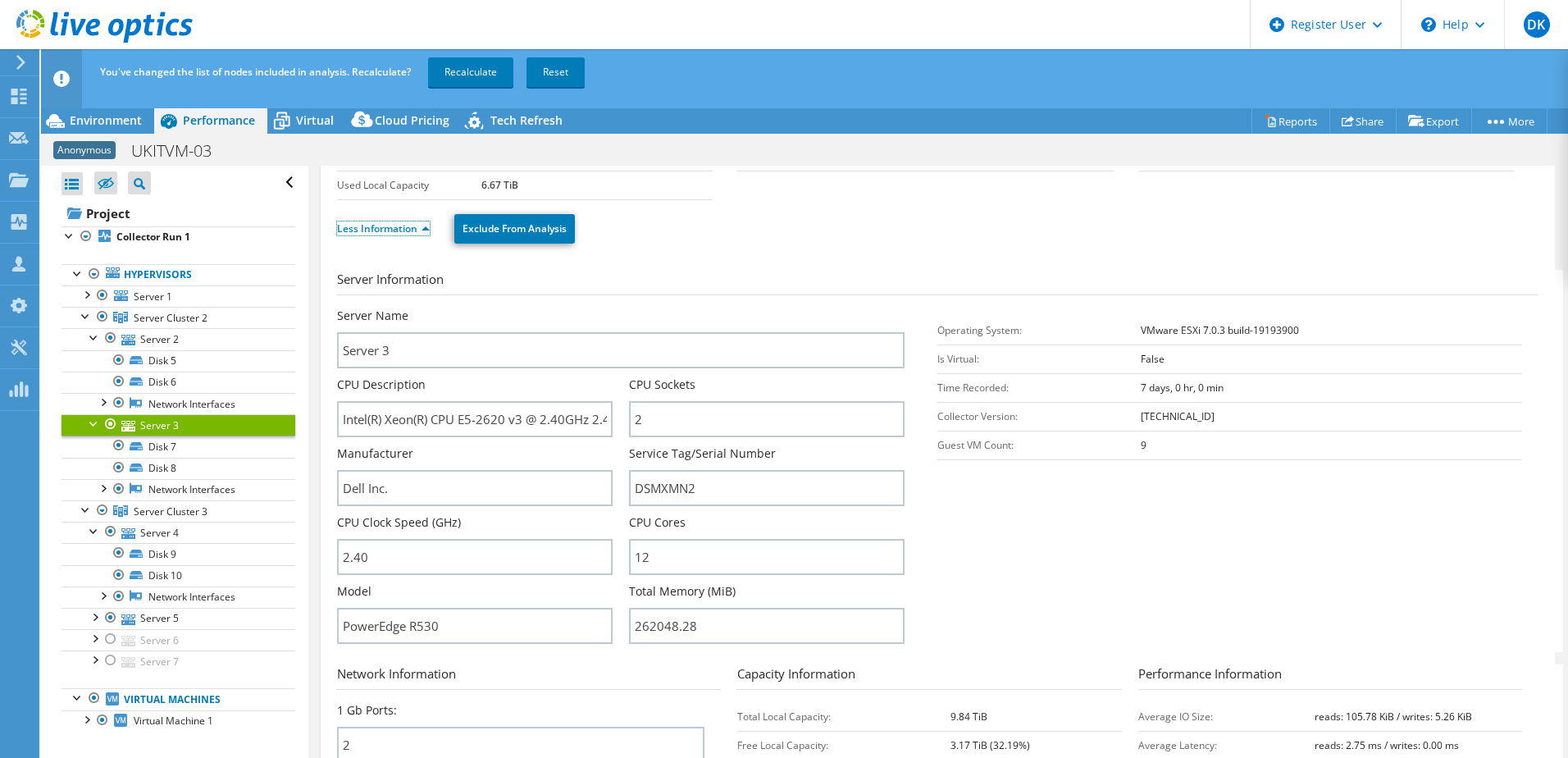
scroll to position [164, 0]
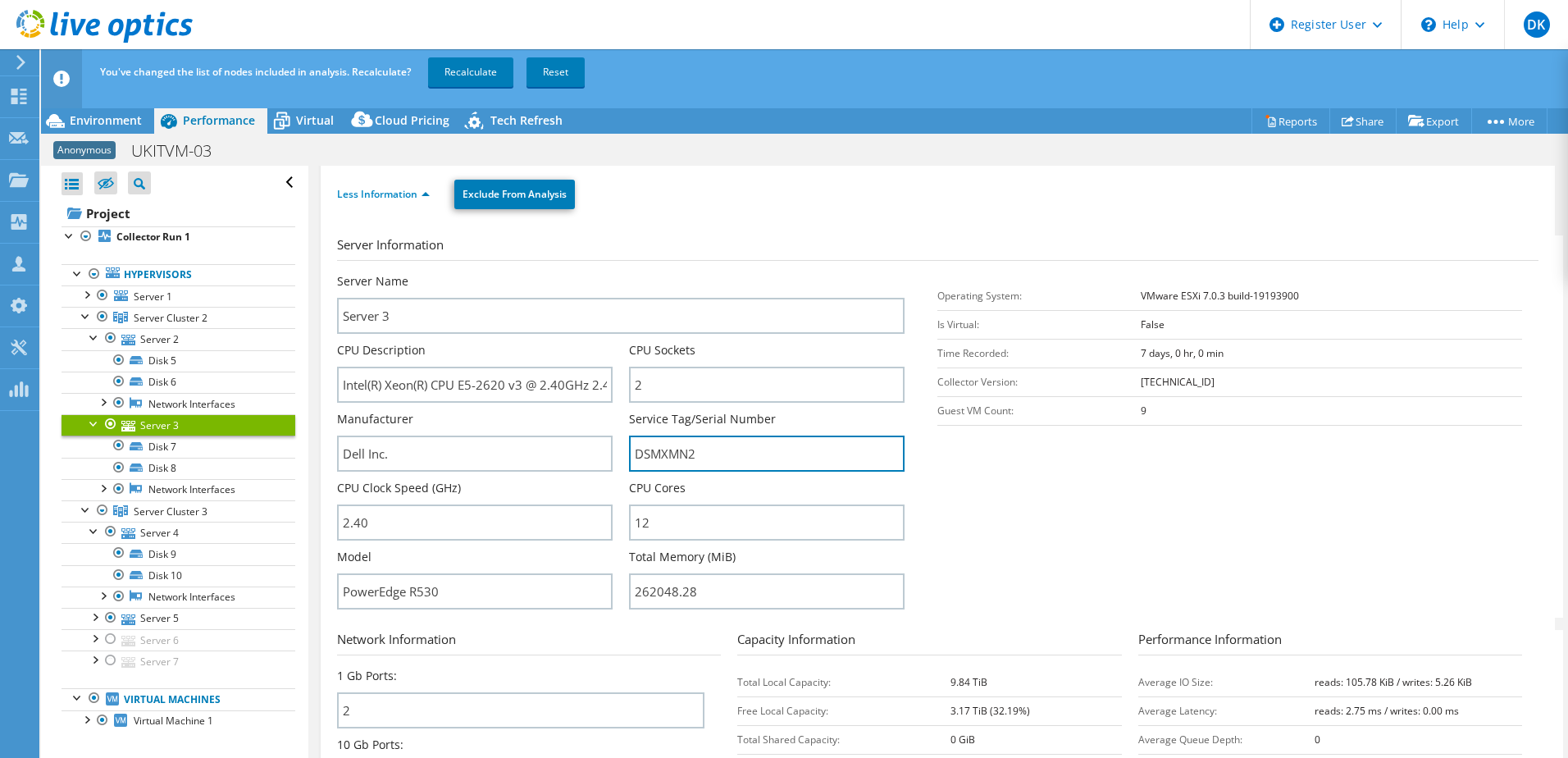
drag, startPoint x: 707, startPoint y: 454, endPoint x: 620, endPoint y: 455, distance: 87.0
click at [621, 273] on div "Server Name Server 3 CPU Description Intel(R) Xeon(R) CPU E5-2620 v3 @ 2.40GHz …" at bounding box center [628, 273] width 584 height 0
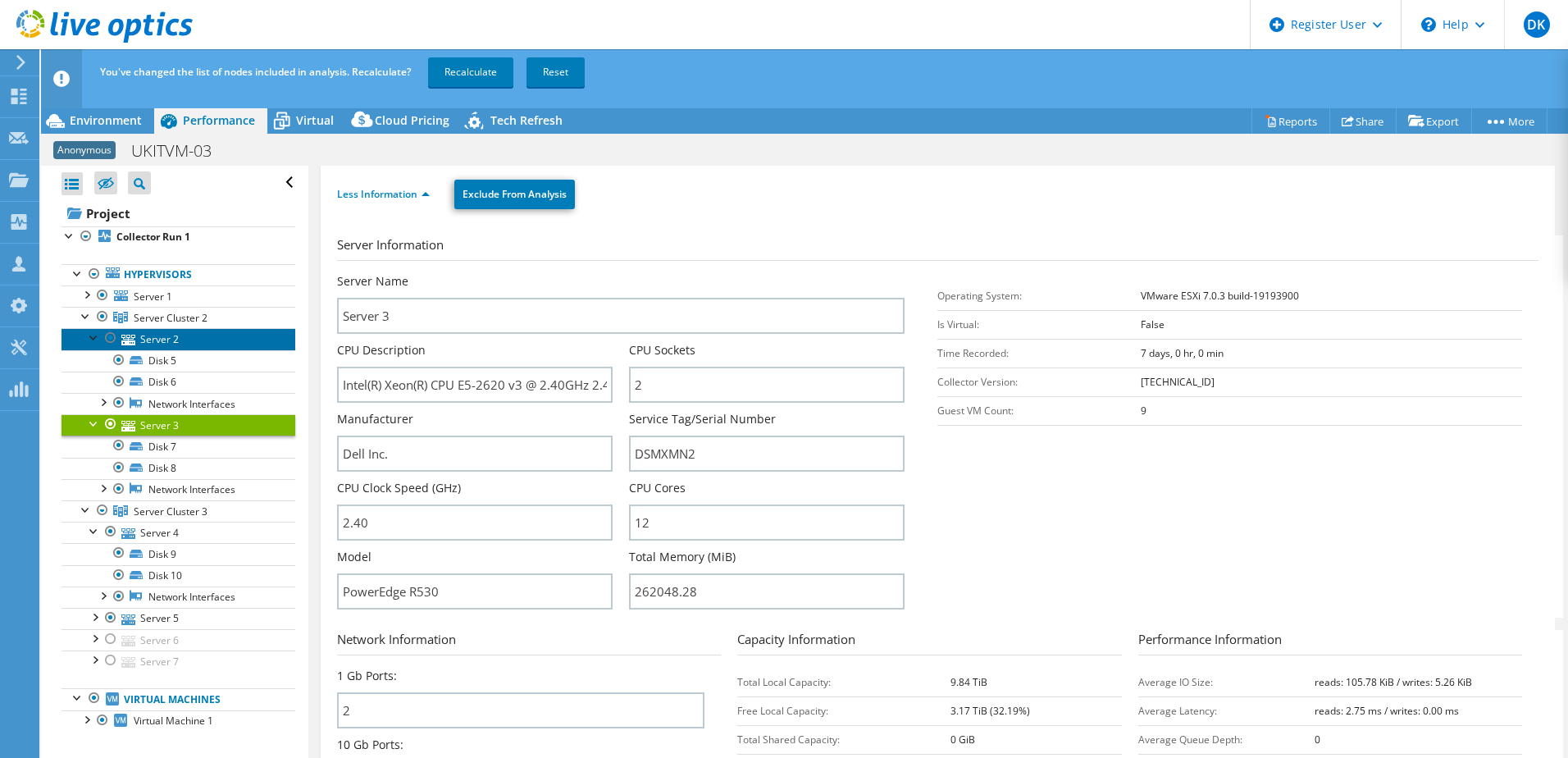
click at [160, 334] on link "Server 2" at bounding box center [178, 338] width 234 height 21
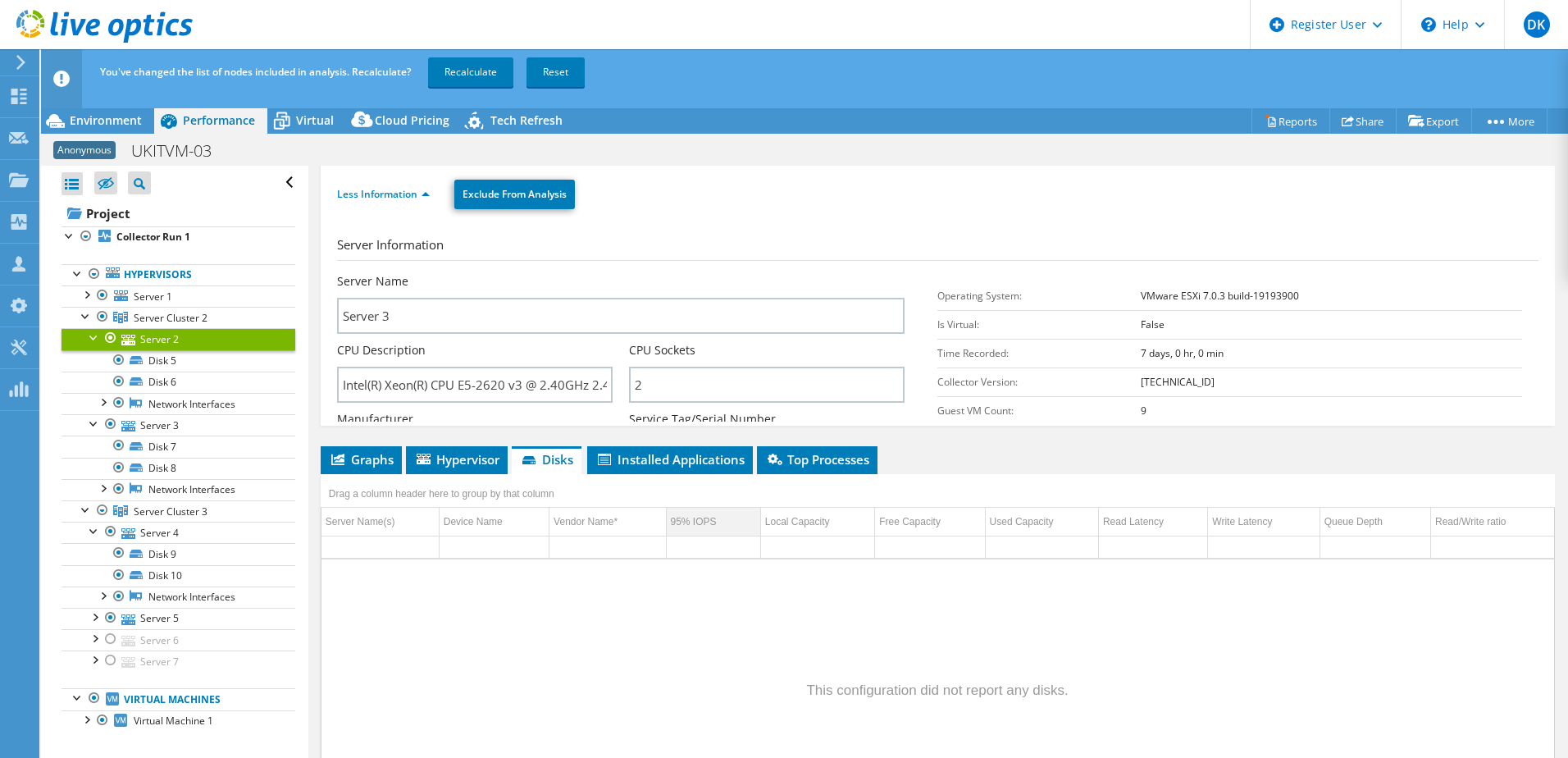
scroll to position [66, 0]
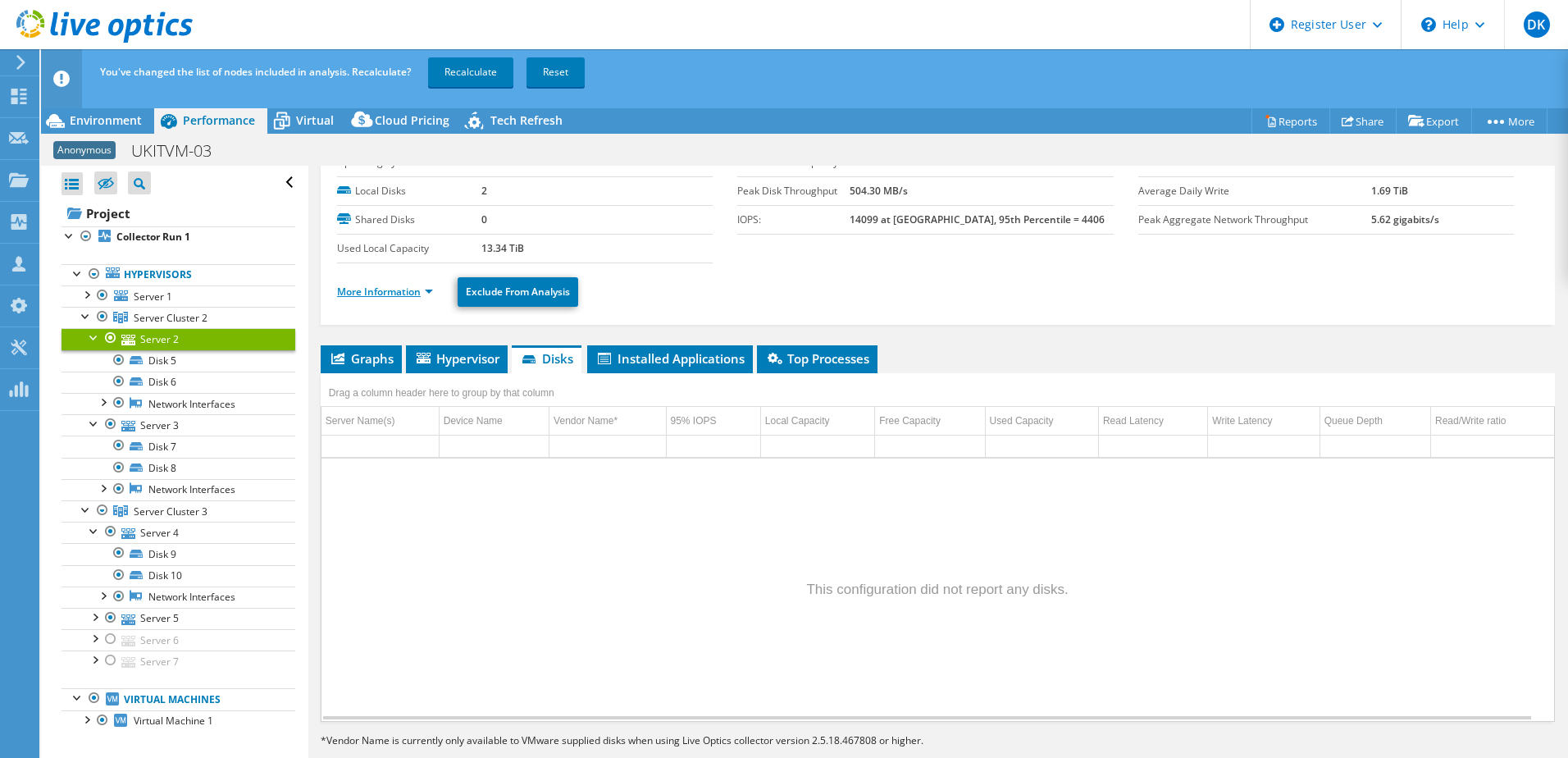
click at [384, 296] on link "More Information" at bounding box center [384, 292] width 96 height 14
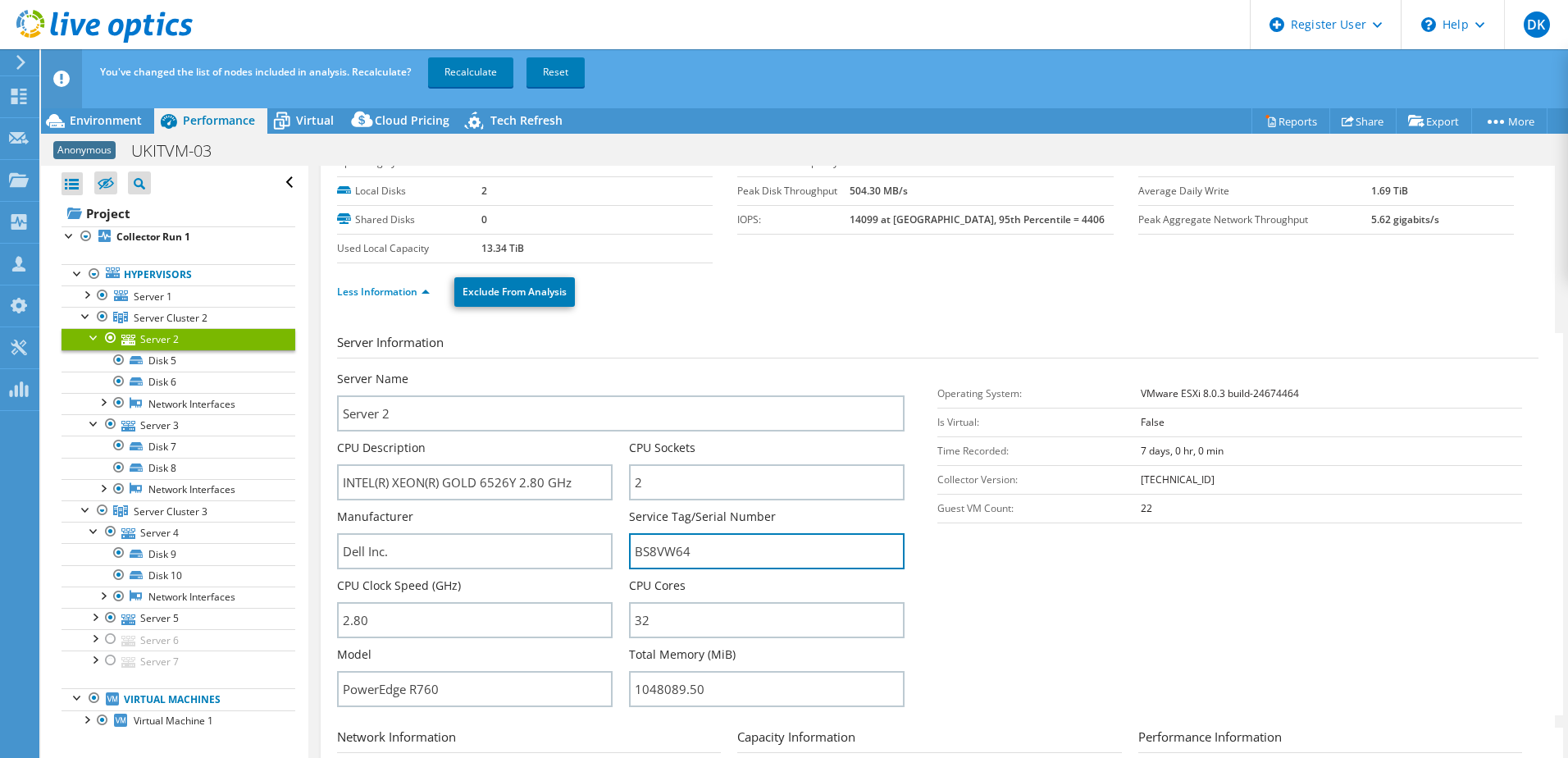
drag, startPoint x: 729, startPoint y: 556, endPoint x: 619, endPoint y: 562, distance: 110.2
click at [619, 371] on div "Server Name Server 2 CPU Description INTEL(R) XEON(R) GOLD 6526Y 2.80 GHz CPU S…" at bounding box center [628, 371] width 584 height 0
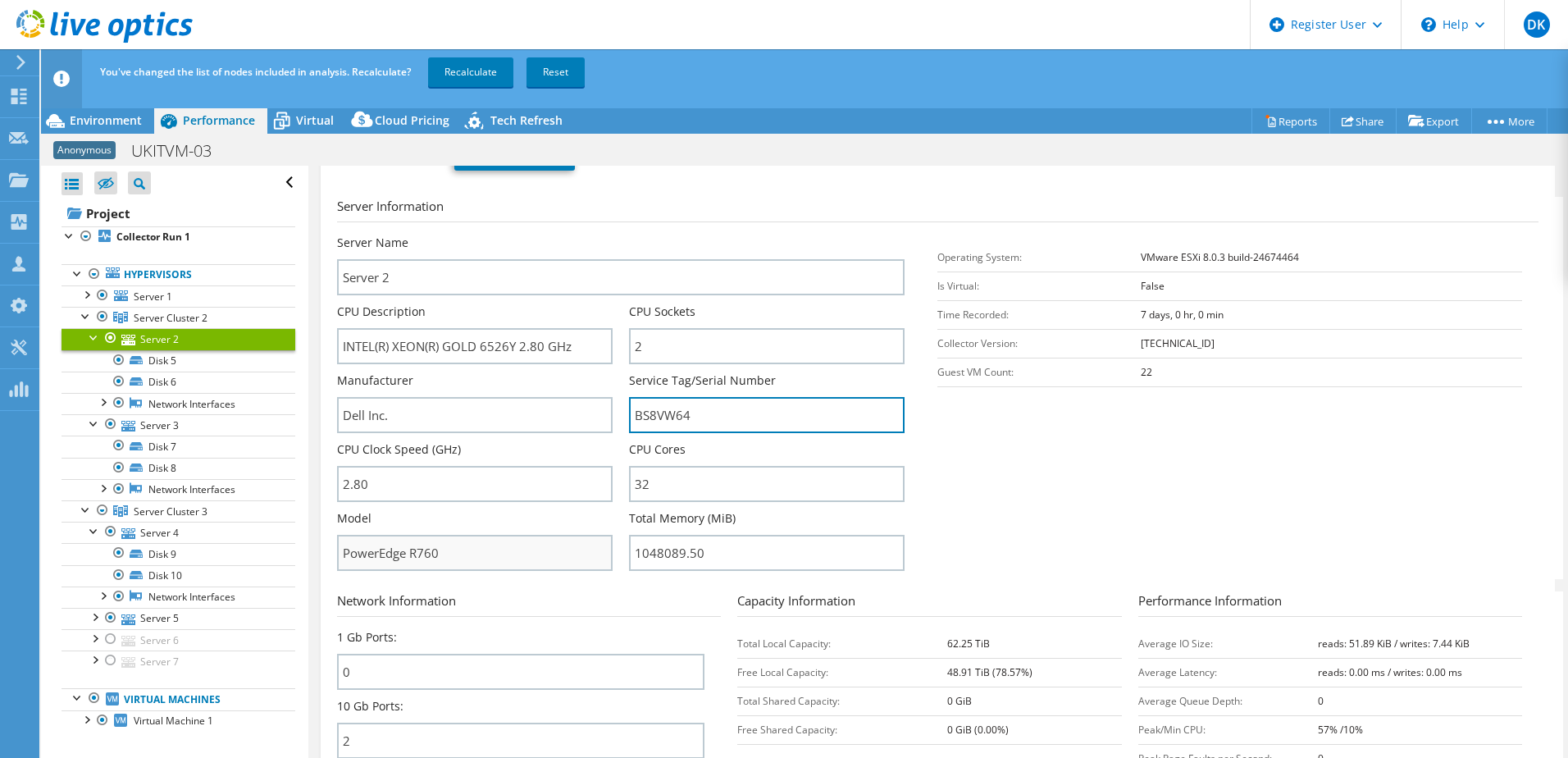
scroll to position [230, 0]
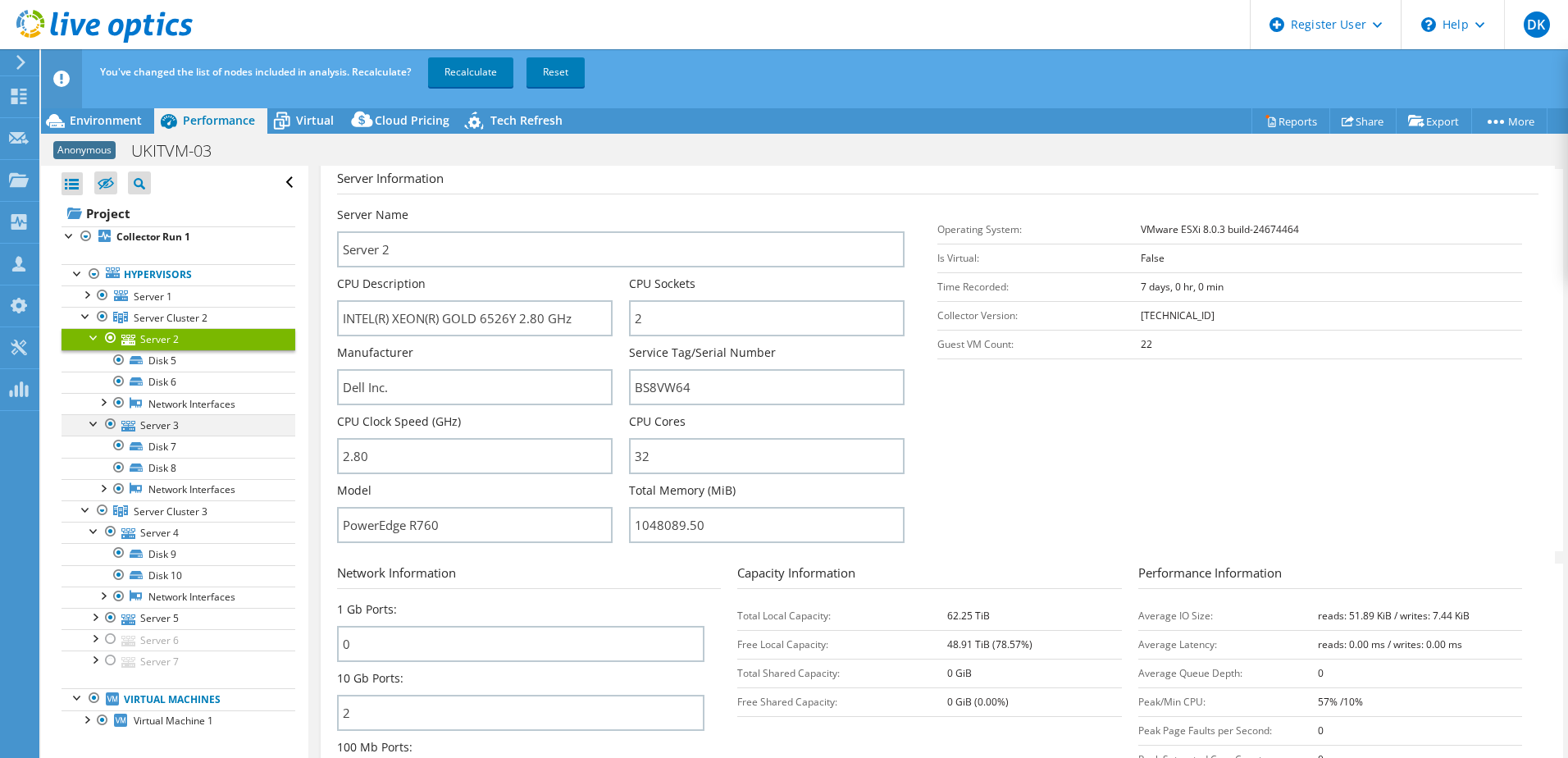
click at [112, 426] on div at bounding box center [110, 424] width 17 height 19
click at [111, 423] on div at bounding box center [110, 424] width 17 height 19
click at [168, 338] on link "Server 2" at bounding box center [178, 338] width 234 height 21
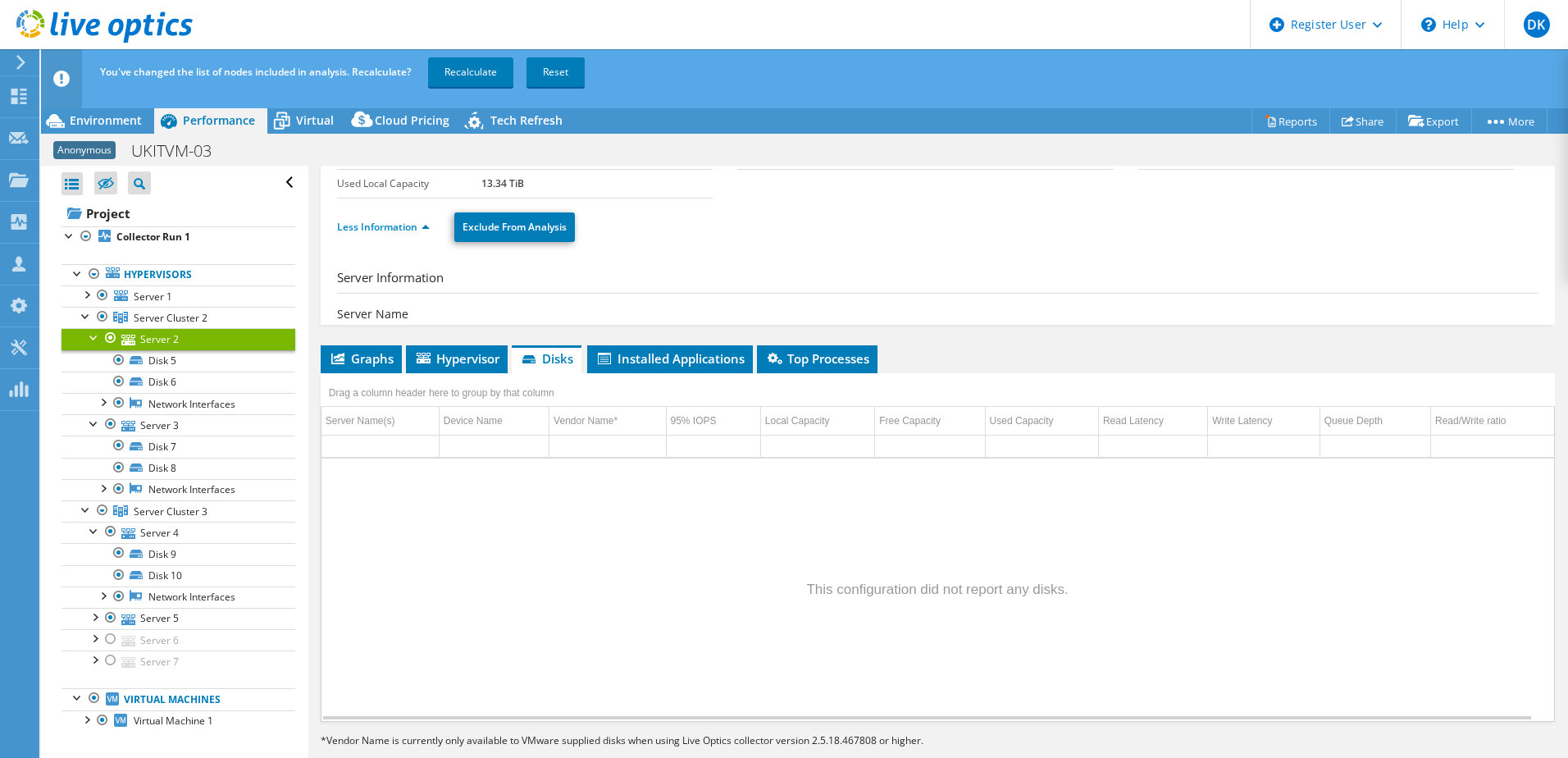
scroll to position [66, 0]
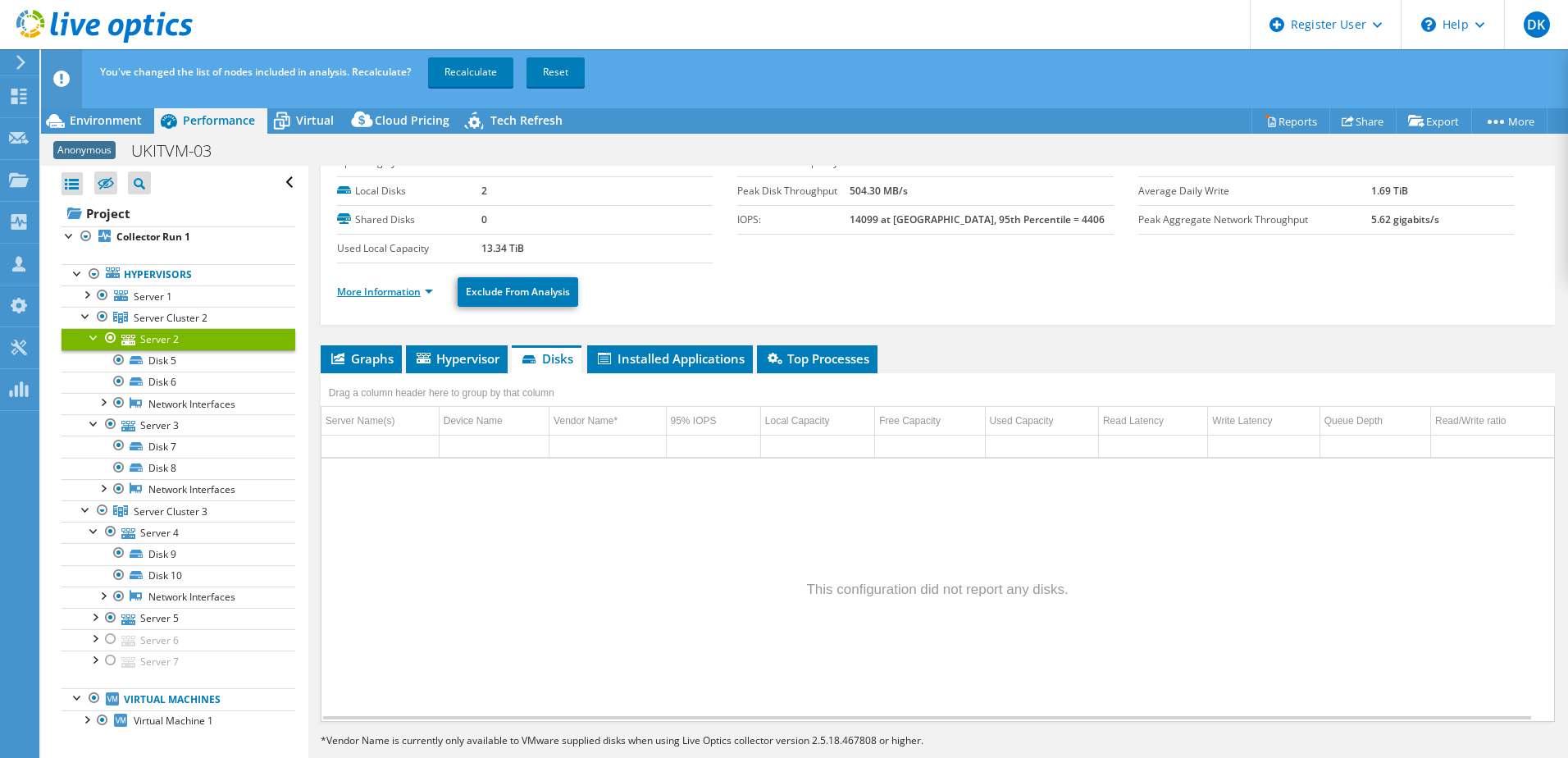
drag, startPoint x: 399, startPoint y: 290, endPoint x: 417, endPoint y: 287, distance: 18.2
click at [399, 289] on link "More Information" at bounding box center [384, 292] width 96 height 14
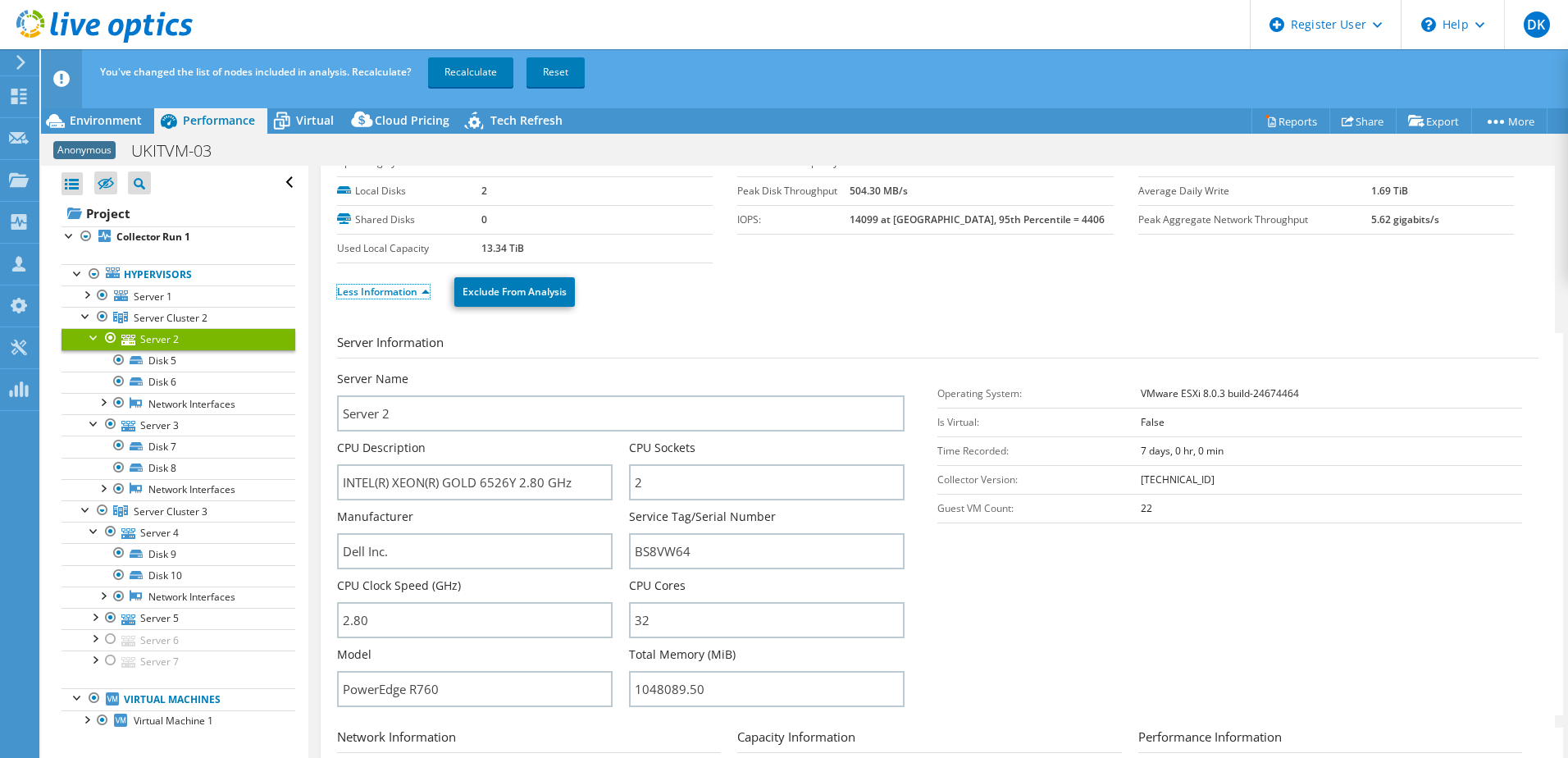
scroll to position [230, 0]
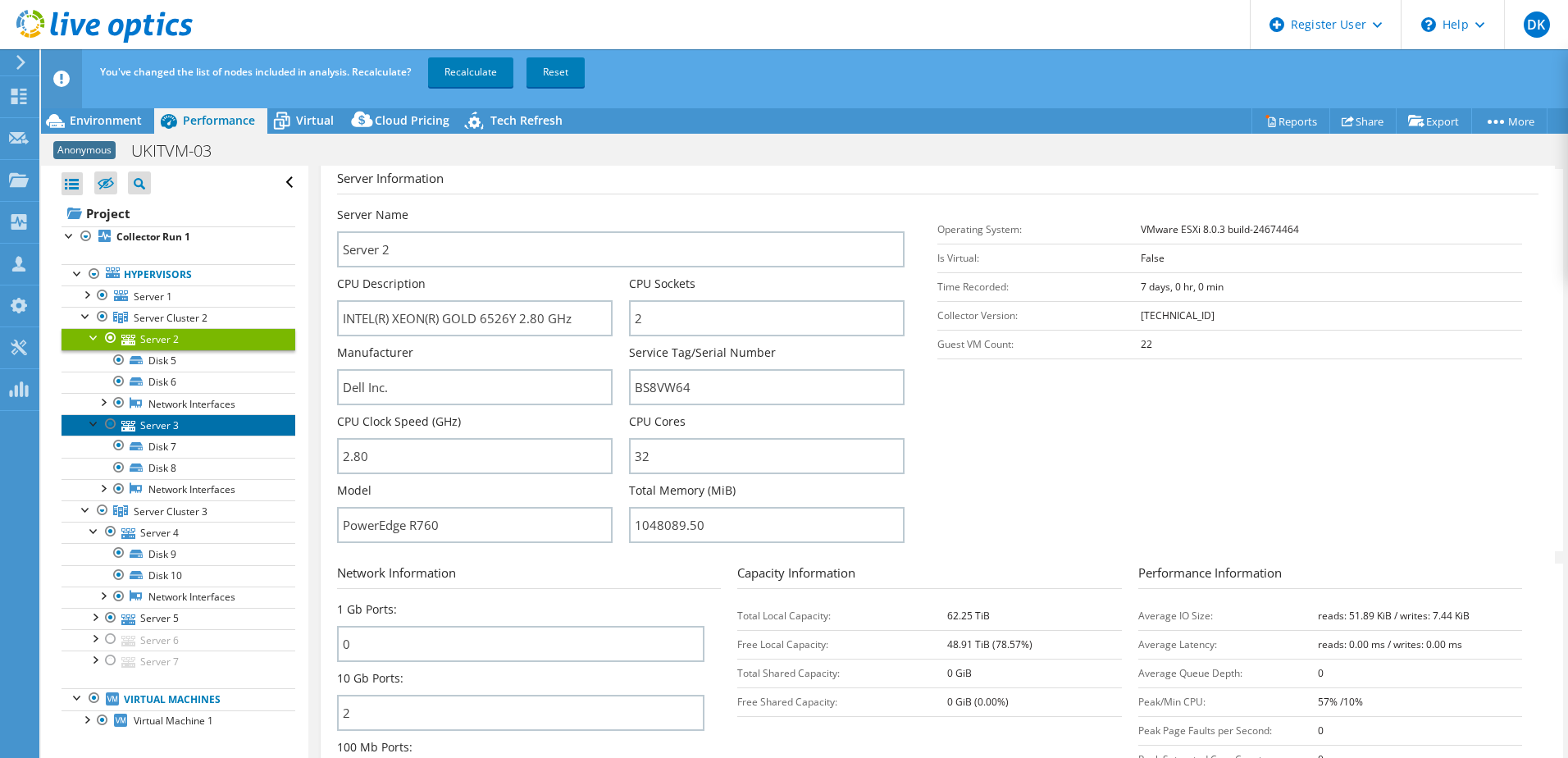
click at [146, 423] on link "Server 3" at bounding box center [178, 425] width 234 height 21
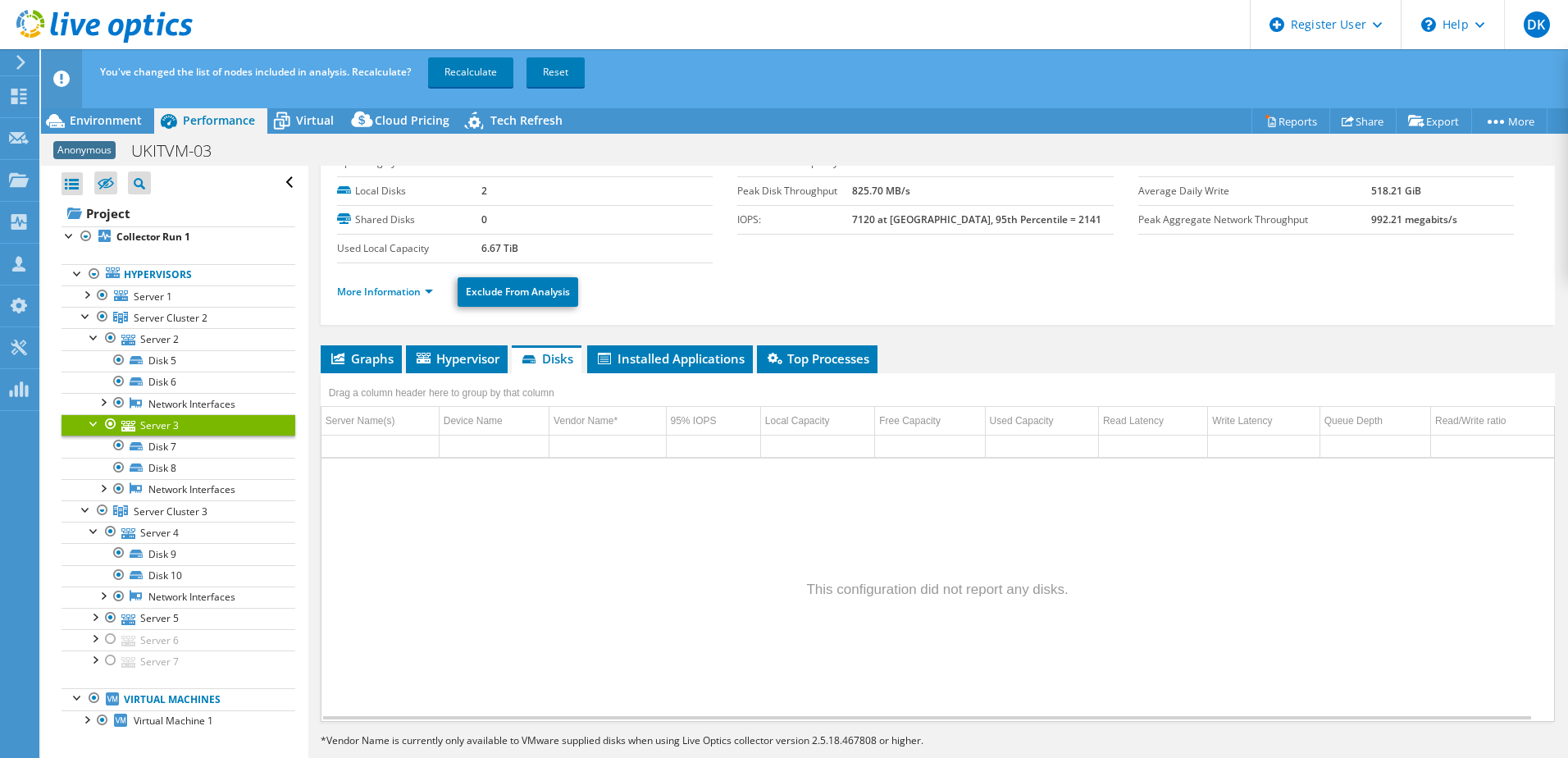
scroll to position [66, 0]
click at [368, 296] on link "More Information" at bounding box center [384, 292] width 96 height 14
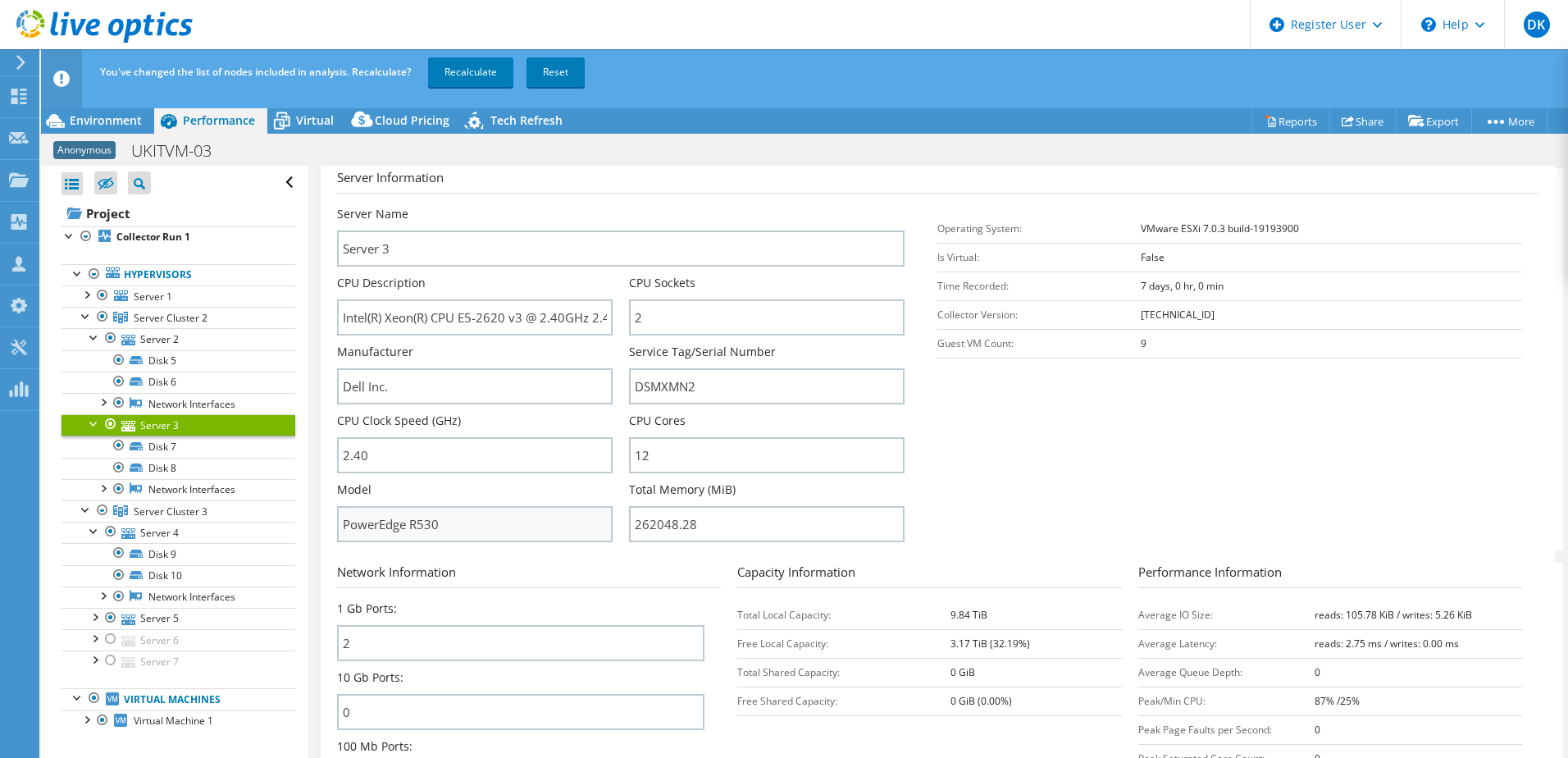
scroll to position [230, 0]
click at [98, 321] on div at bounding box center [102, 316] width 17 height 19
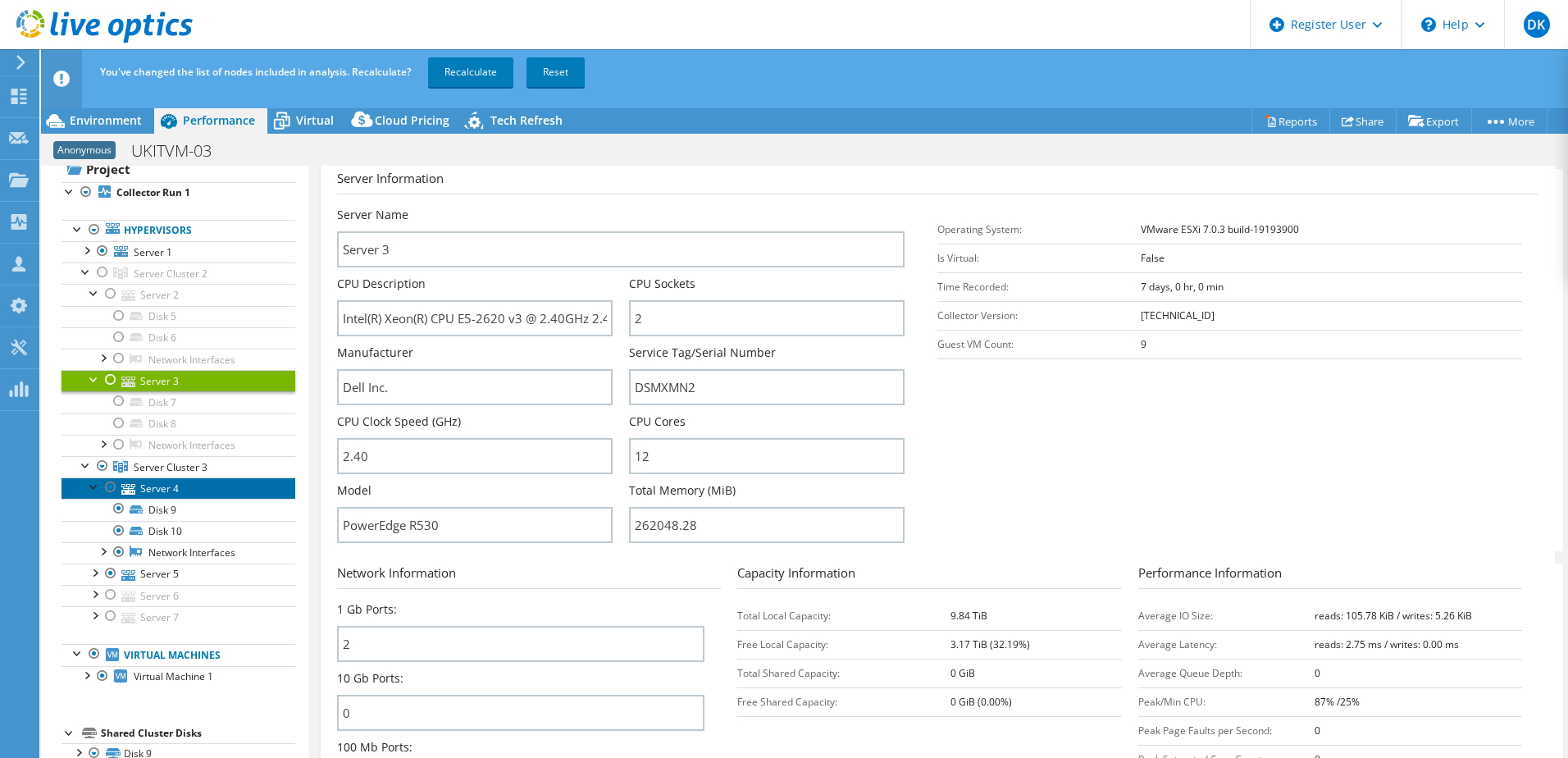
click at [169, 487] on link "Server 4" at bounding box center [178, 488] width 234 height 21
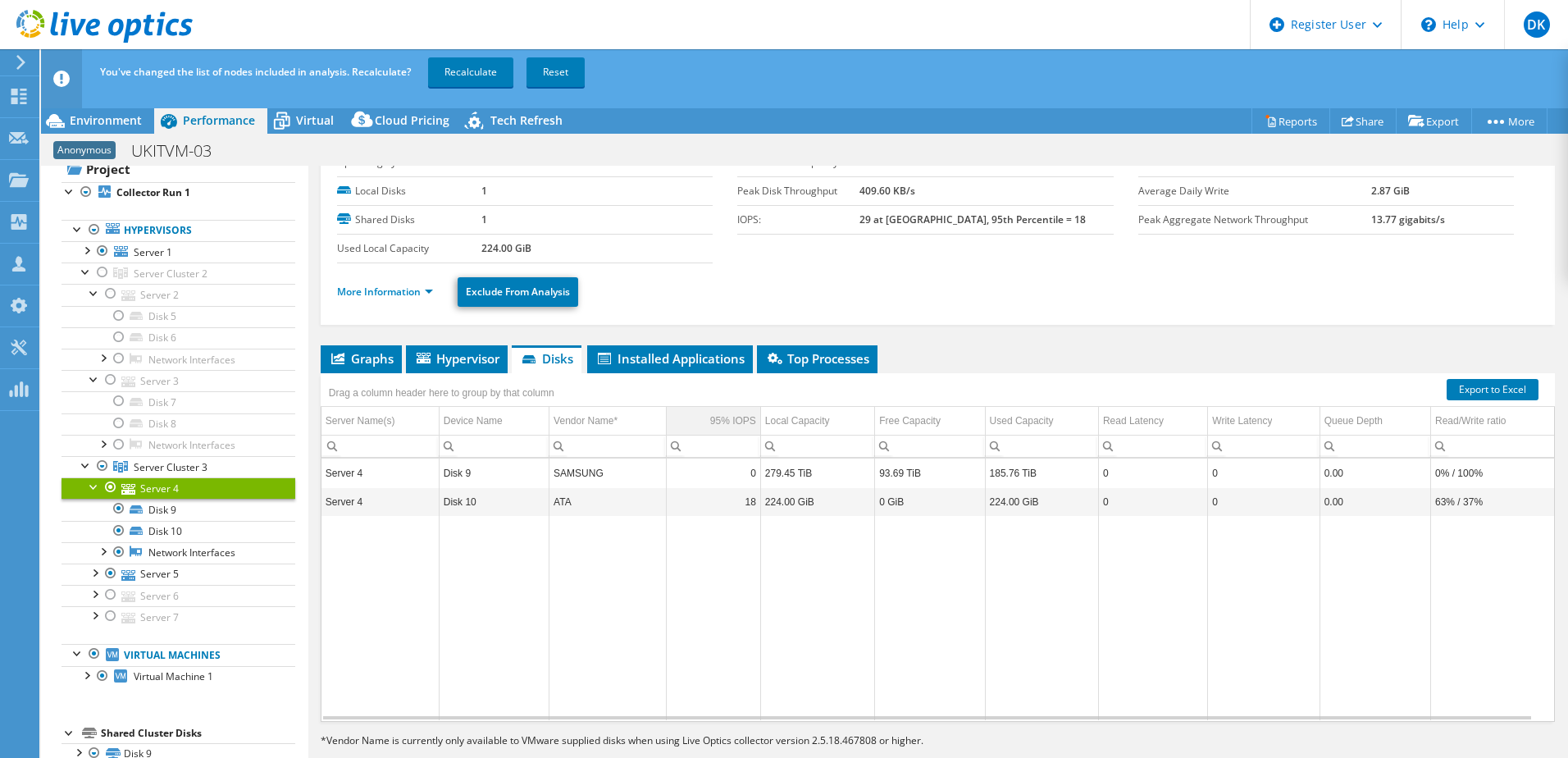
scroll to position [66, 0]
click at [360, 293] on link "More Information" at bounding box center [384, 292] width 96 height 14
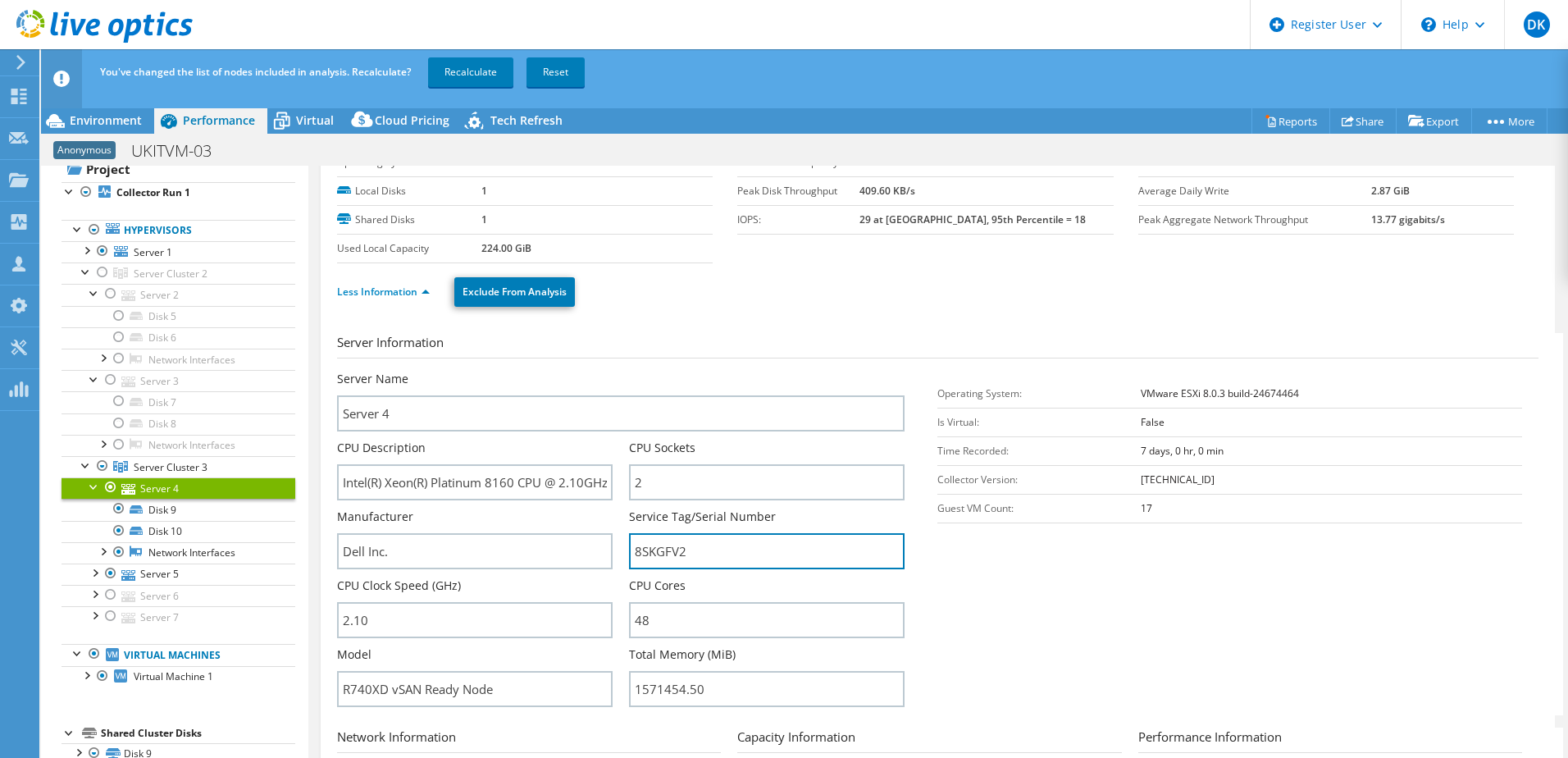
drag, startPoint x: 699, startPoint y: 547, endPoint x: 617, endPoint y: 543, distance: 82.1
click at [617, 371] on div "Server Name Server 4 CPU Description Intel(R) Xeon(R) Platinum 8160 CPU @ 2.10G…" at bounding box center [628, 371] width 584 height 0
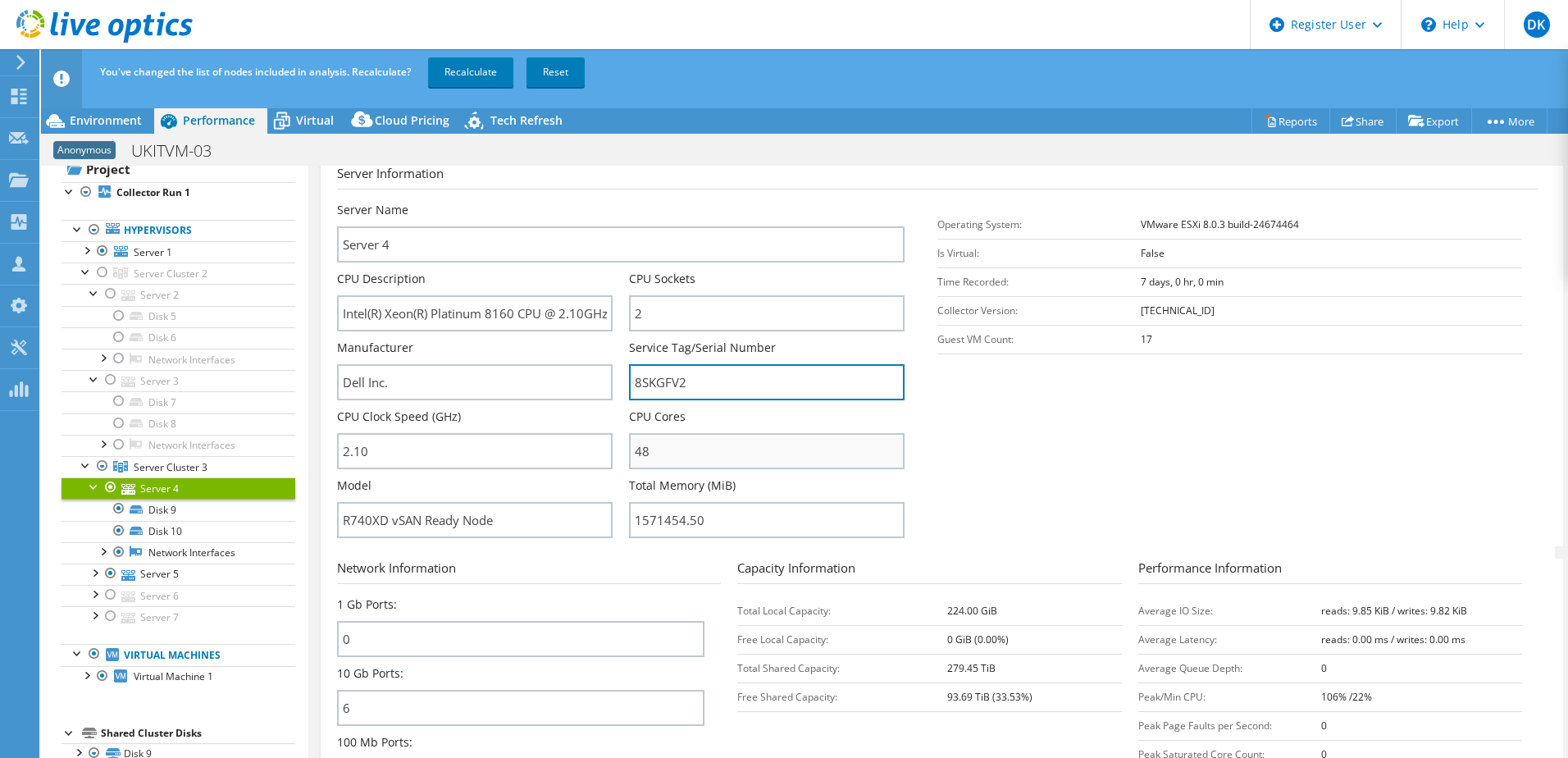
scroll to position [148, 0]
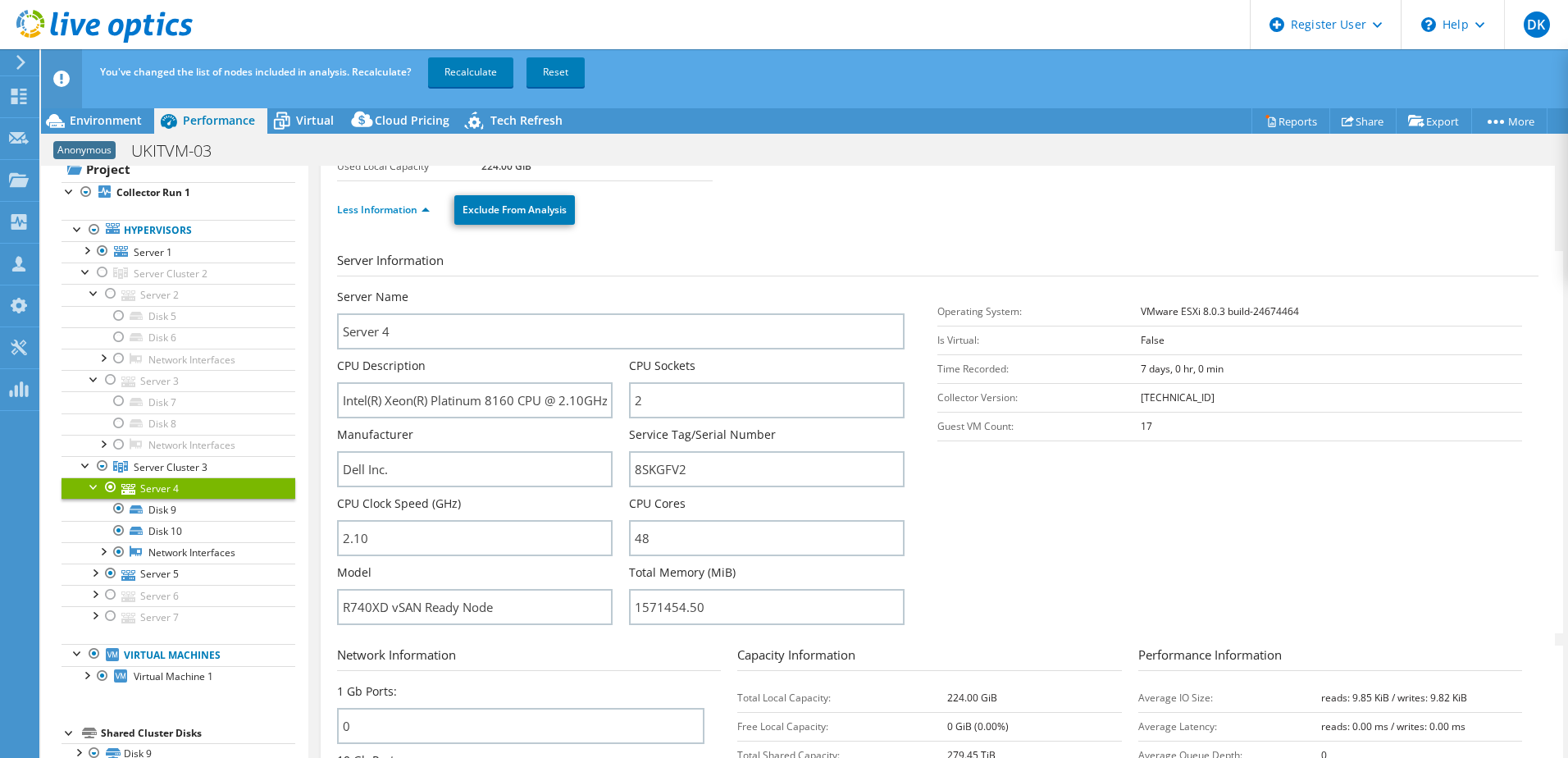
click at [93, 487] on div at bounding box center [94, 486] width 17 height 17
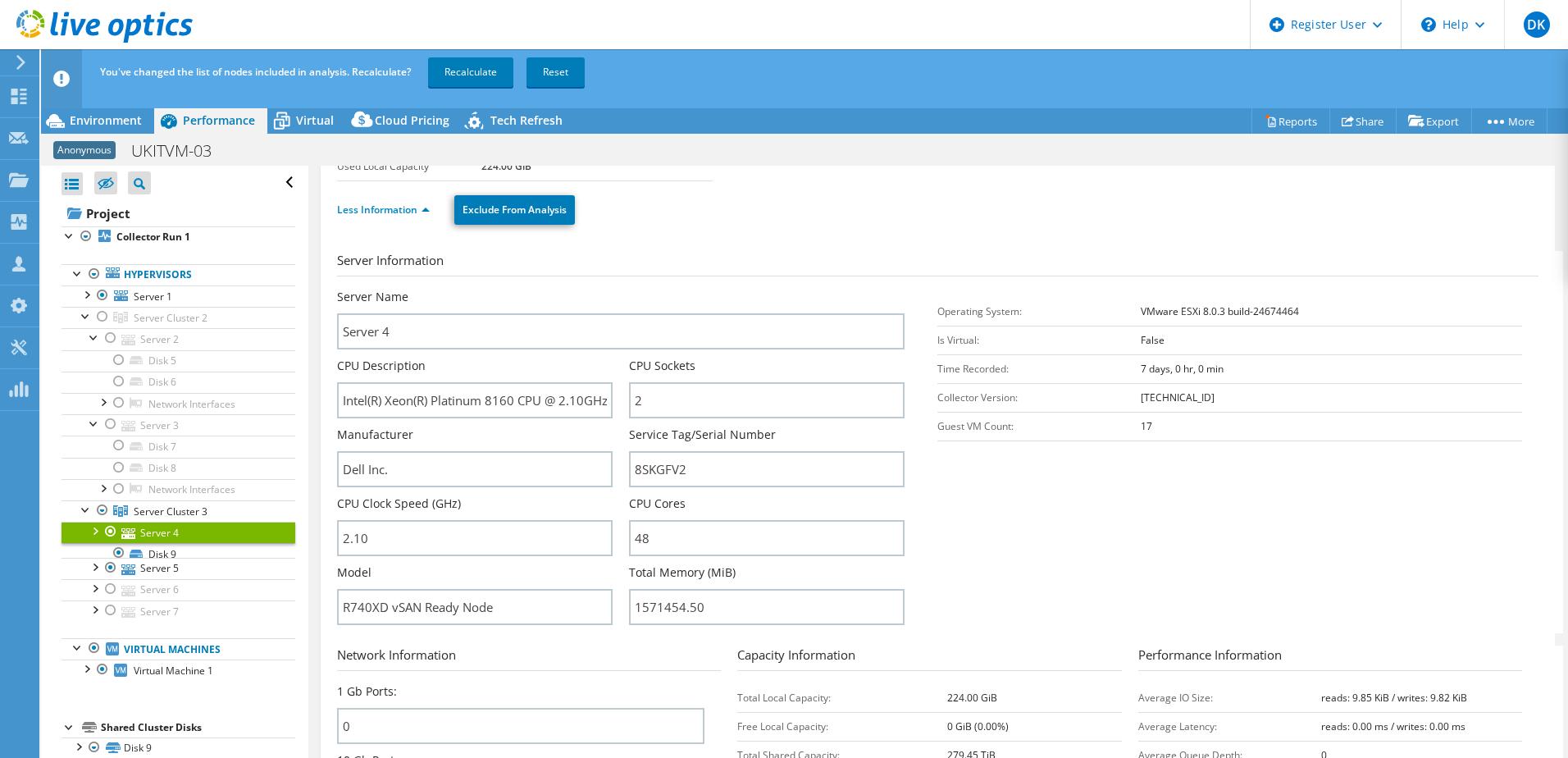
scroll to position [0, 0]
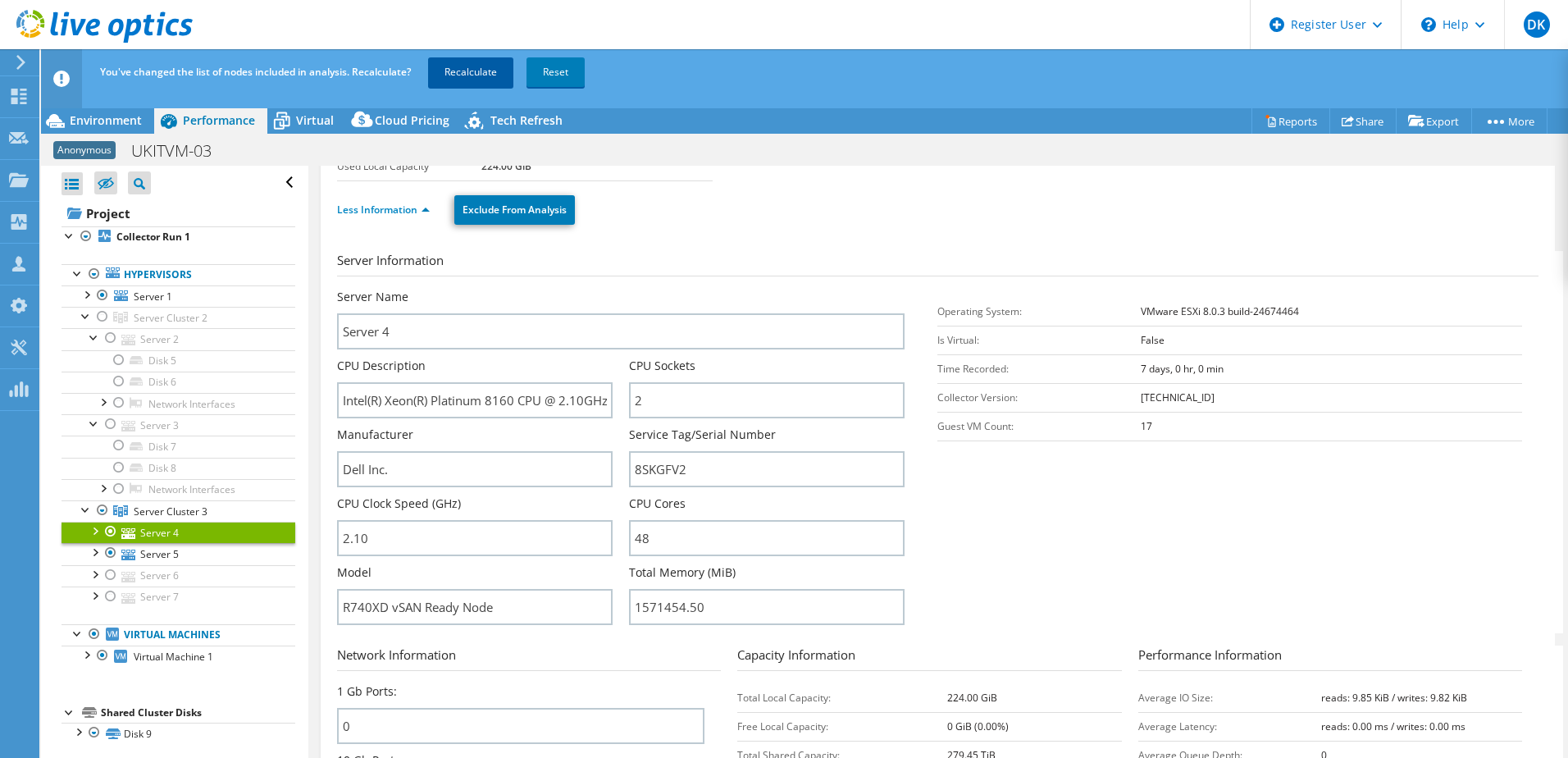
click at [470, 73] on link "Recalculate" at bounding box center [471, 71] width 85 height 29
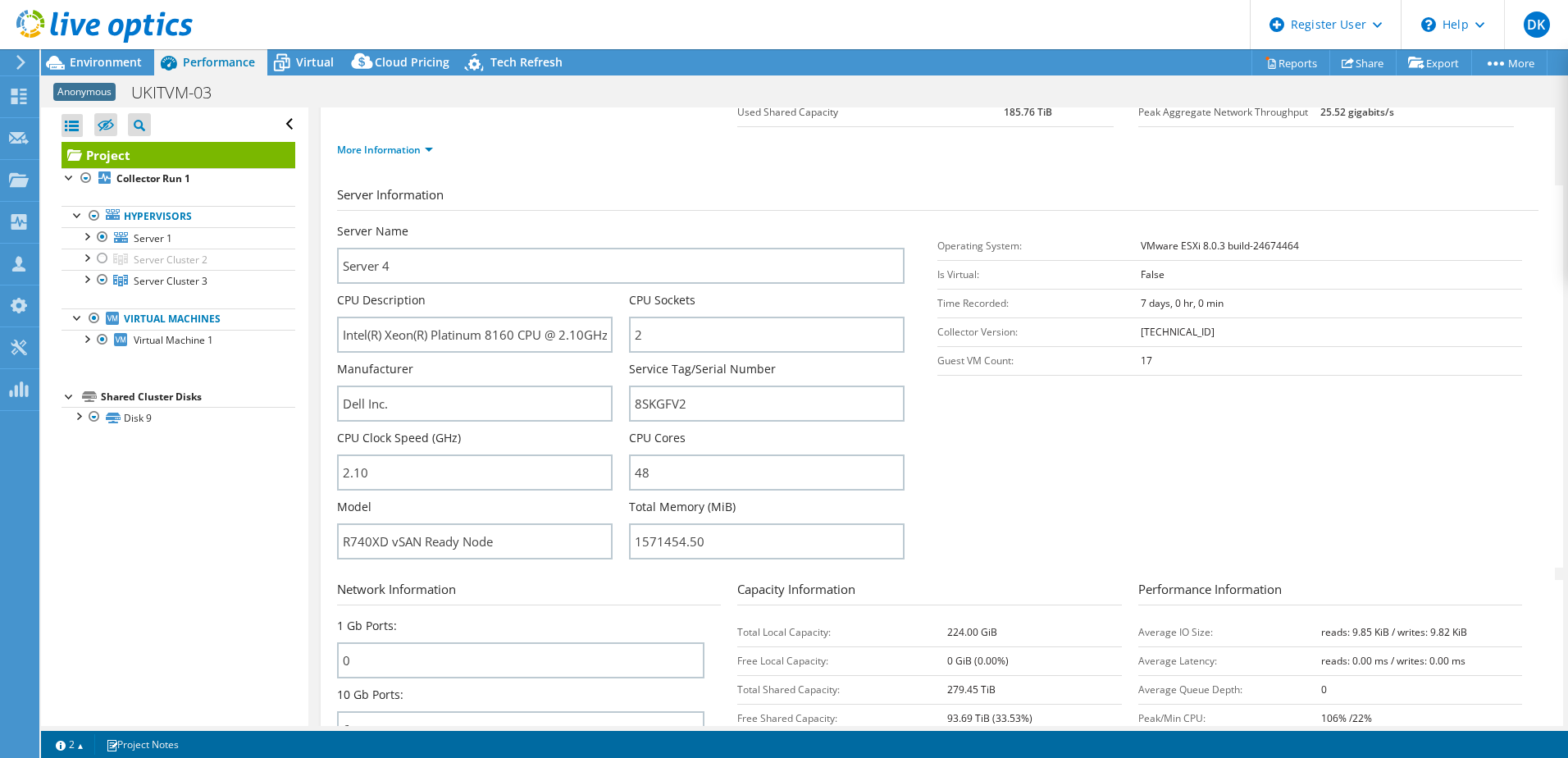
scroll to position [66, 0]
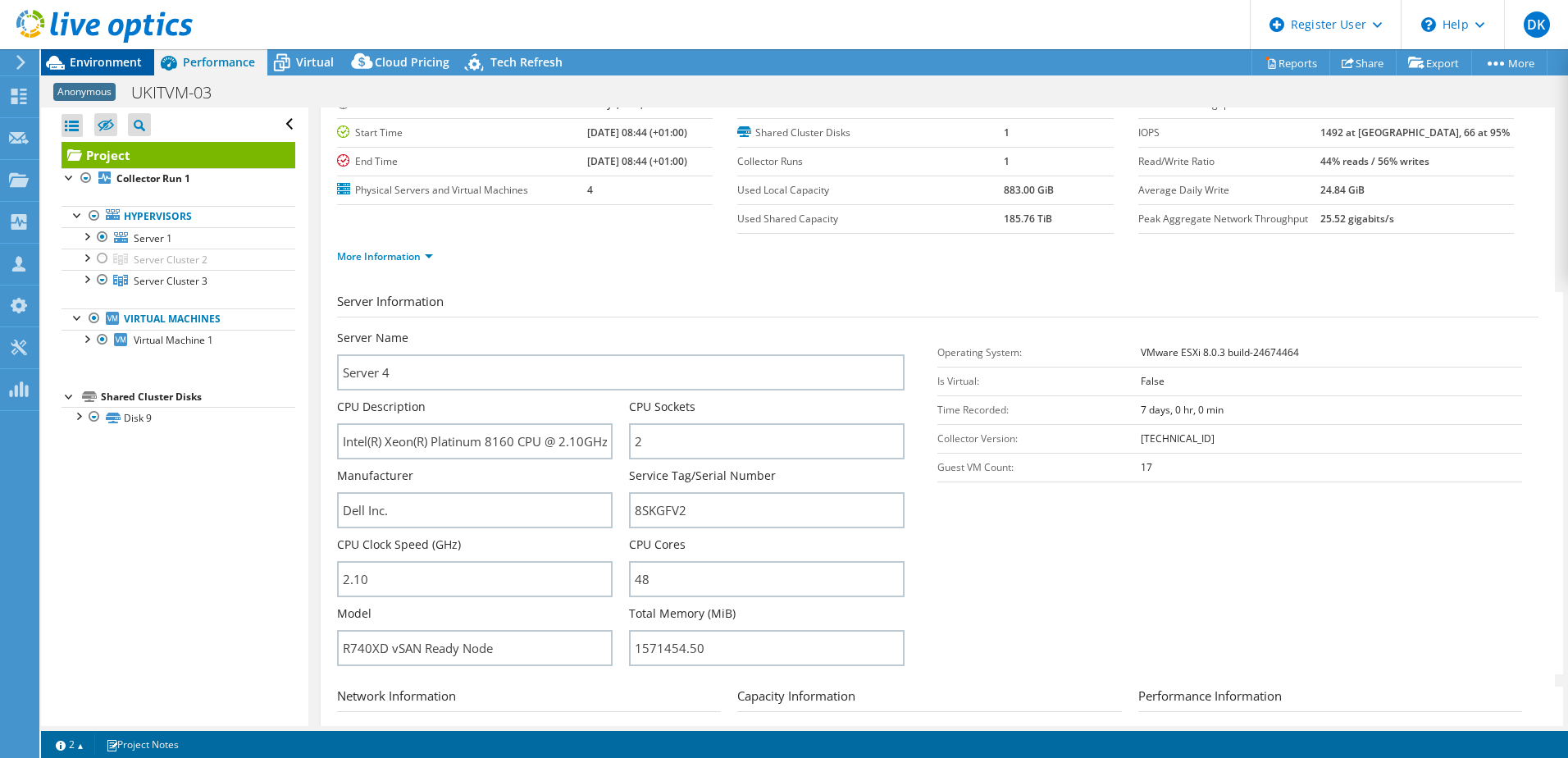
click at [115, 63] on span "Environment" at bounding box center [106, 62] width 72 height 16
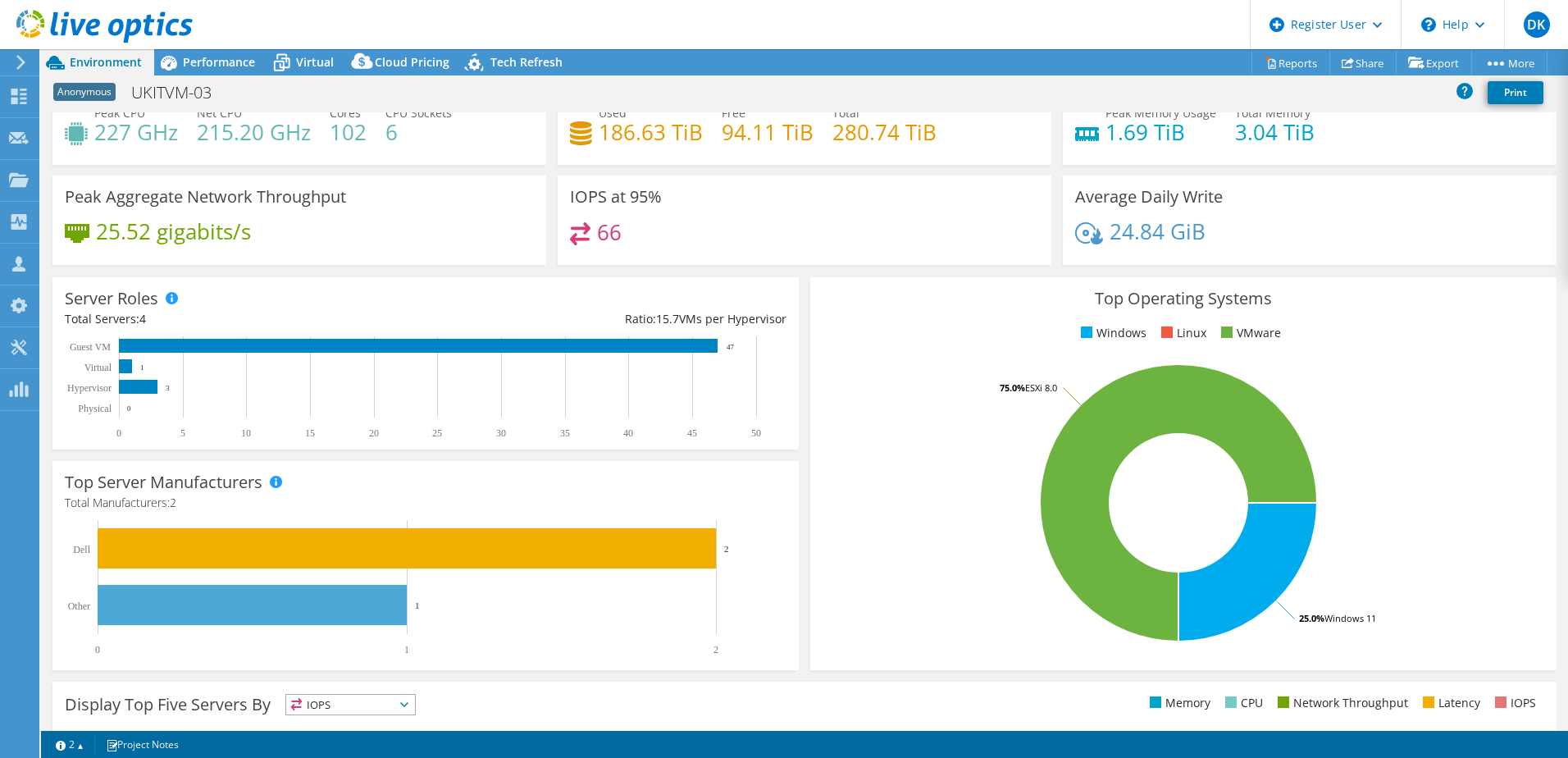
scroll to position [0, 0]
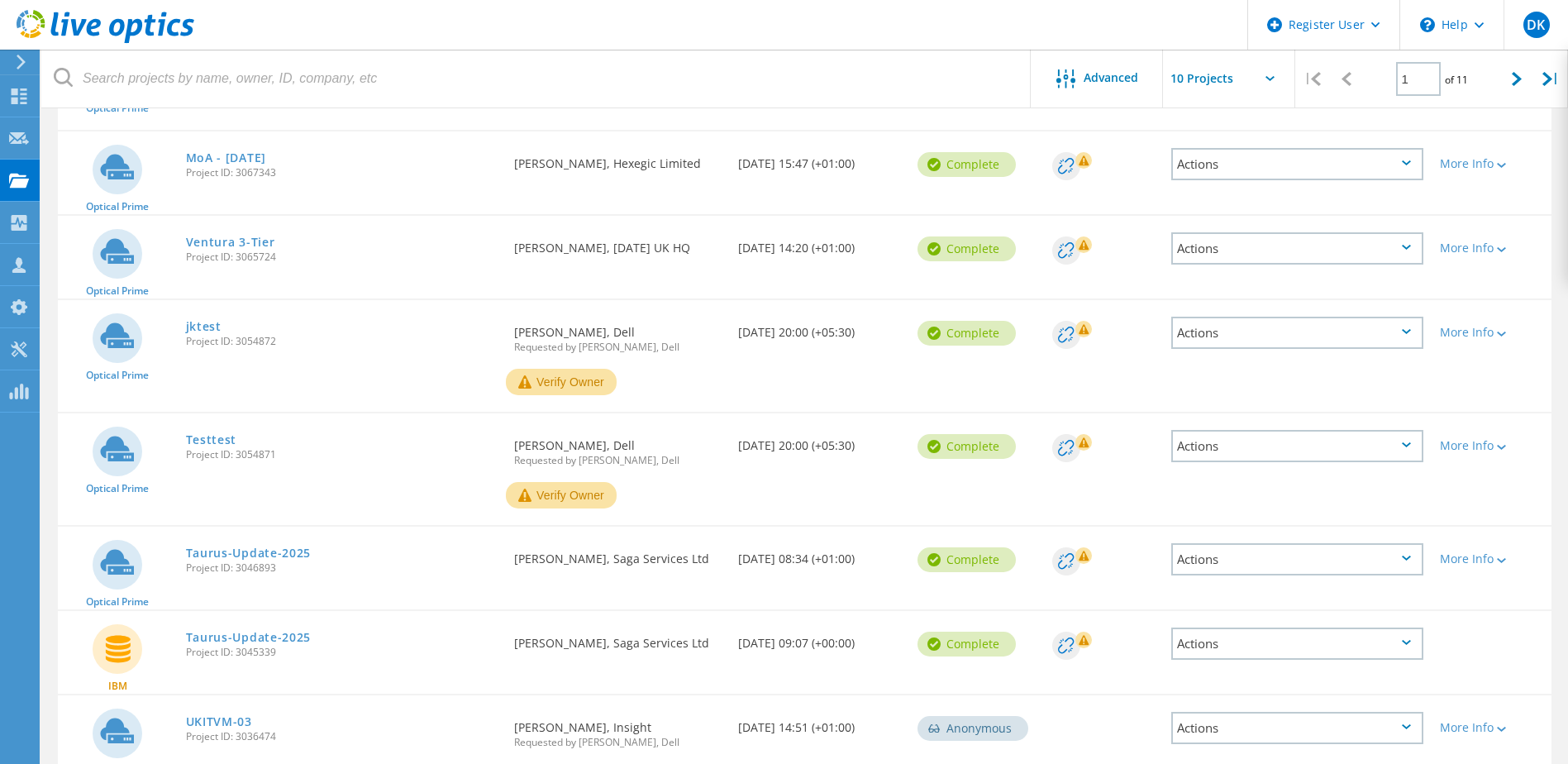
scroll to position [115, 0]
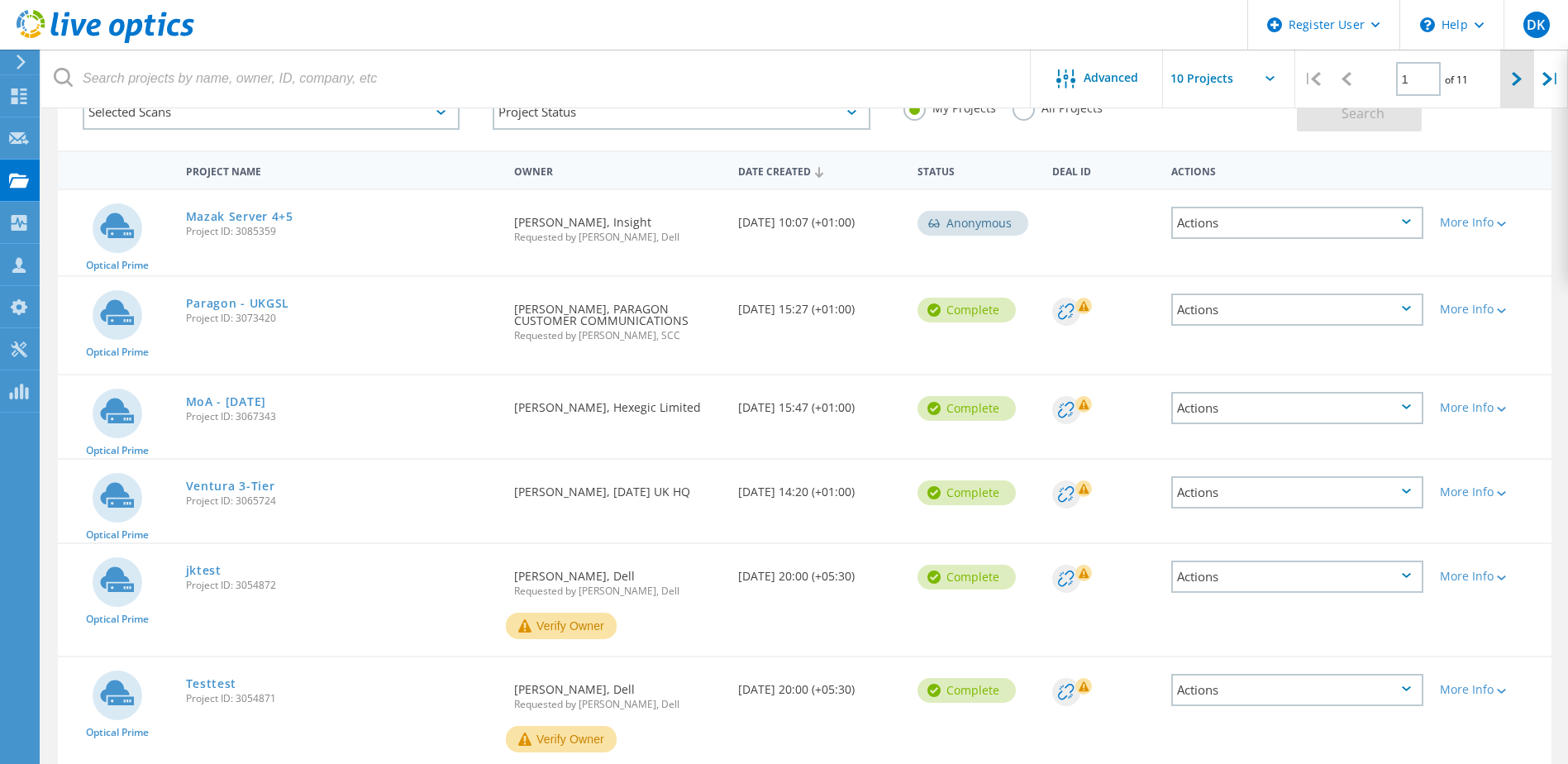
click at [1513, 80] on icon at bounding box center [1516, 79] width 10 height 14
type input "2"
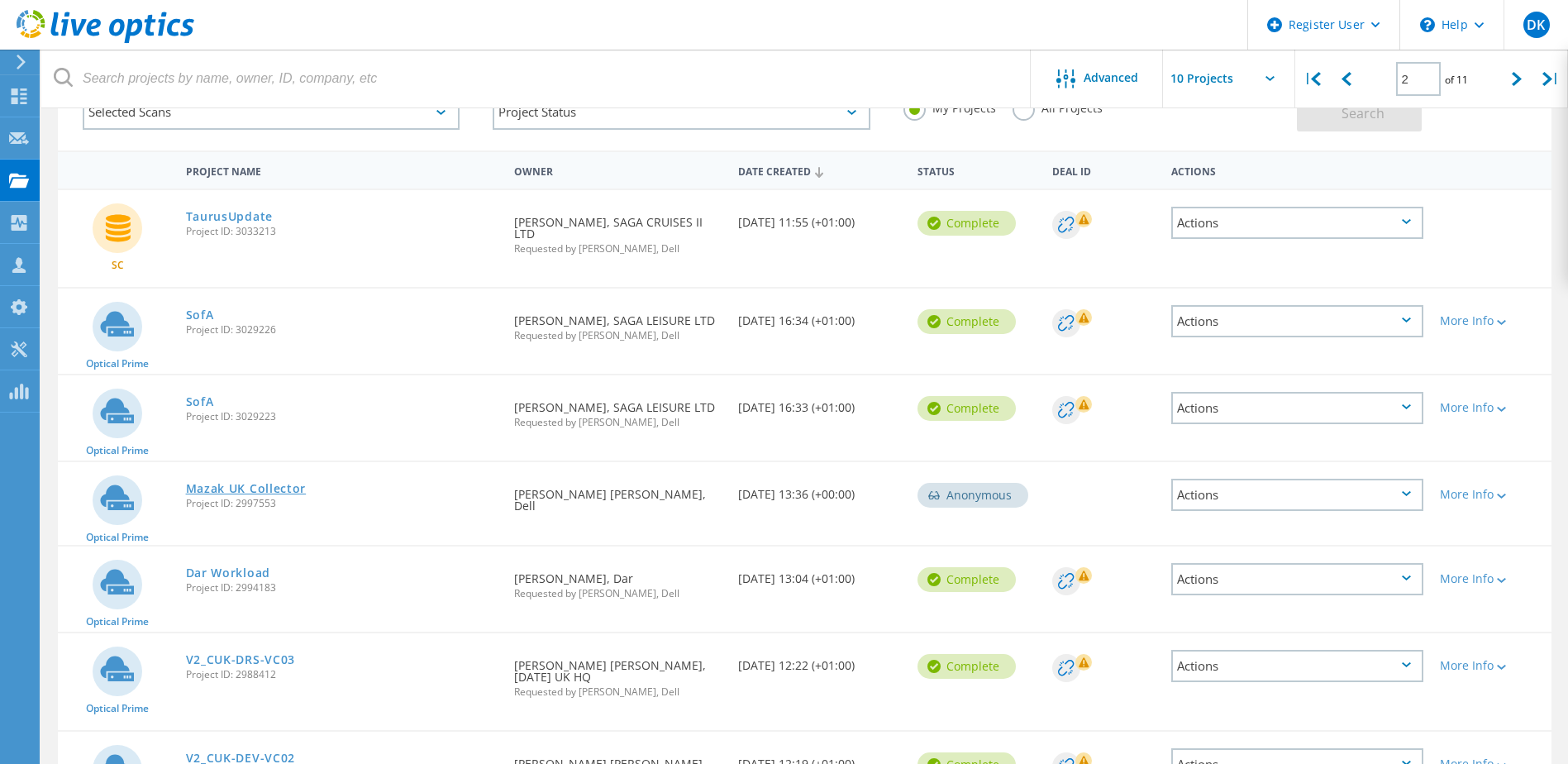
click at [261, 482] on link "Mazak UK Collector" at bounding box center [246, 488] width 121 height 12
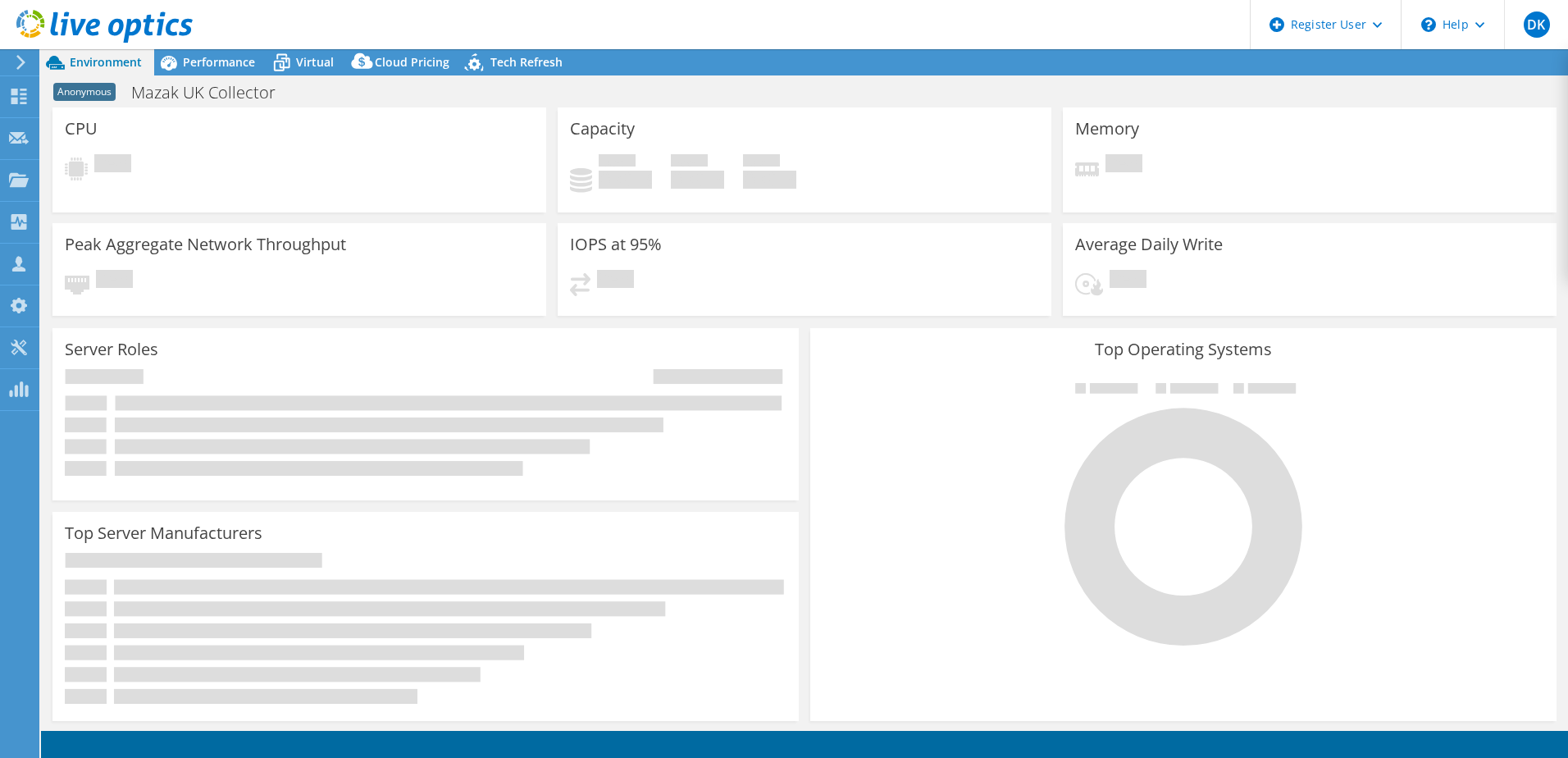
select select "EULondon"
select select "GBP"
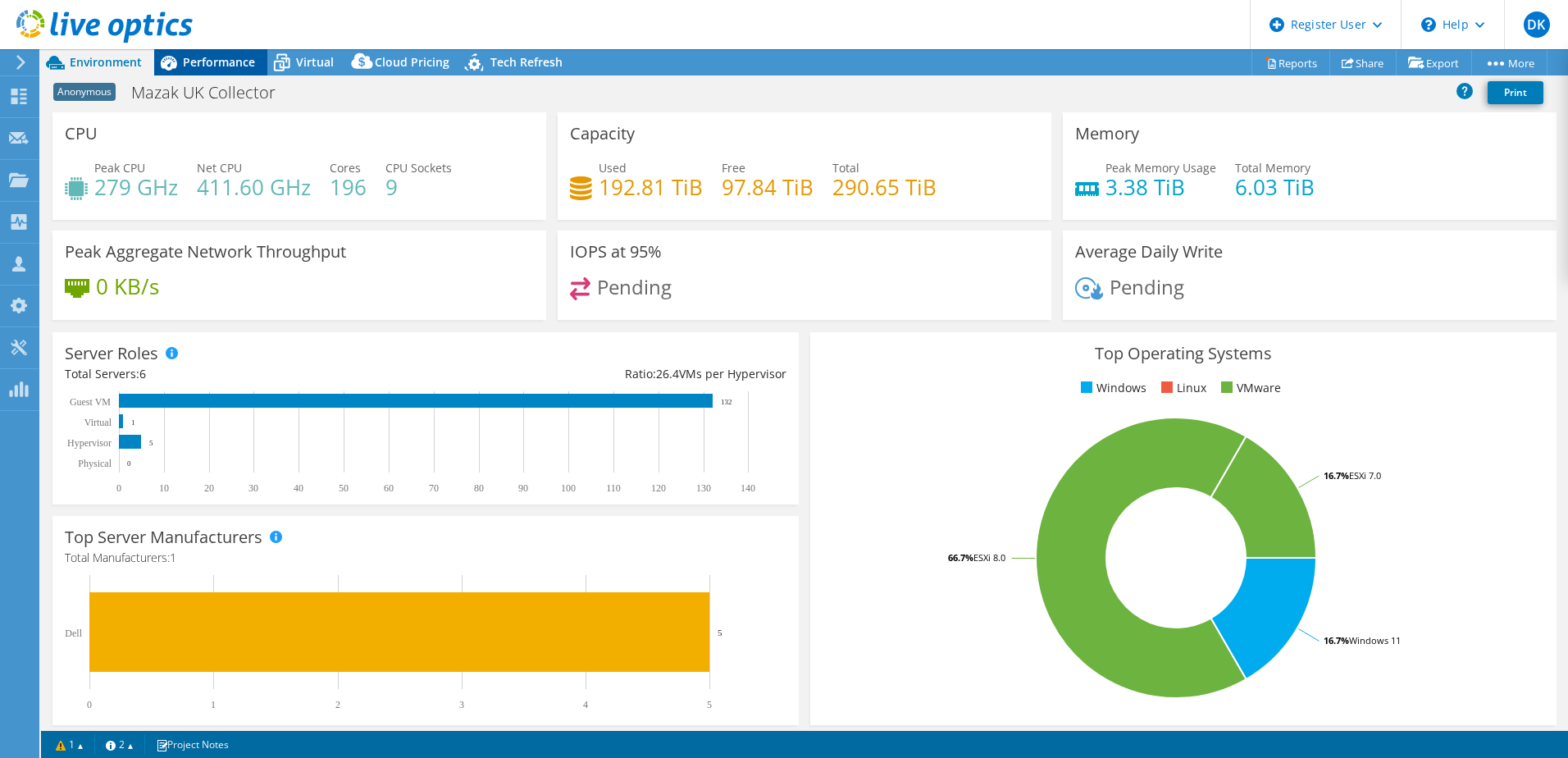
click at [228, 62] on span "Performance" at bounding box center [219, 62] width 72 height 16
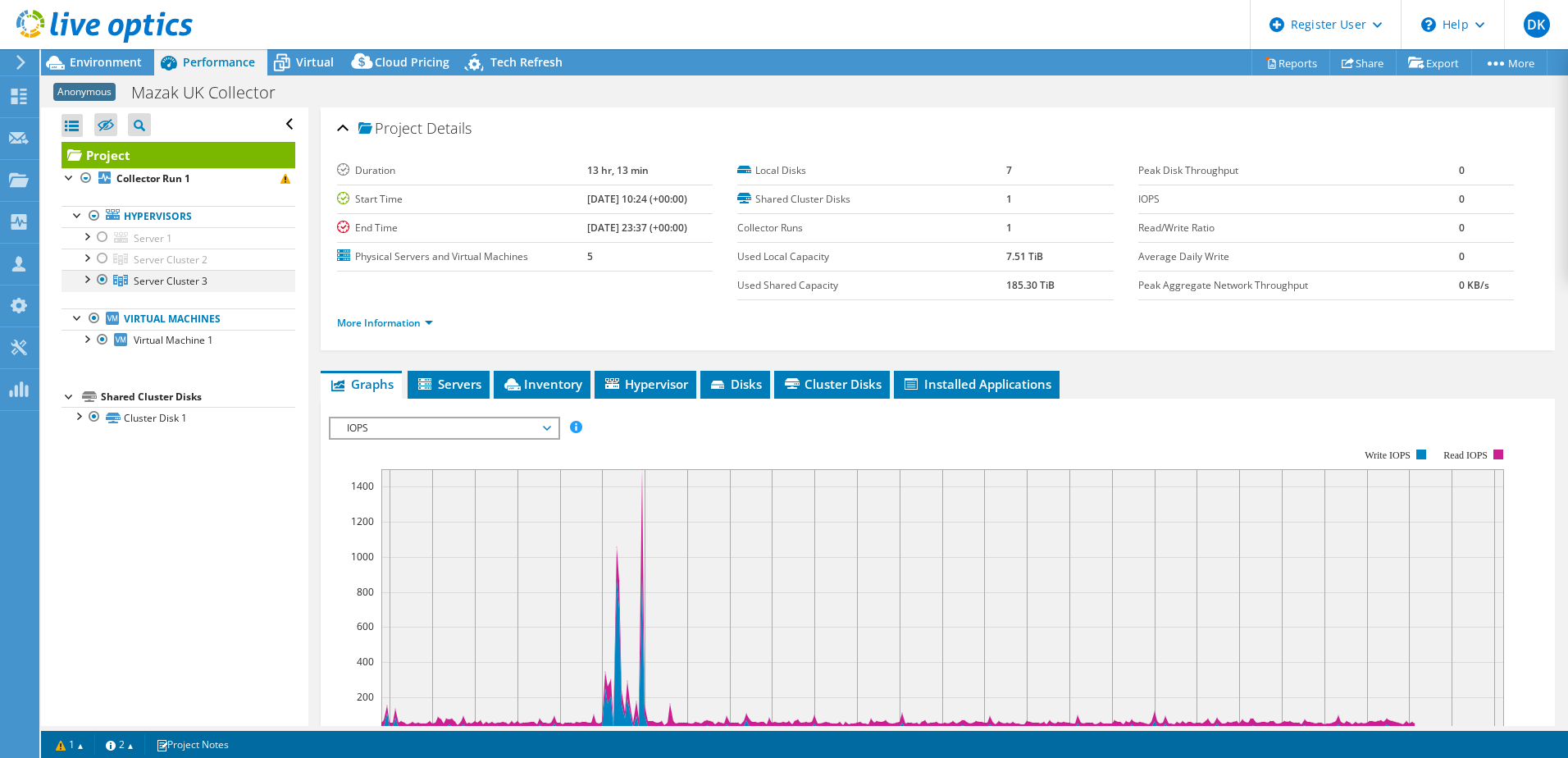
click at [88, 278] on div at bounding box center [85, 278] width 17 height 17
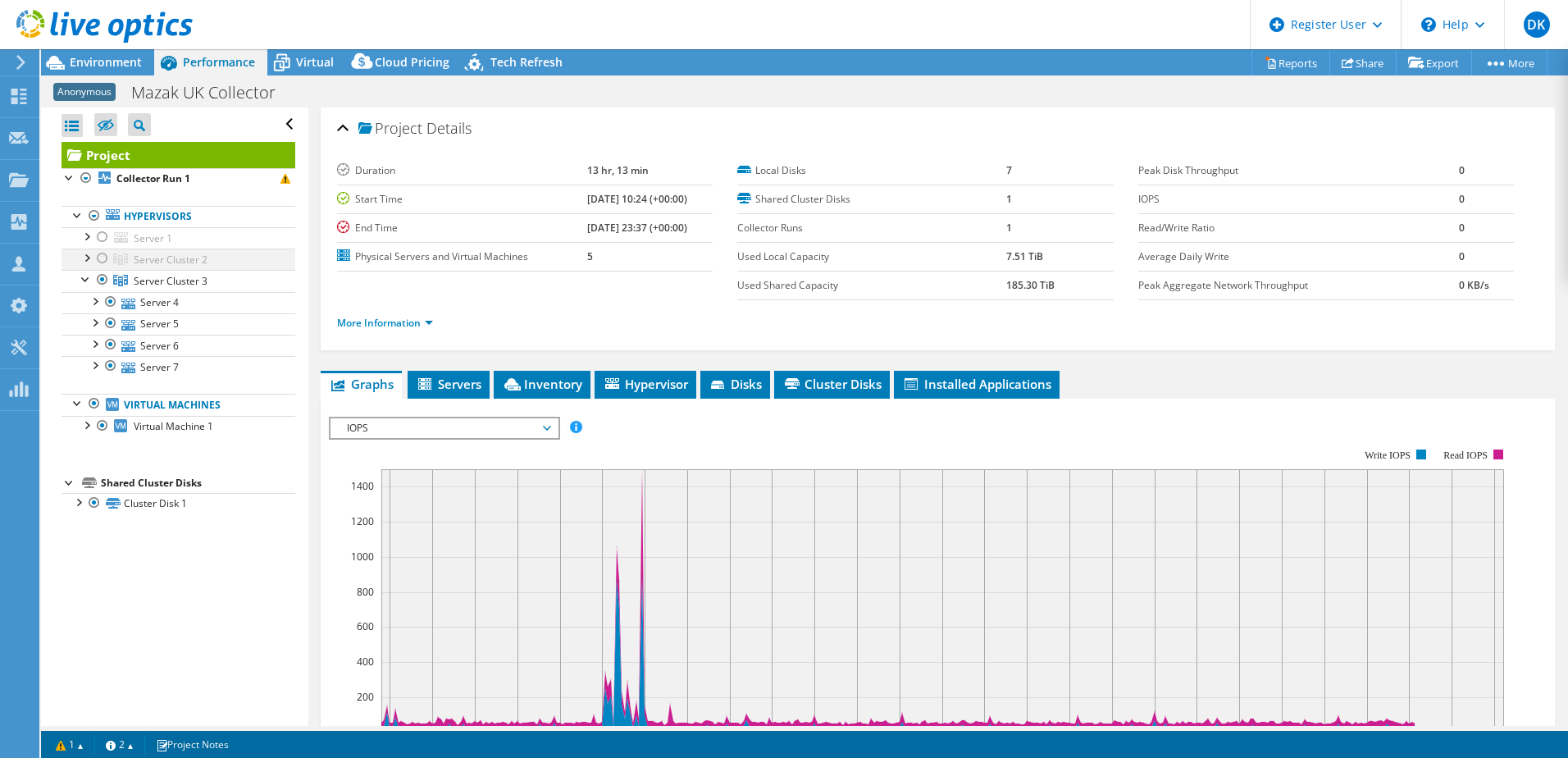
click at [88, 256] on div at bounding box center [85, 256] width 17 height 17
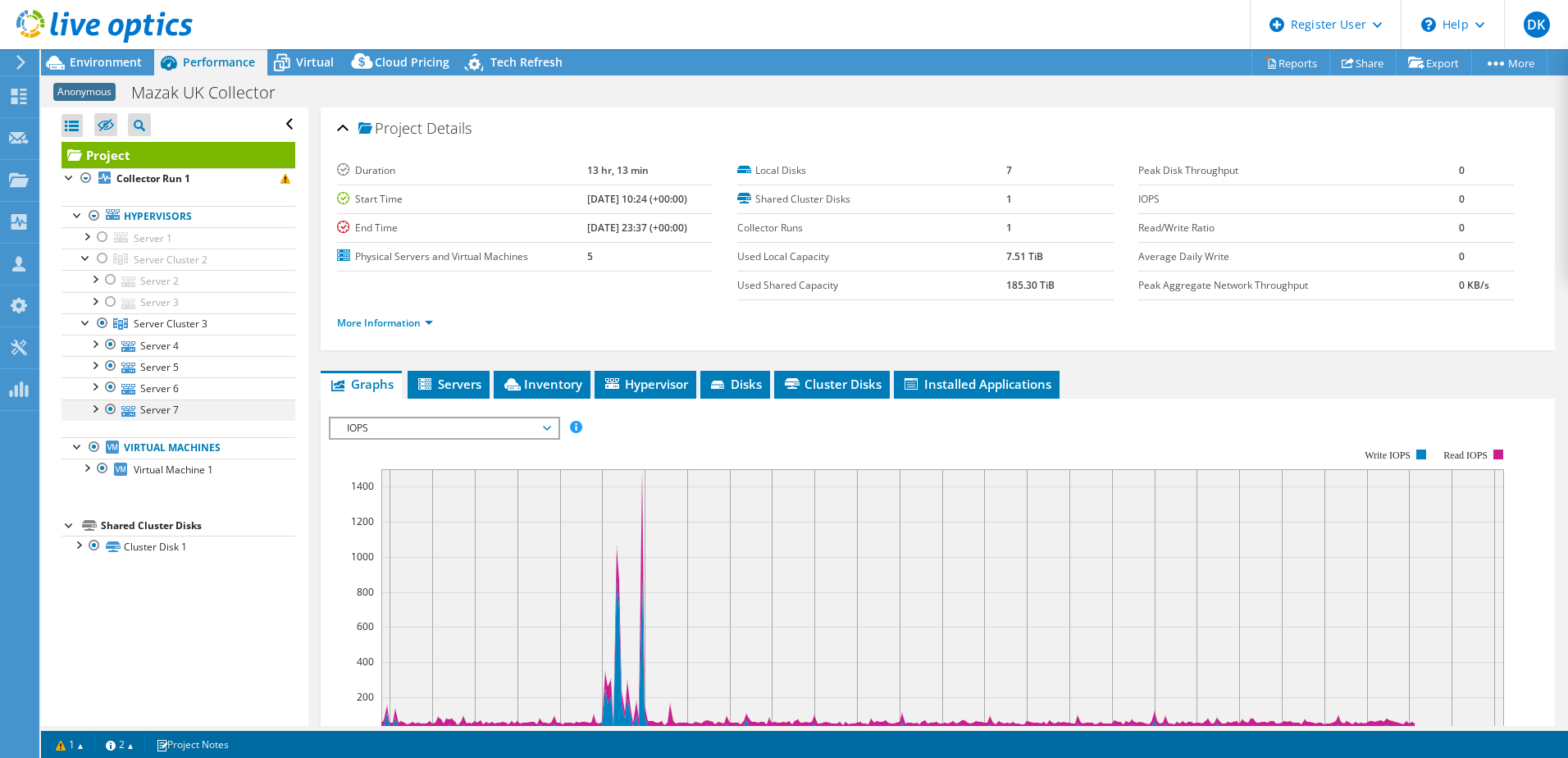
click at [93, 408] on div at bounding box center [94, 407] width 17 height 17
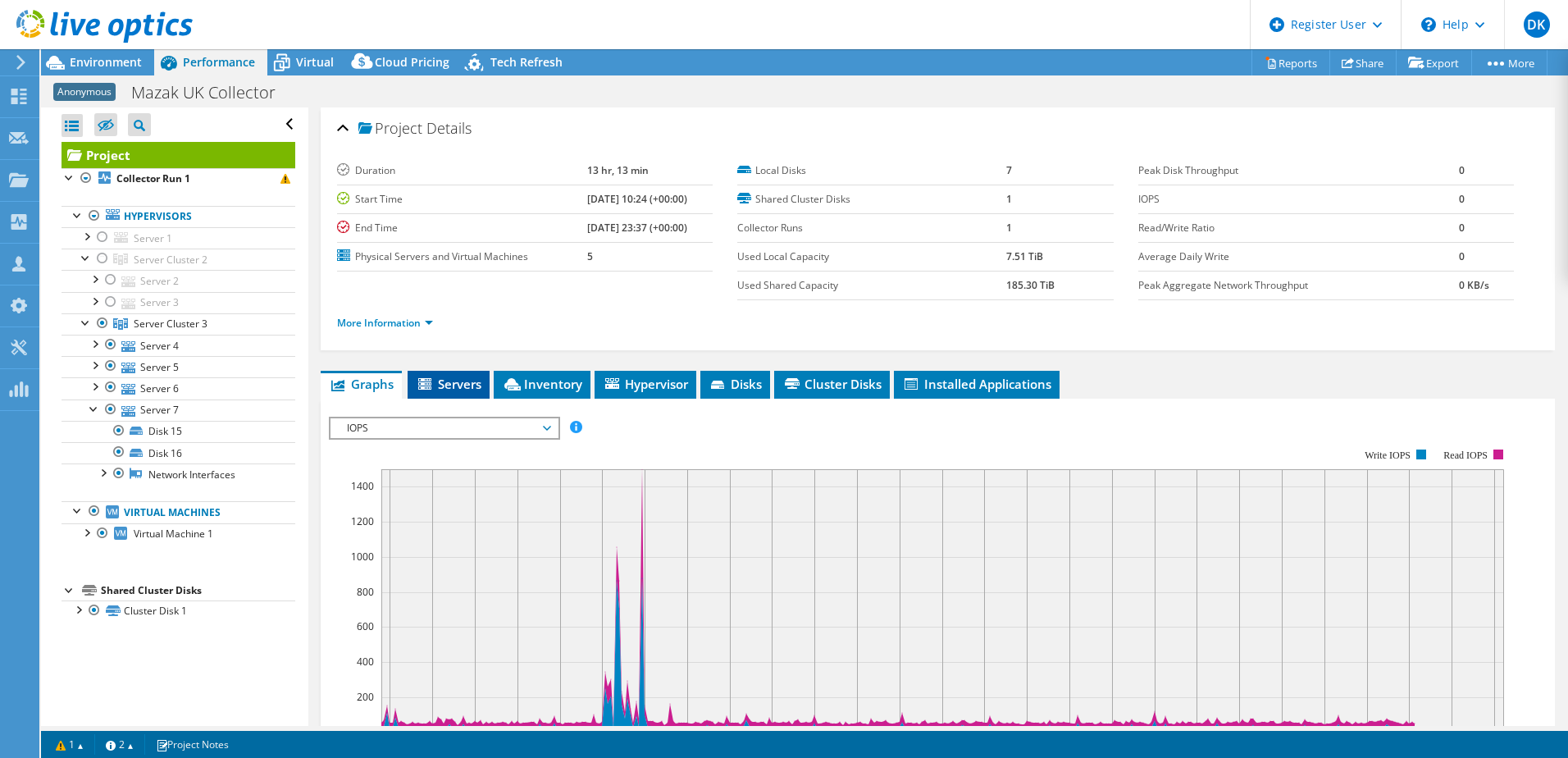
click at [454, 383] on span "Servers" at bounding box center [449, 383] width 65 height 17
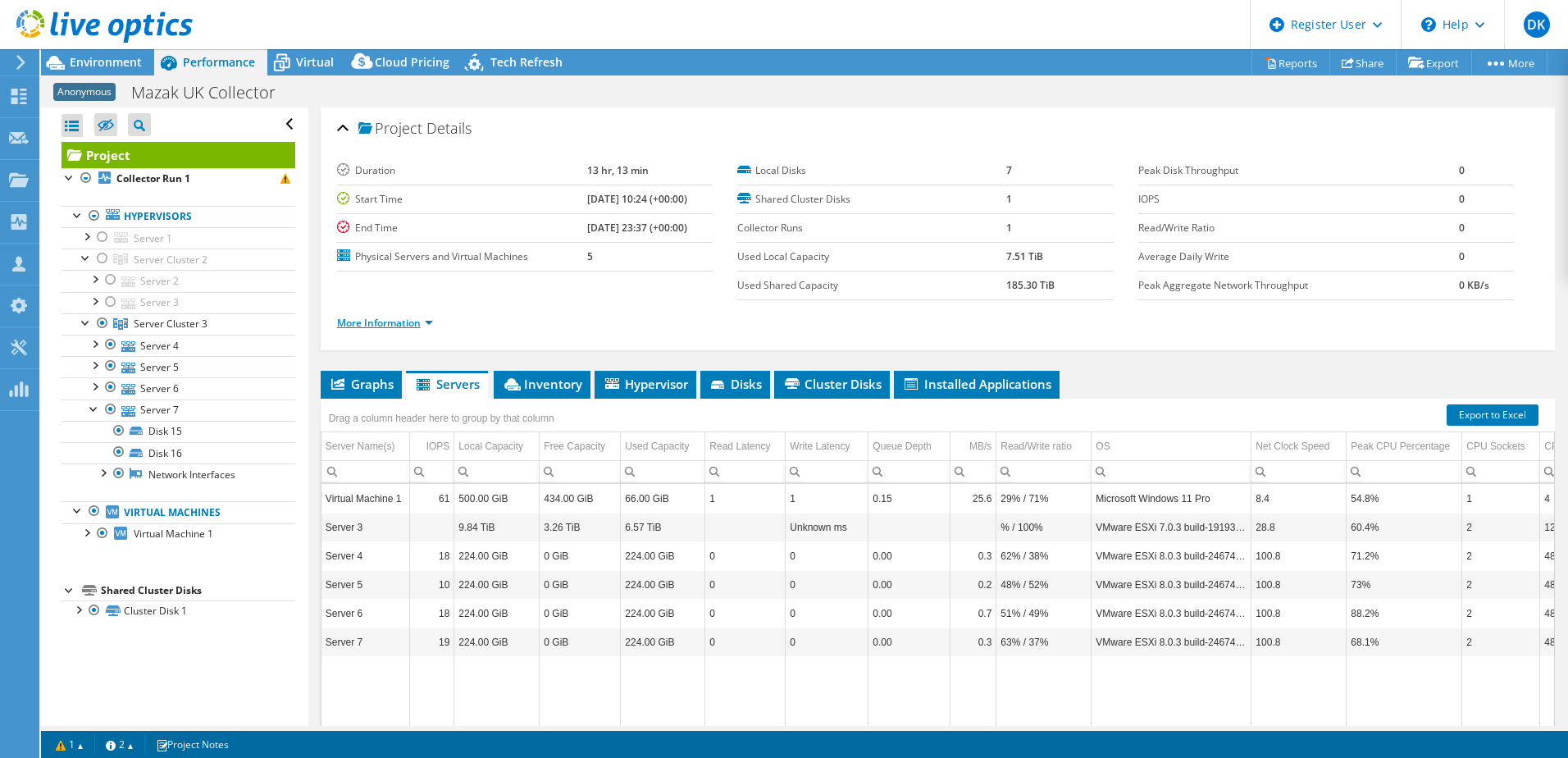
click at [387, 323] on link "More Information" at bounding box center [384, 323] width 96 height 14
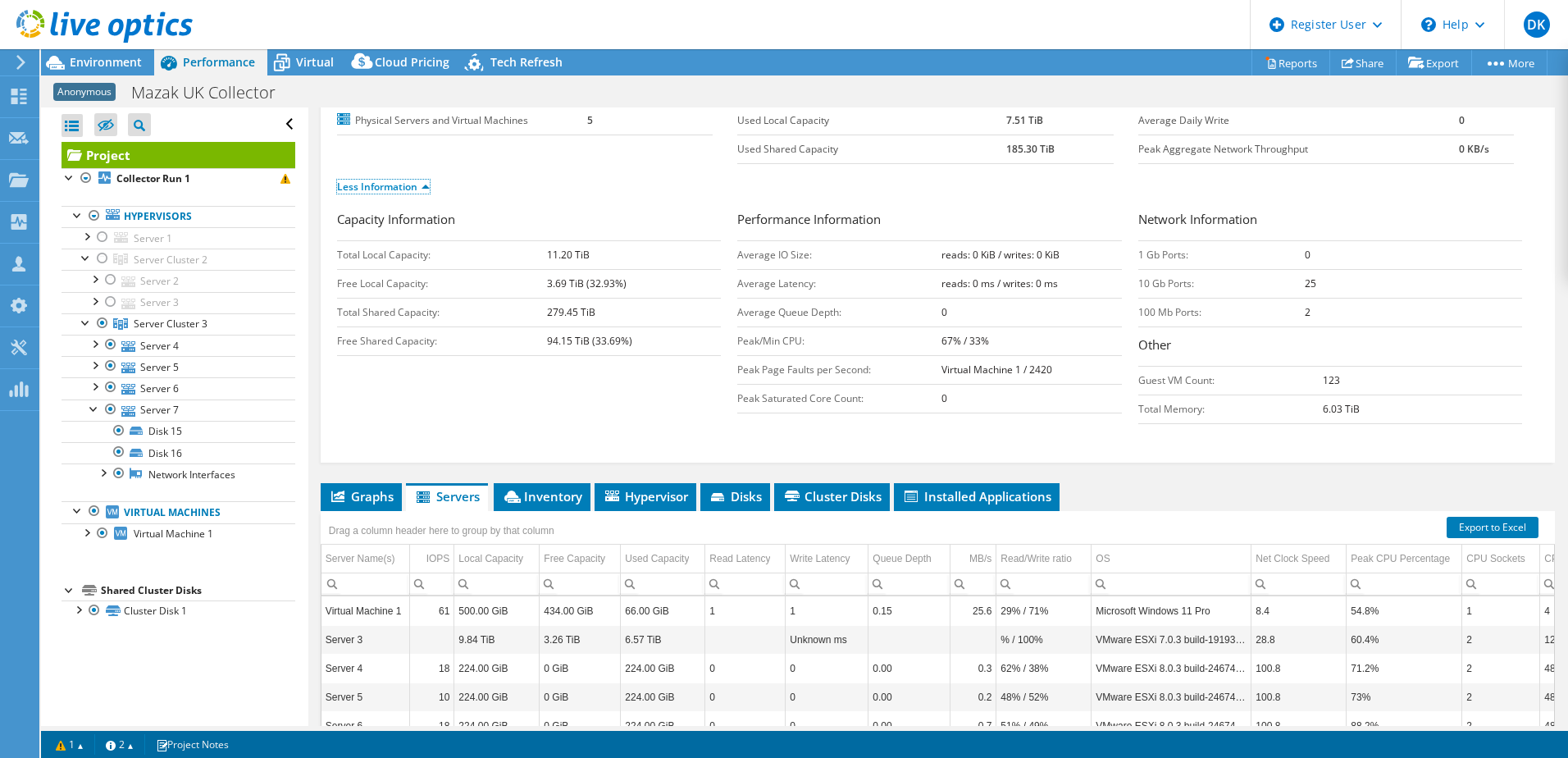
scroll to position [164, 0]
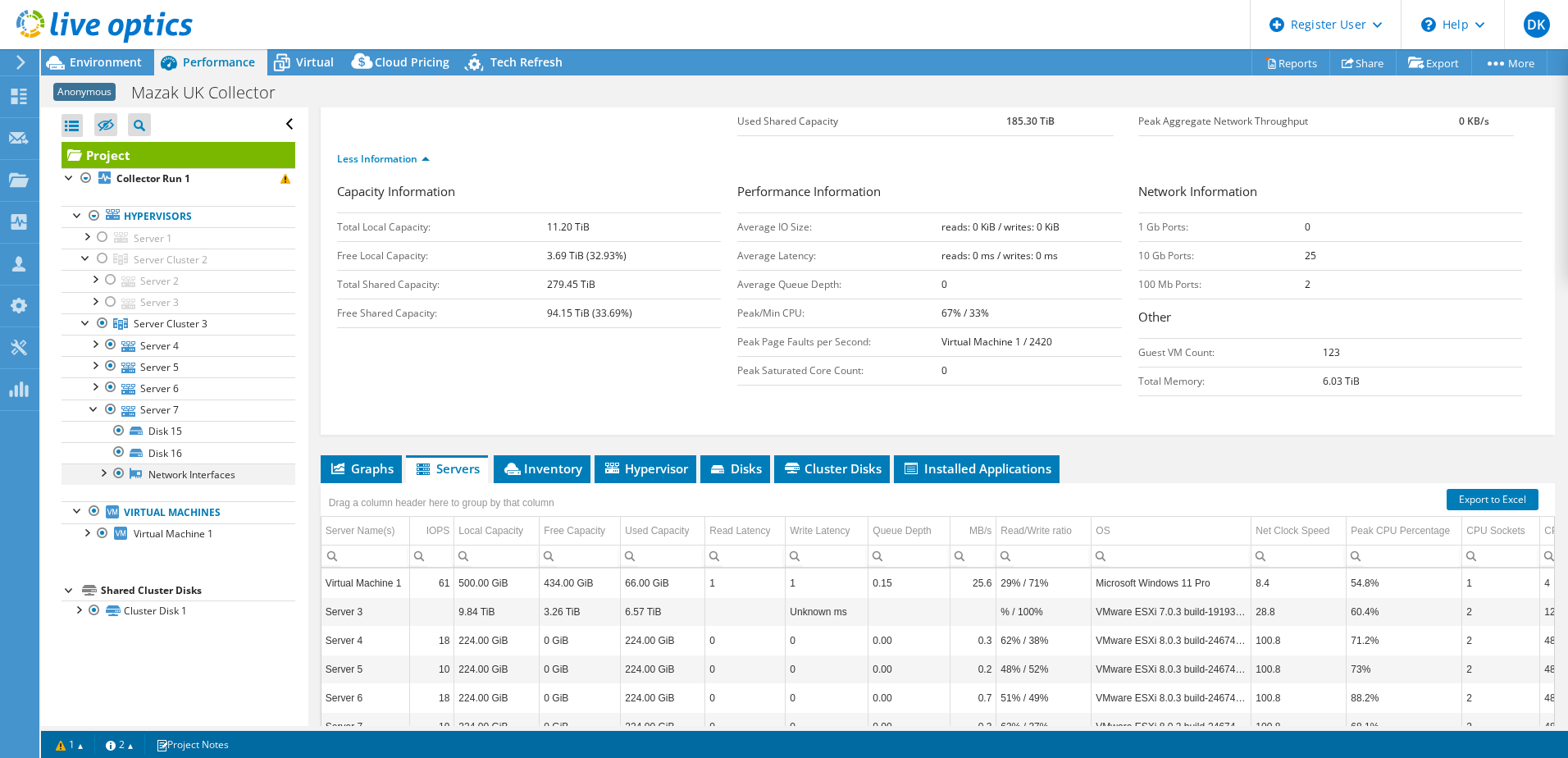
click at [104, 470] on div at bounding box center [102, 472] width 17 height 17
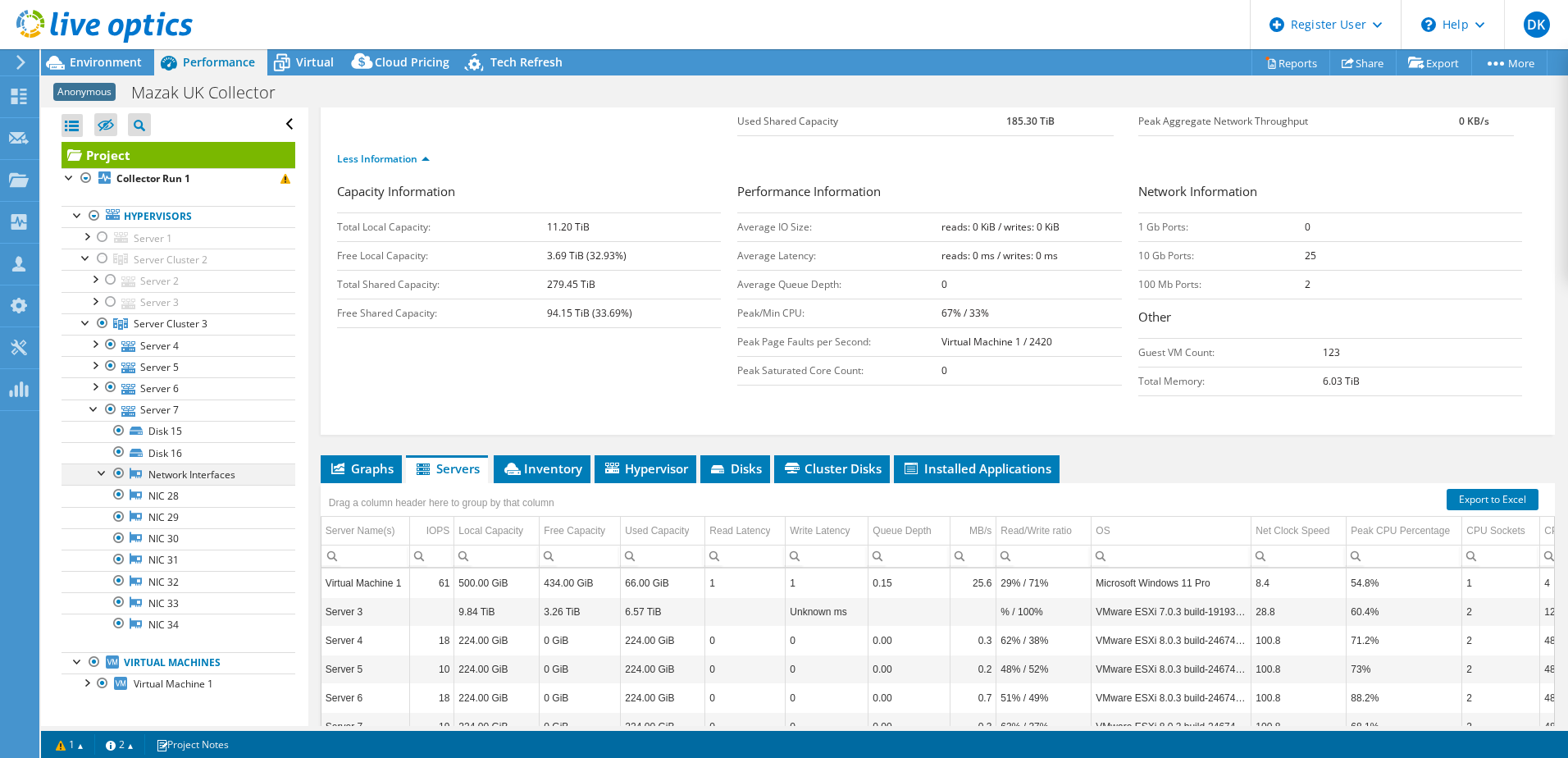
click at [103, 472] on div at bounding box center [102, 472] width 17 height 17
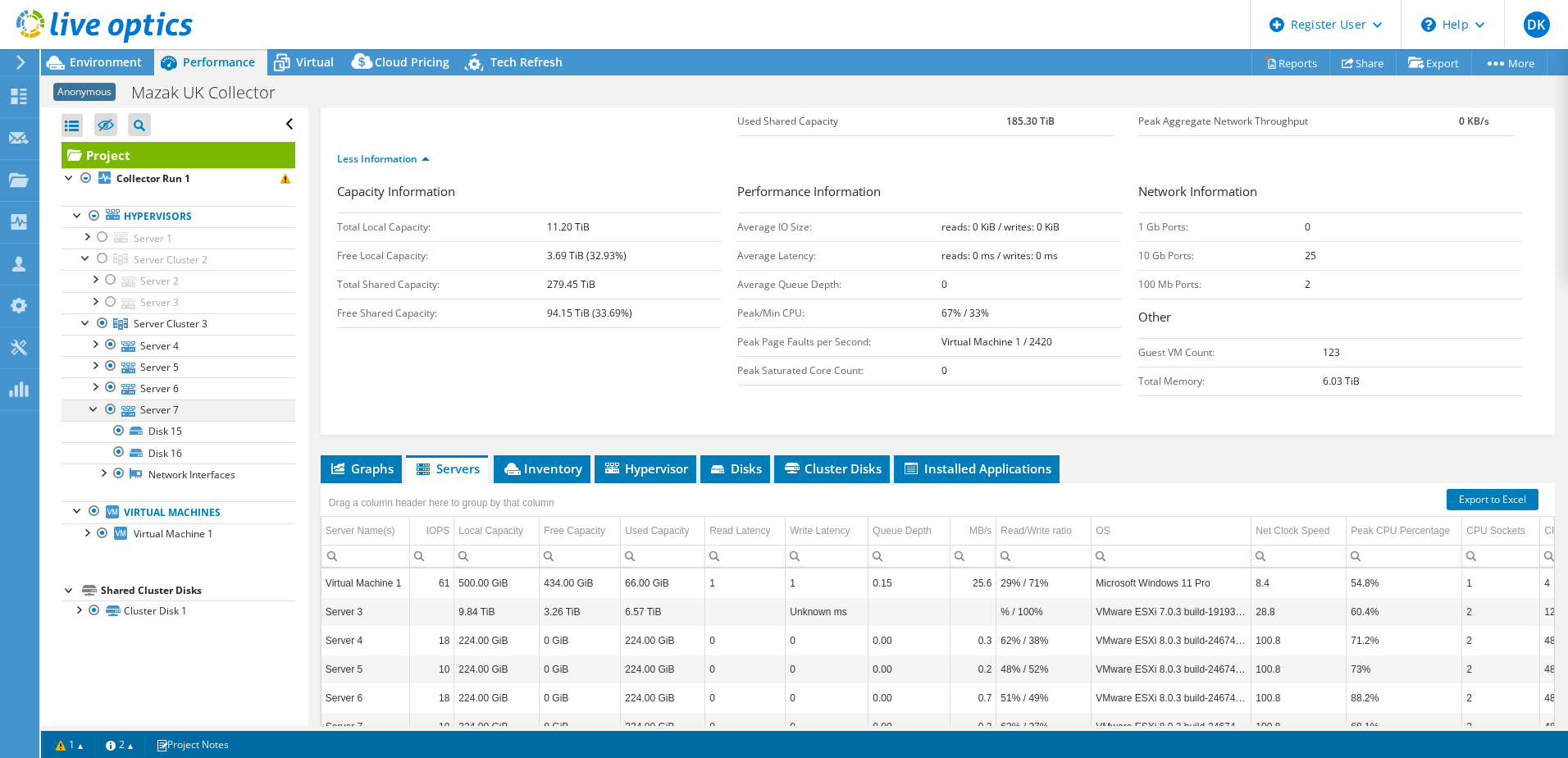
click at [93, 407] on div at bounding box center [94, 407] width 17 height 17
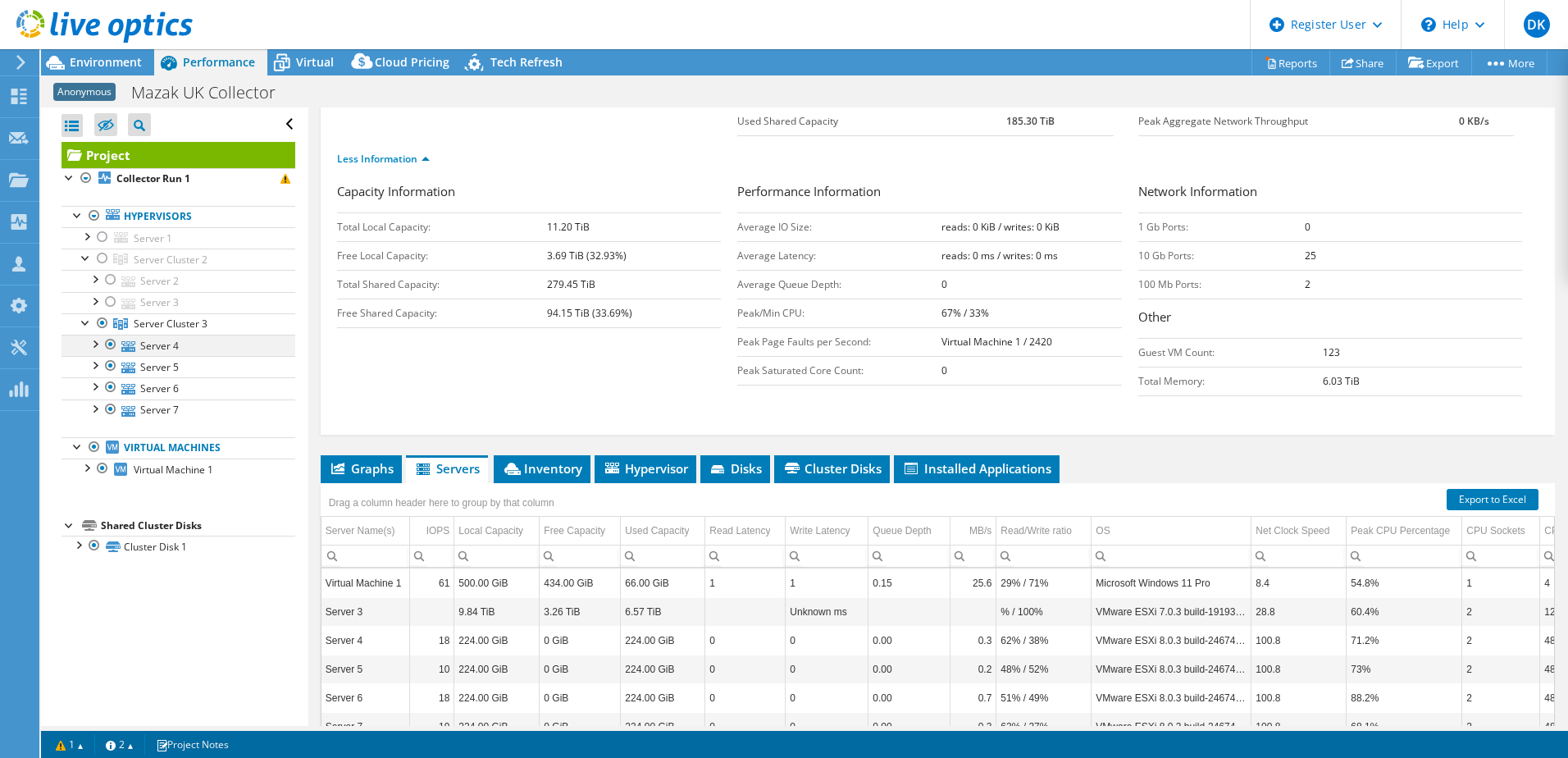
click at [96, 344] on div at bounding box center [94, 343] width 17 height 17
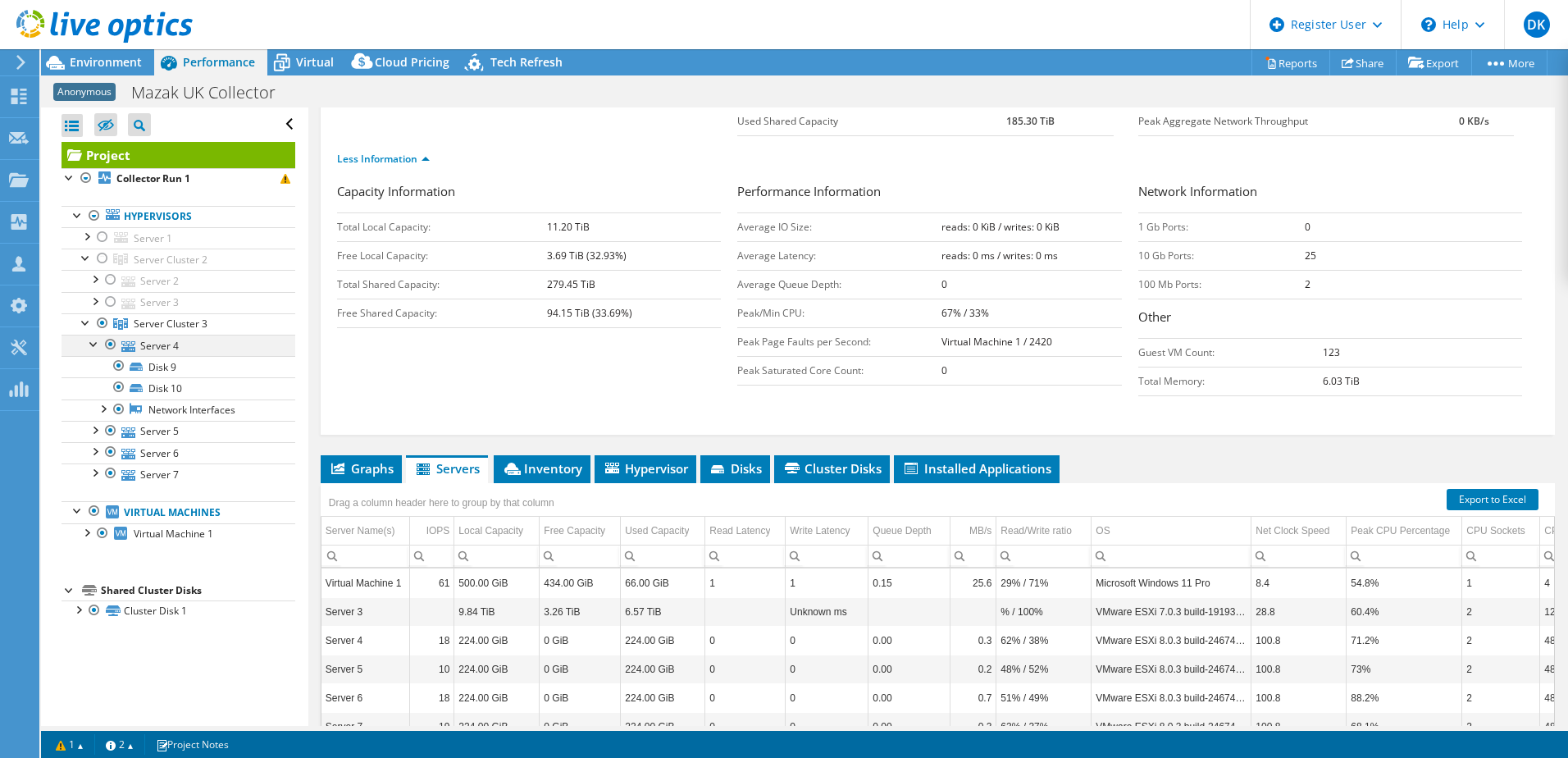
click at [96, 344] on div at bounding box center [94, 343] width 17 height 17
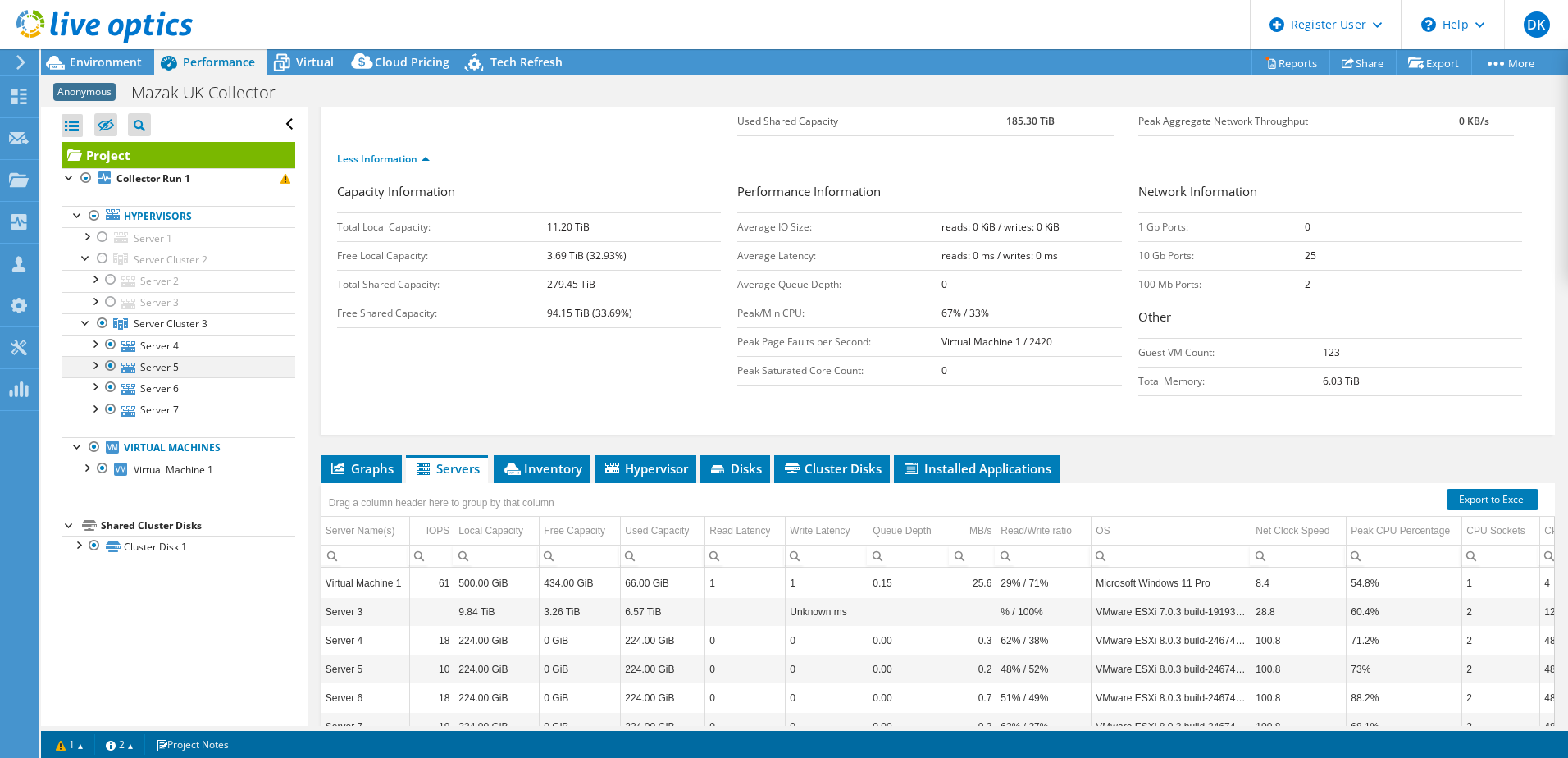
click at [93, 369] on div at bounding box center [94, 364] width 17 height 17
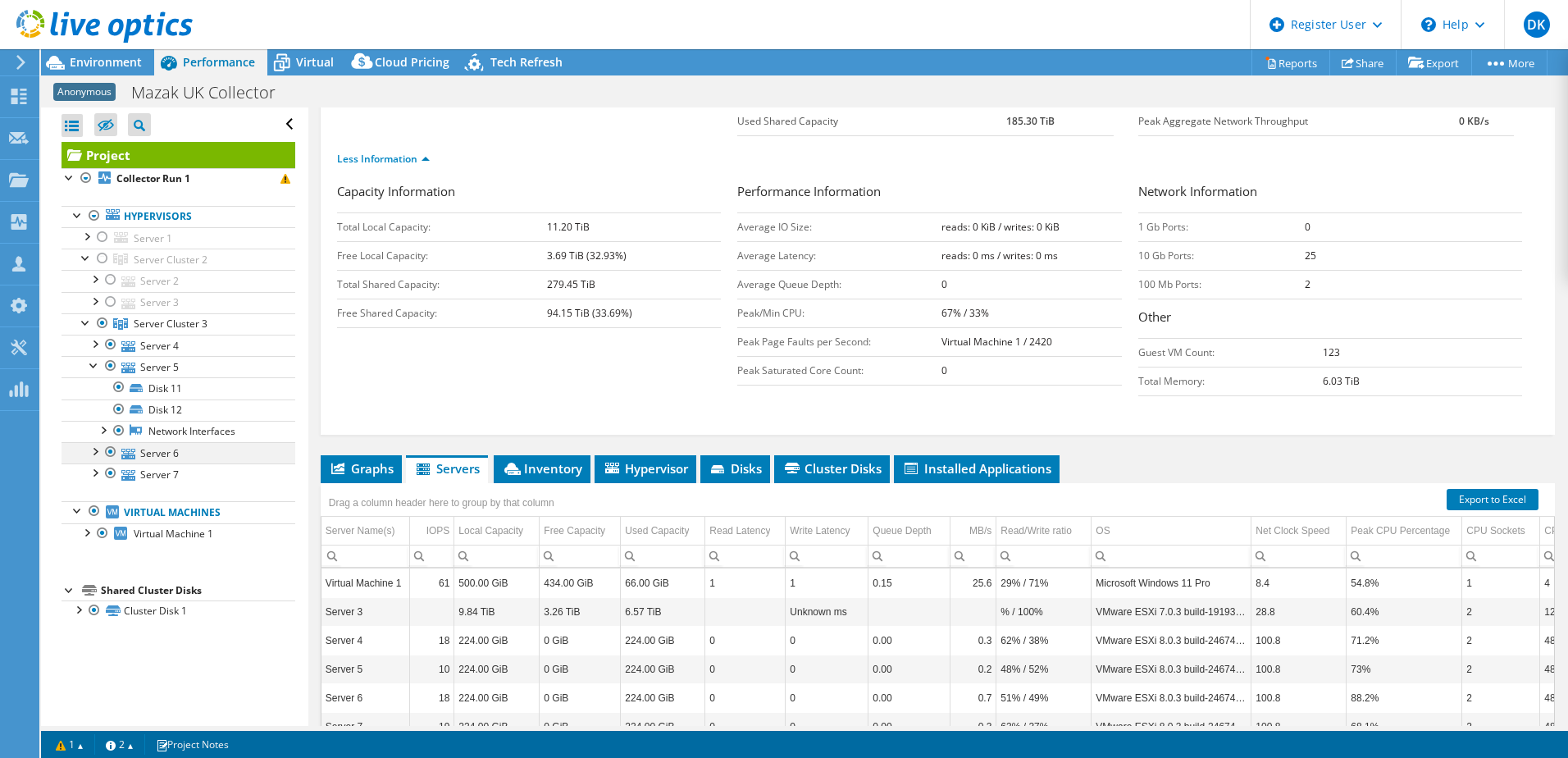
click at [97, 453] on div at bounding box center [94, 450] width 17 height 17
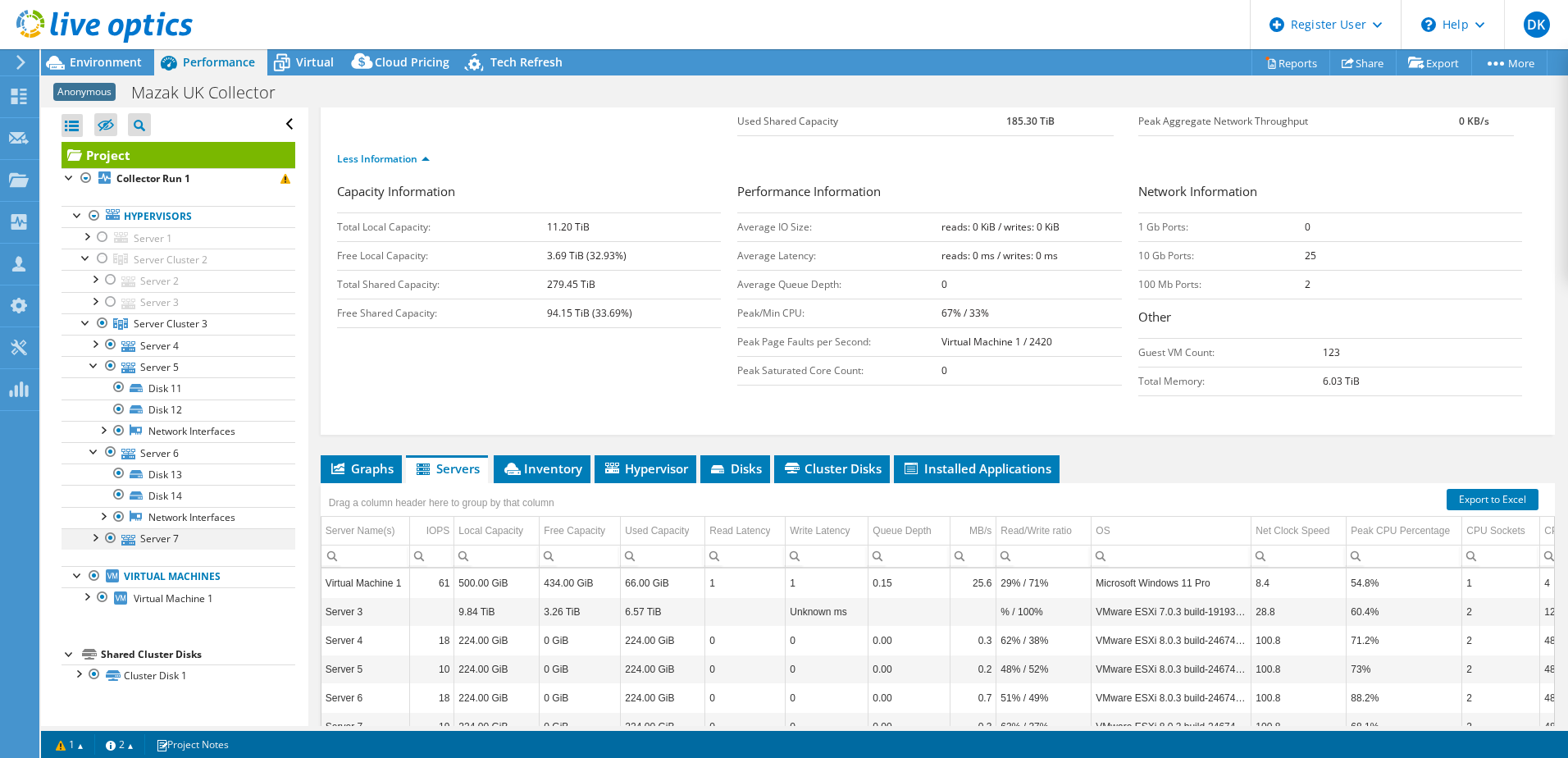
click at [94, 540] on div at bounding box center [94, 536] width 17 height 17
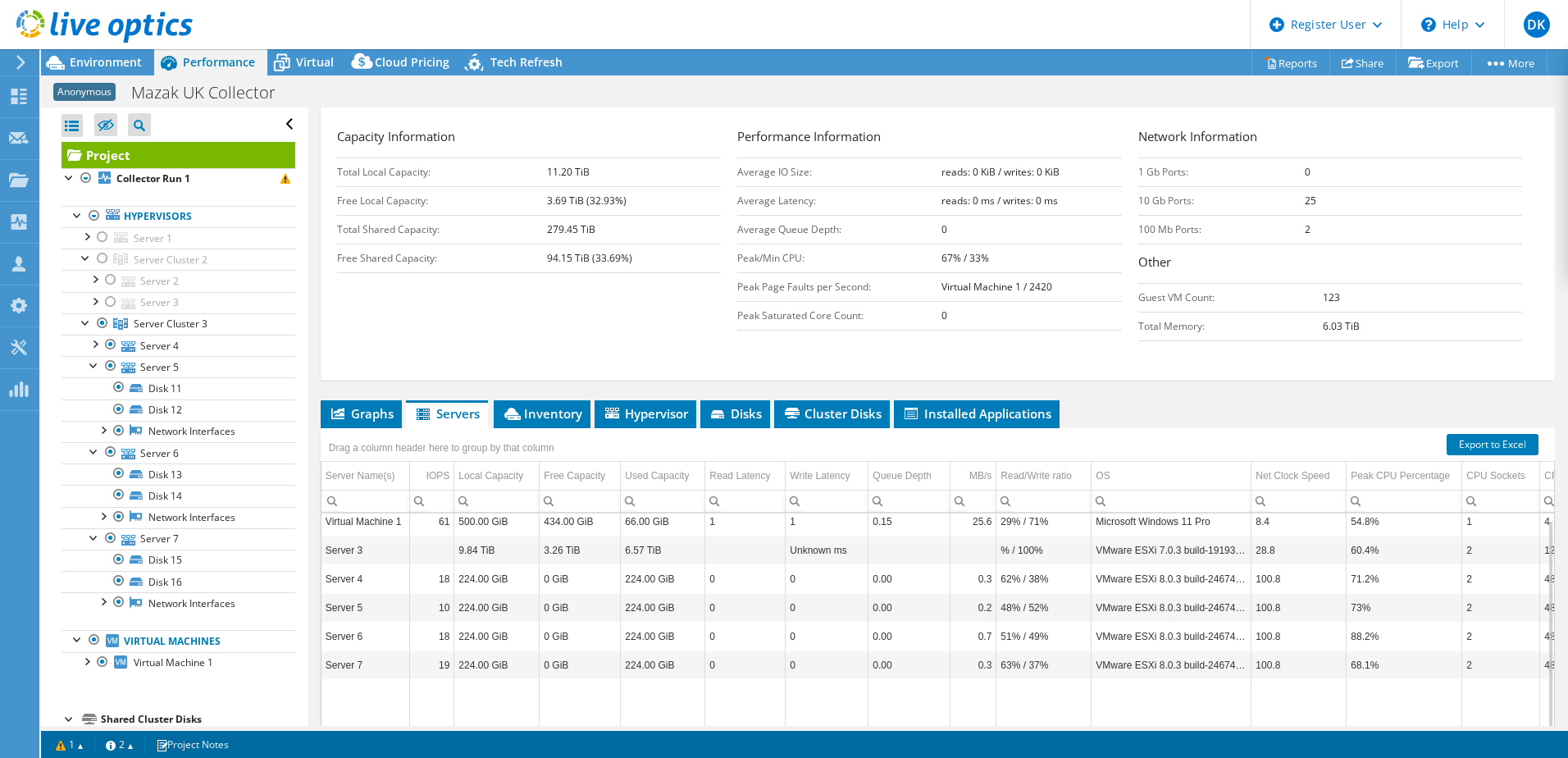
scroll to position [246, 0]
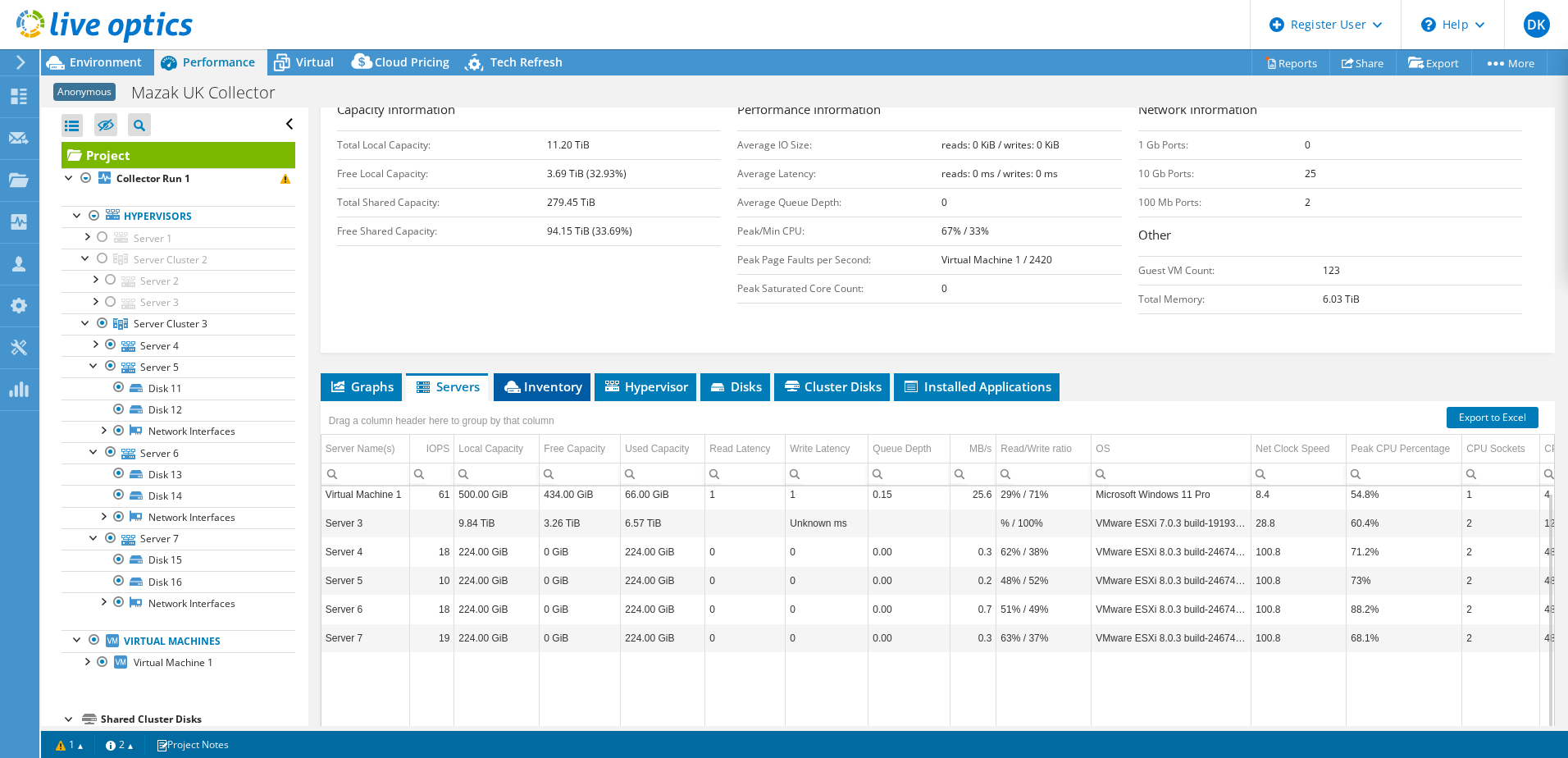
click at [554, 384] on span "Inventory" at bounding box center [541, 386] width 80 height 17
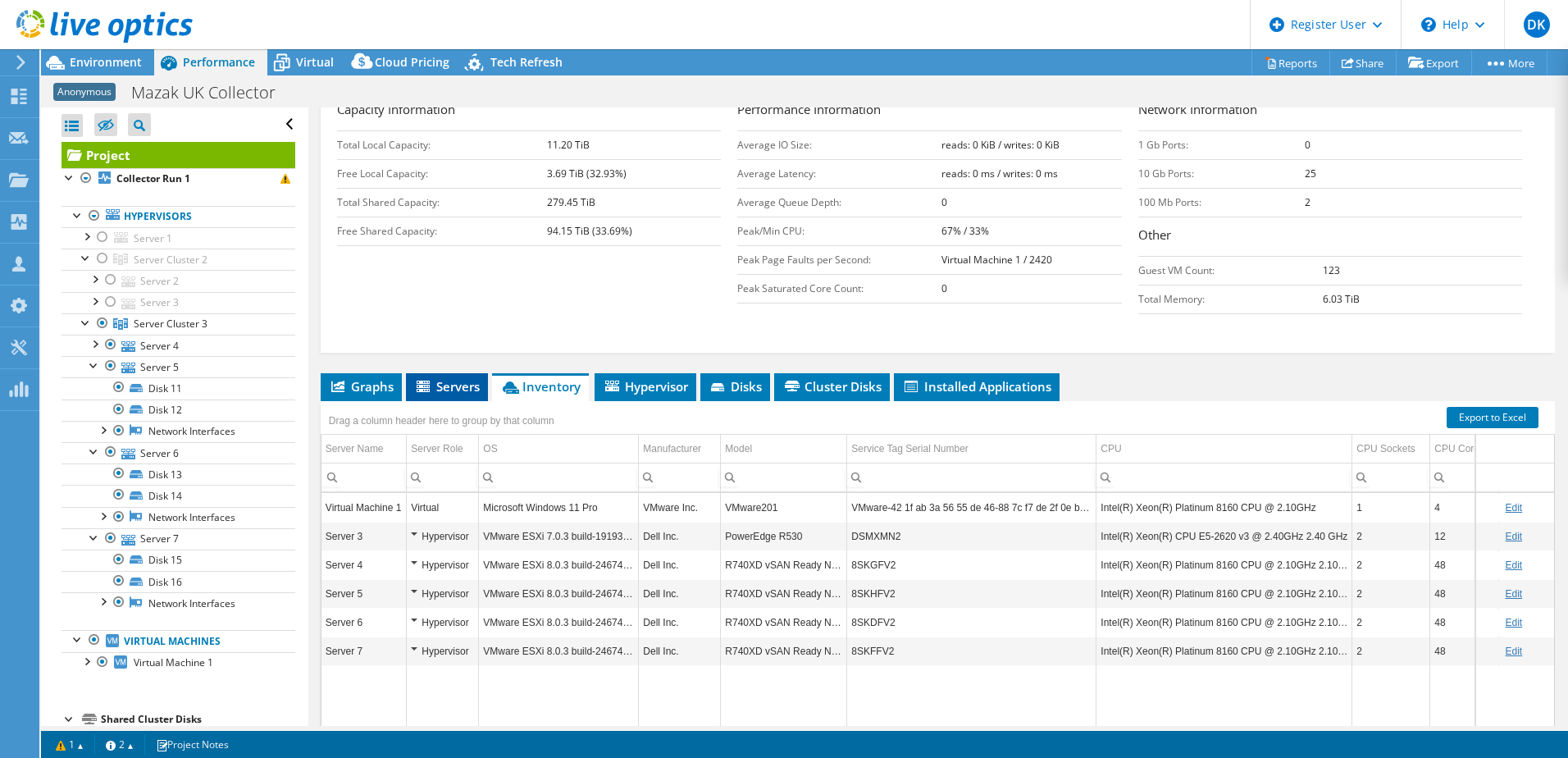
click at [463, 389] on span "Servers" at bounding box center [447, 386] width 65 height 17
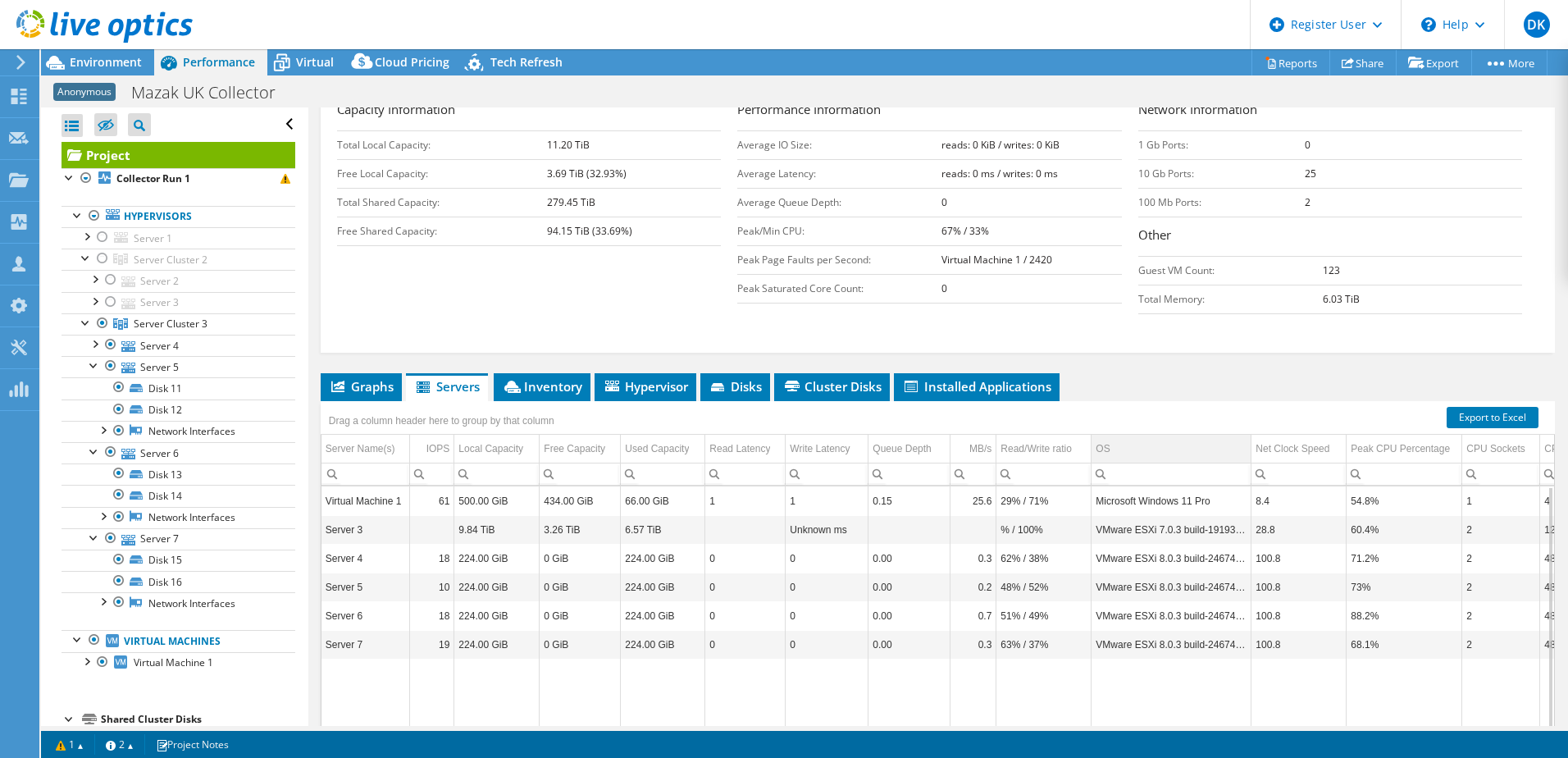
scroll to position [0, 0]
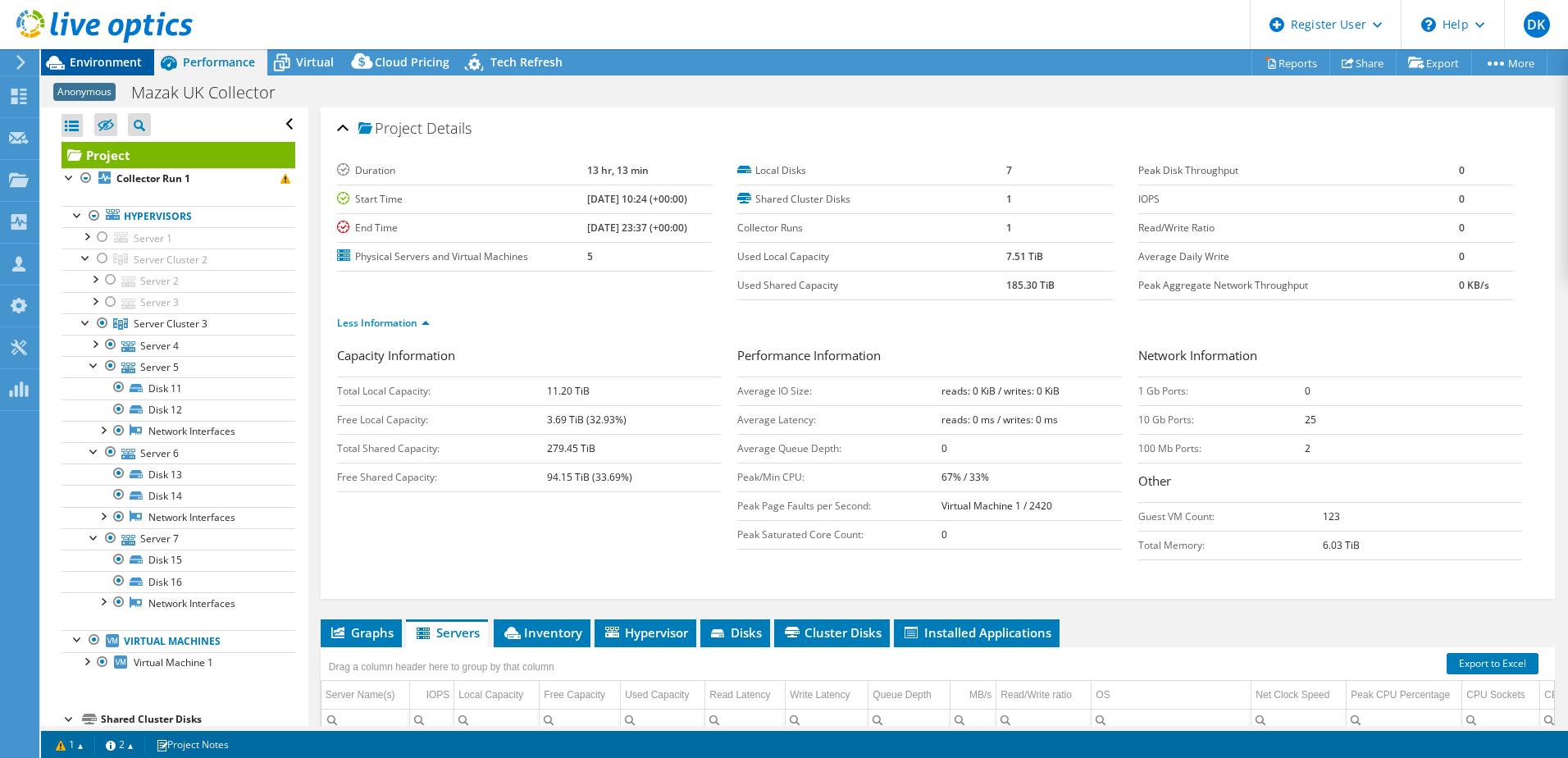
click at [110, 63] on span "Environment" at bounding box center [106, 62] width 72 height 16
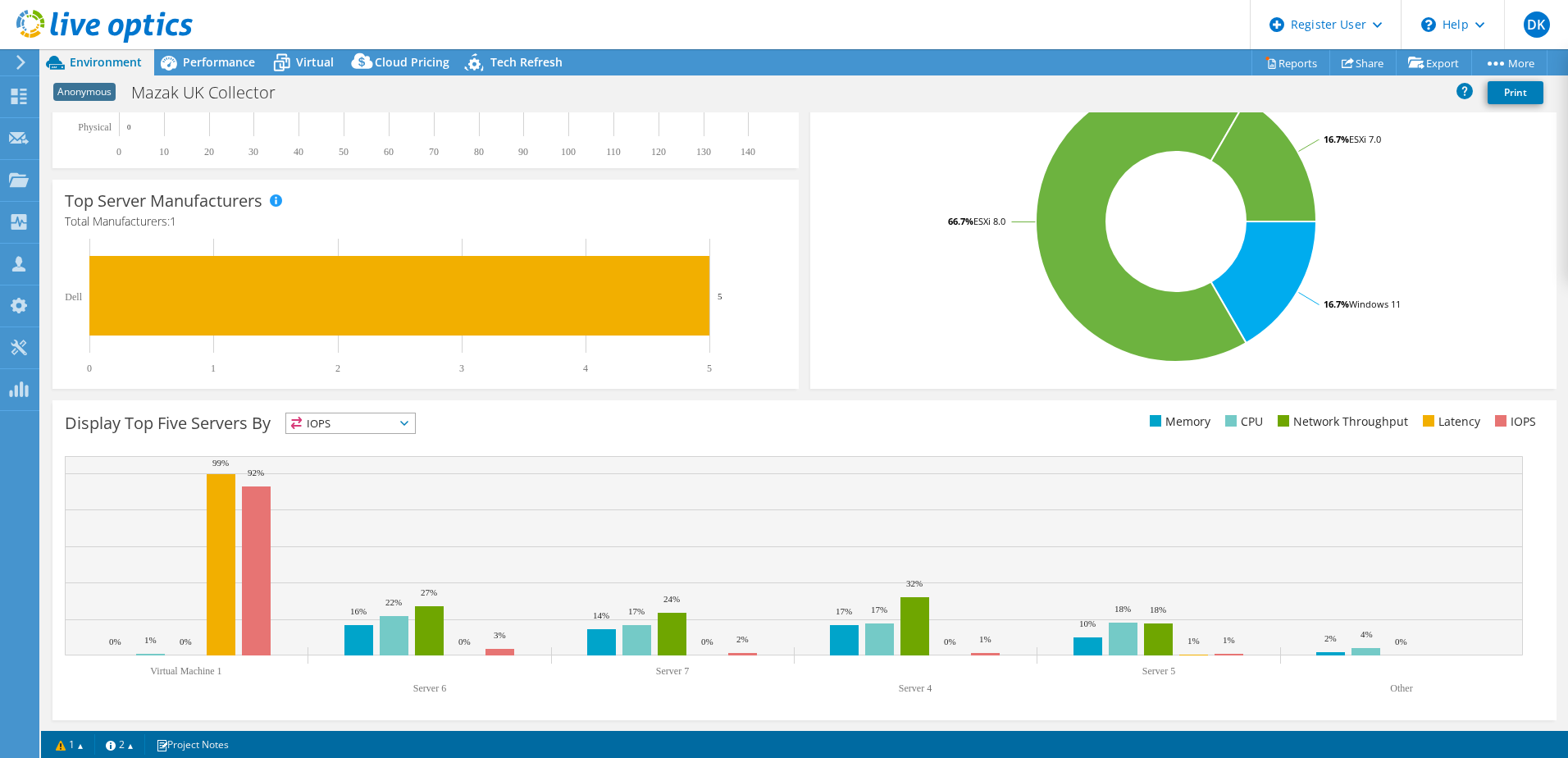
scroll to position [337, 0]
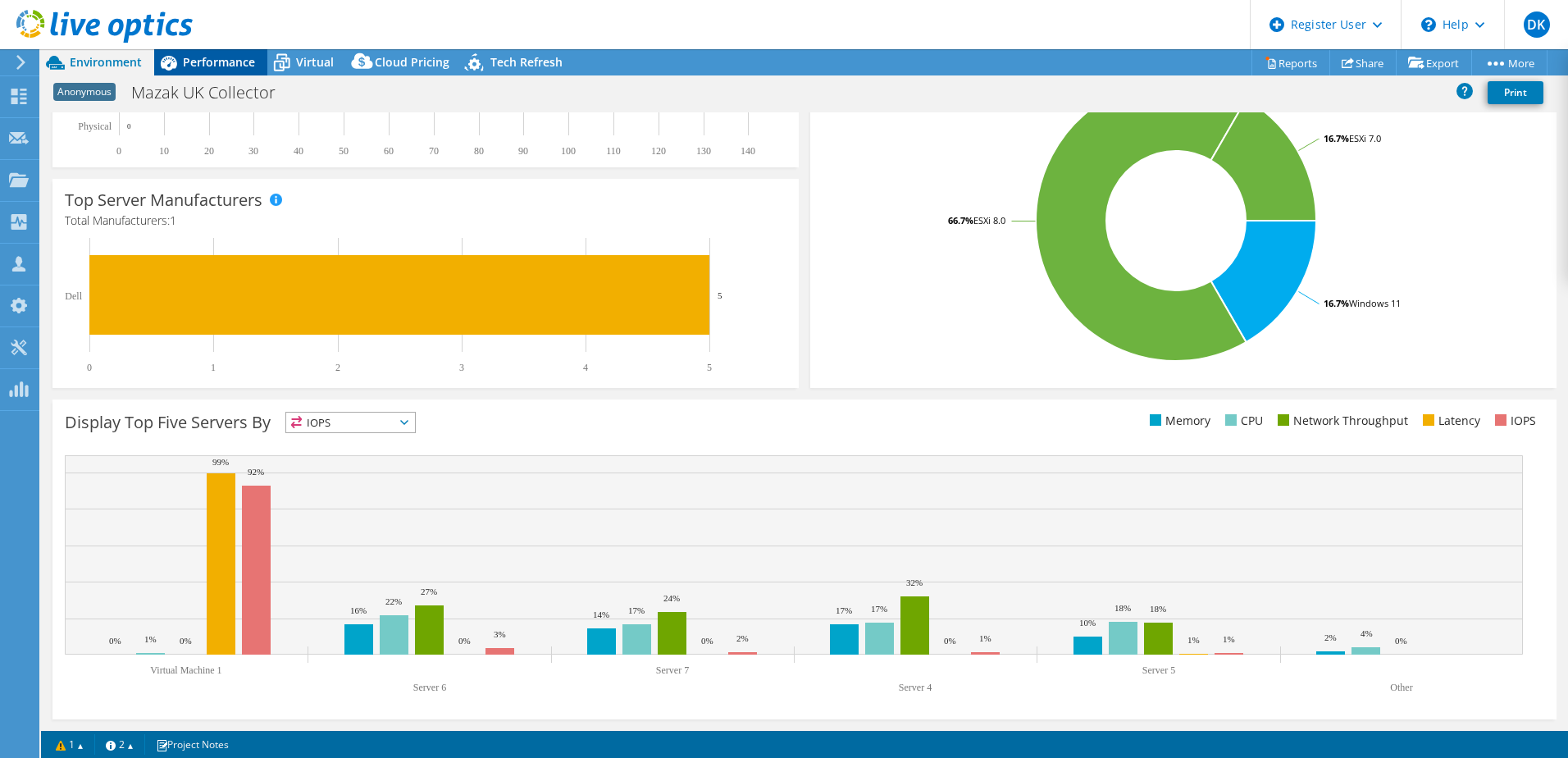
click at [212, 57] on span "Performance" at bounding box center [219, 62] width 72 height 16
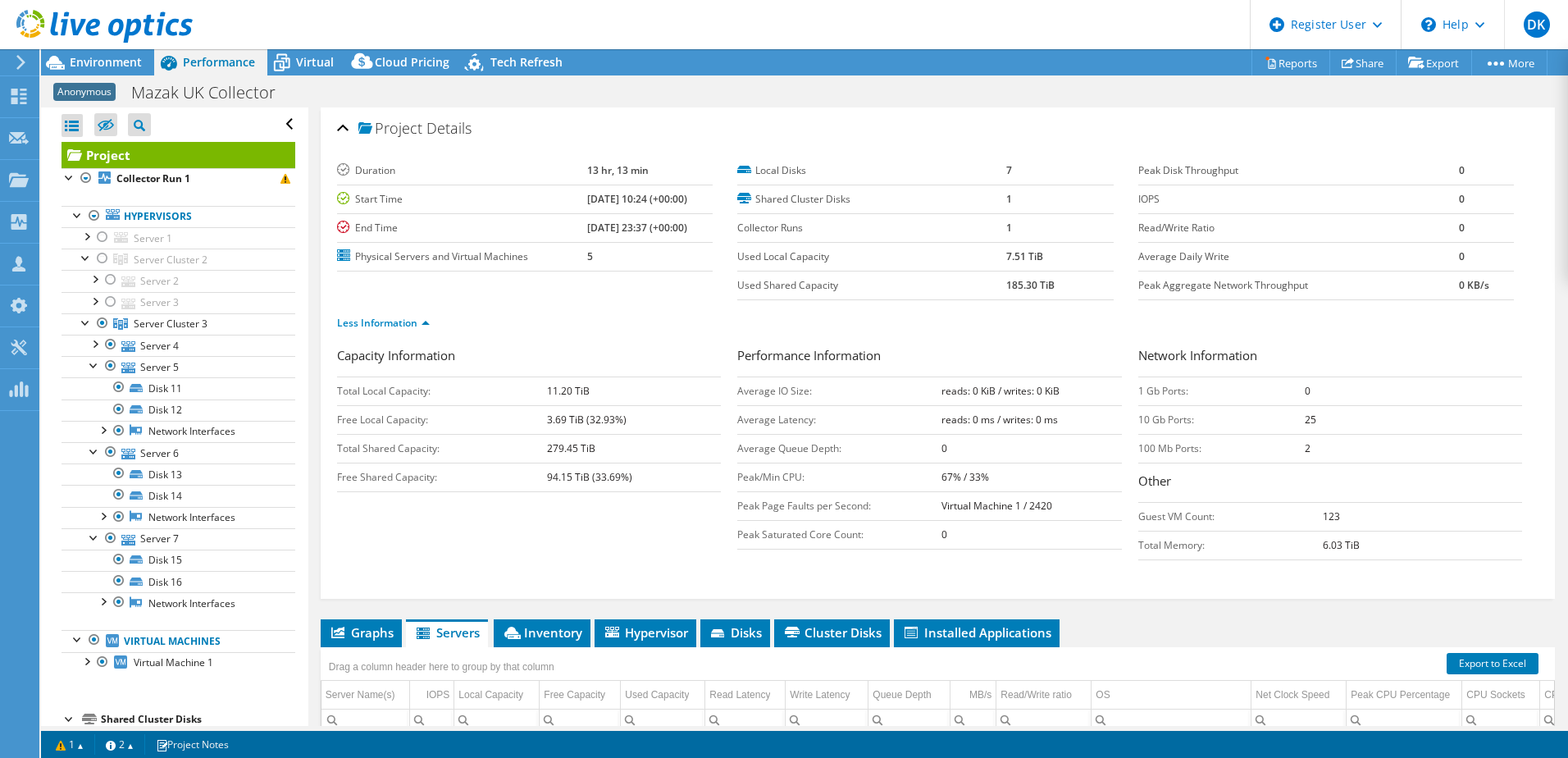
scroll to position [0, 0]
click at [97, 278] on div at bounding box center [94, 278] width 17 height 17
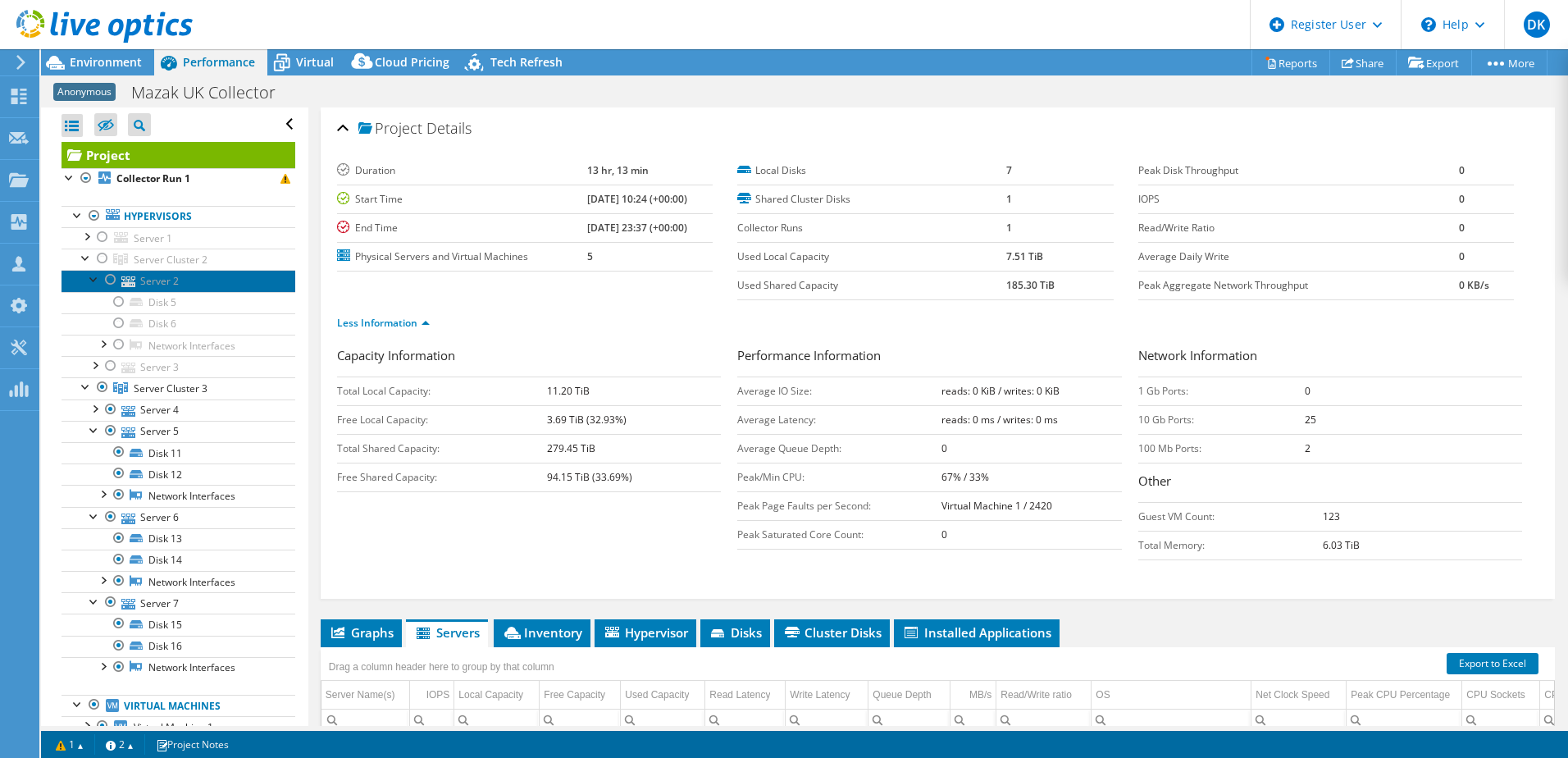
drag, startPoint x: 165, startPoint y: 281, endPoint x: 181, endPoint y: 278, distance: 16.3
click at [167, 279] on link "Server 2" at bounding box center [178, 280] width 234 height 21
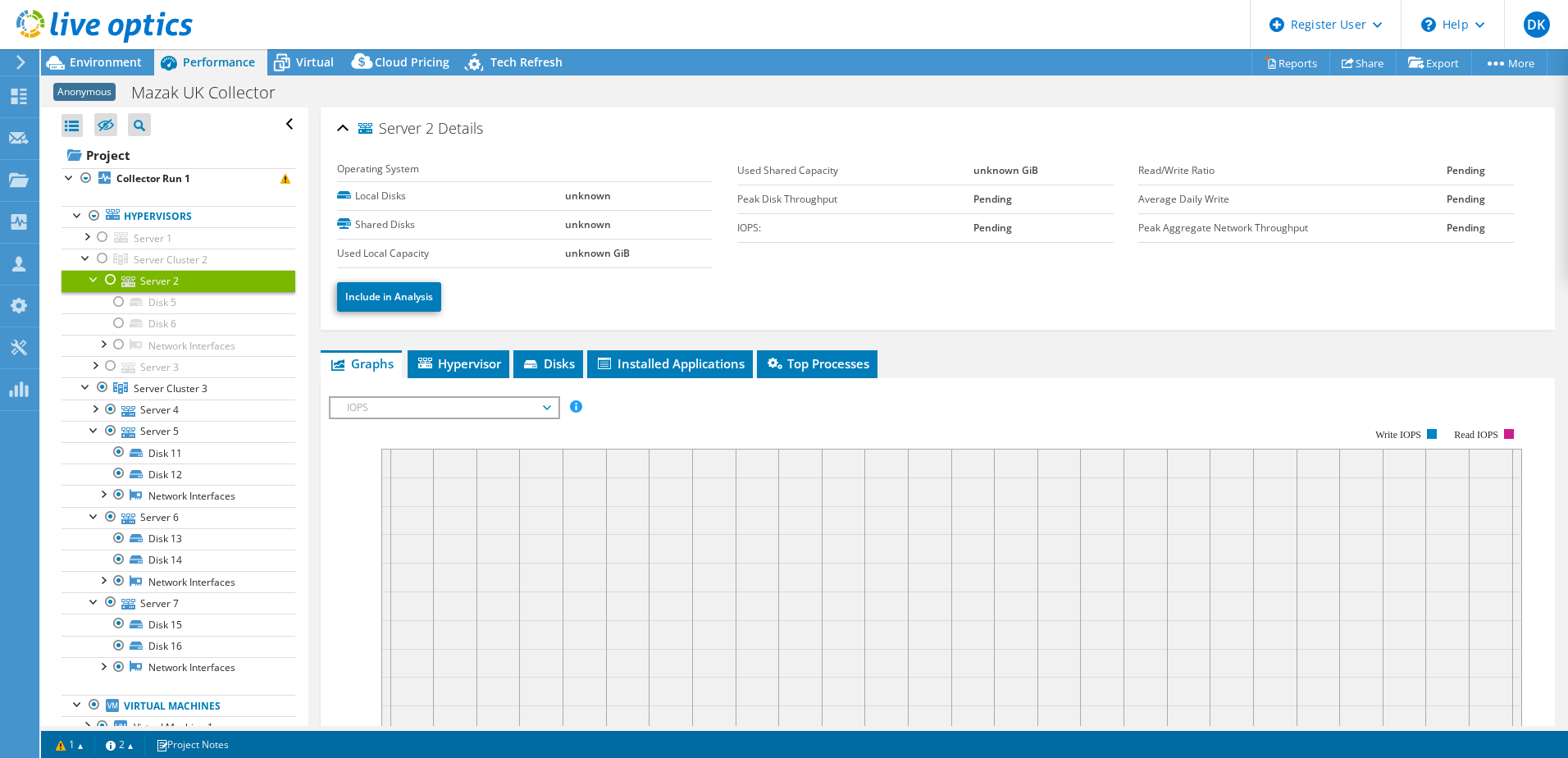
click at [100, 54] on div at bounding box center [96, 27] width 193 height 55
click at [109, 65] on span "Environment" at bounding box center [106, 62] width 72 height 16
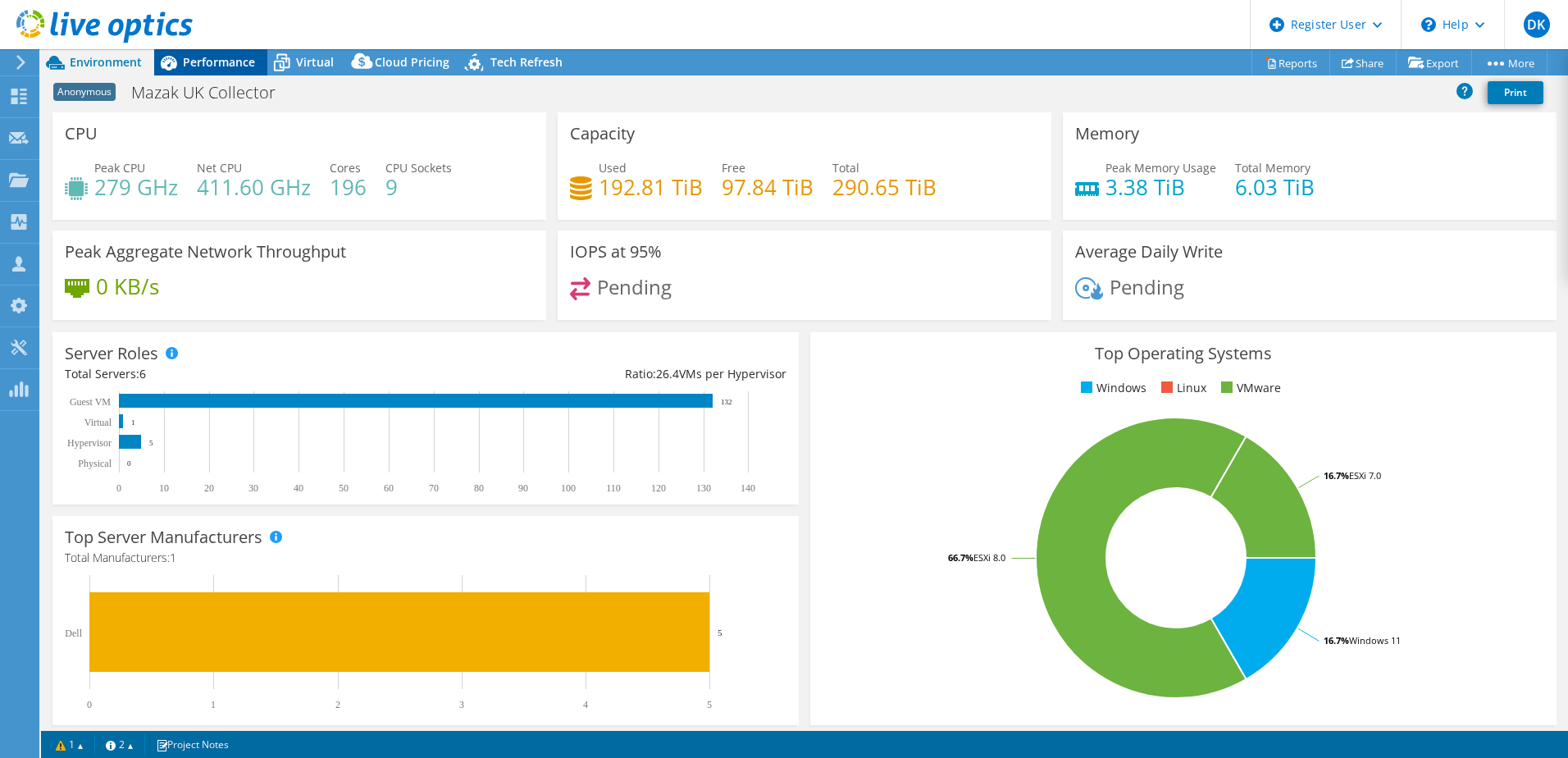
drag, startPoint x: 225, startPoint y: 56, endPoint x: 233, endPoint y: 61, distance: 9.4
click at [226, 56] on span "Performance" at bounding box center [219, 62] width 72 height 16
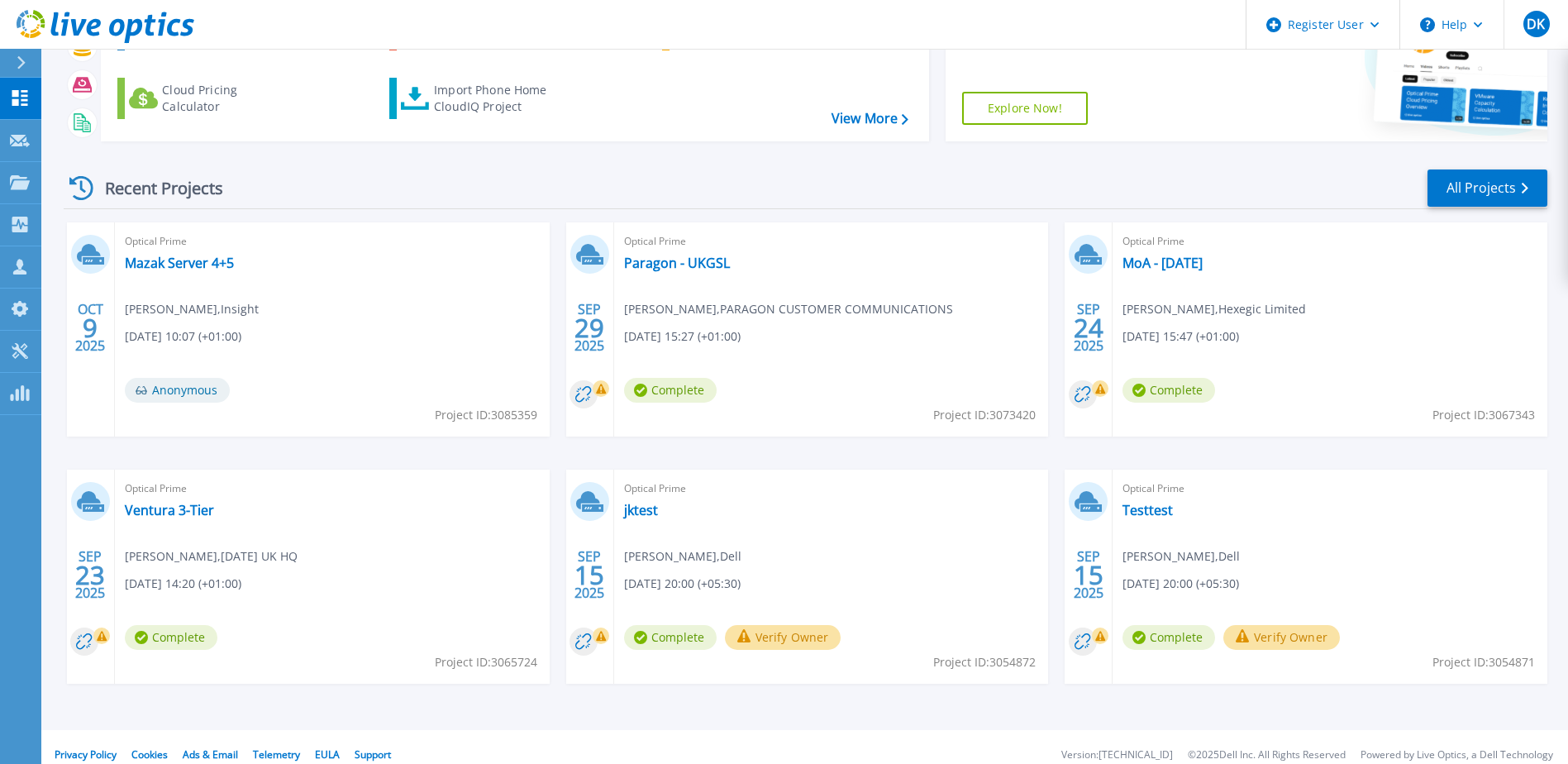
scroll to position [152, 0]
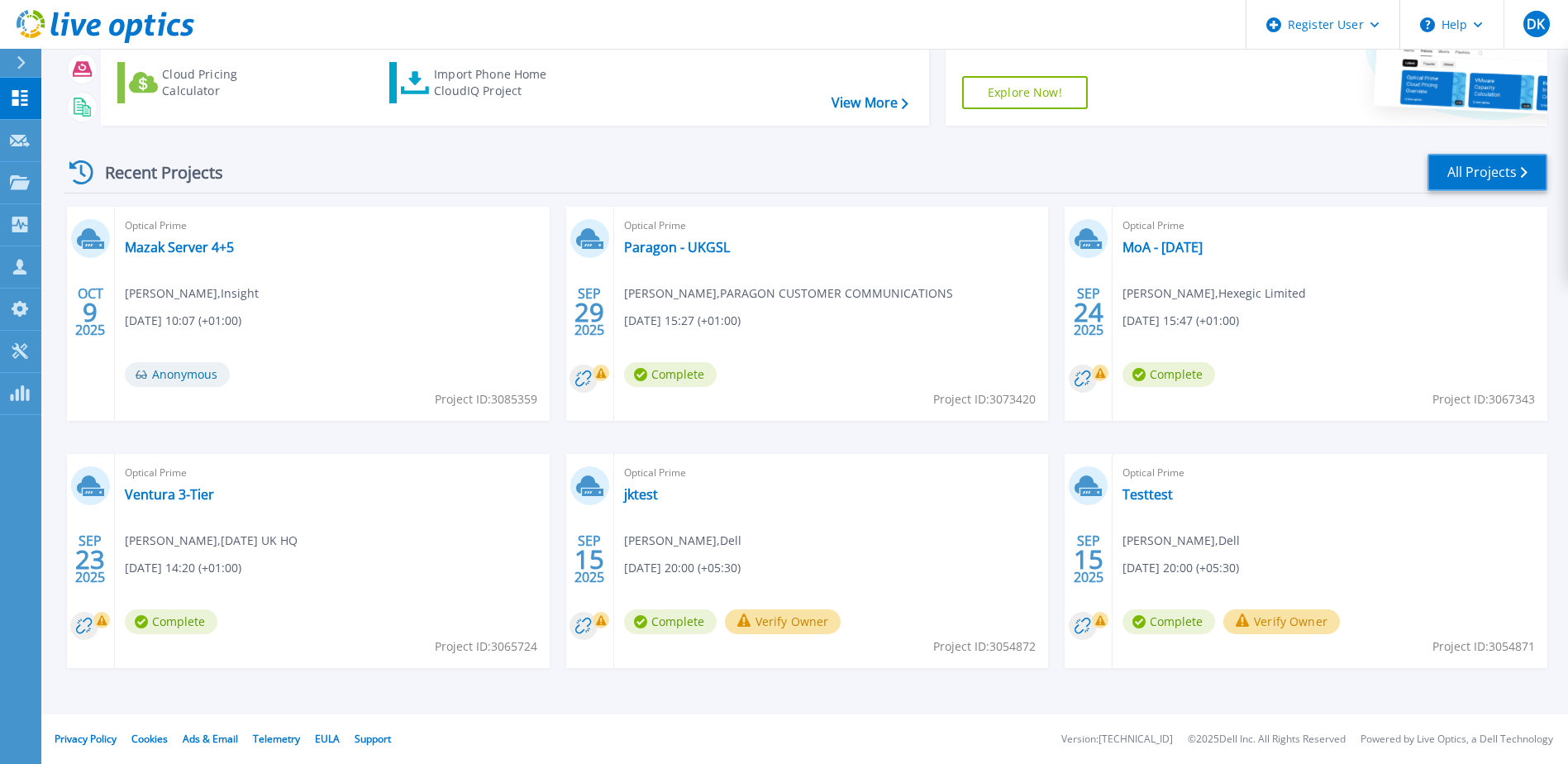
click at [1488, 173] on link "All Projects" at bounding box center [1487, 172] width 120 height 37
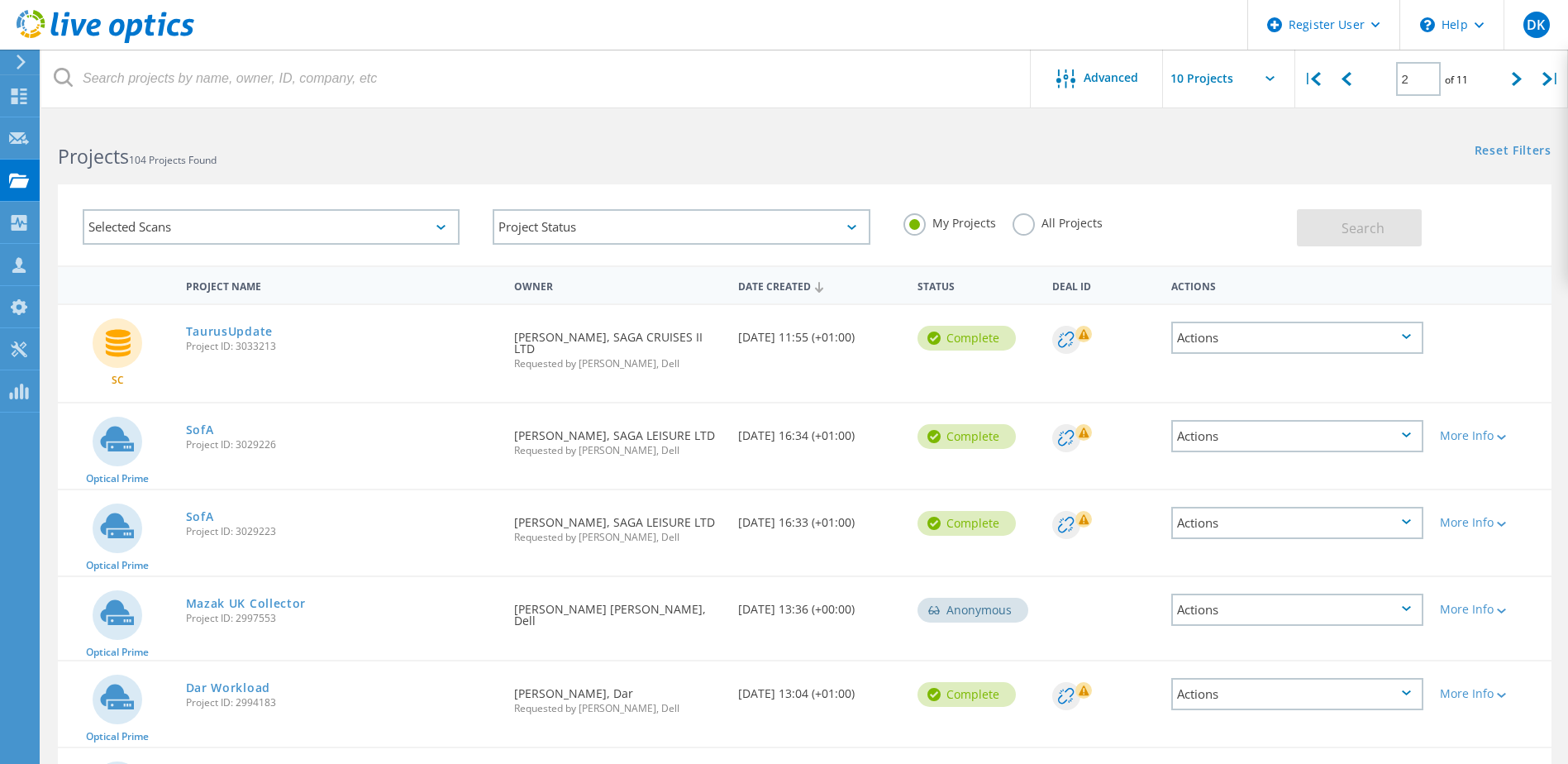
click at [1063, 222] on label "All Projects" at bounding box center [1057, 221] width 90 height 16
click at [0, 0] on input "All Projects" at bounding box center [0, 0] width 0 height 0
click at [943, 227] on label "My Projects" at bounding box center [950, 221] width 92 height 16
click at [0, 0] on input "My Projects" at bounding box center [0, 0] width 0 height 0
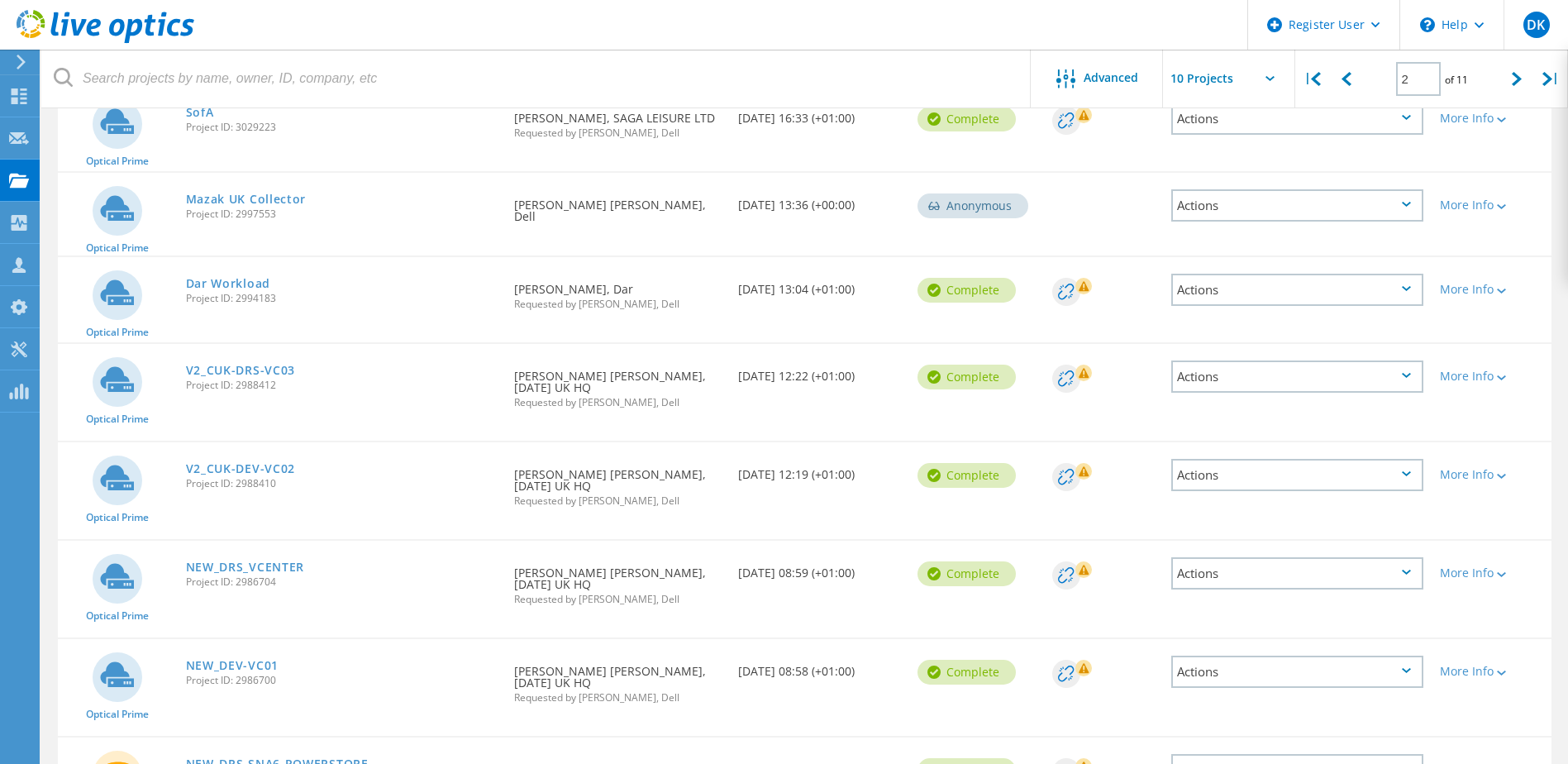
scroll to position [413, 0]
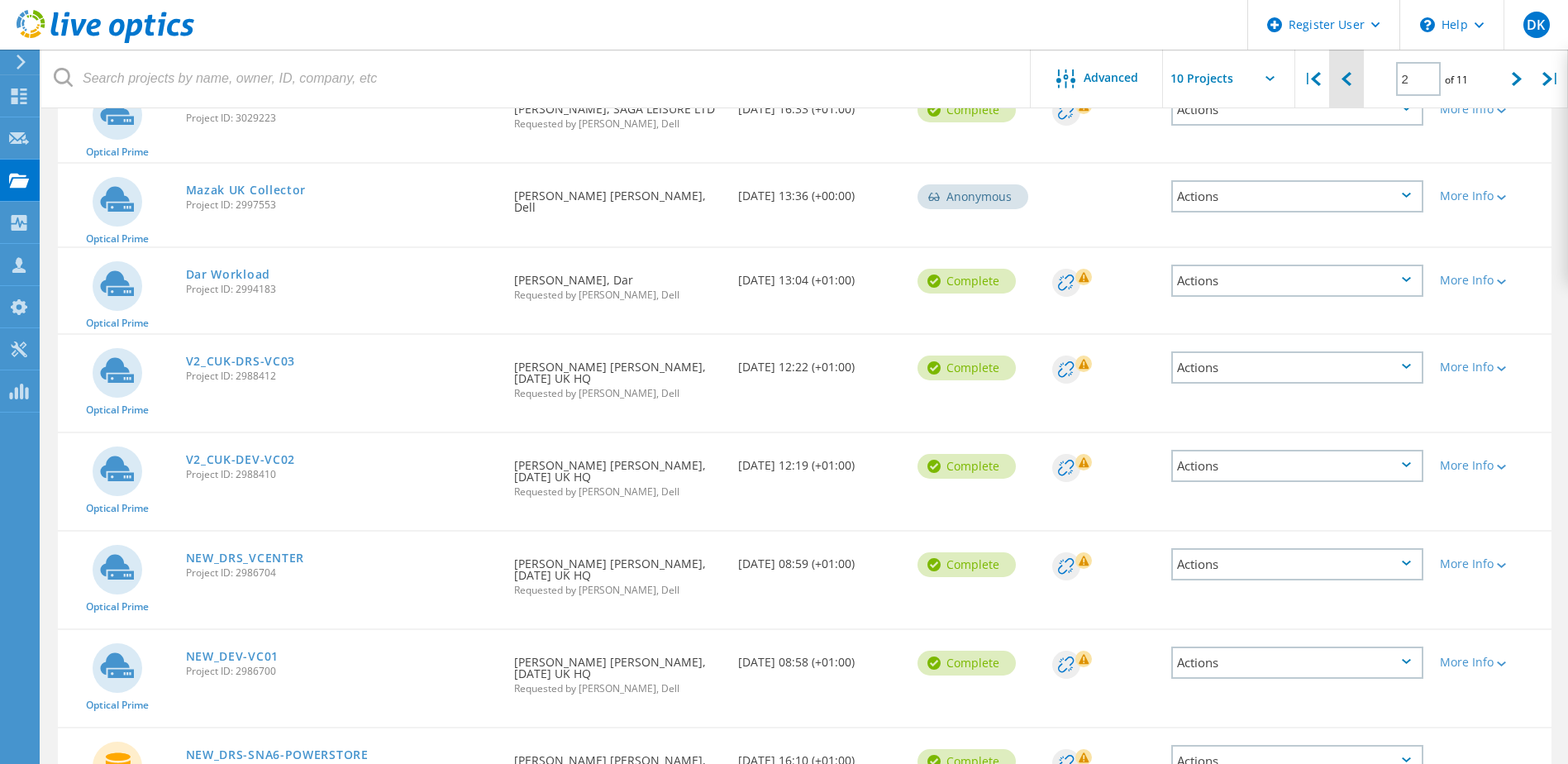
click at [1354, 78] on div at bounding box center [1346, 79] width 34 height 59
type input "1"
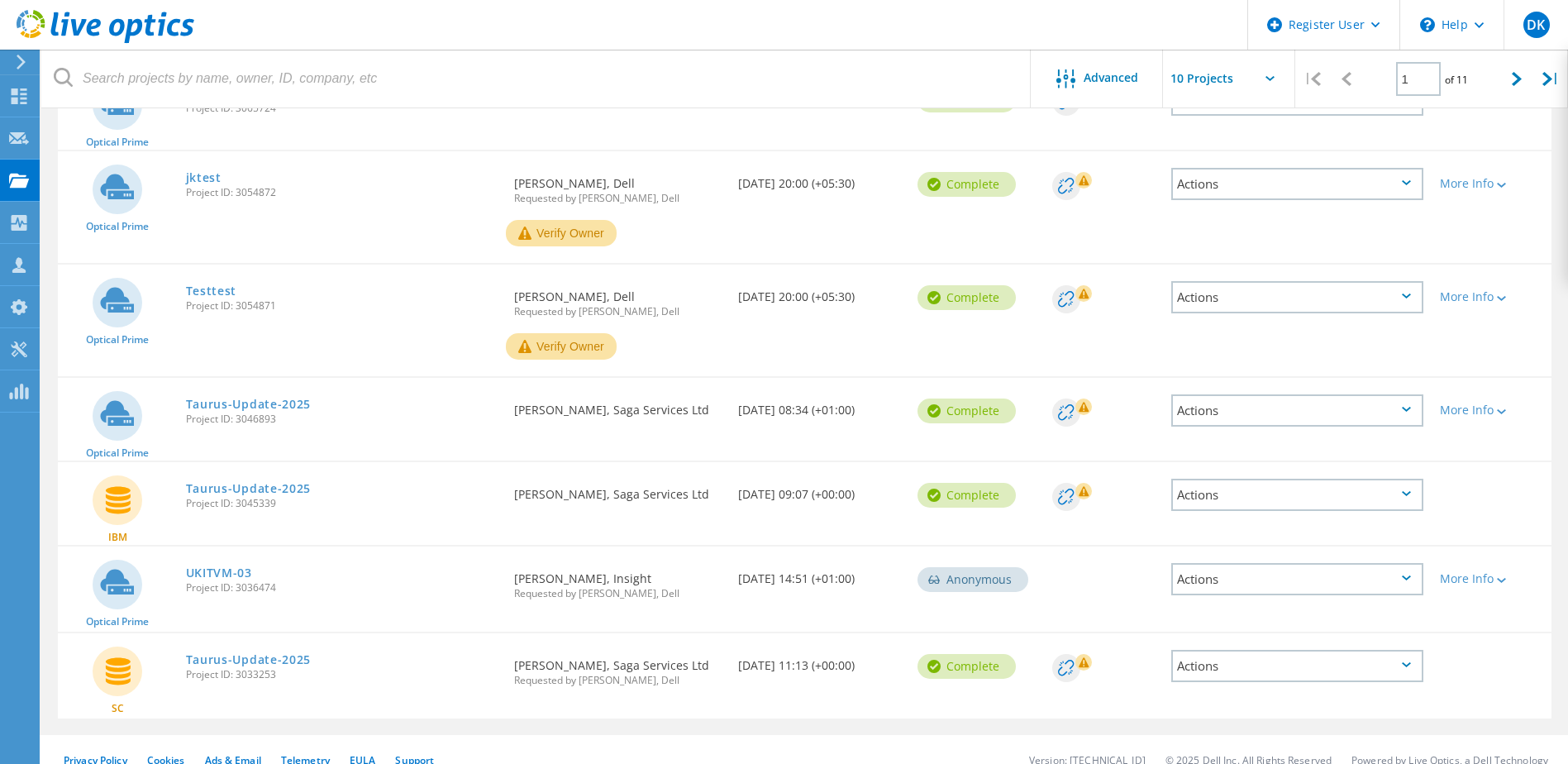
scroll to position [529, 0]
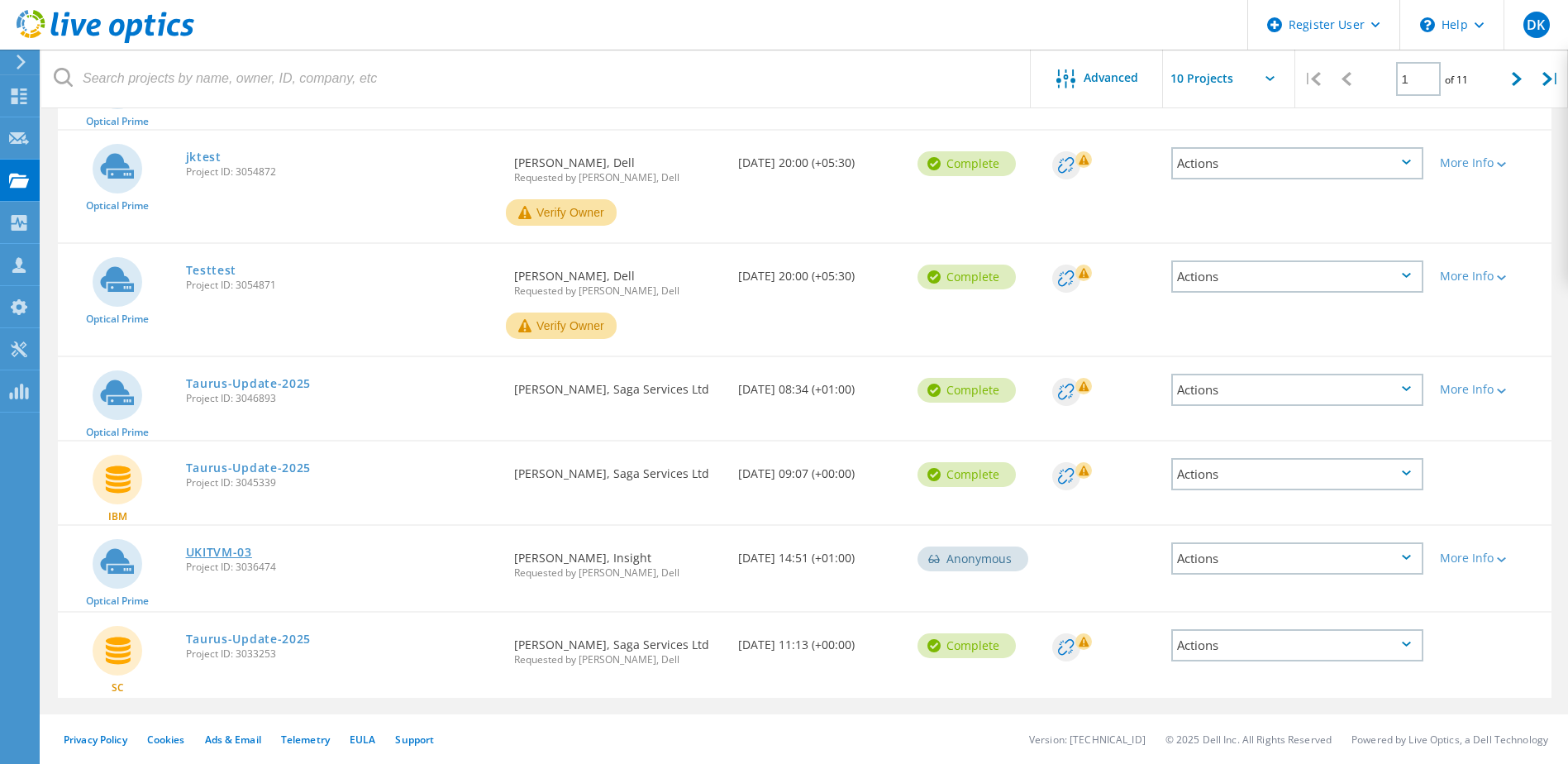
click at [242, 553] on link "UKITVM-03" at bounding box center [219, 552] width 66 height 12
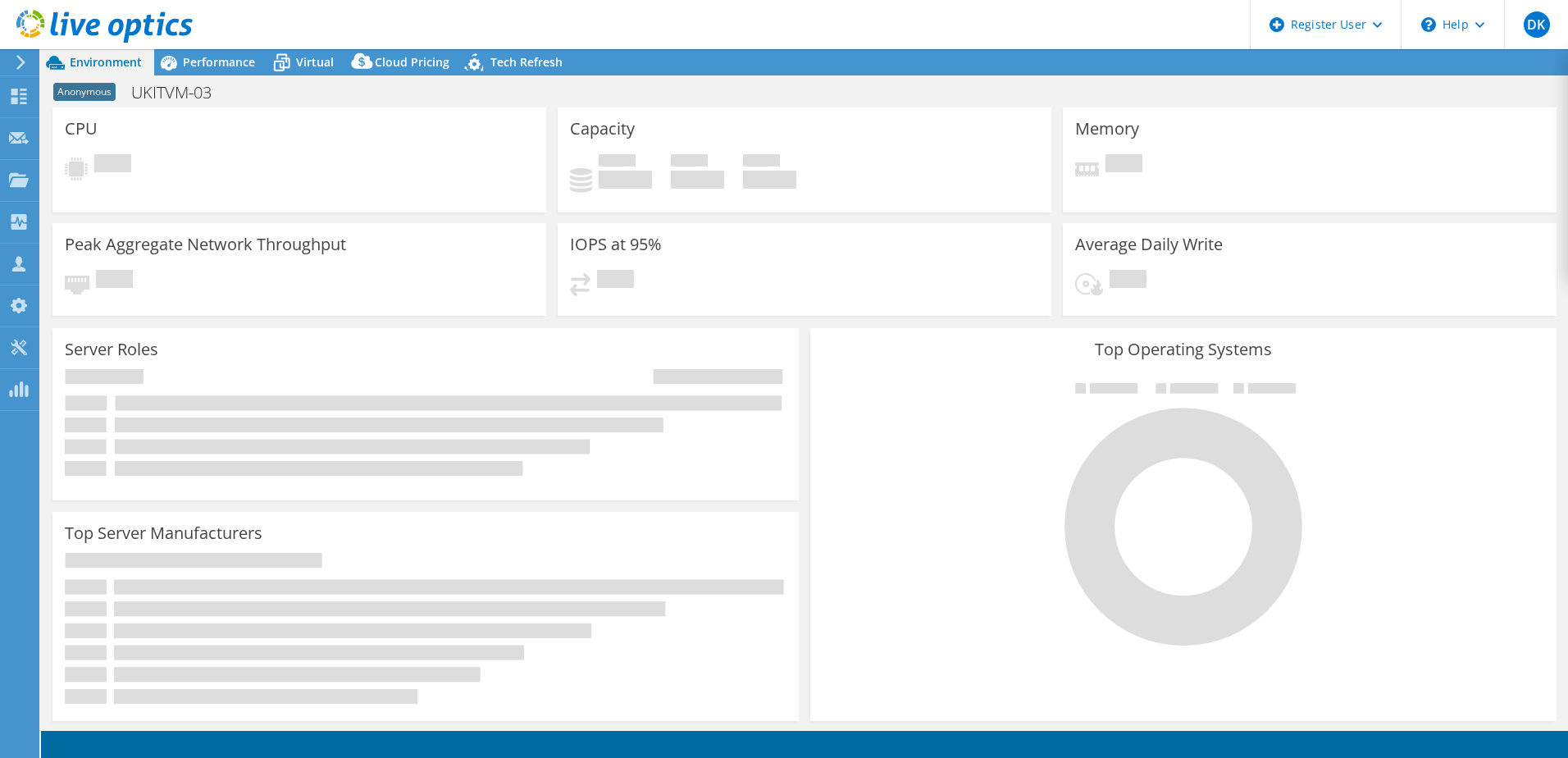
select select "EULondon"
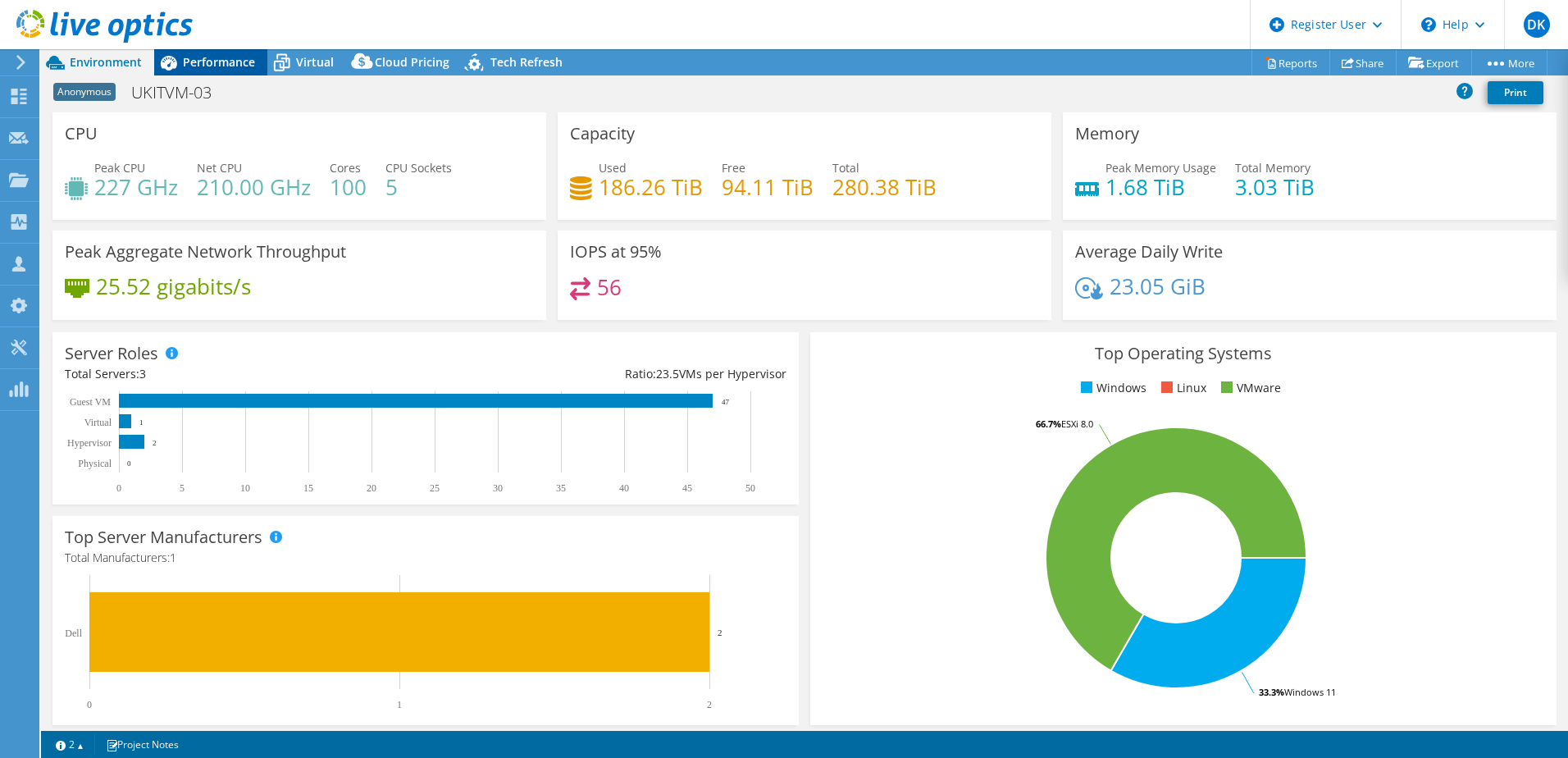
click at [219, 56] on span "Performance" at bounding box center [219, 62] width 72 height 16
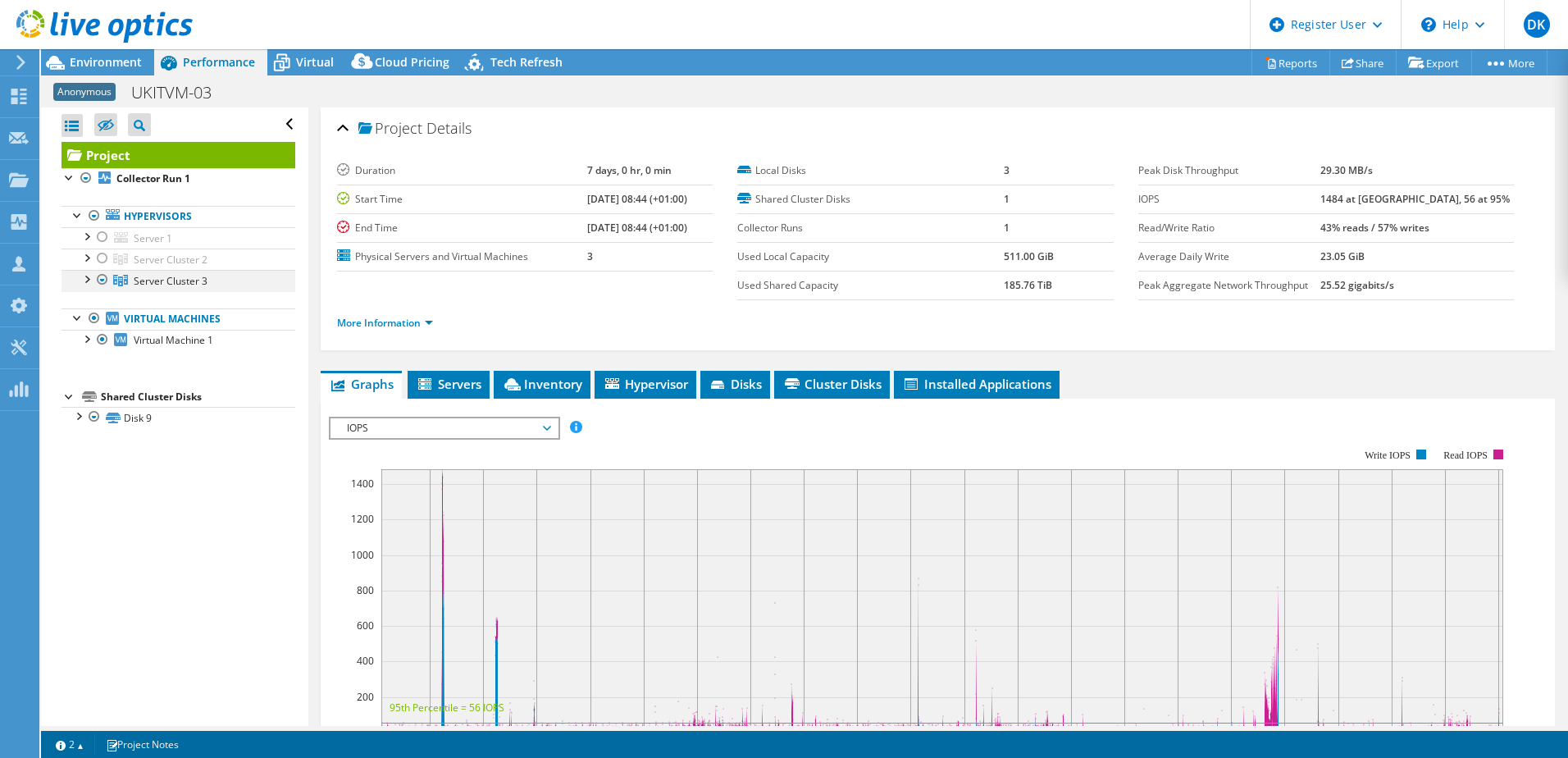
click at [88, 282] on div at bounding box center [85, 278] width 17 height 17
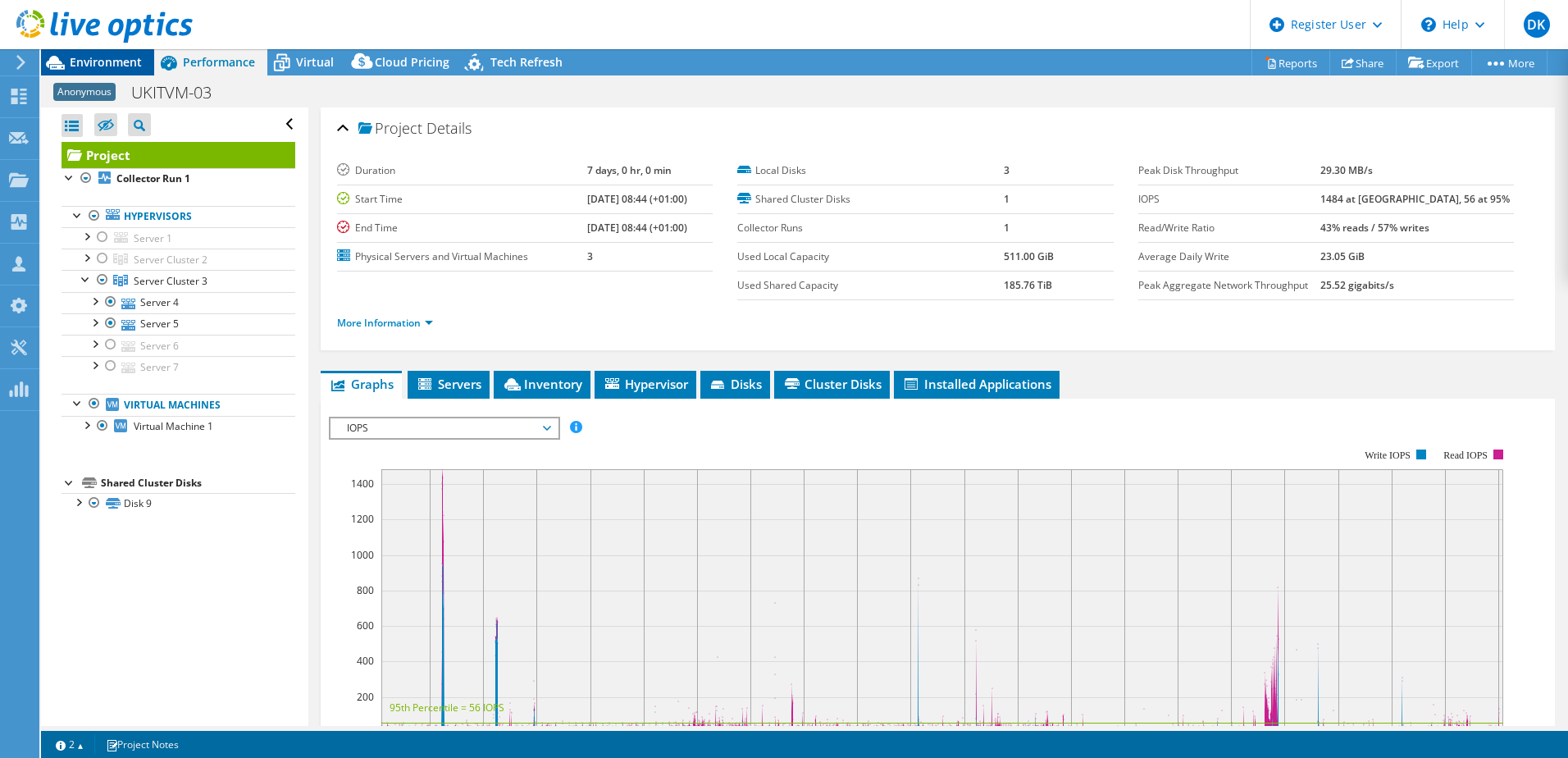
click at [103, 61] on span "Environment" at bounding box center [106, 62] width 72 height 16
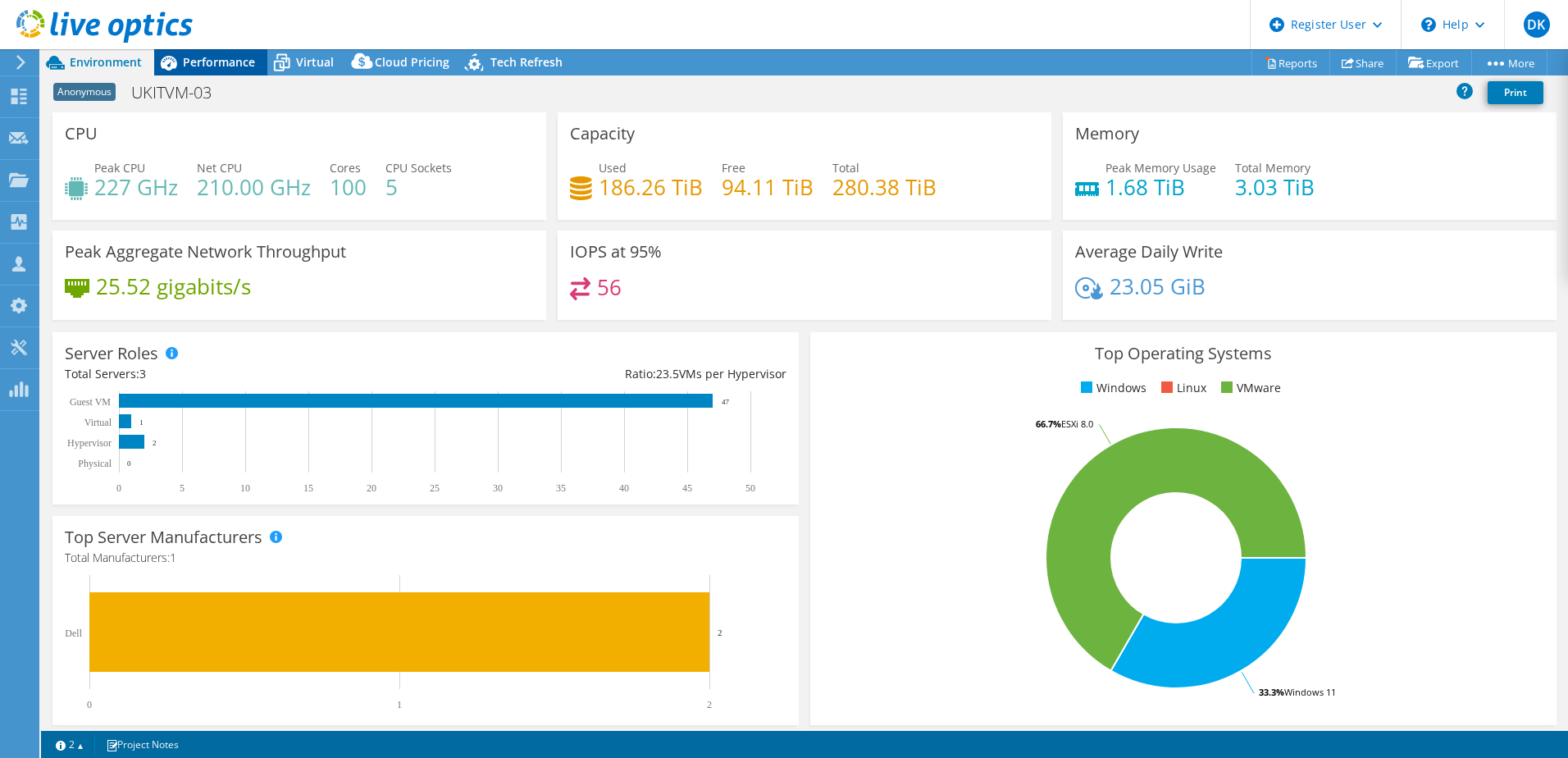
click at [237, 60] on span "Performance" at bounding box center [219, 62] width 72 height 16
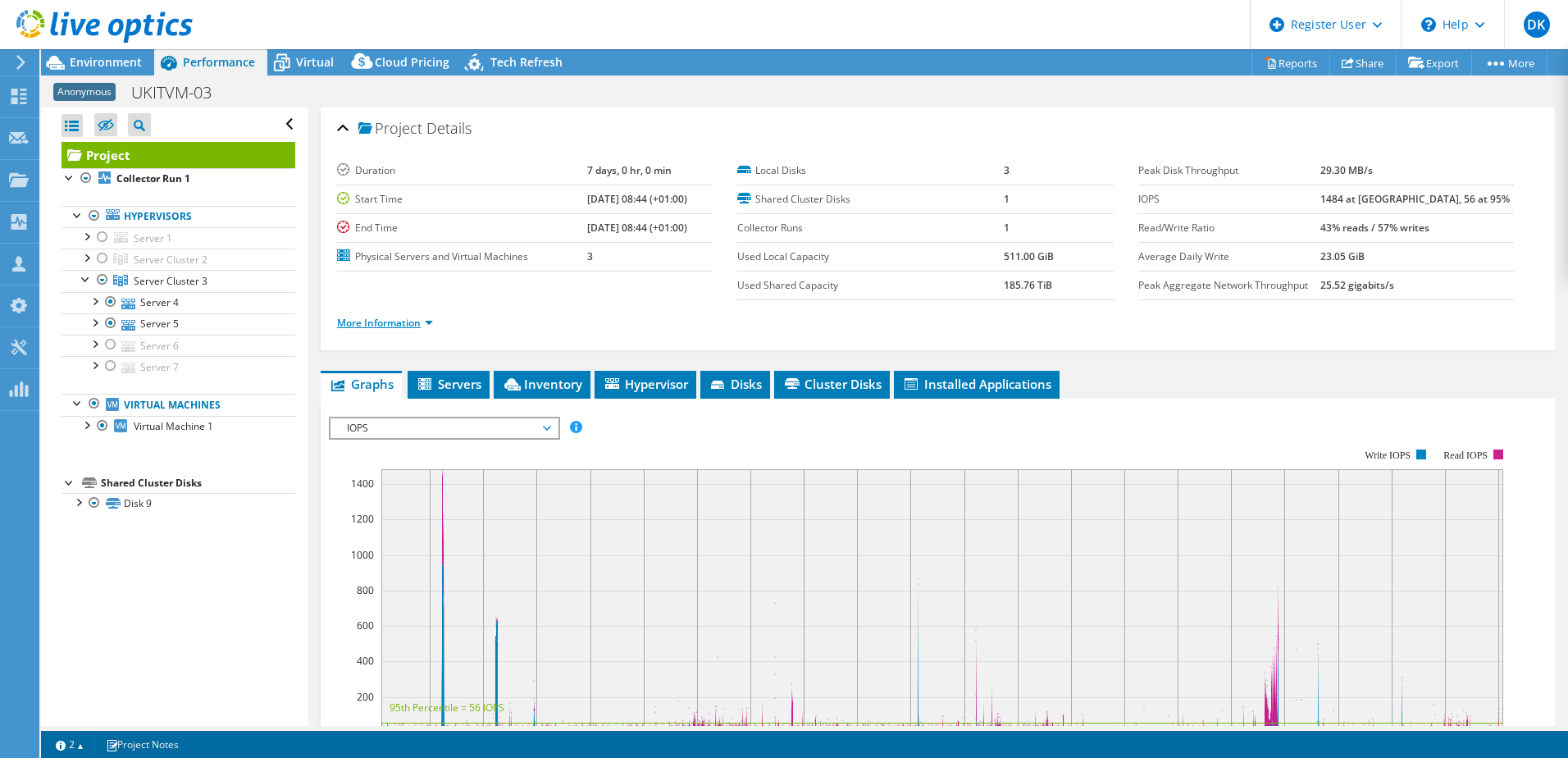
click at [429, 324] on link "More Information" at bounding box center [384, 323] width 96 height 14
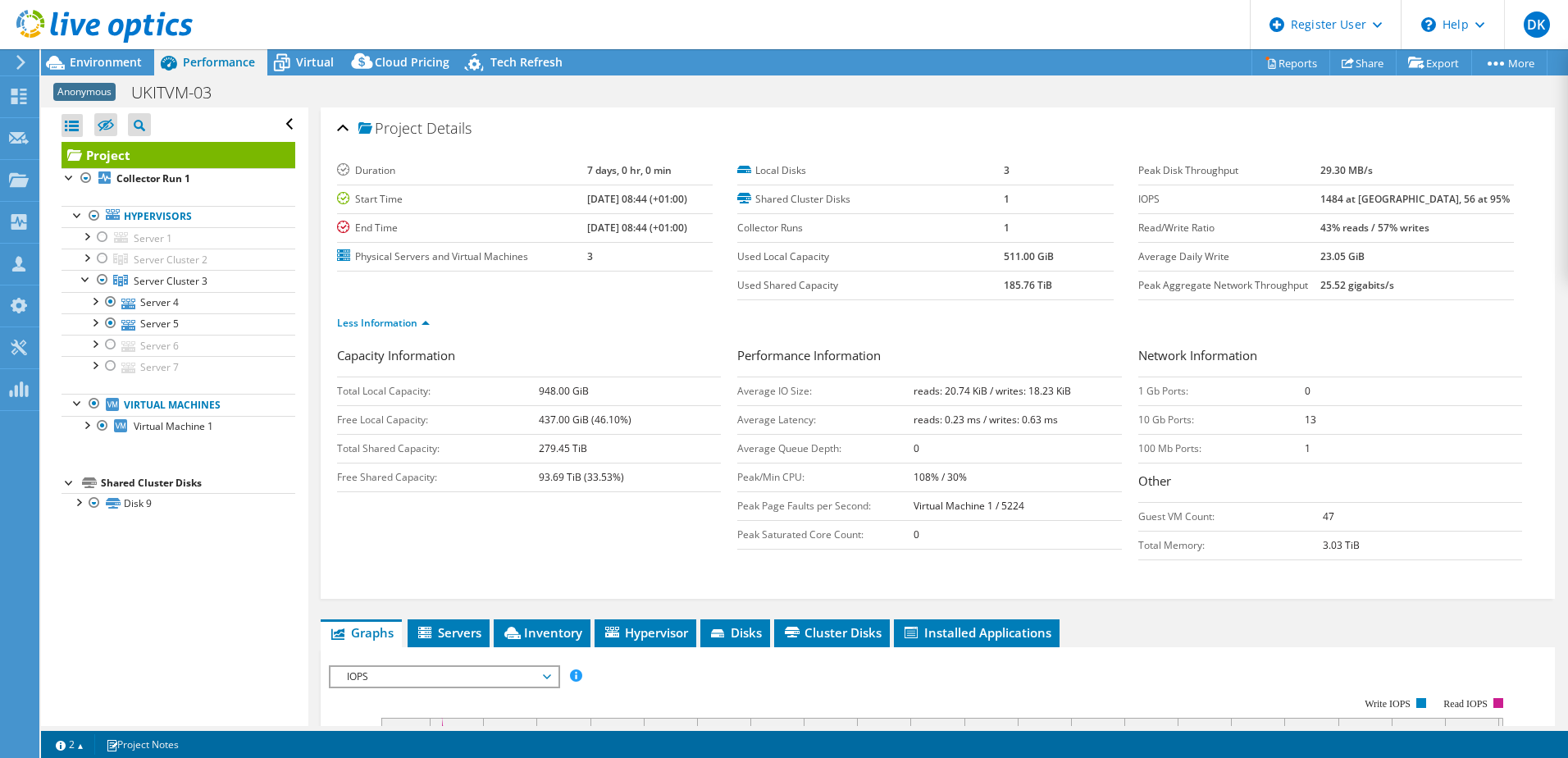
drag, startPoint x: 931, startPoint y: 481, endPoint x: 903, endPoint y: 475, distance: 28.6
click at [903, 475] on tr "Peak/Min CPU: 108% / 30%" at bounding box center [928, 477] width 383 height 29
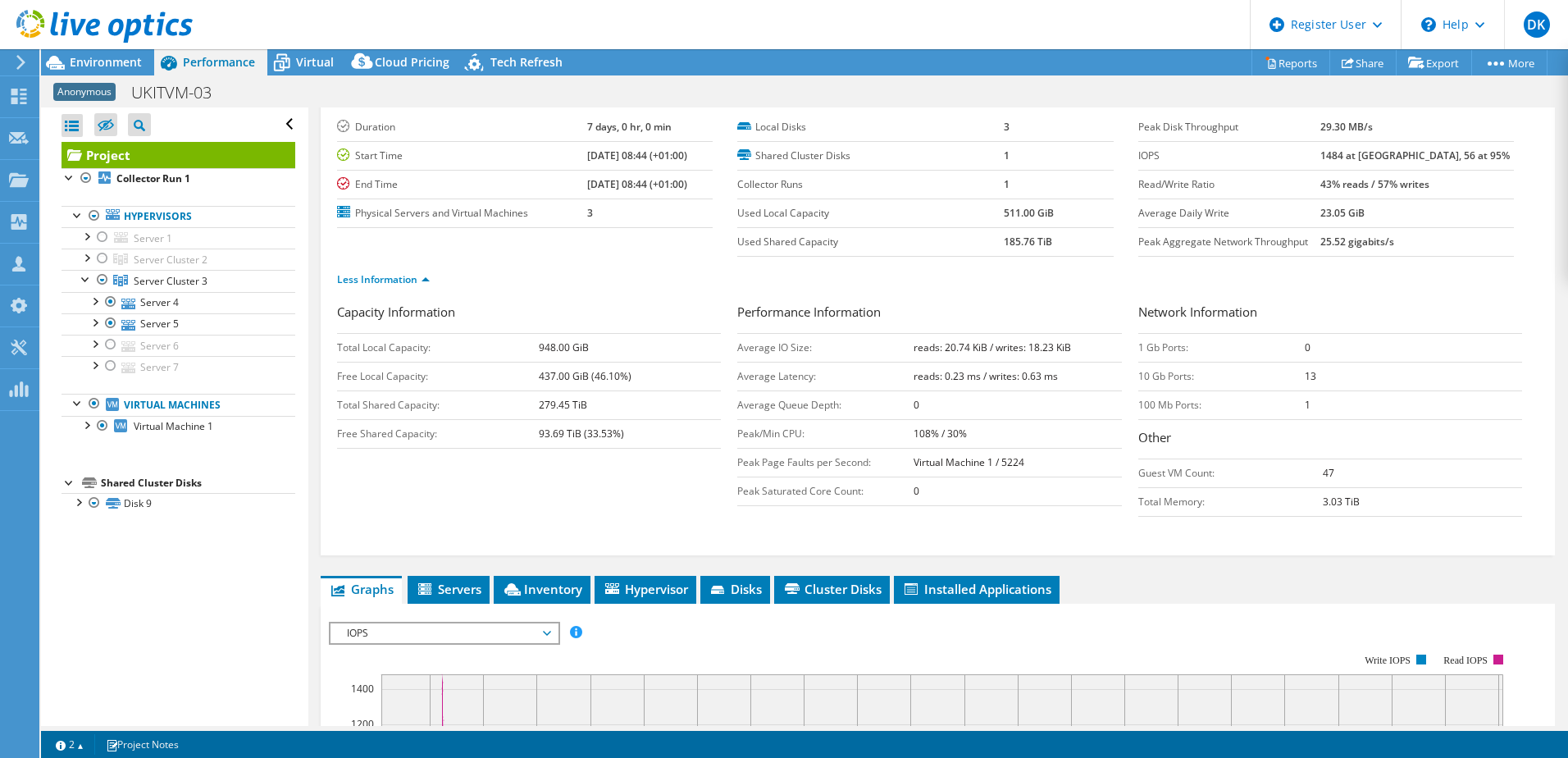
scroll to position [164, 0]
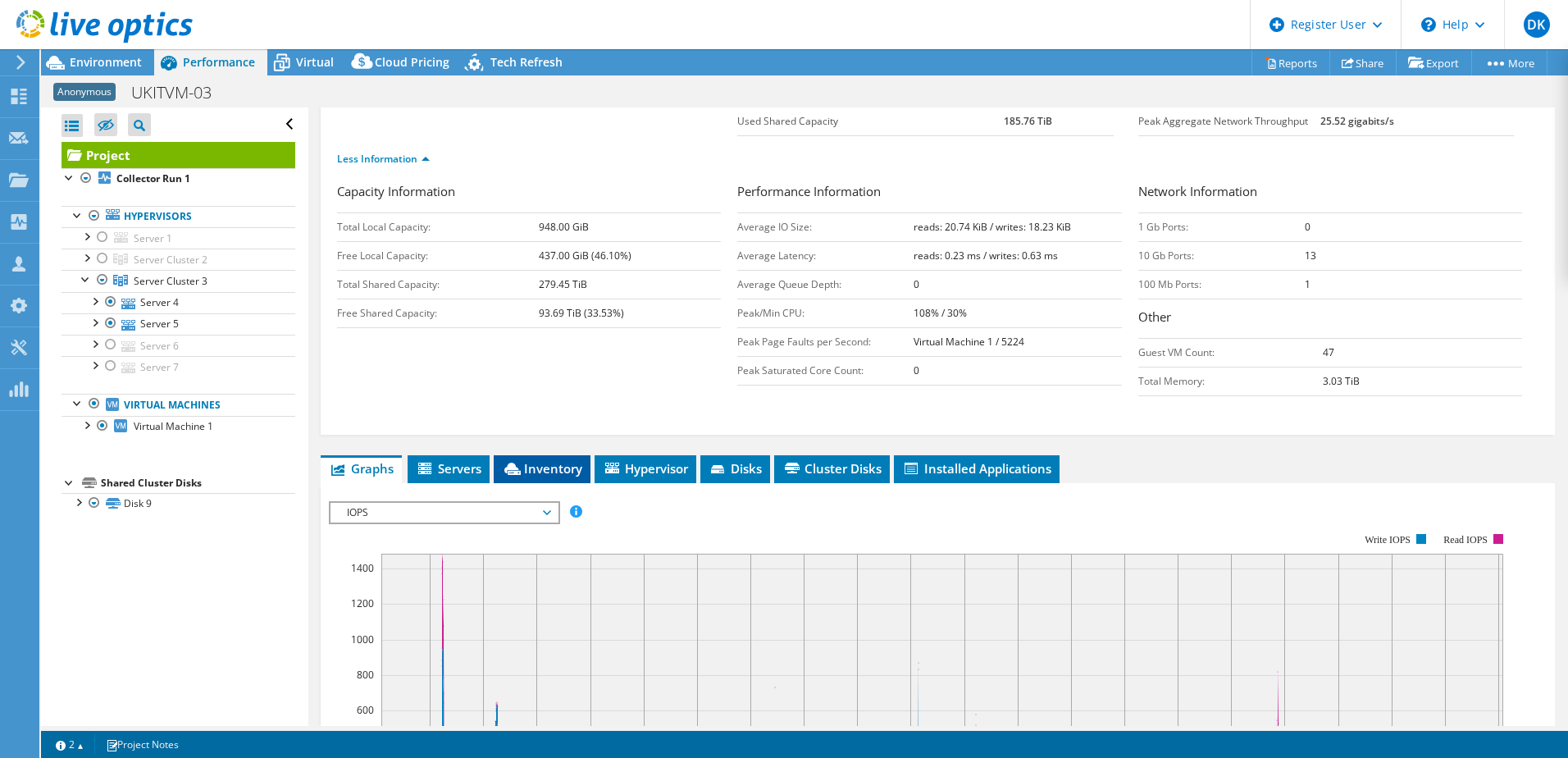
drag, startPoint x: 548, startPoint y: 469, endPoint x: 587, endPoint y: 455, distance: 41.4
click at [549, 469] on span "Inventory" at bounding box center [541, 468] width 80 height 17
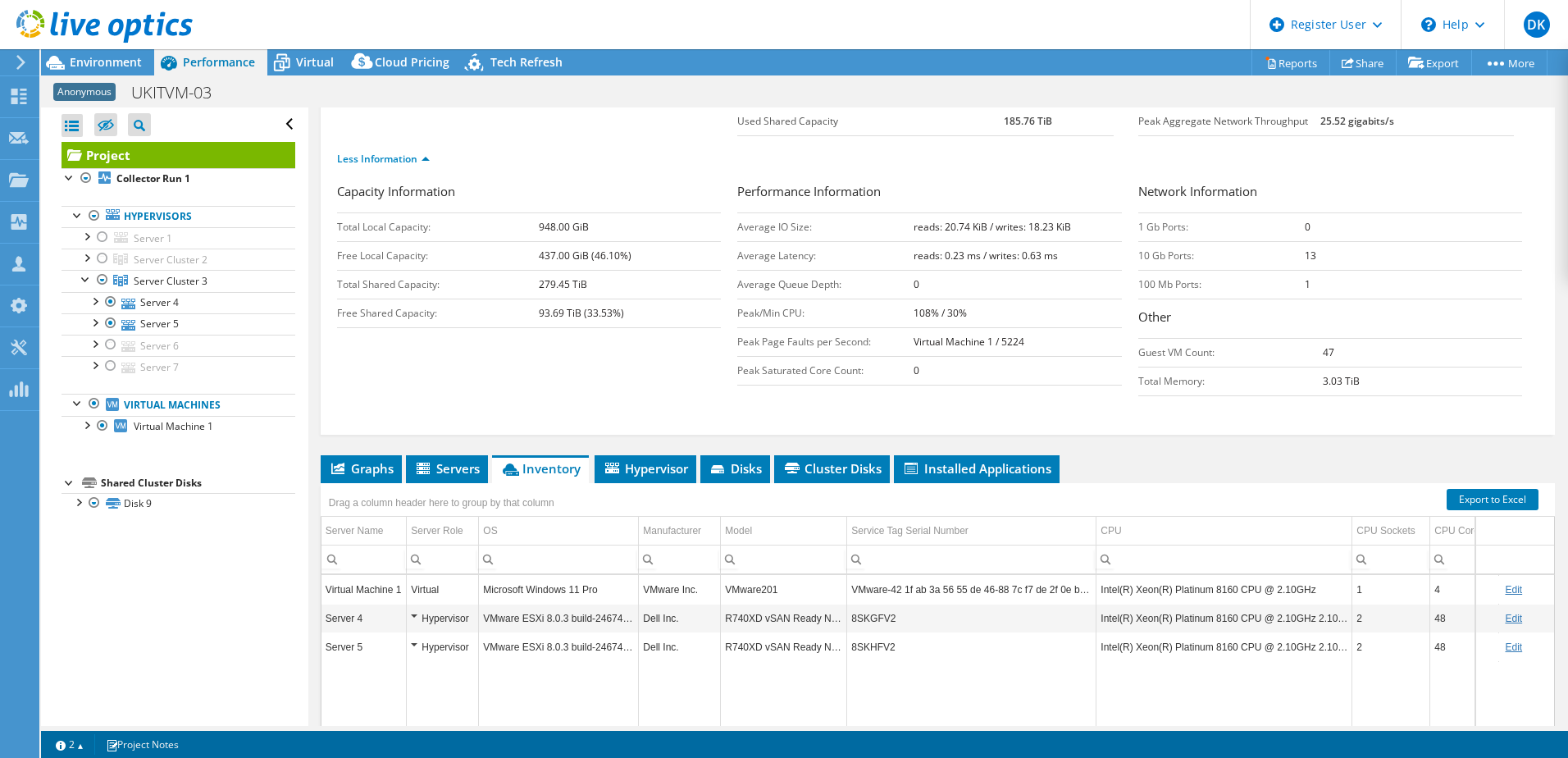
scroll to position [246, 0]
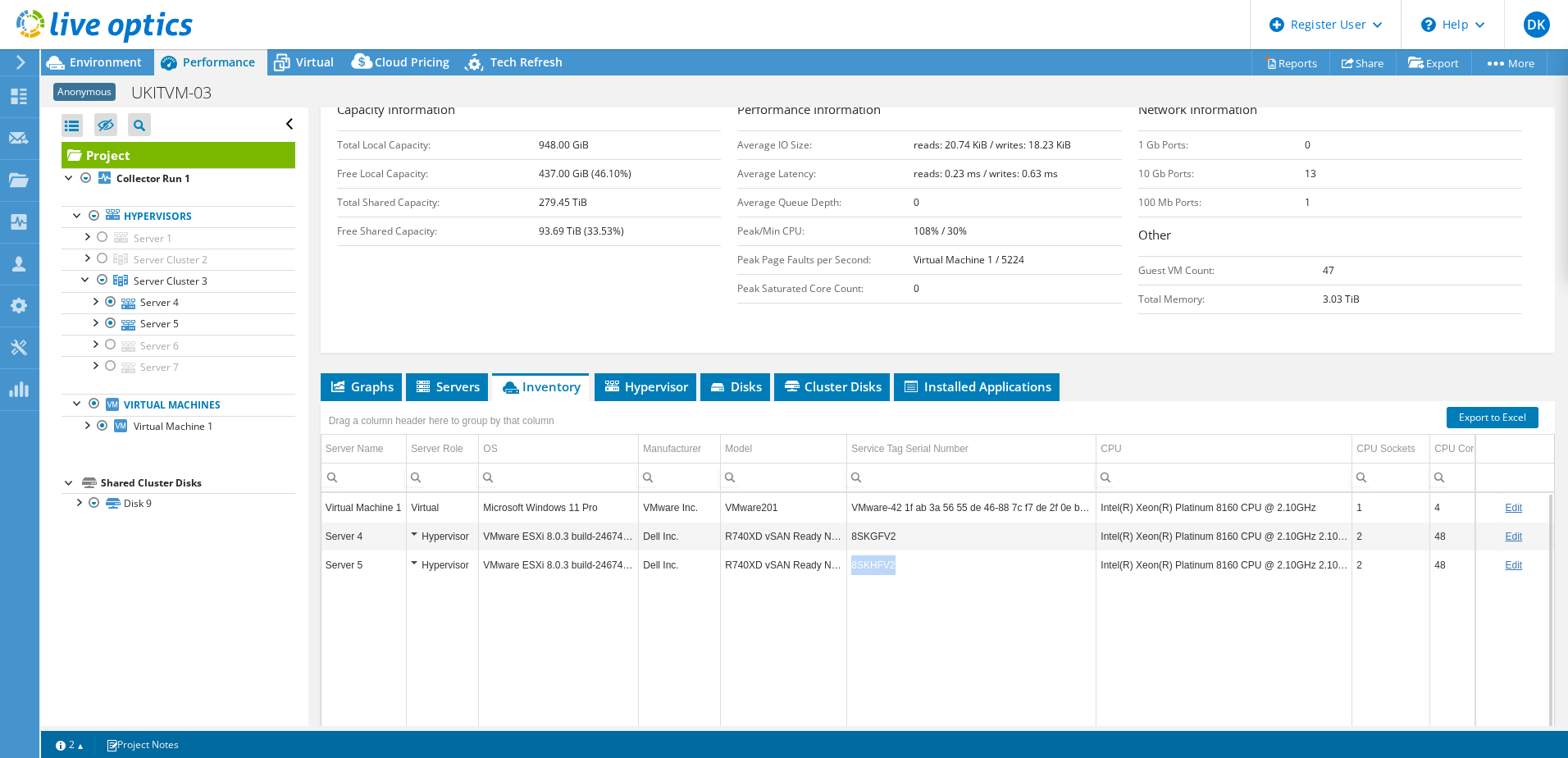
drag, startPoint x: 906, startPoint y: 573, endPoint x: 851, endPoint y: 569, distance: 55.1
click at [851, 569] on td "8SKHFV2" at bounding box center [971, 564] width 249 height 29
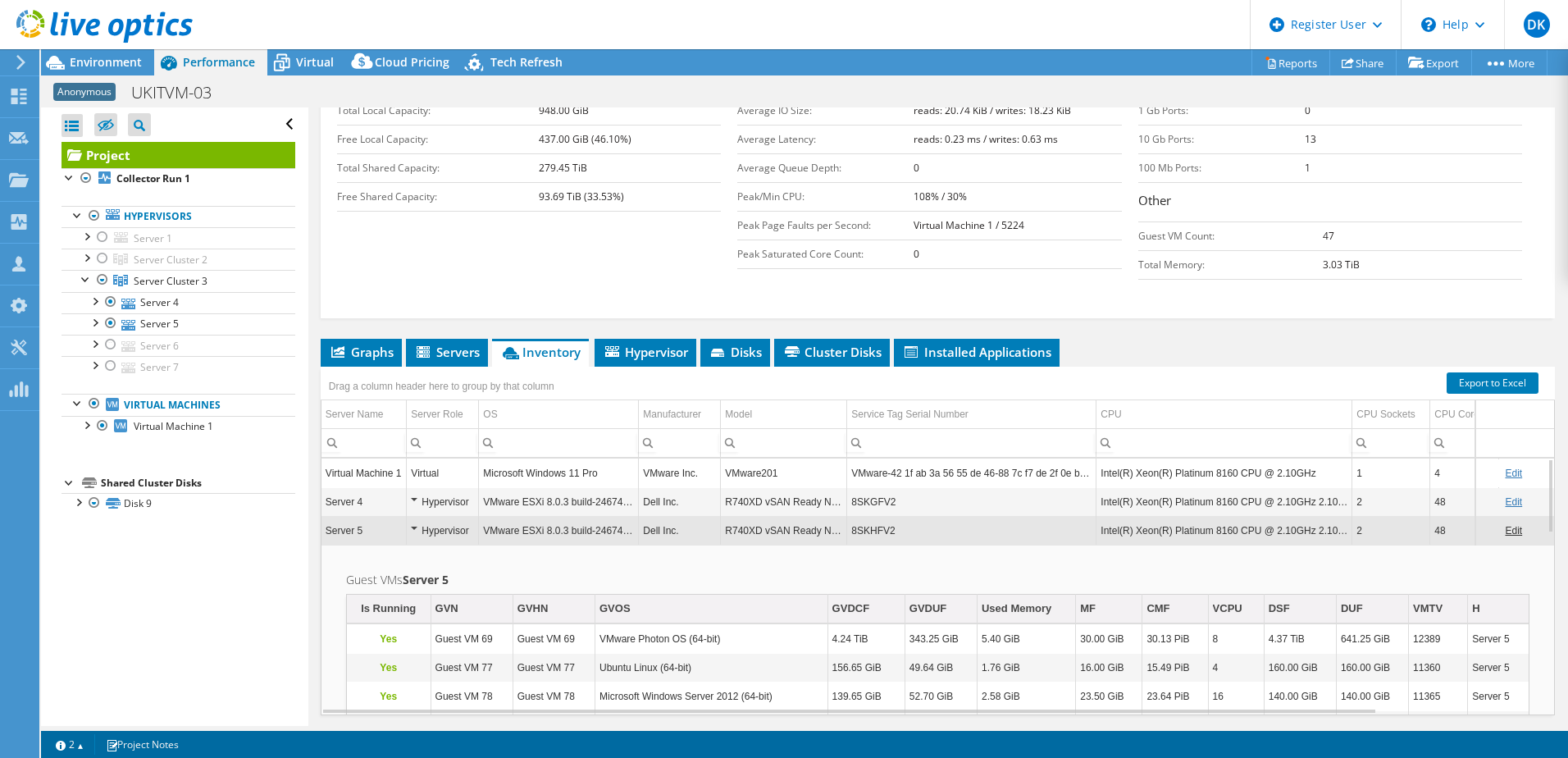
scroll to position [250, 0]
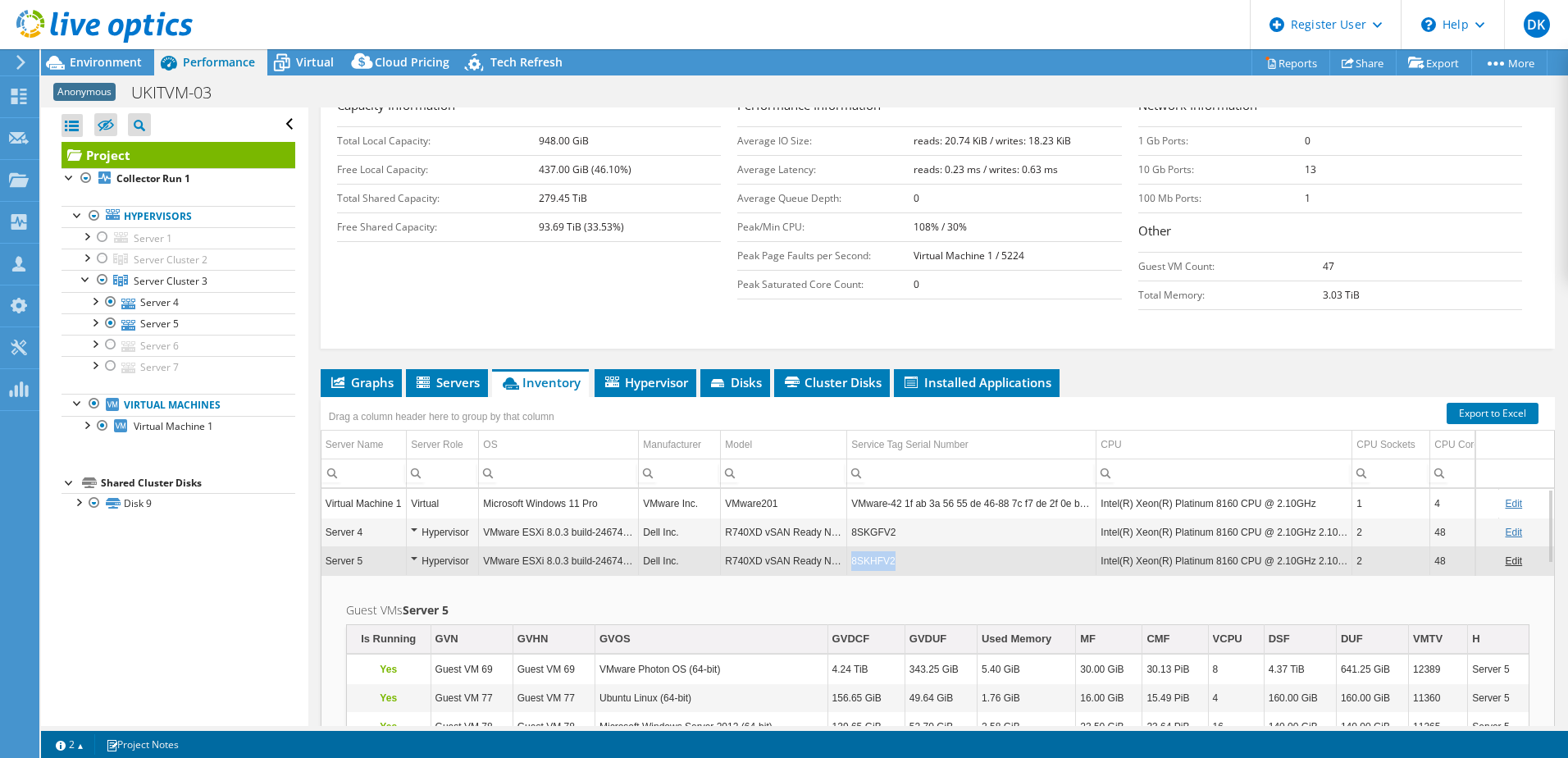
drag, startPoint x: 891, startPoint y: 564, endPoint x: 847, endPoint y: 573, distance: 44.9
click at [847, 573] on td "8SKHFV2" at bounding box center [971, 561] width 249 height 29
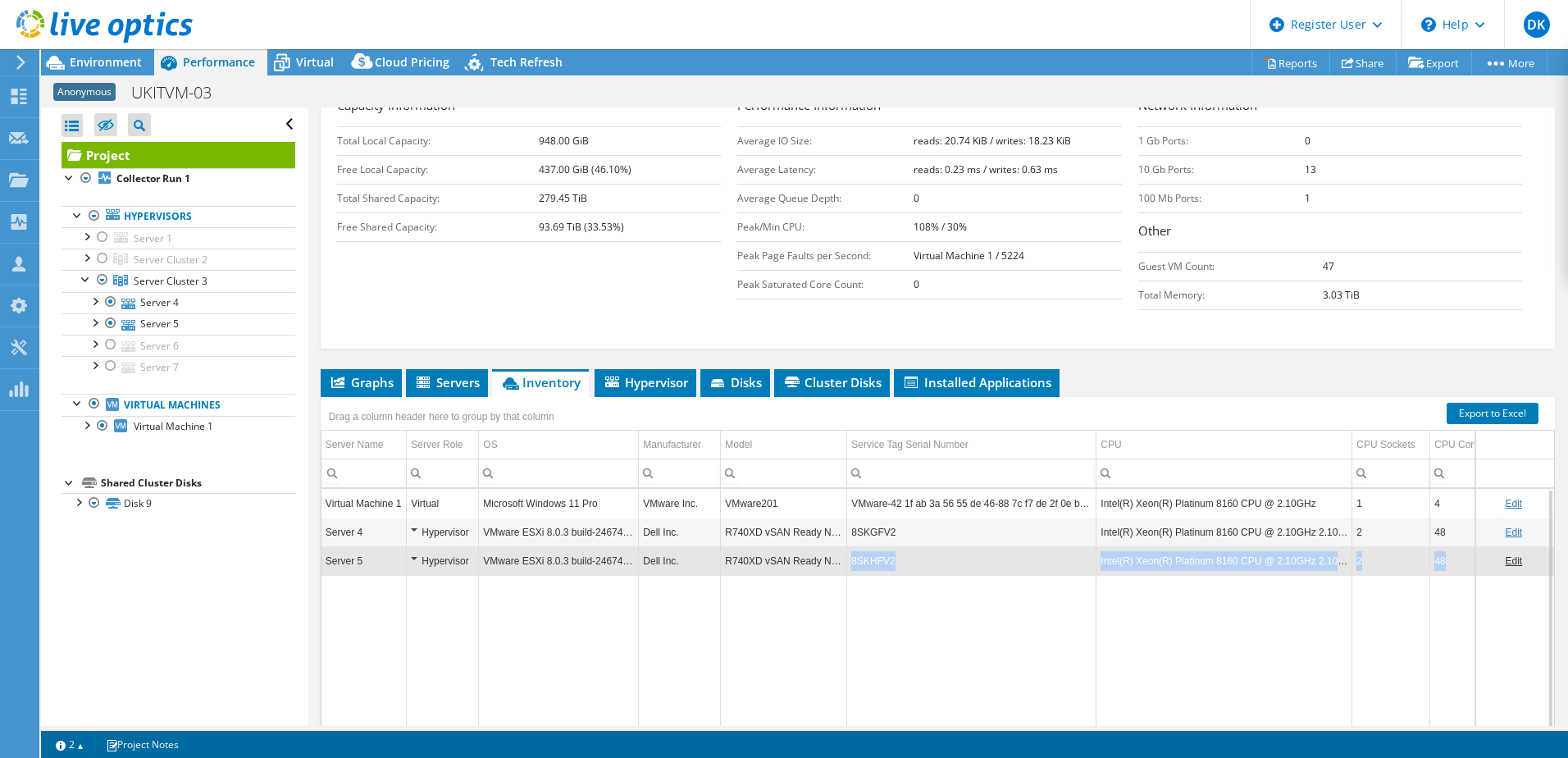
drag, startPoint x: 849, startPoint y: 571, endPoint x: 884, endPoint y: 576, distance: 35.4
click at [884, 576] on tbody "Virtual Machine 1 Virtual Microsoft Windows 11 Pro VMware Inc. VMware201 VMware…" at bounding box center [1027, 616] width 1411 height 255
click at [890, 539] on td "8SKGFV2" at bounding box center [971, 531] width 249 height 29
click at [112, 368] on div at bounding box center [110, 366] width 17 height 19
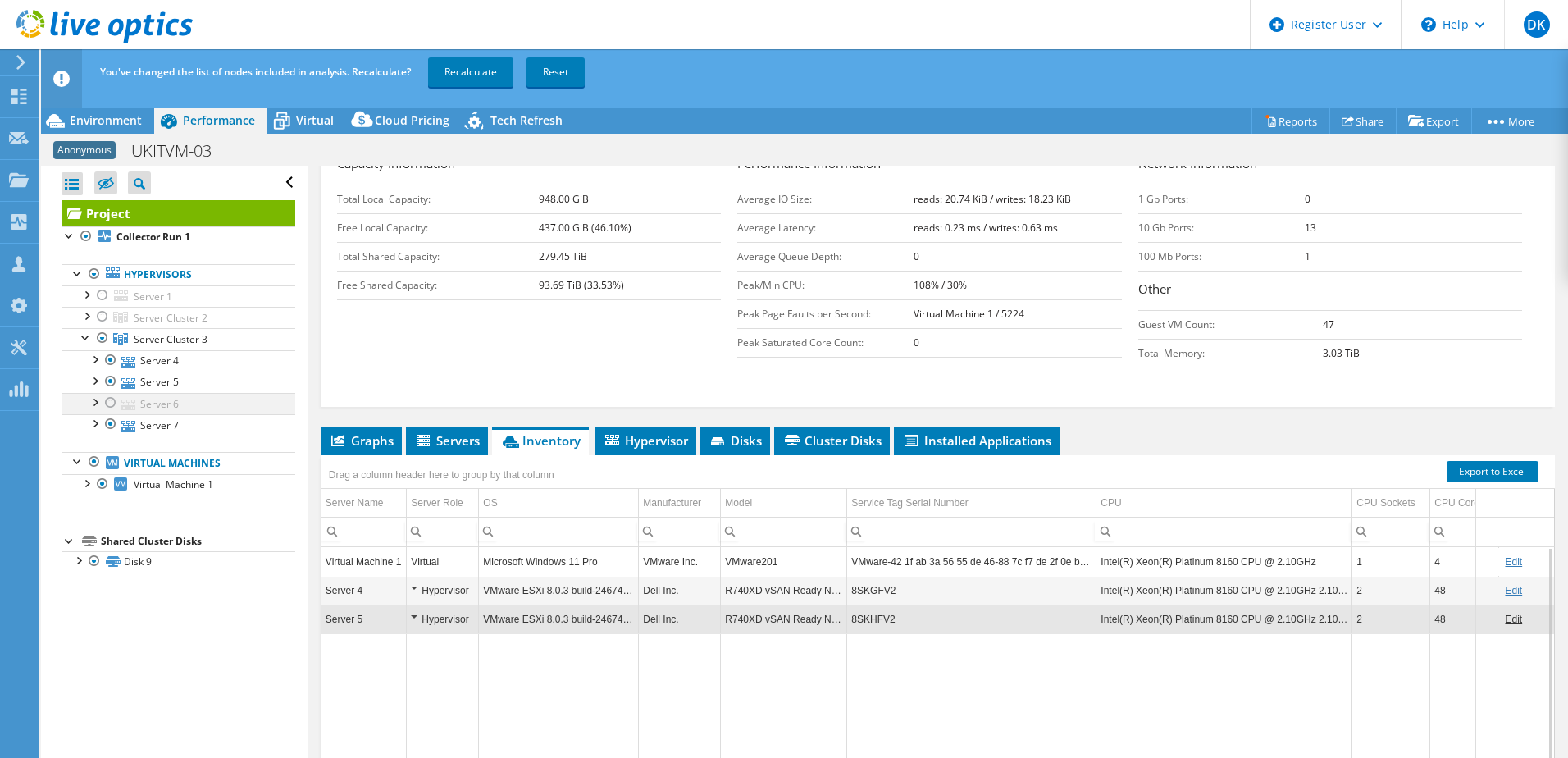
click at [114, 399] on div at bounding box center [110, 403] width 17 height 19
click at [112, 379] on div at bounding box center [110, 382] width 17 height 19
click at [114, 357] on div at bounding box center [110, 360] width 17 height 19
click at [479, 69] on link "Recalculate" at bounding box center [471, 71] width 85 height 29
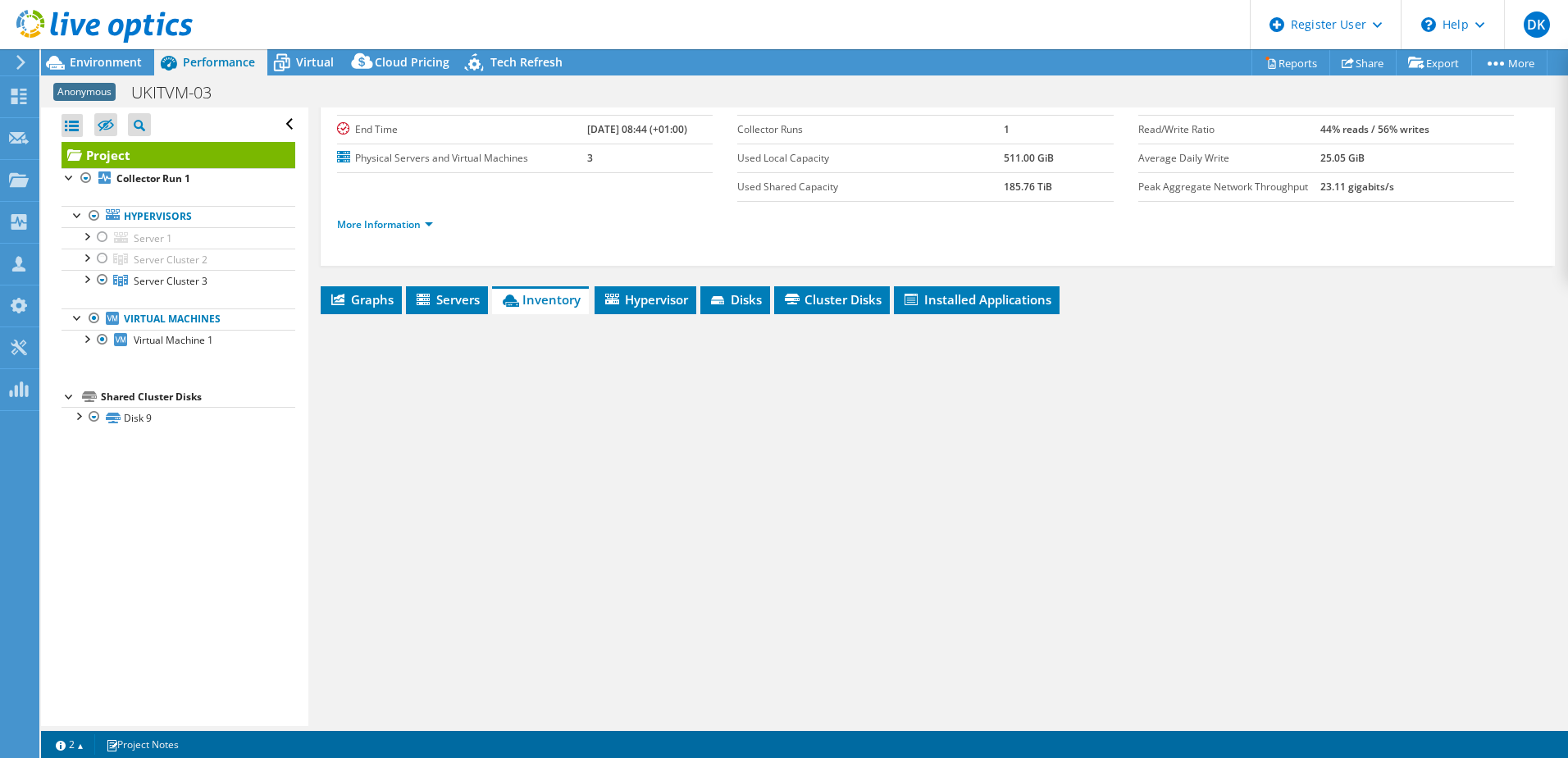
scroll to position [104, 0]
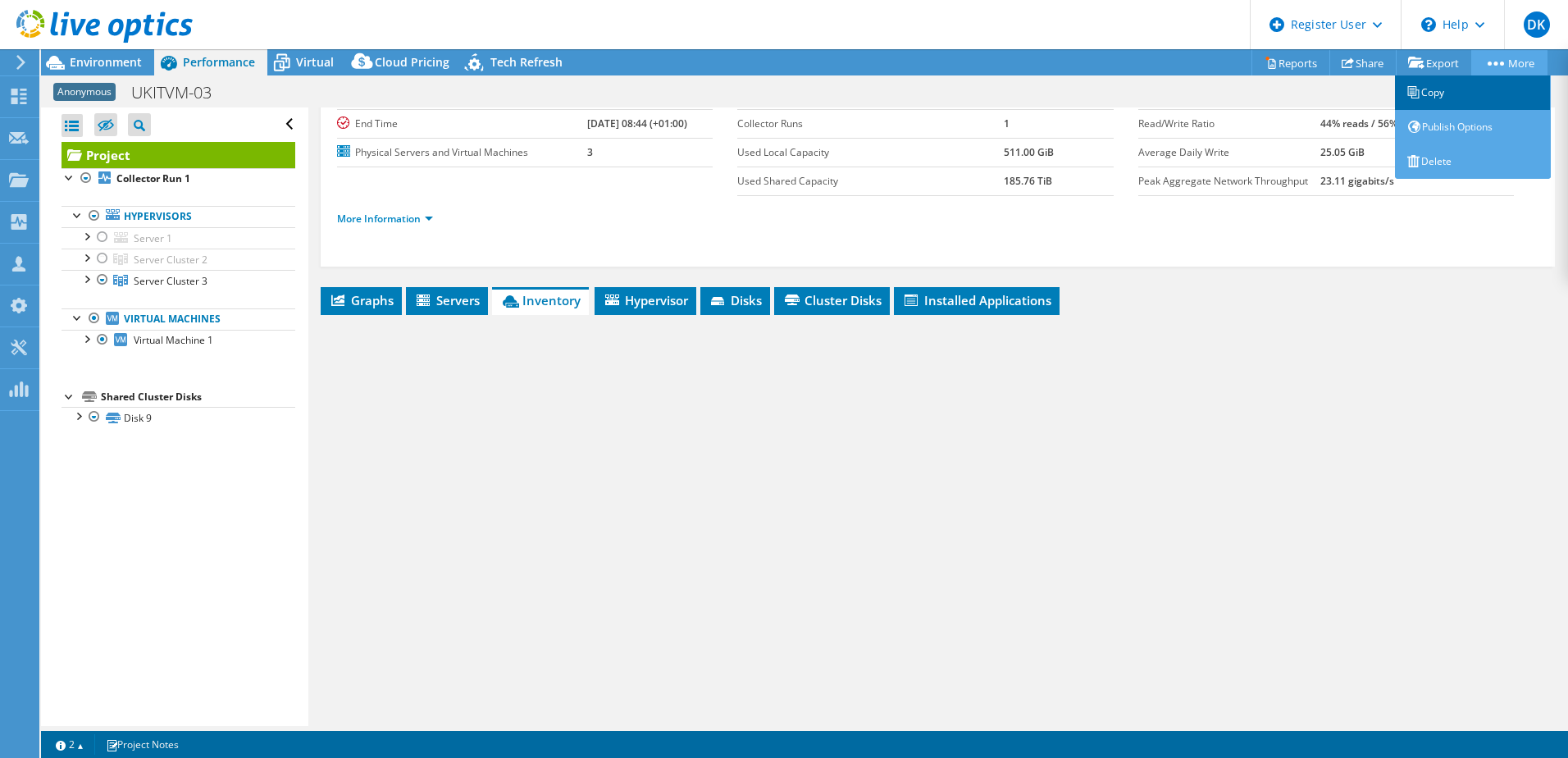
click at [1430, 88] on link "Copy" at bounding box center [1473, 93] width 156 height 34
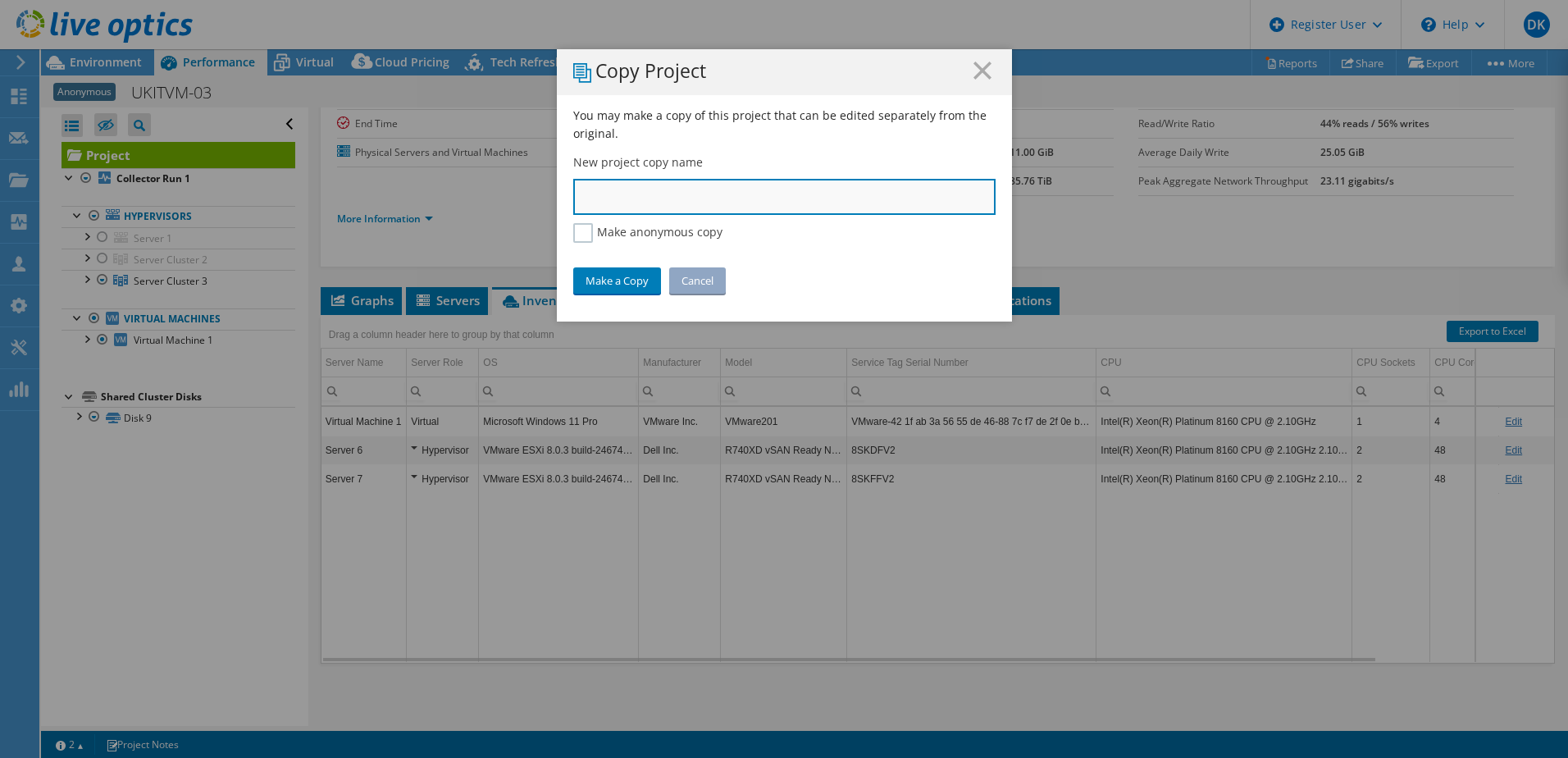
click at [749, 196] on input "text" at bounding box center [784, 197] width 422 height 36
type input "mazak server 6+7"
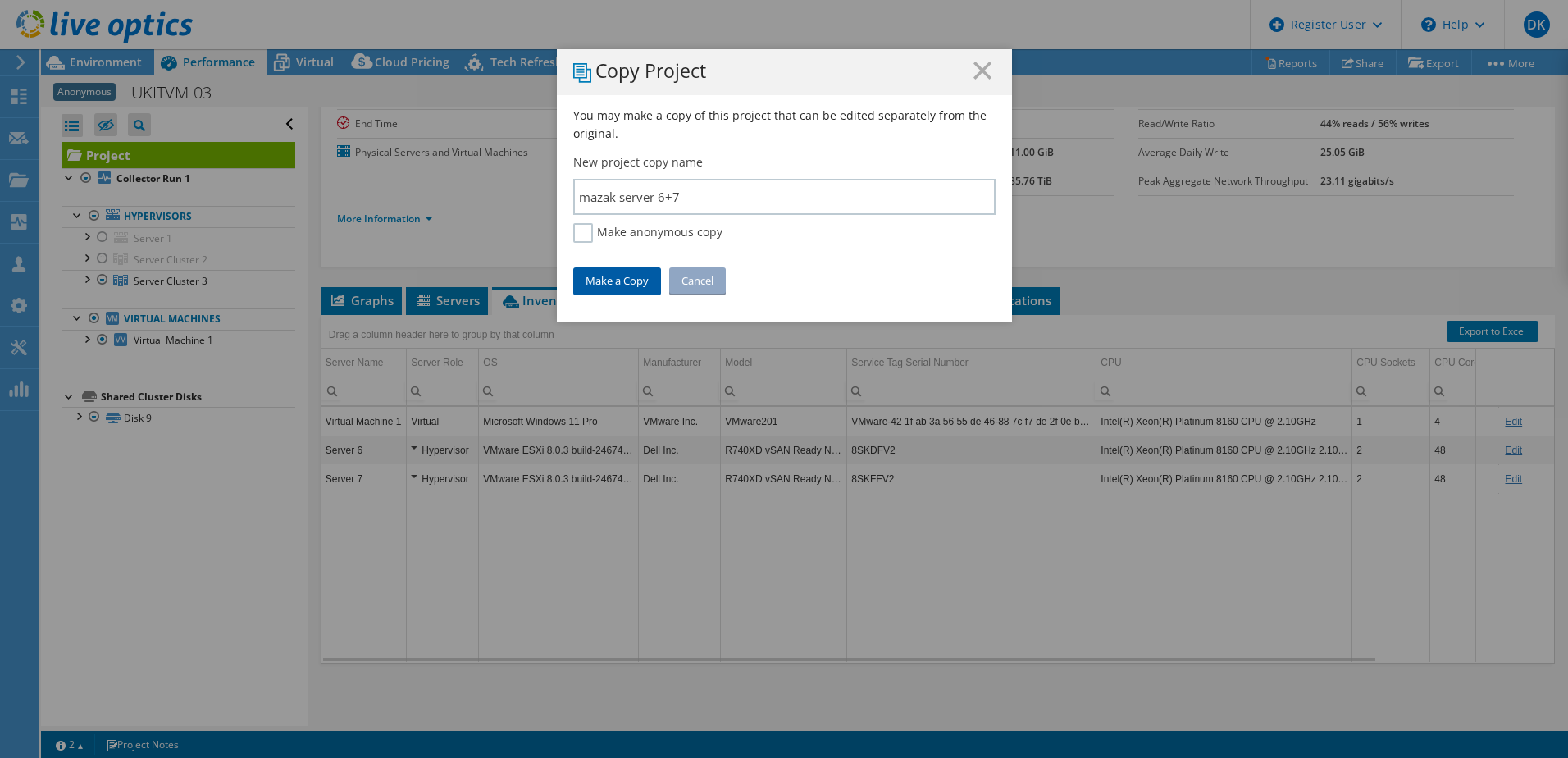
click at [621, 287] on link "Make a Copy" at bounding box center [617, 280] width 88 height 26
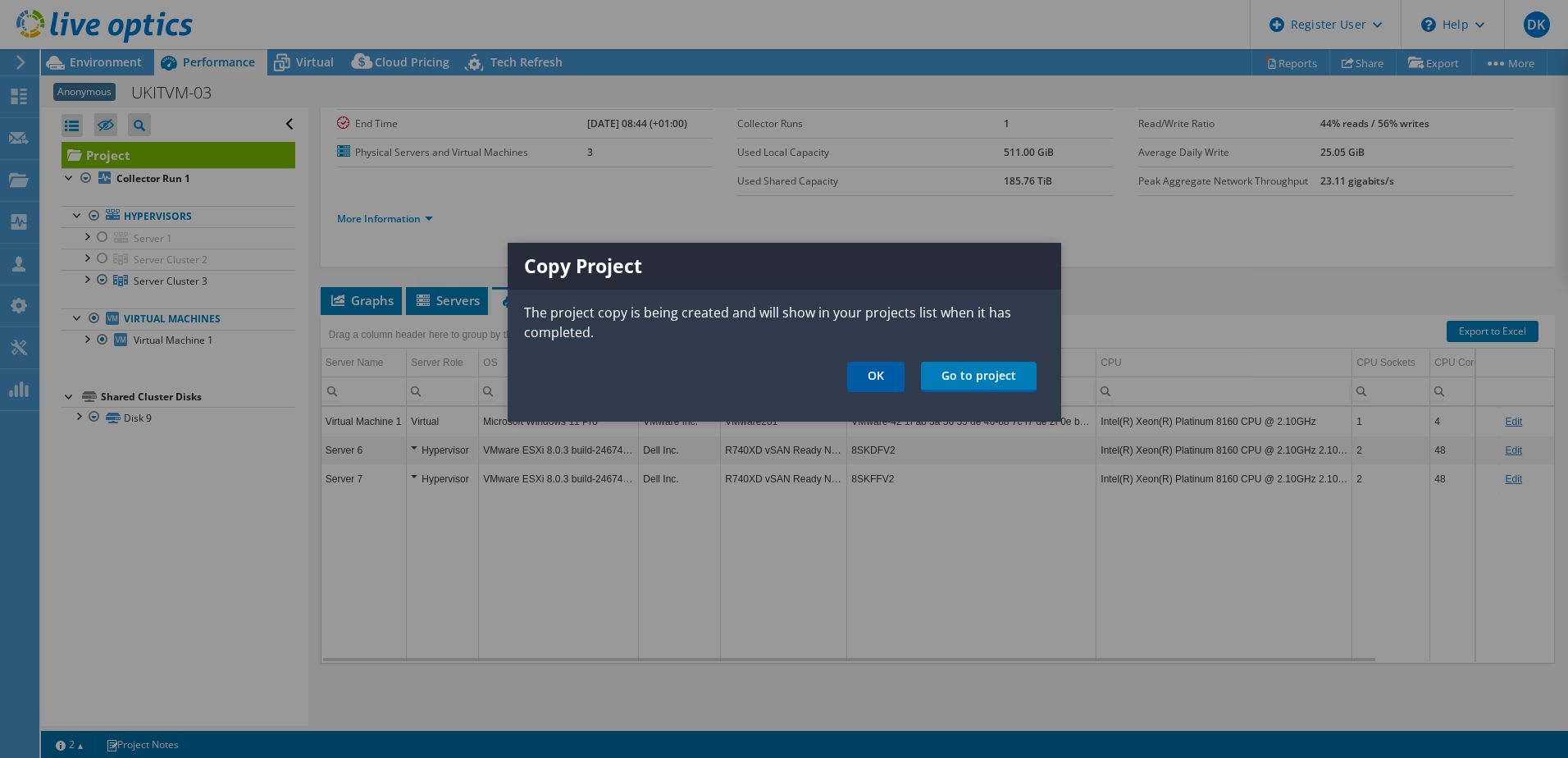
click at [899, 378] on link "OK" at bounding box center [875, 376] width 57 height 30
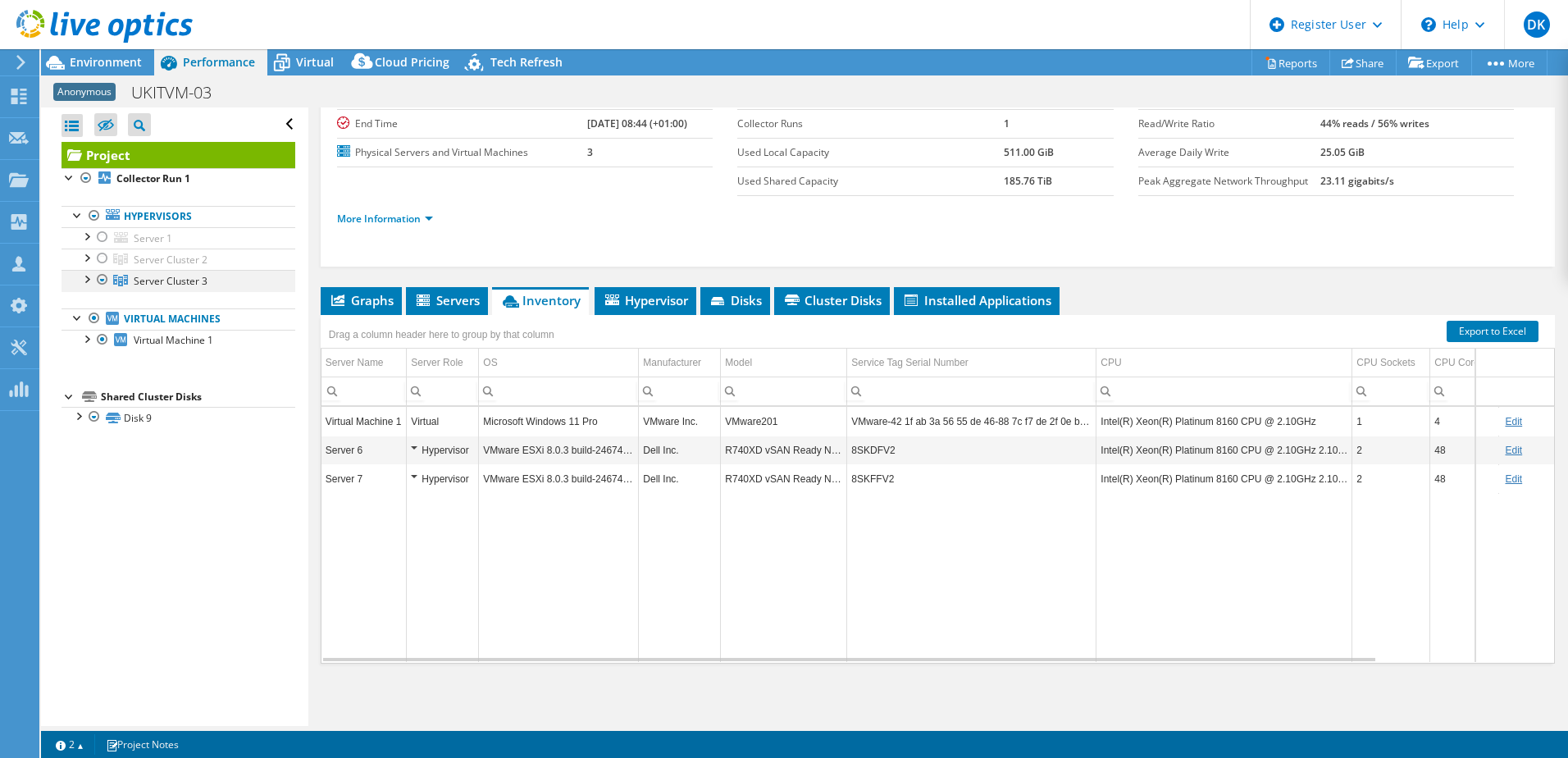
click at [85, 279] on div at bounding box center [85, 278] width 17 height 17
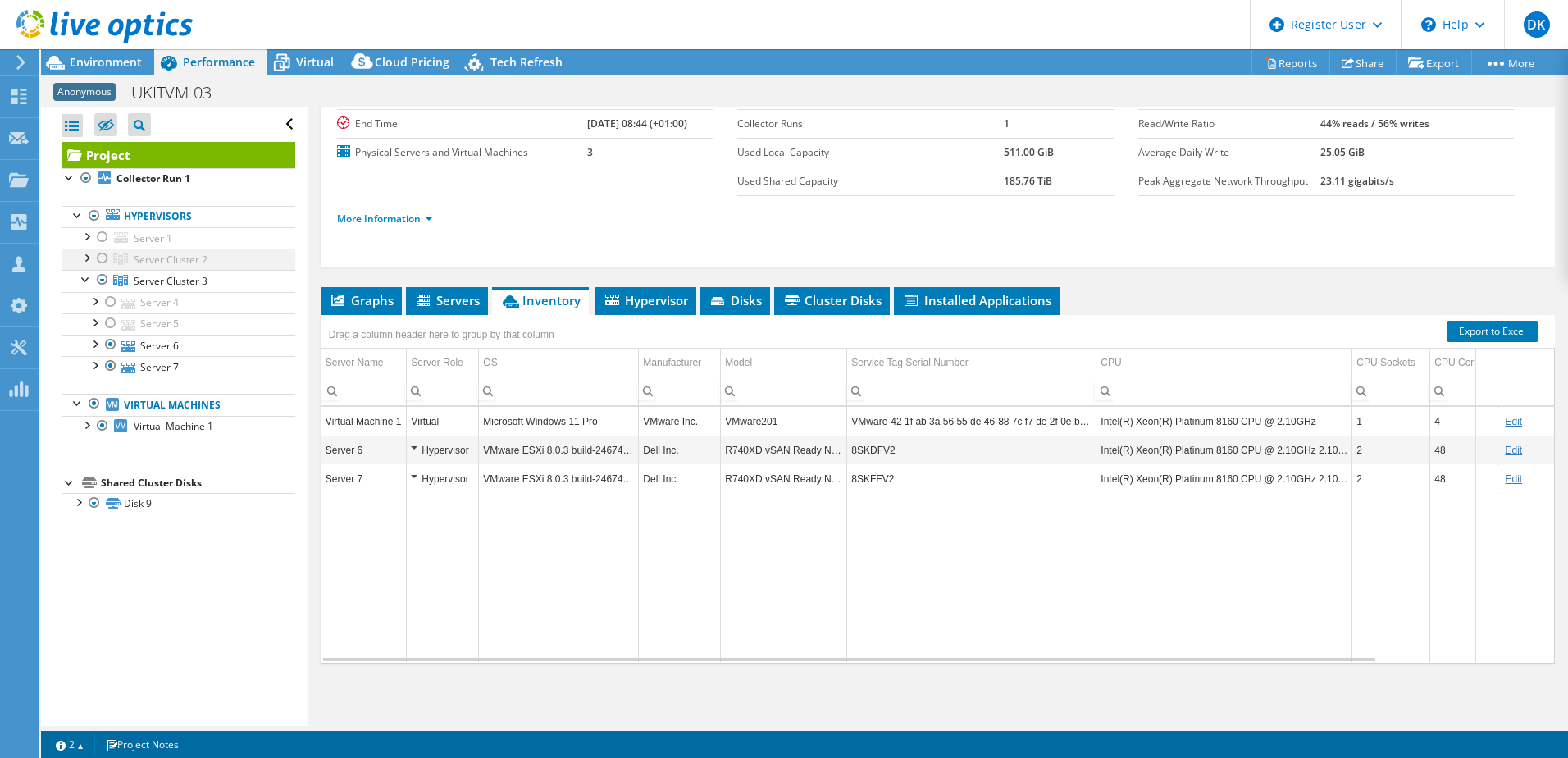
click at [88, 256] on div at bounding box center [85, 256] width 17 height 17
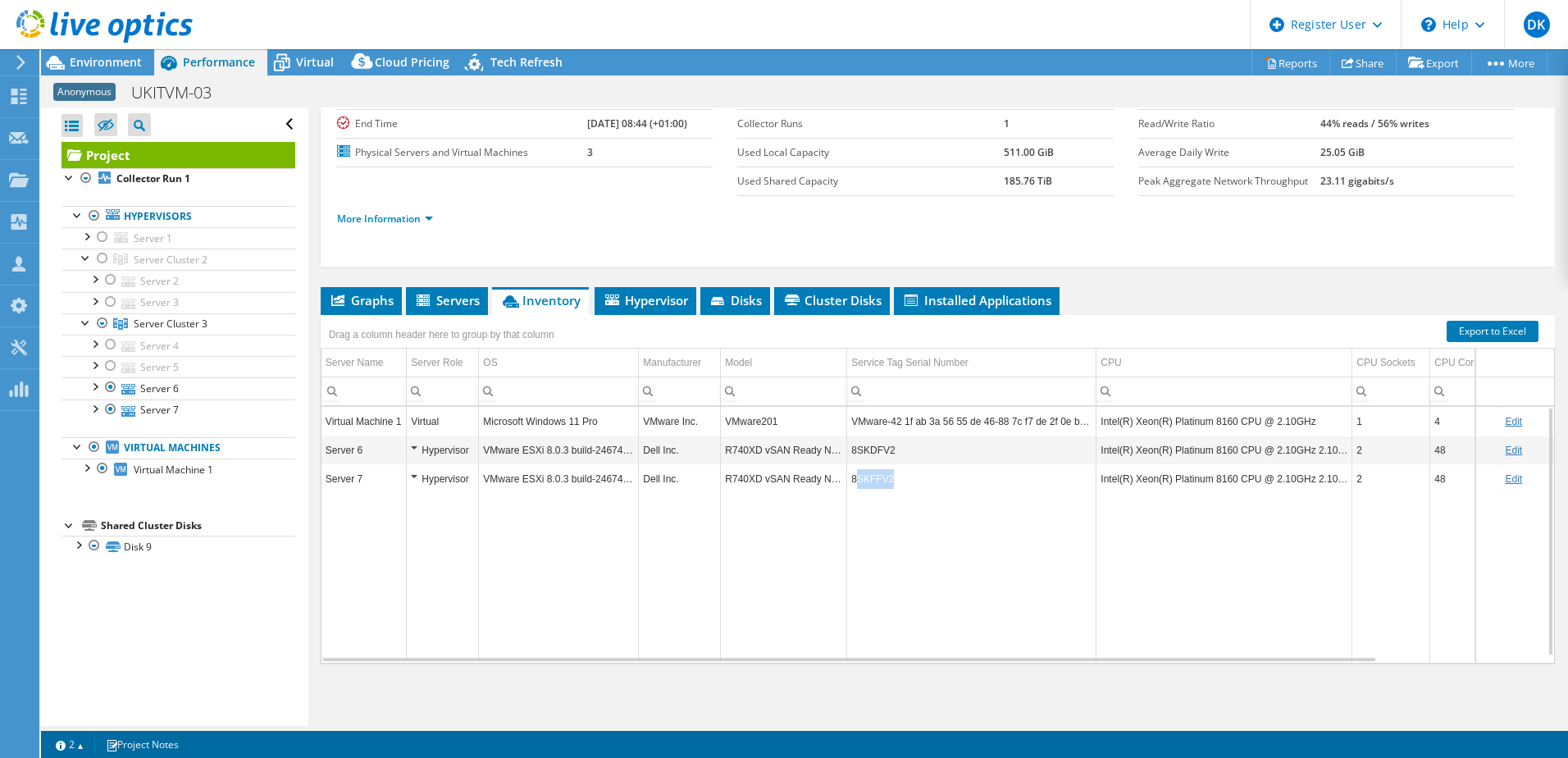
drag, startPoint x: 894, startPoint y: 486, endPoint x: 855, endPoint y: 477, distance: 40.0
click at [855, 477] on td "8SKFFV2" at bounding box center [971, 479] width 249 height 29
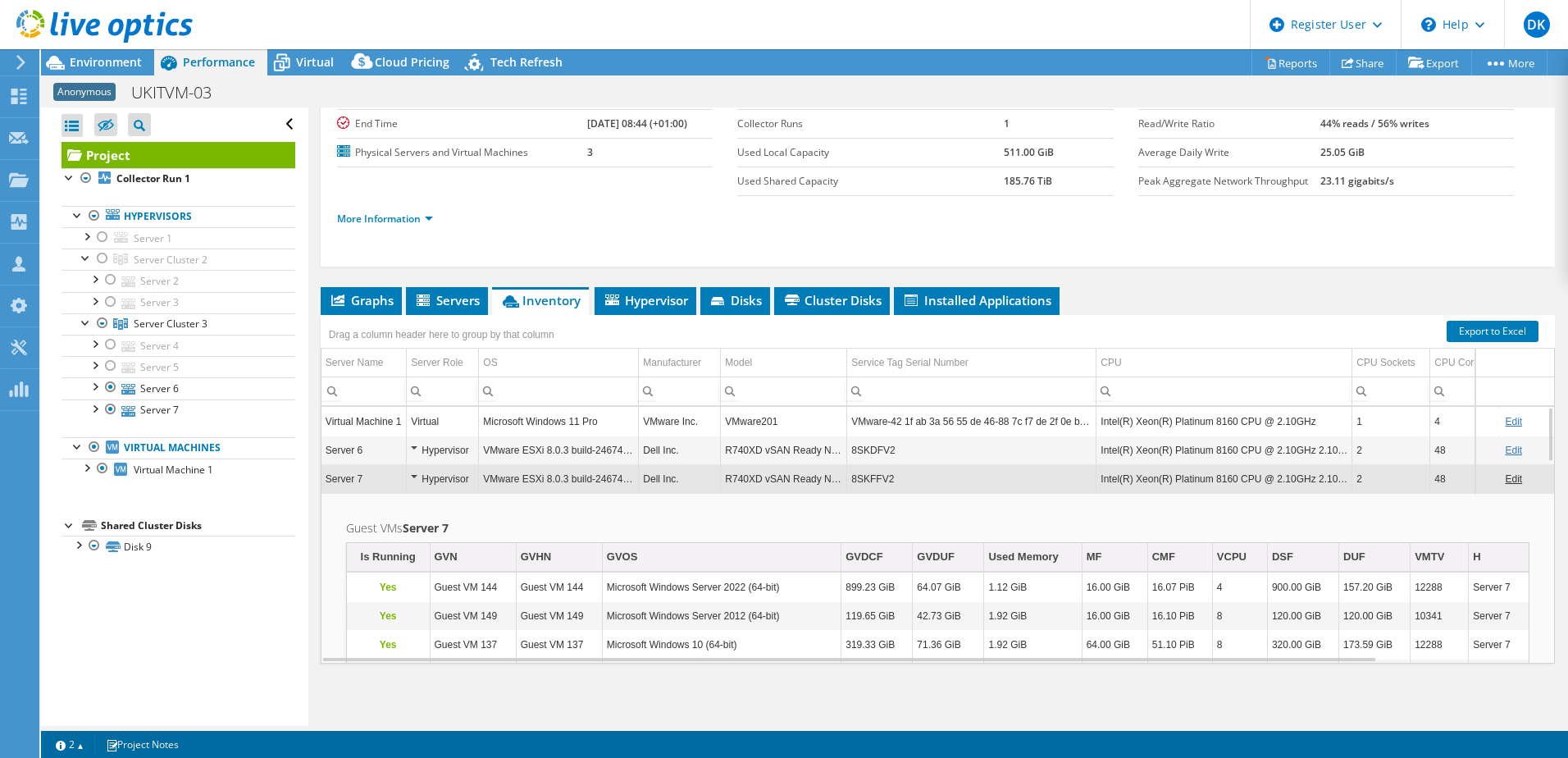
click at [894, 484] on td "8SKFFV2" at bounding box center [971, 479] width 249 height 29
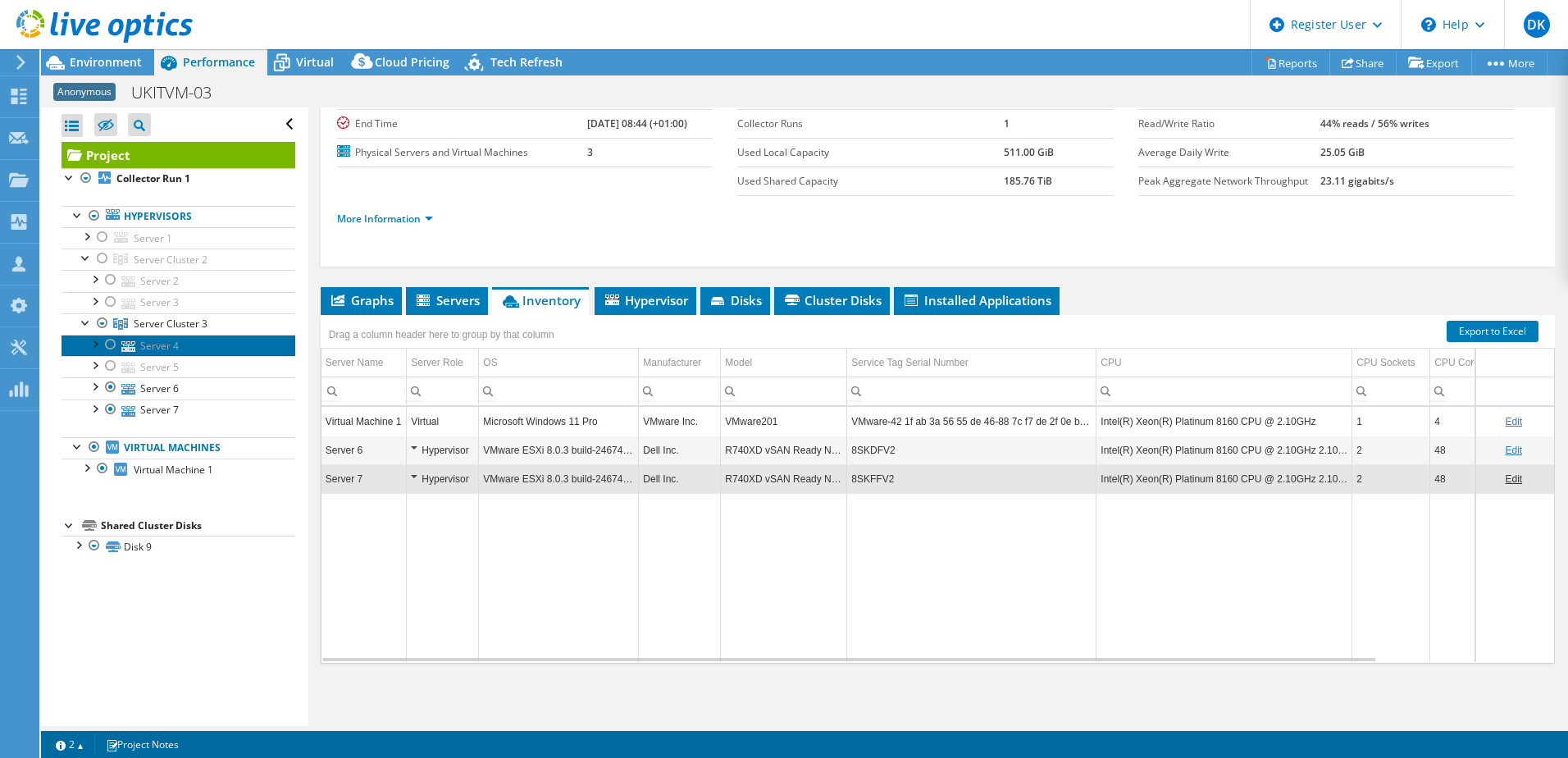
click at [171, 349] on link "Server 4" at bounding box center [178, 346] width 234 height 21
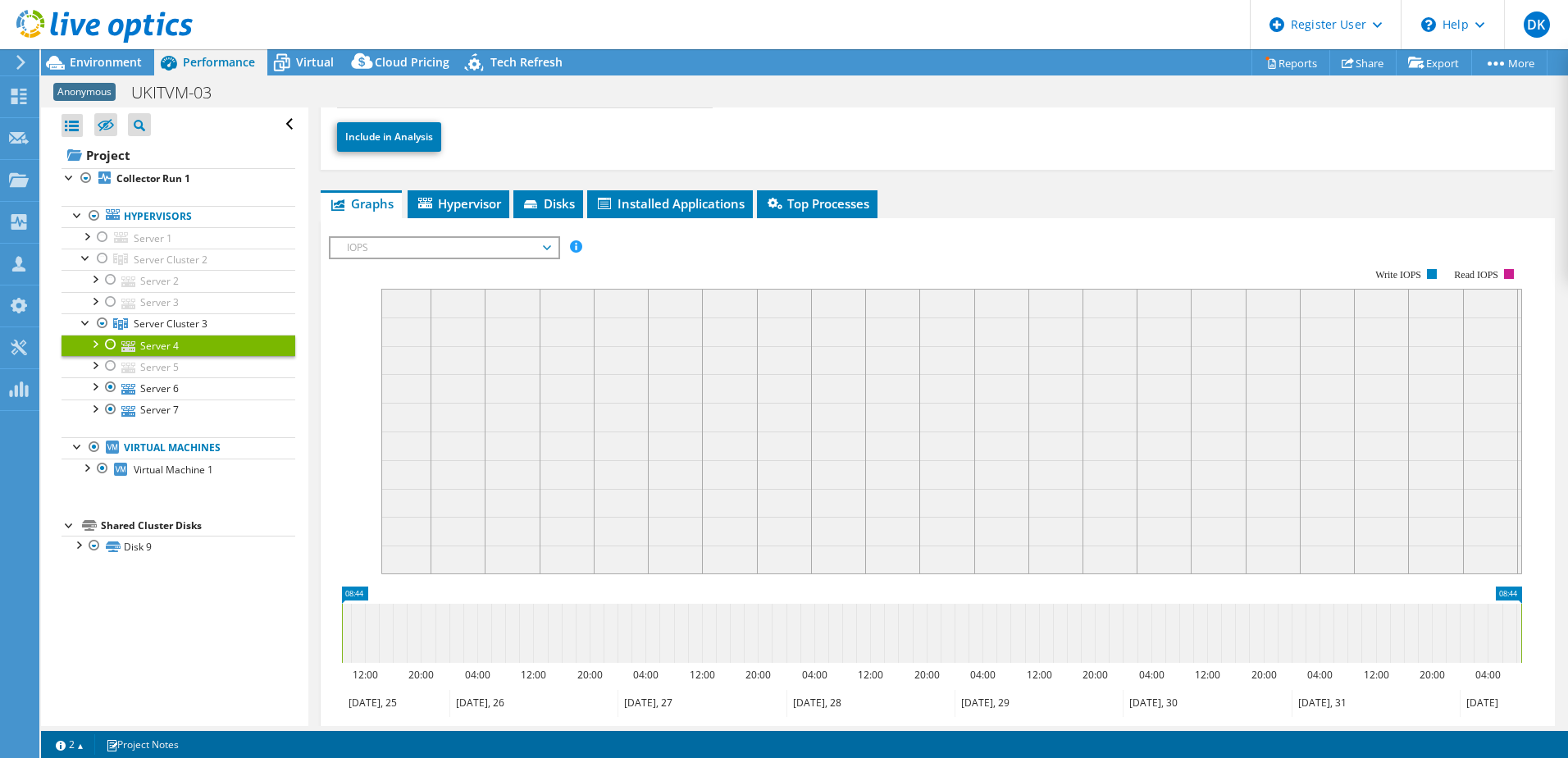
scroll to position [0, 0]
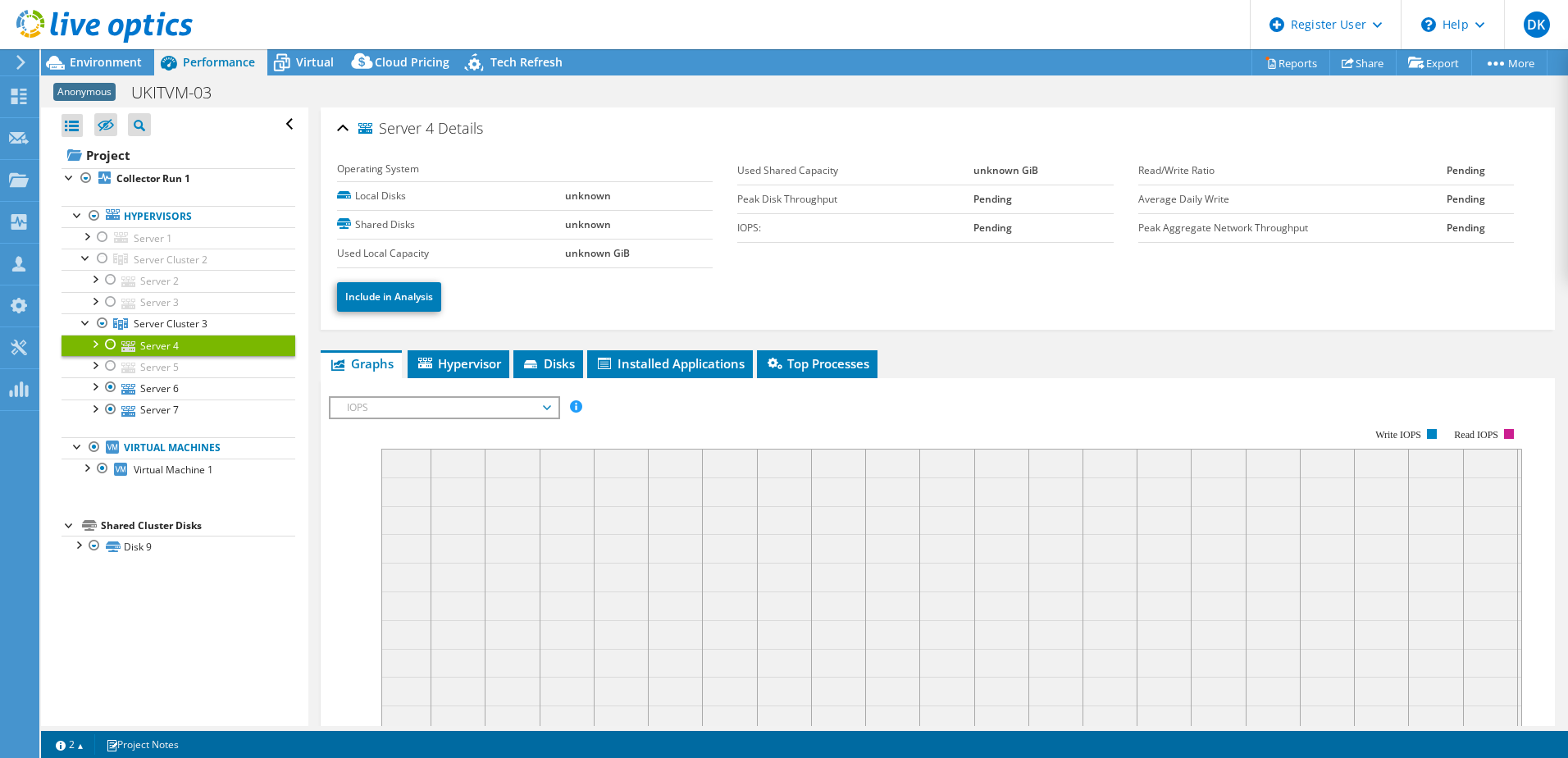
click at [123, 347] on icon at bounding box center [129, 346] width 14 height 11
click at [95, 345] on div at bounding box center [94, 343] width 17 height 17
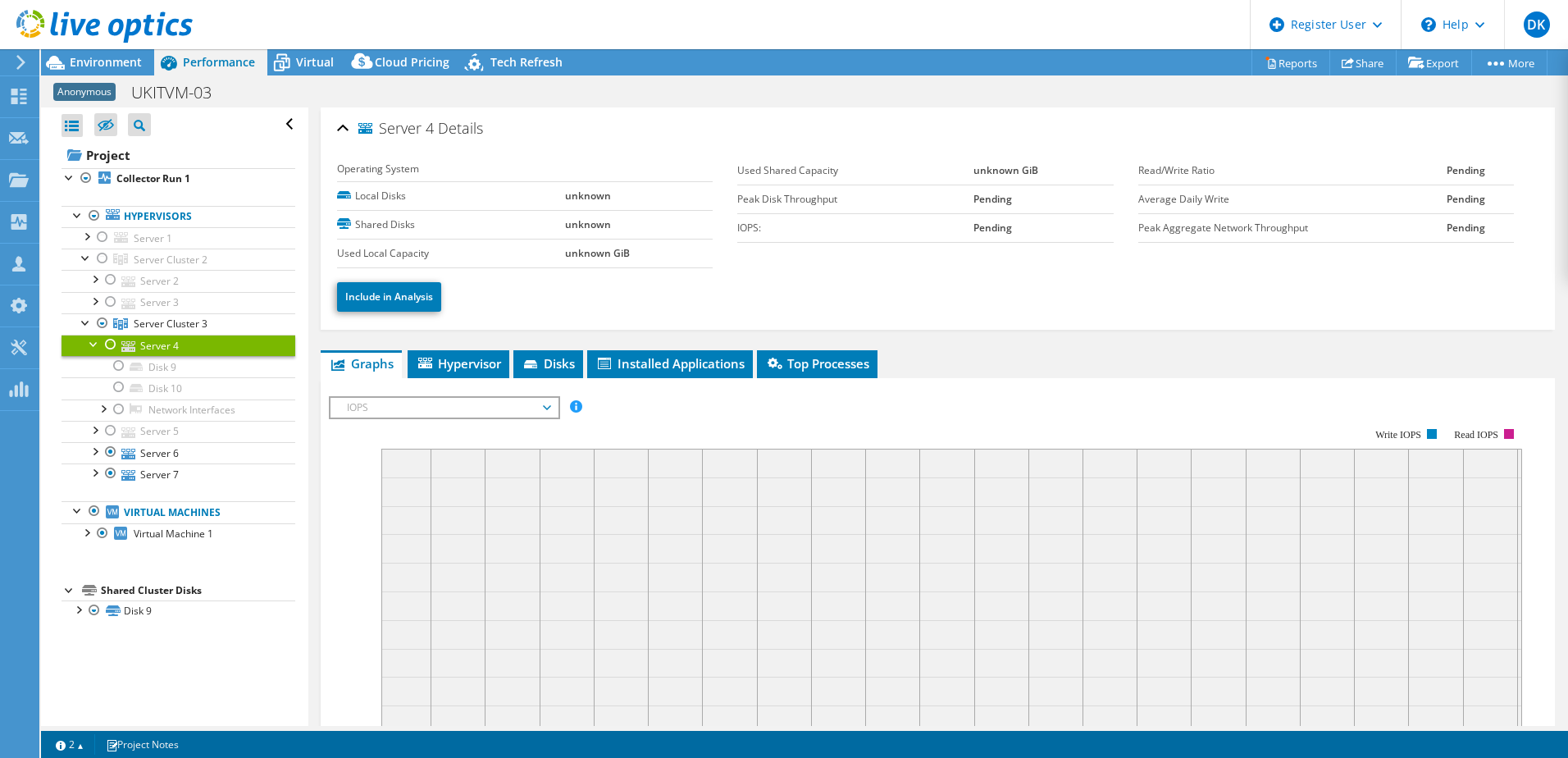
click at [178, 348] on link "Server 4" at bounding box center [178, 346] width 234 height 21
drag, startPoint x: 115, startPoint y: 341, endPoint x: 130, endPoint y: 345, distance: 15.5
click at [115, 342] on div at bounding box center [110, 345] width 17 height 19
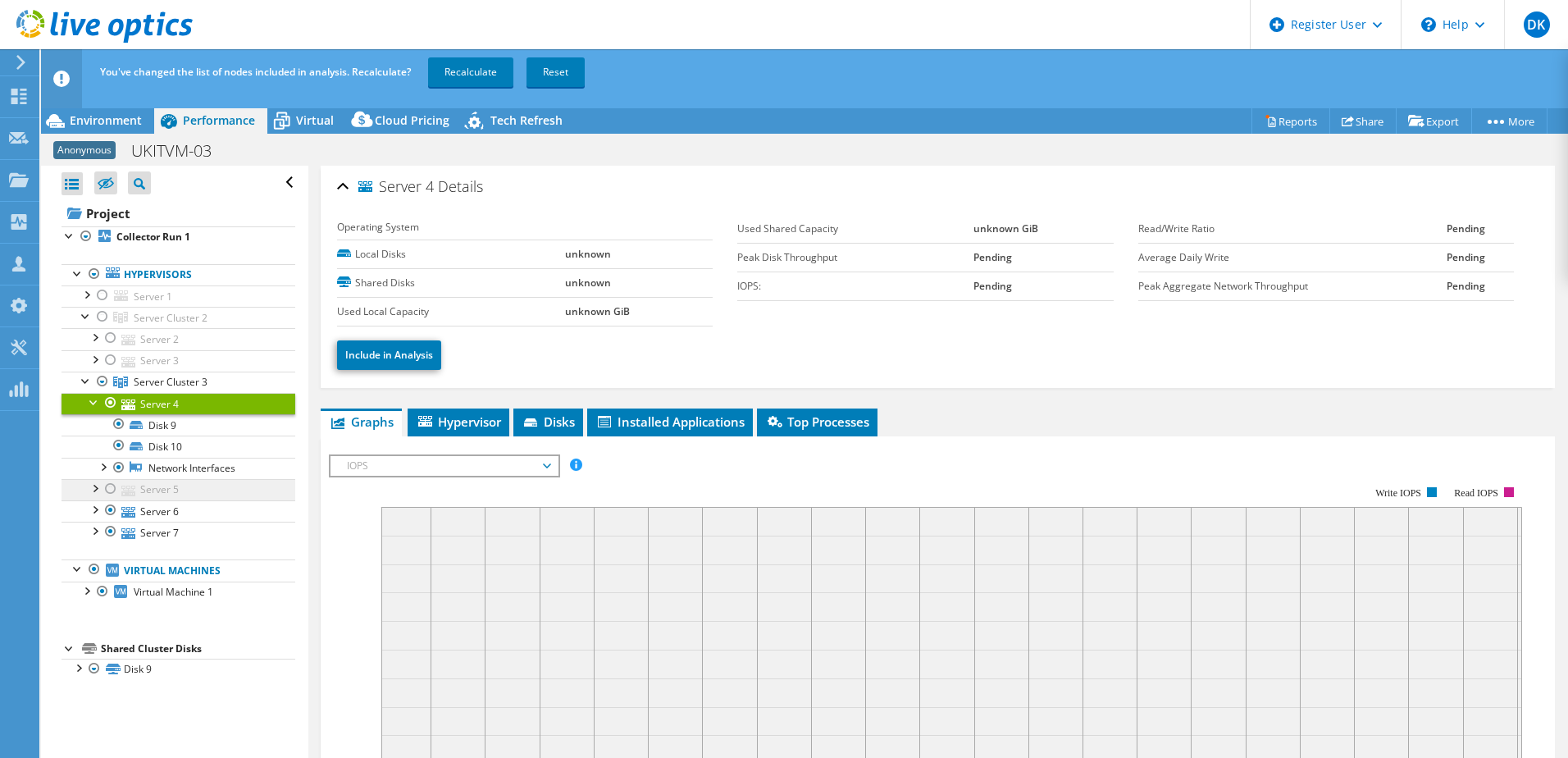
drag, startPoint x: 114, startPoint y: 486, endPoint x: 130, endPoint y: 491, distance: 16.8
click at [115, 486] on div at bounding box center [110, 488] width 17 height 19
click at [463, 63] on link "Recalculate" at bounding box center [471, 71] width 85 height 29
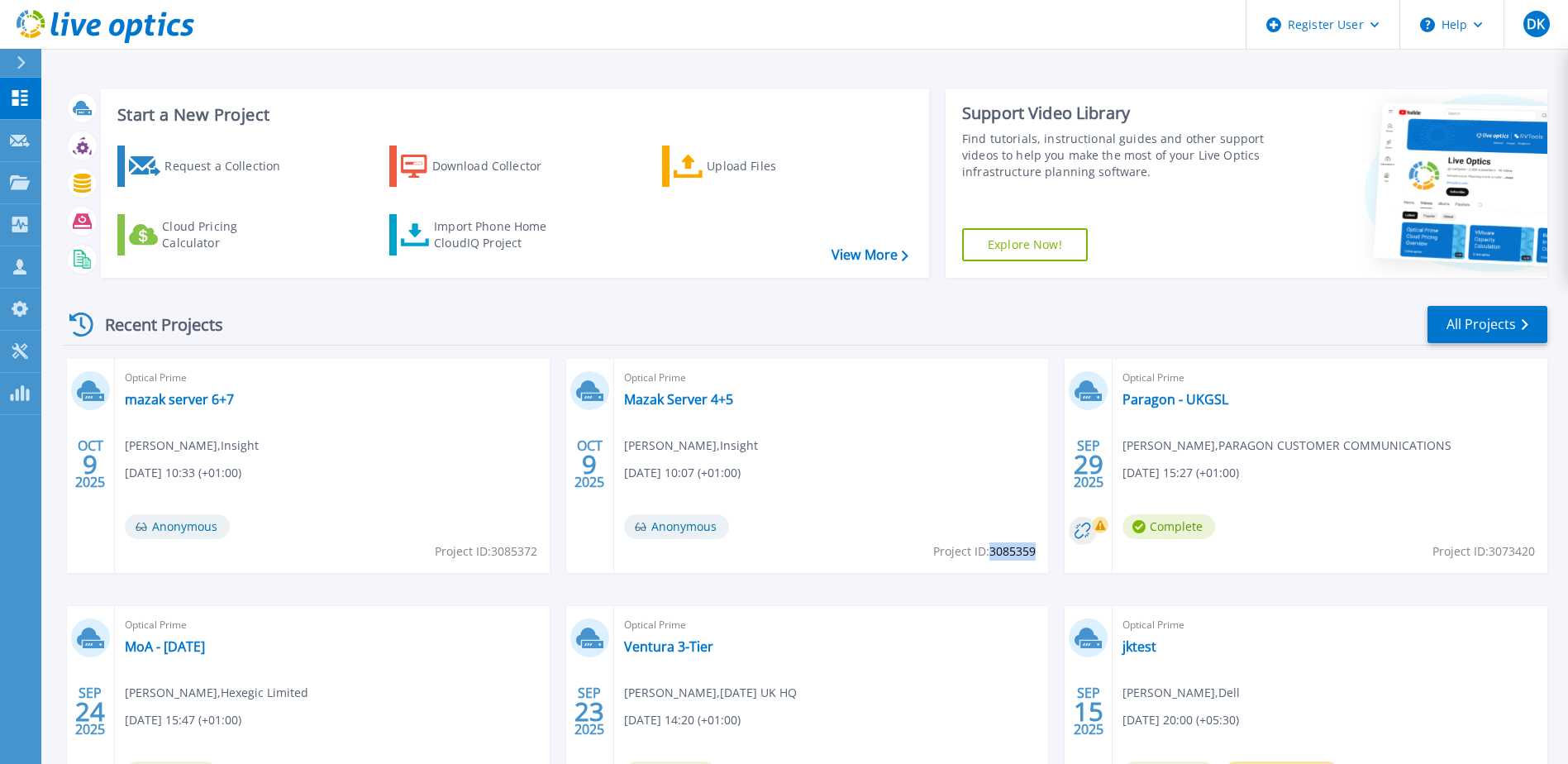
drag, startPoint x: 991, startPoint y: 551, endPoint x: 1036, endPoint y: 553, distance: 45.0
click at [1036, 553] on span "Project ID: 3085359" at bounding box center [984, 551] width 102 height 18
copy span "3085359"
click at [211, 398] on link "mazak server 6+7" at bounding box center [179, 399] width 109 height 17
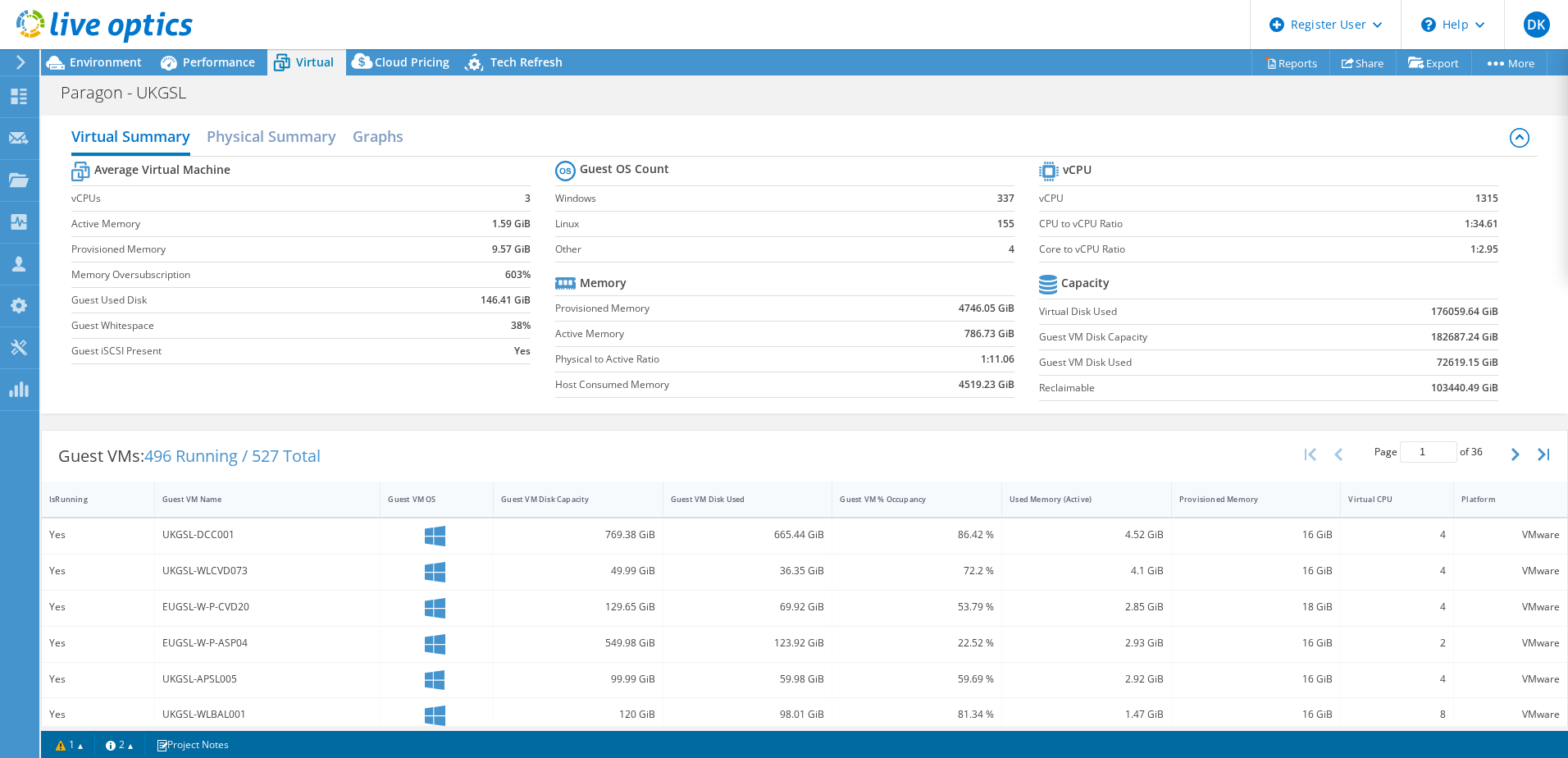
select select "USD"
click at [115, 58] on span "Environment" at bounding box center [106, 62] width 72 height 16
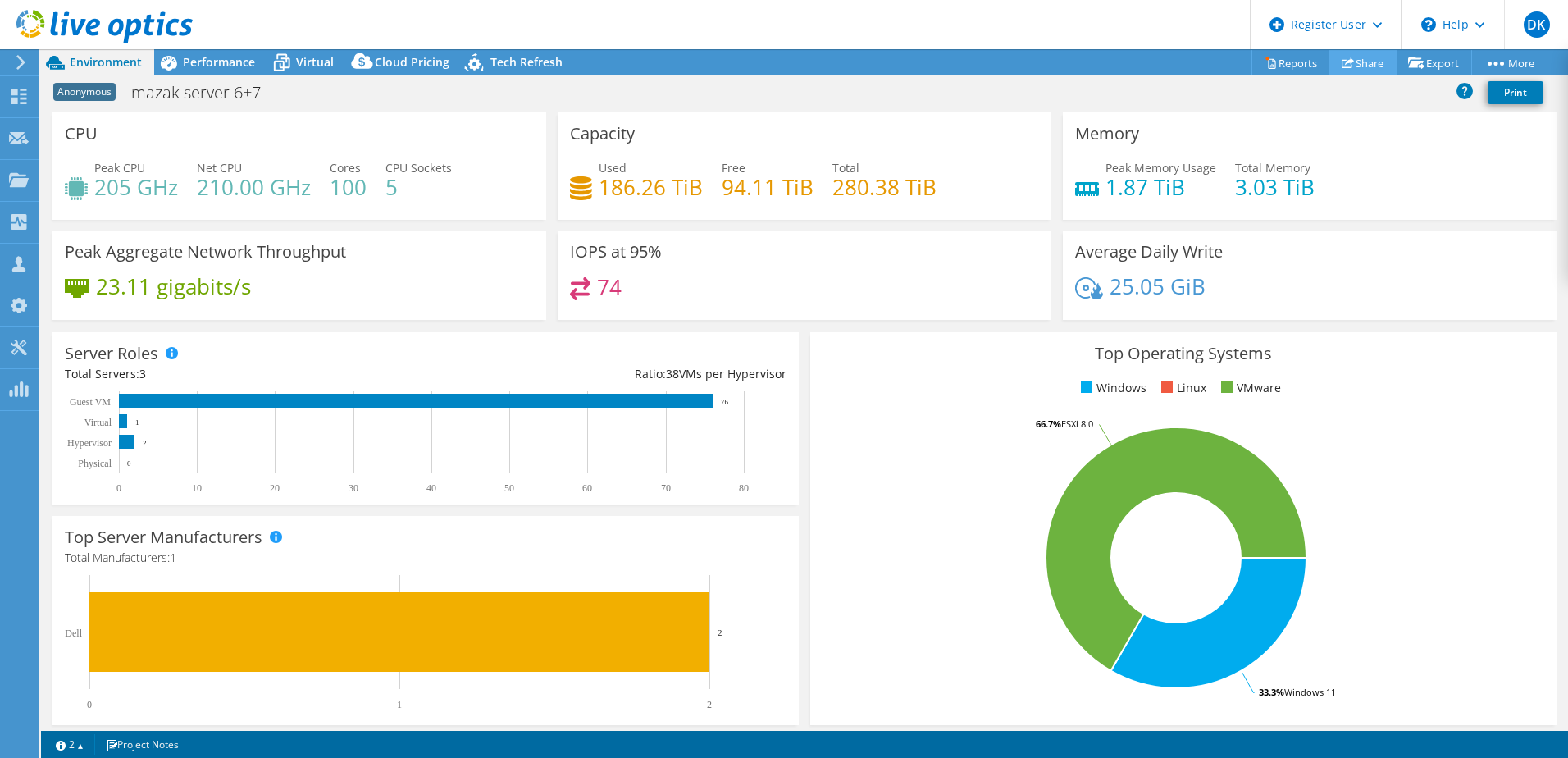
click at [1354, 67] on link "Share" at bounding box center [1363, 63] width 67 height 26
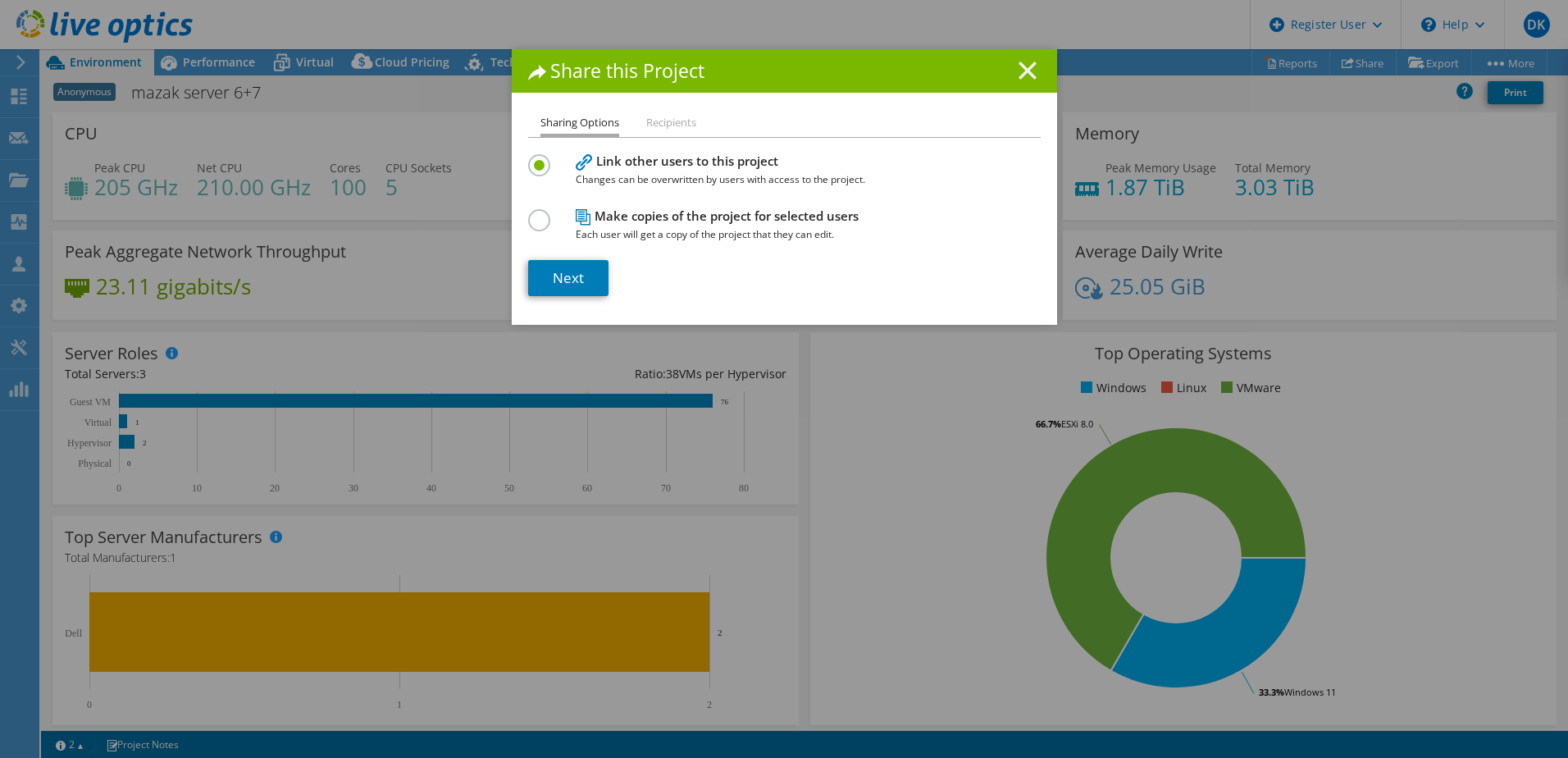
click at [1024, 68] on line at bounding box center [1028, 71] width 17 height 17
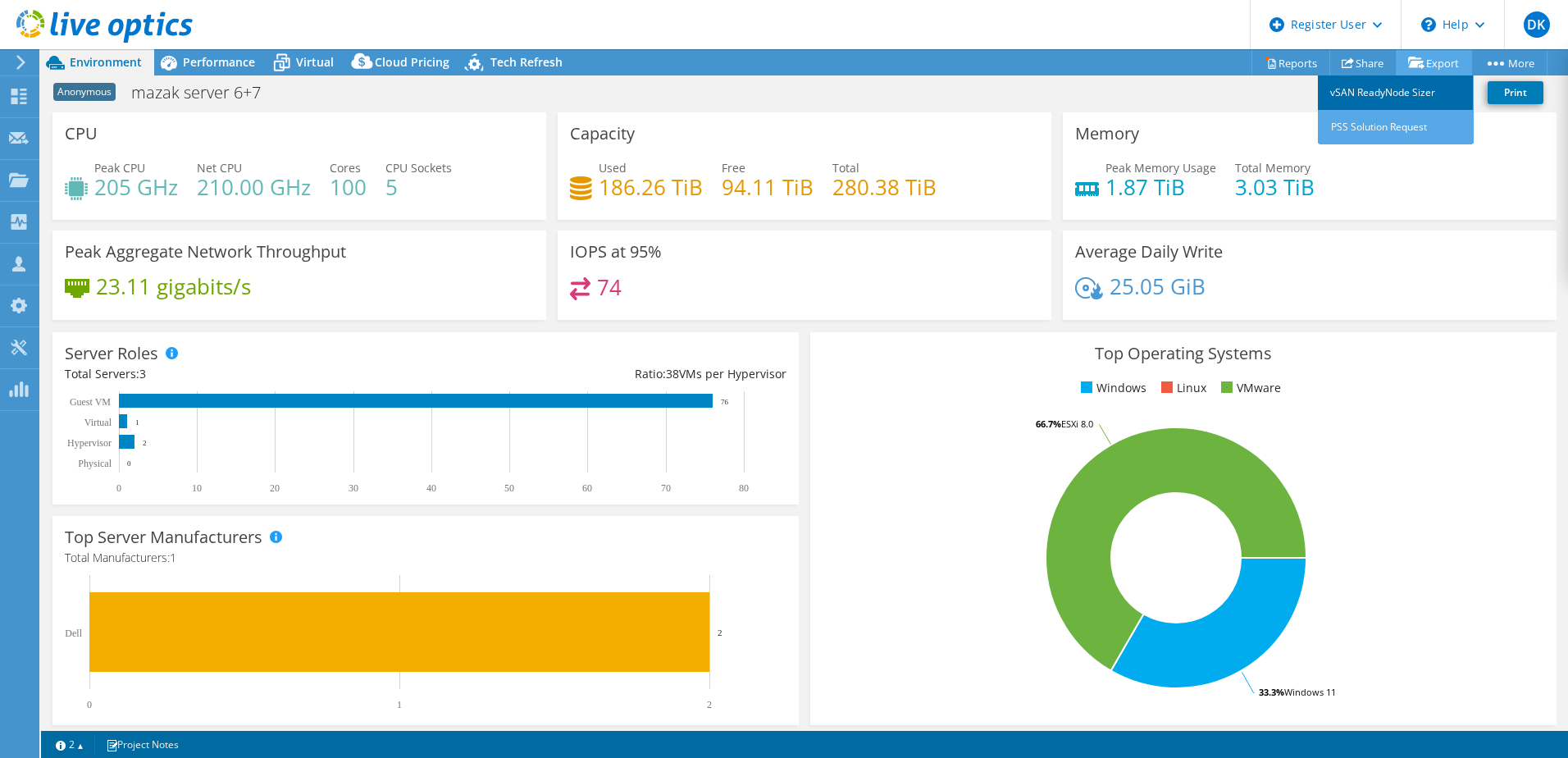
click at [1416, 85] on link "vSAN ReadyNode Sizer" at bounding box center [1395, 93] width 156 height 34
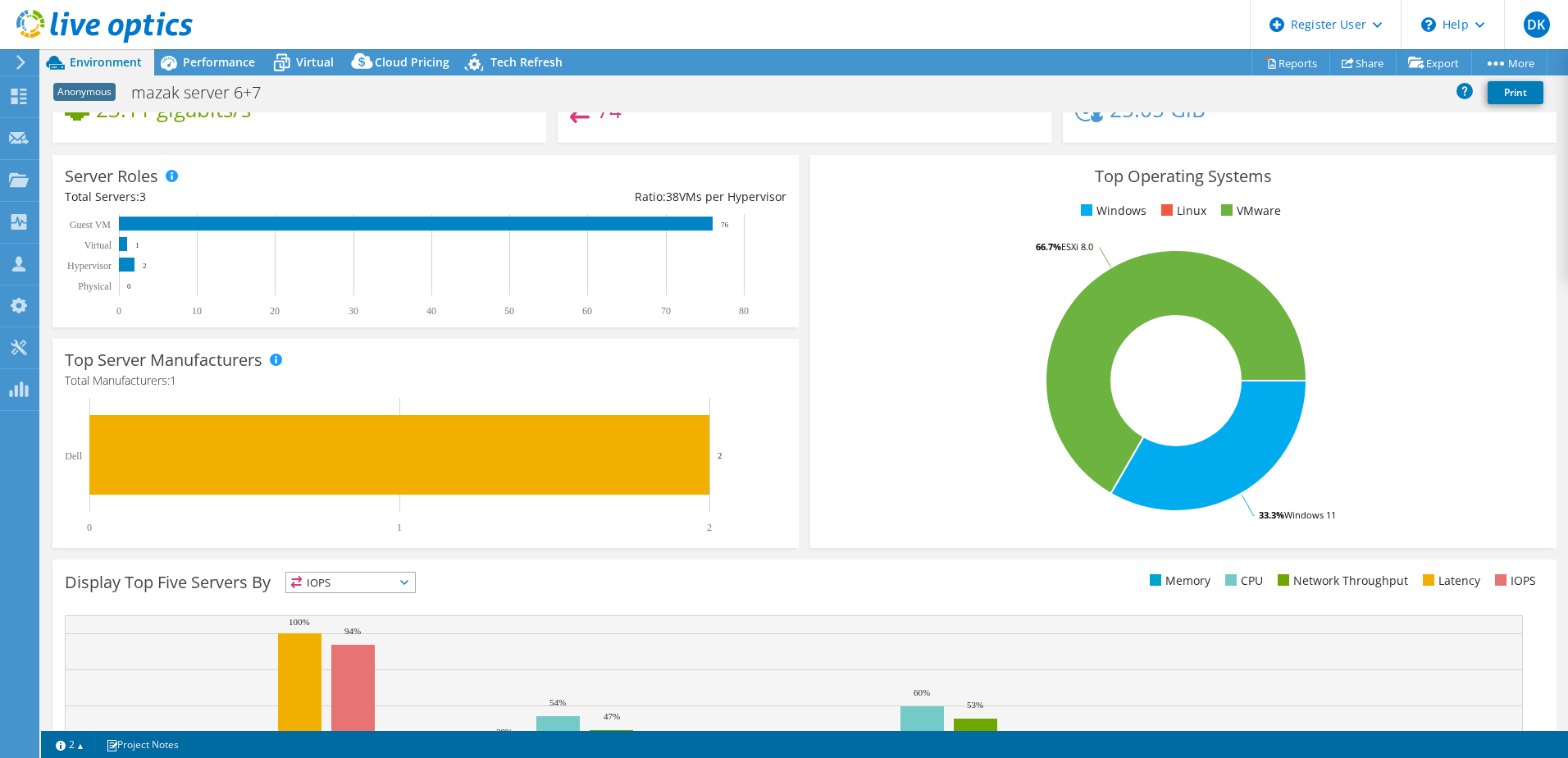
scroll to position [164, 0]
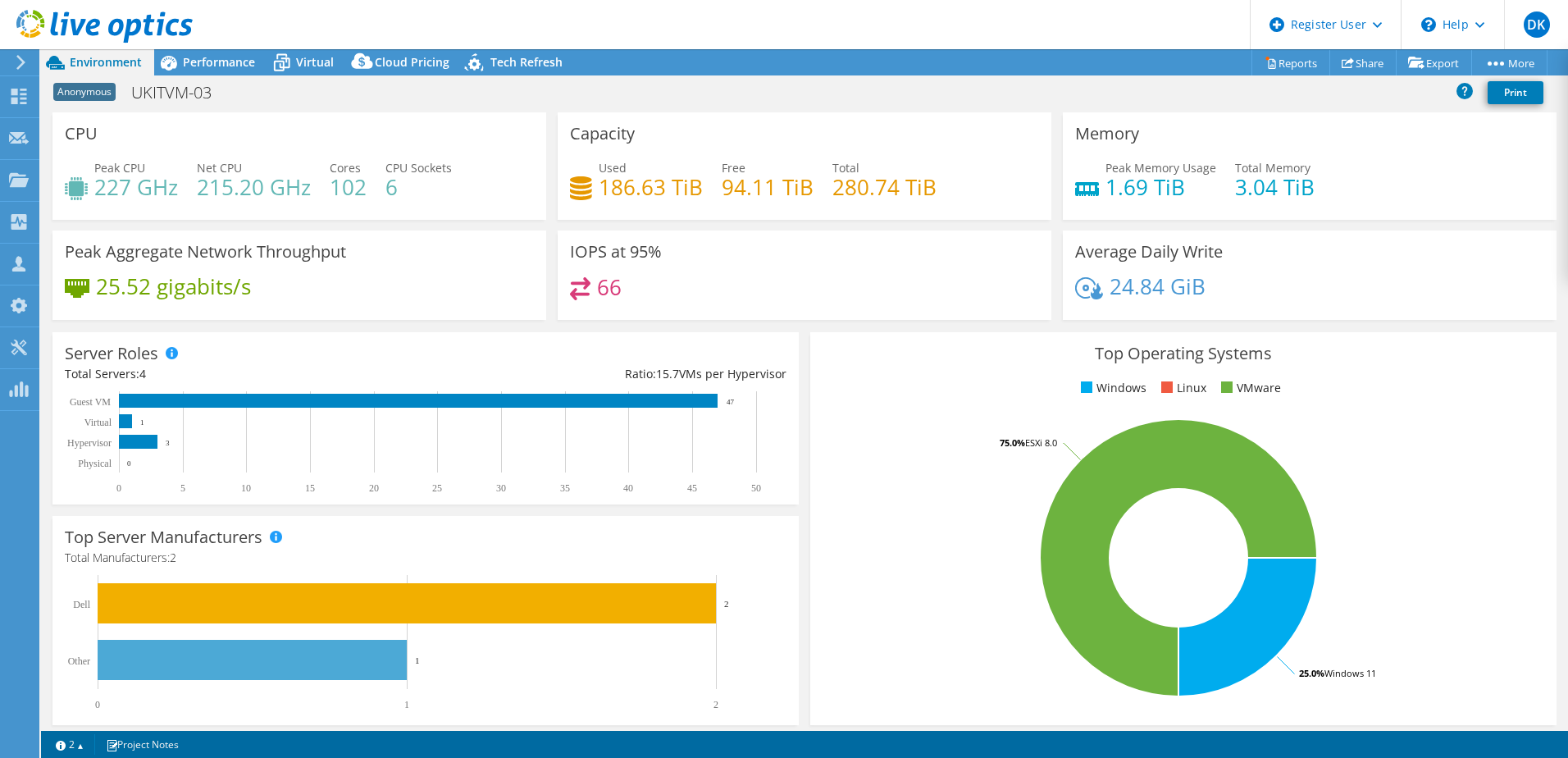
select select "EULondon"
select select "GBP"
drag, startPoint x: 627, startPoint y: 297, endPoint x: 593, endPoint y: 294, distance: 34.1
click at [593, 294] on div "66" at bounding box center [805, 295] width 469 height 35
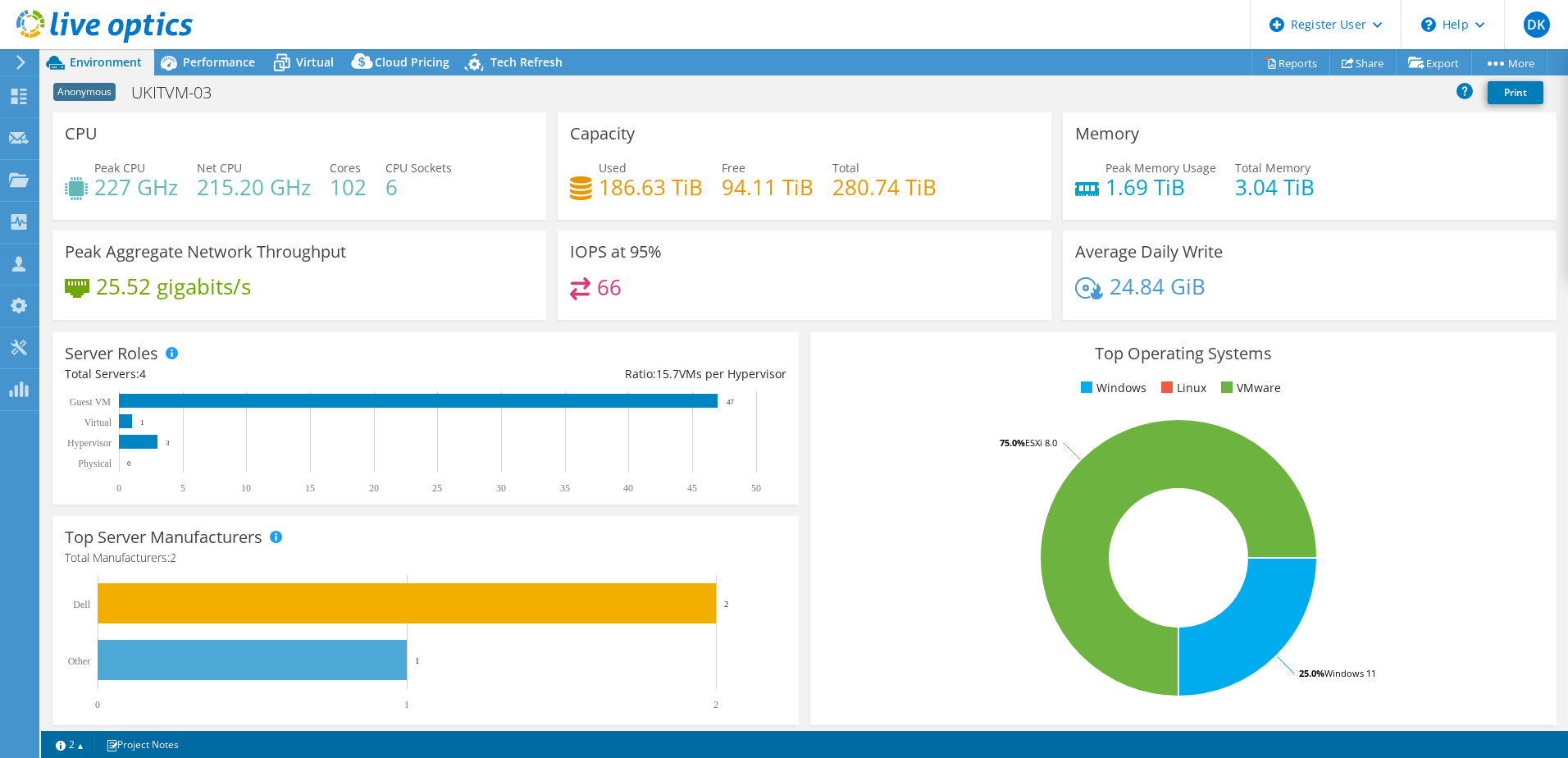
drag, startPoint x: 593, startPoint y: 294, endPoint x: 832, endPoint y: 228, distance: 247.9
click at [832, 228] on div "Capacity Used 186.63 TiB Free 94.11 TiB Total 280.74 TiB" at bounding box center [804, 171] width 505 height 118
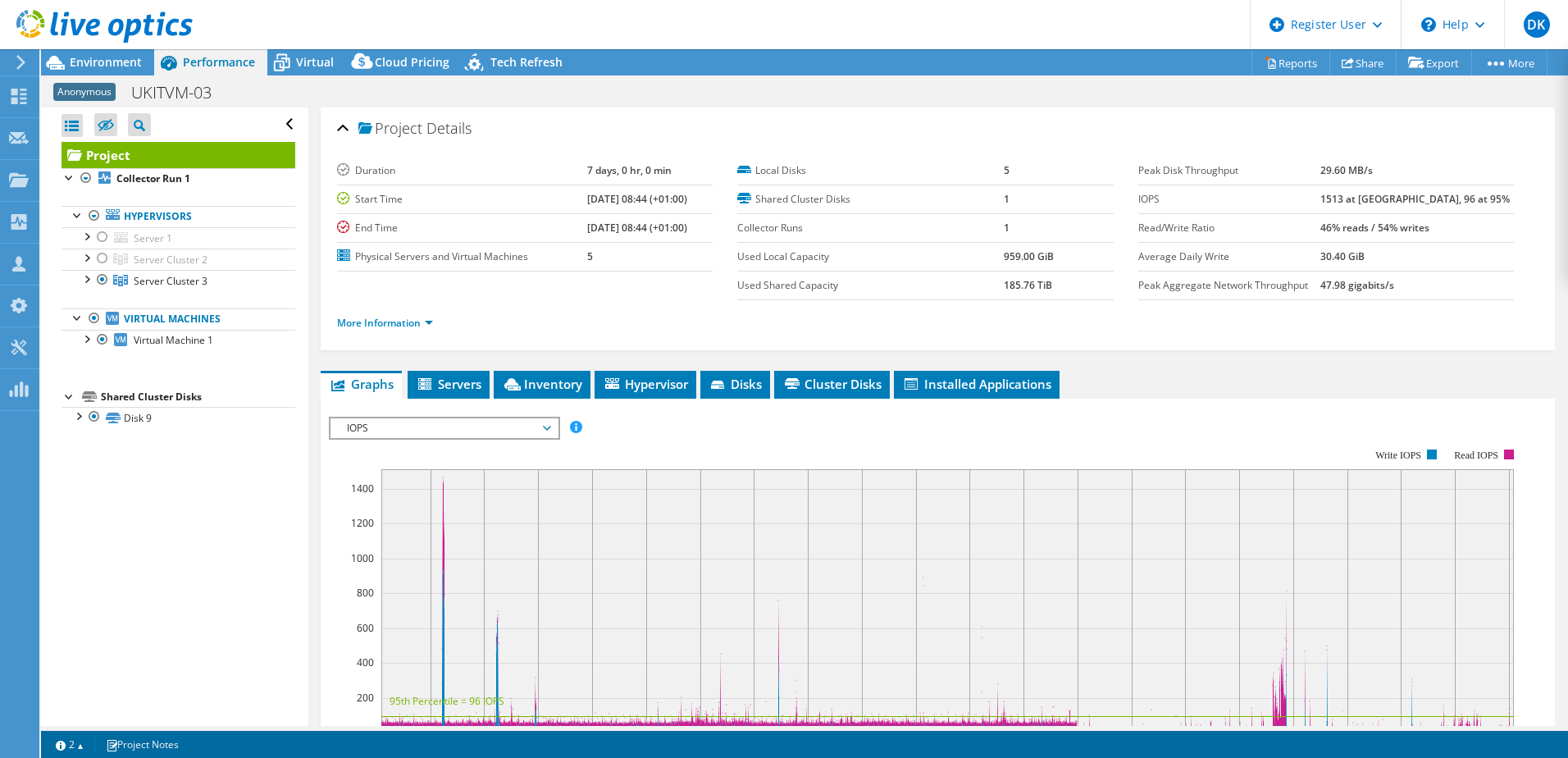
select select "EULondon"
select select "USD"
click at [128, 56] on span "Environment" at bounding box center [106, 62] width 72 height 16
